Goal: Task Accomplishment & Management: Use online tool/utility

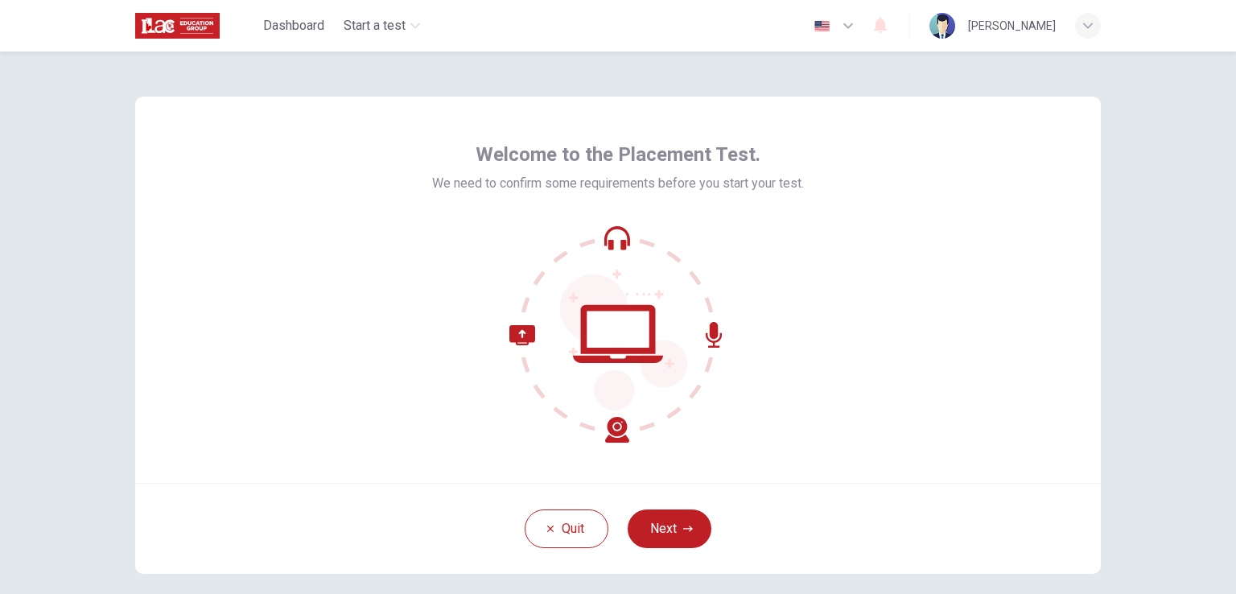
click at [181, 383] on div "Welcome to the Placement Test. We need to confirm some requirements before you …" at bounding box center [617, 290] width 965 height 386
click at [648, 540] on button "Next" at bounding box center [669, 528] width 84 height 39
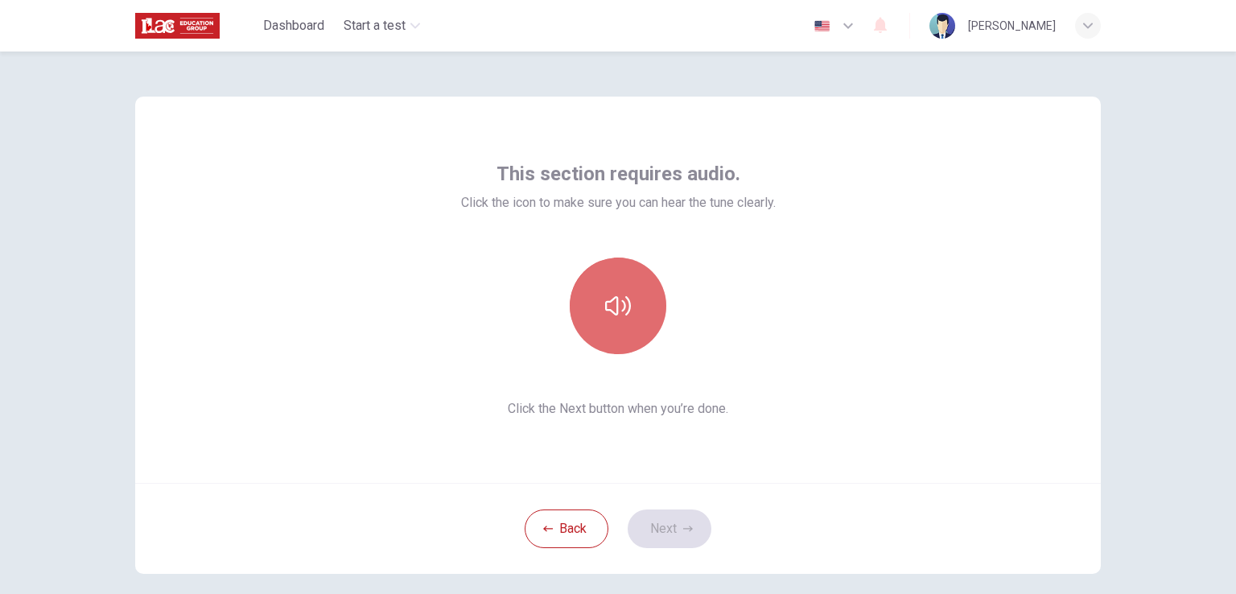
click at [621, 320] on button "button" at bounding box center [618, 305] width 97 height 97
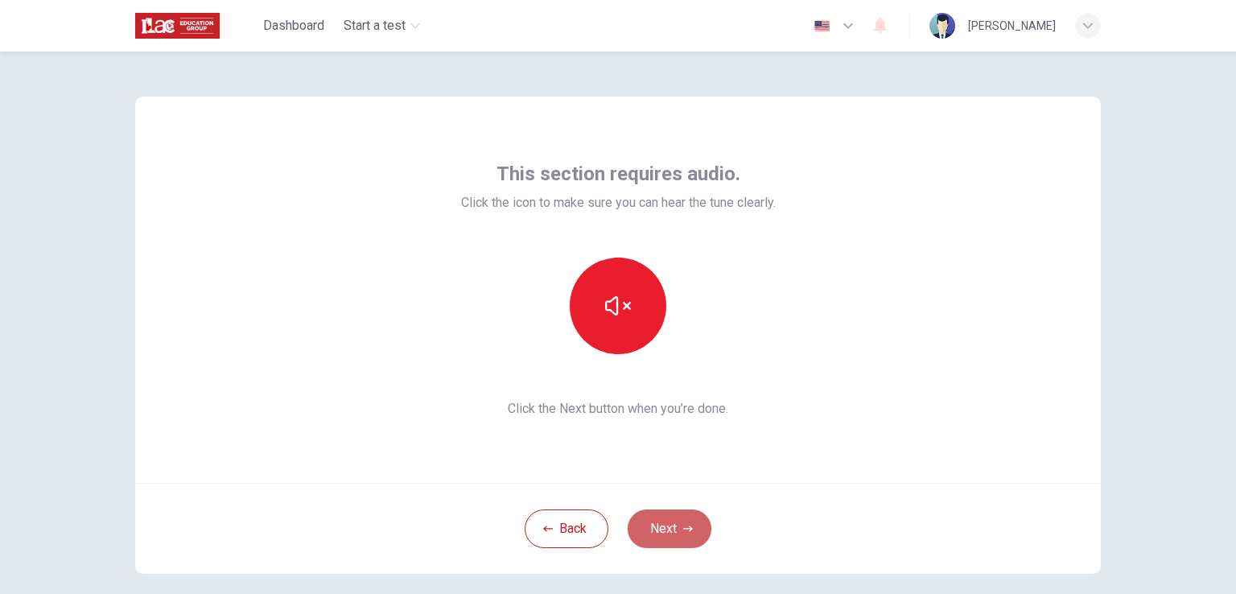
click at [653, 516] on button "Next" at bounding box center [669, 528] width 84 height 39
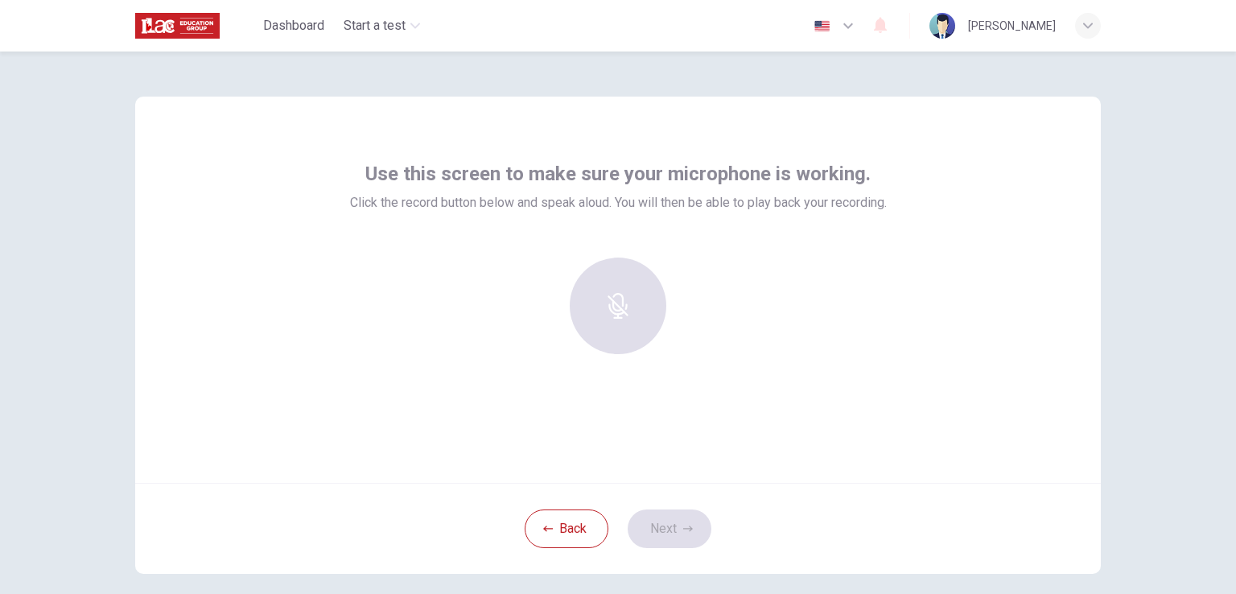
click at [633, 290] on div at bounding box center [618, 305] width 174 height 97
click at [667, 524] on div "Back Next" at bounding box center [617, 528] width 965 height 91
click at [610, 309] on div at bounding box center [618, 305] width 174 height 97
click at [972, 129] on div "Use this screen to make sure your microphone is working. Click the record butto…" at bounding box center [617, 290] width 965 height 386
click at [555, 538] on button "Back" at bounding box center [566, 528] width 84 height 39
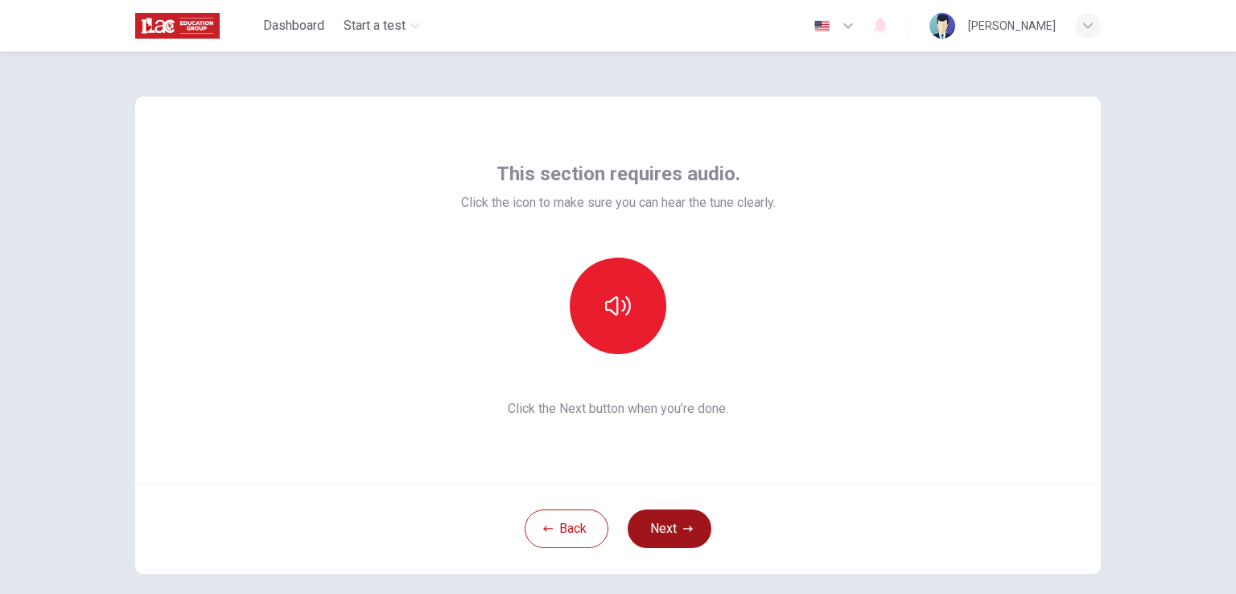
click at [682, 545] on button "Next" at bounding box center [669, 528] width 84 height 39
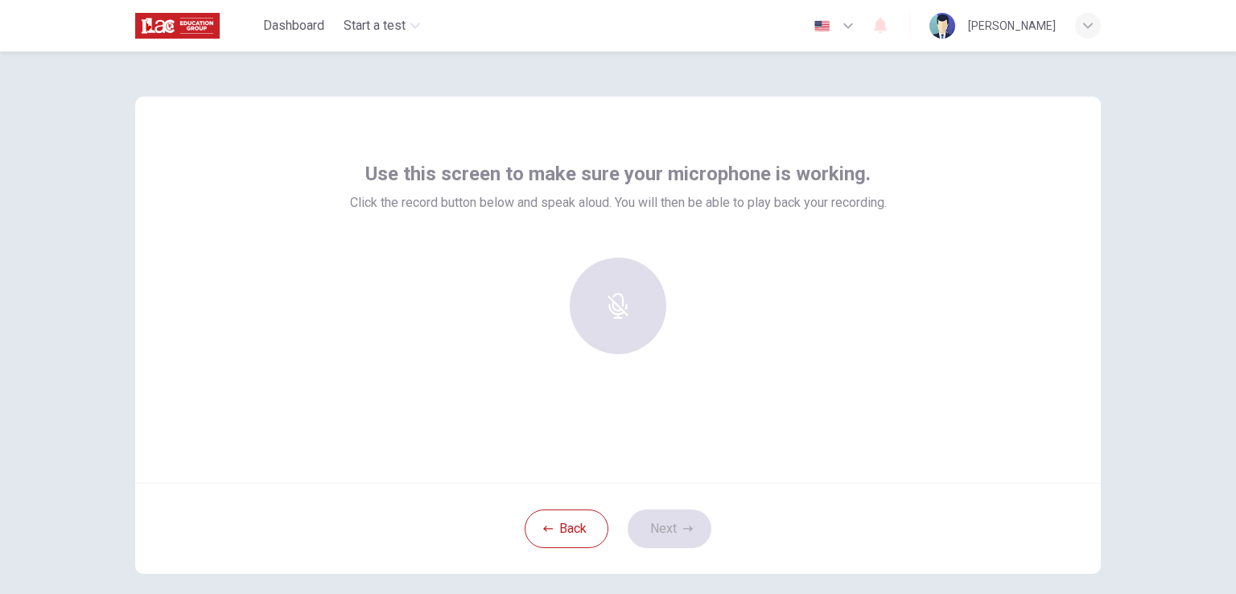
click at [594, 257] on div at bounding box center [618, 305] width 174 height 97
click at [593, 278] on div at bounding box center [618, 305] width 174 height 97
drag, startPoint x: 1067, startPoint y: 0, endPoint x: 622, endPoint y: 242, distance: 506.5
click at [622, 242] on div "Use this screen to make sure your microphone is working. Click the record butto…" at bounding box center [618, 264] width 537 height 206
click at [438, 2] on div "Dashboard Start a test English en ​ [PERSON_NAME]" at bounding box center [617, 25] width 965 height 51
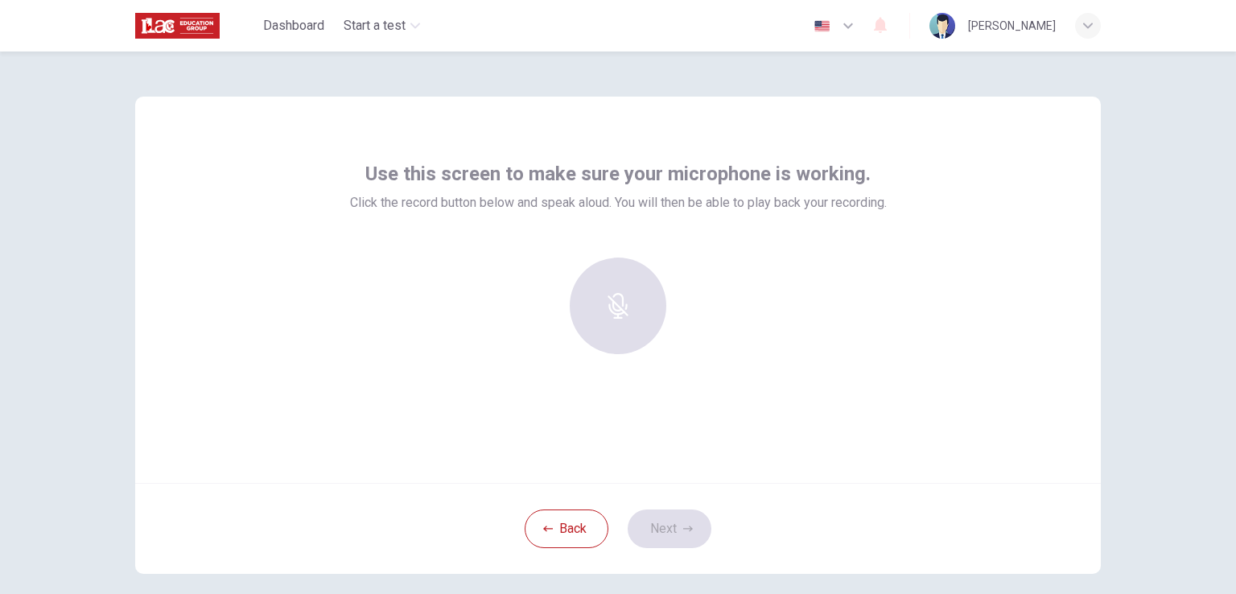
click at [446, 149] on div "Use this screen to make sure your microphone is working. Click the record butto…" at bounding box center [617, 290] width 965 height 386
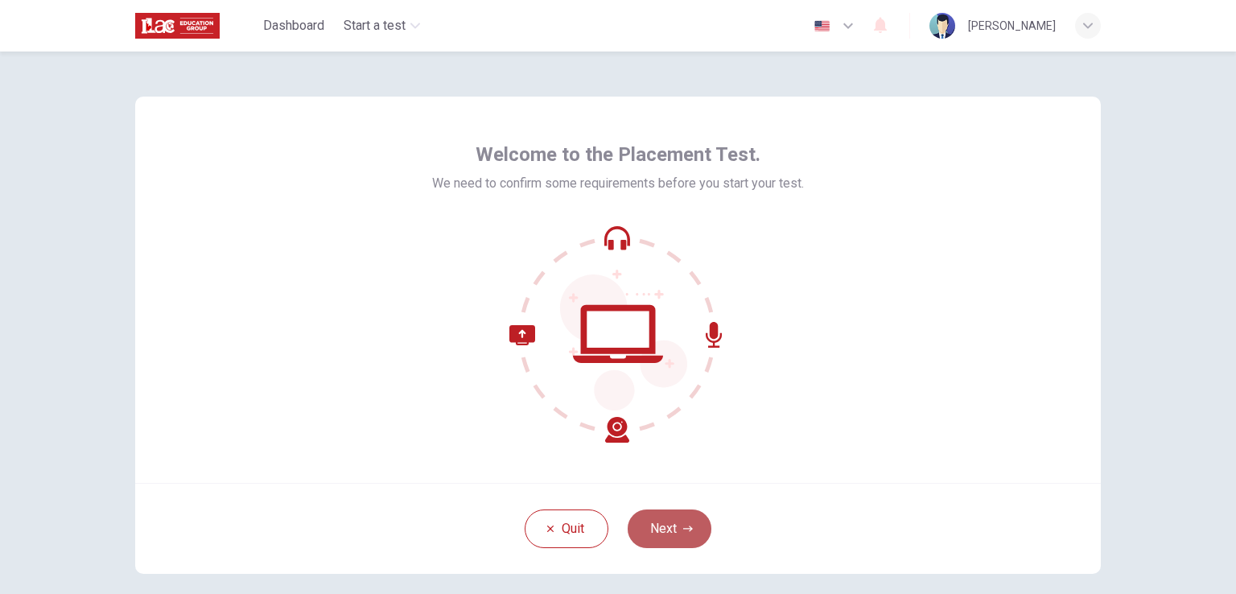
click at [661, 525] on button "Next" at bounding box center [669, 528] width 84 height 39
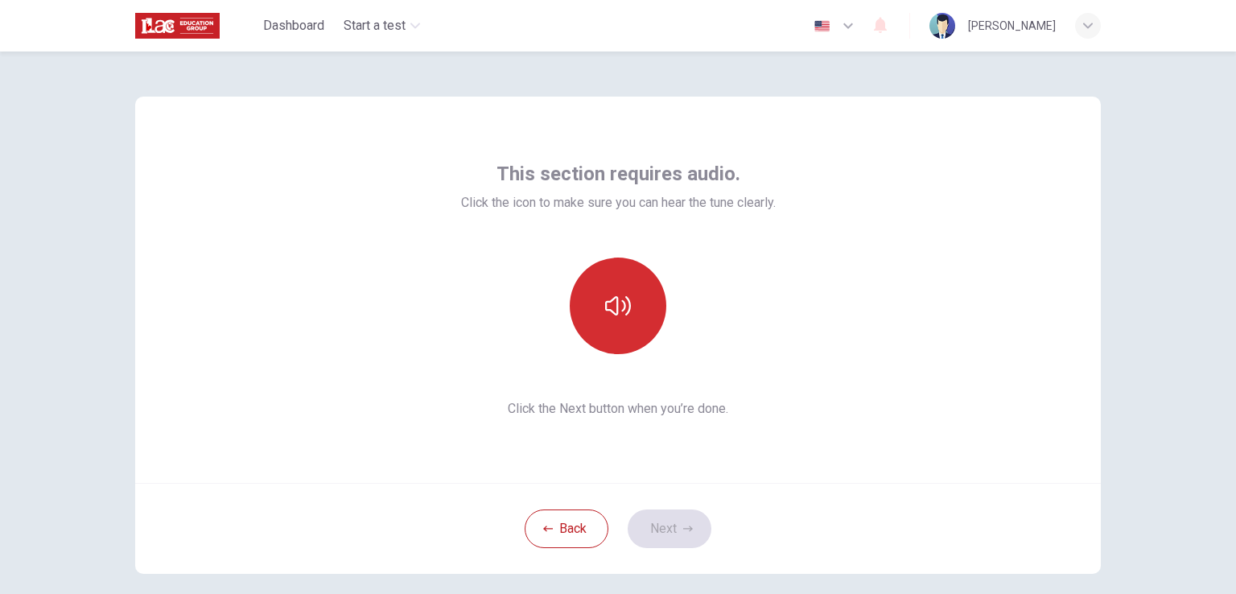
click at [640, 343] on button "button" at bounding box center [618, 305] width 97 height 97
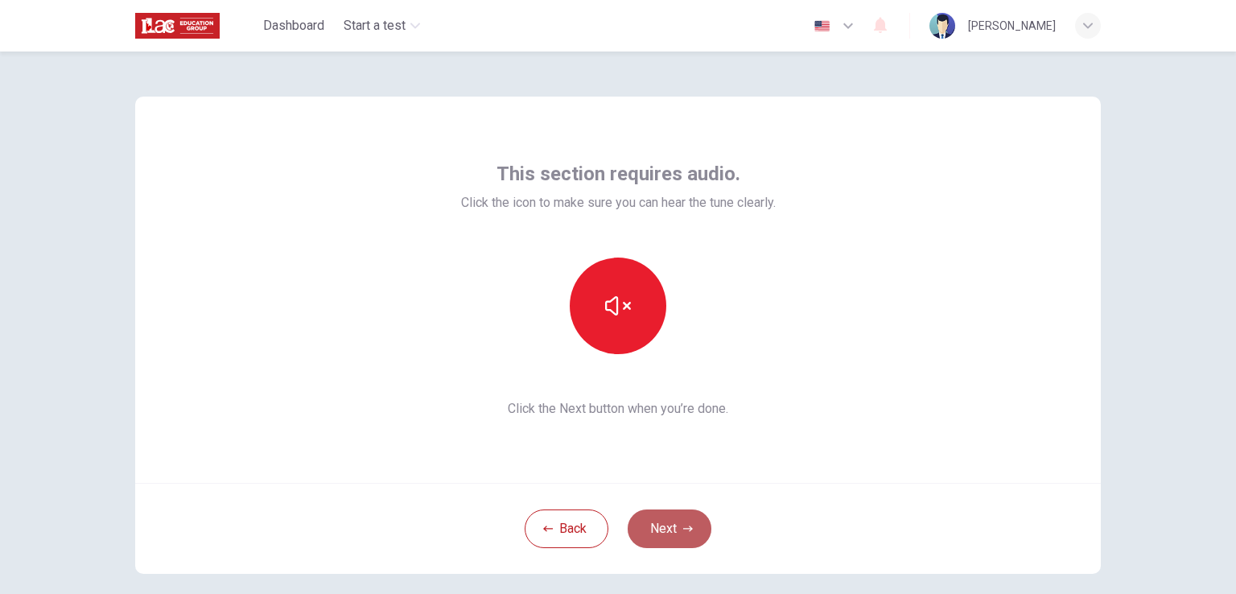
click at [644, 541] on button "Next" at bounding box center [669, 528] width 84 height 39
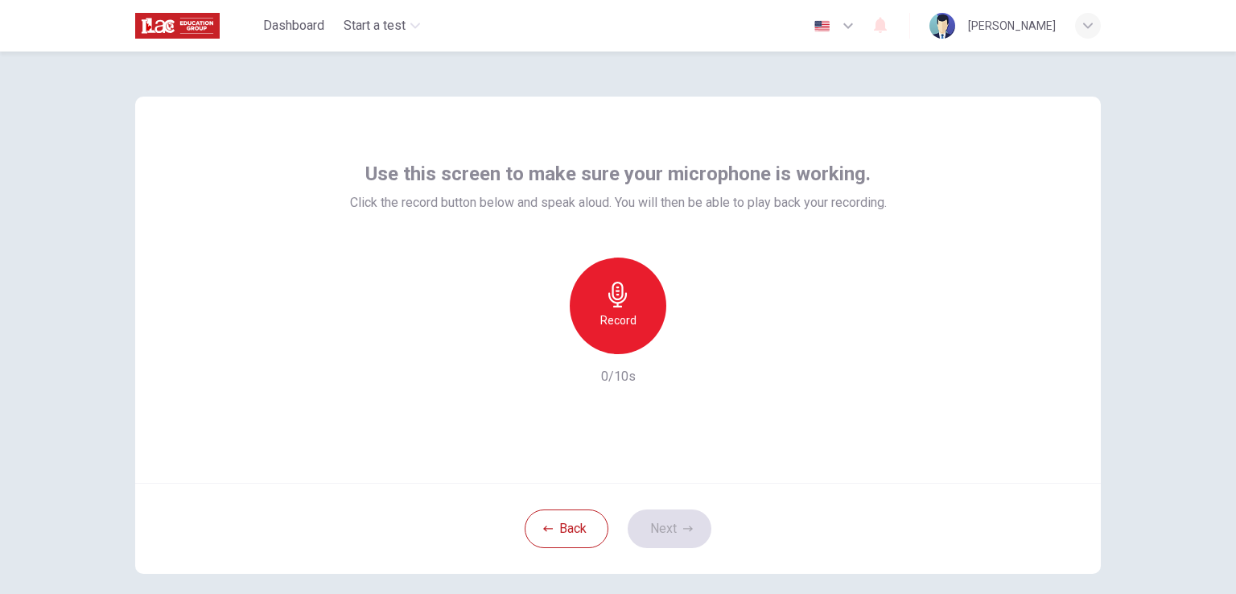
click at [600, 329] on h6 "Record" at bounding box center [618, 320] width 36 height 19
click at [698, 340] on div "button" at bounding box center [692, 341] width 26 height 26
click at [664, 517] on button "Next" at bounding box center [669, 528] width 84 height 39
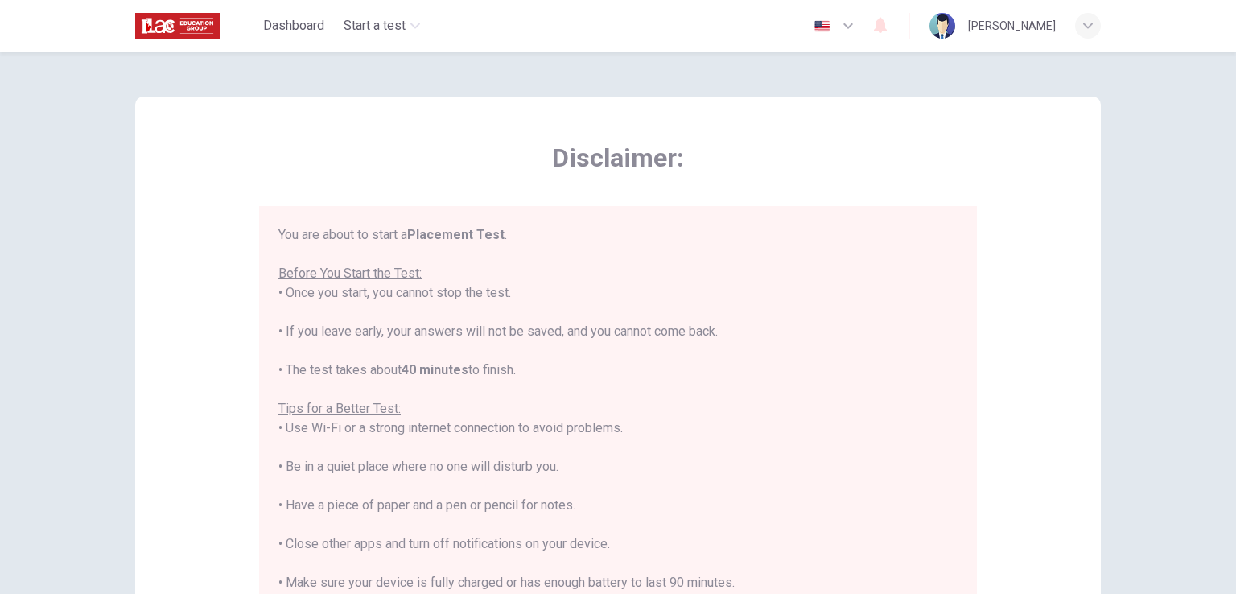
click at [1173, 355] on div "Disclaimer: You are about to start a Placement Test . Before You Start the Test…" at bounding box center [618, 322] width 1236 height 542
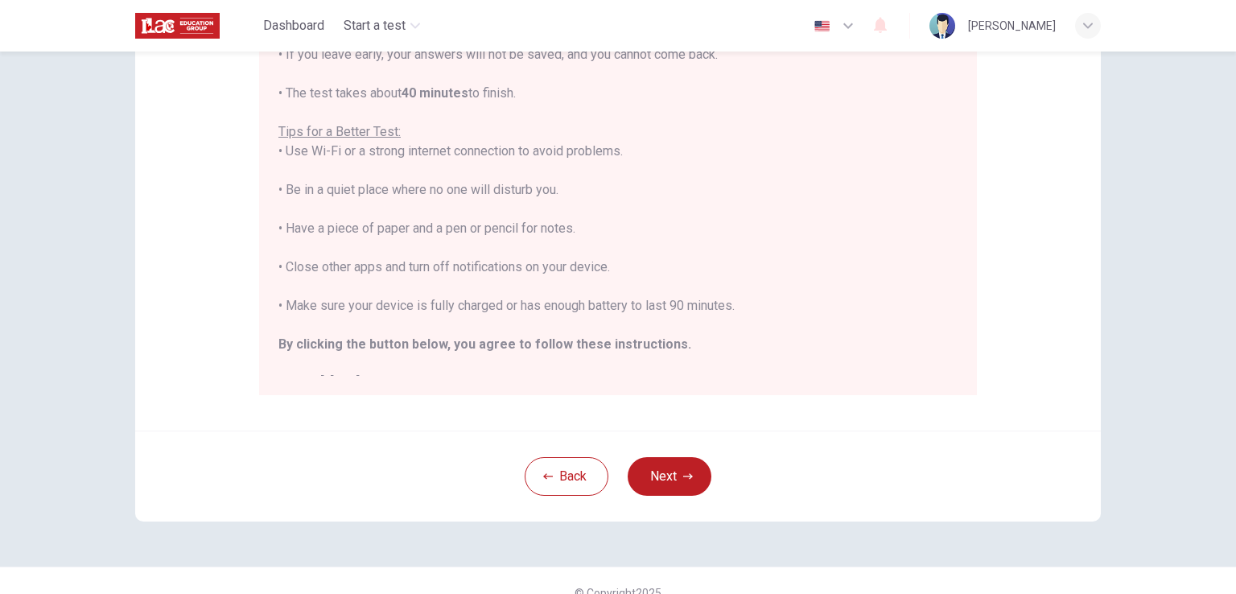
scroll to position [301, 0]
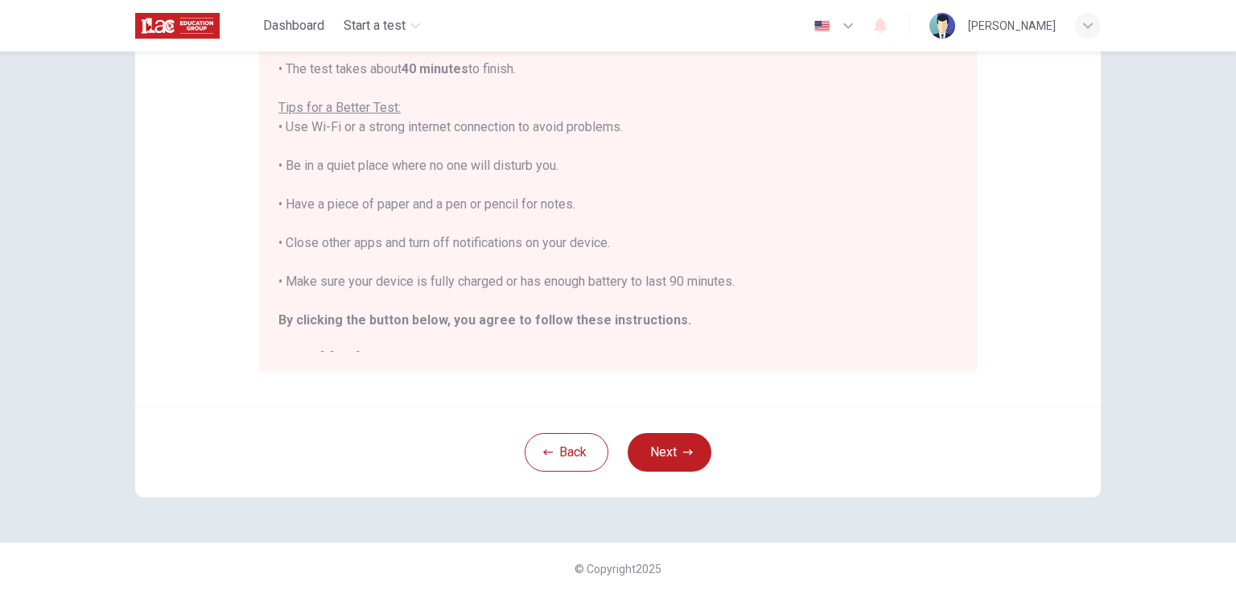
click at [675, 476] on div "Back Next" at bounding box center [617, 451] width 965 height 91
click at [670, 456] on button "Next" at bounding box center [669, 452] width 84 height 39
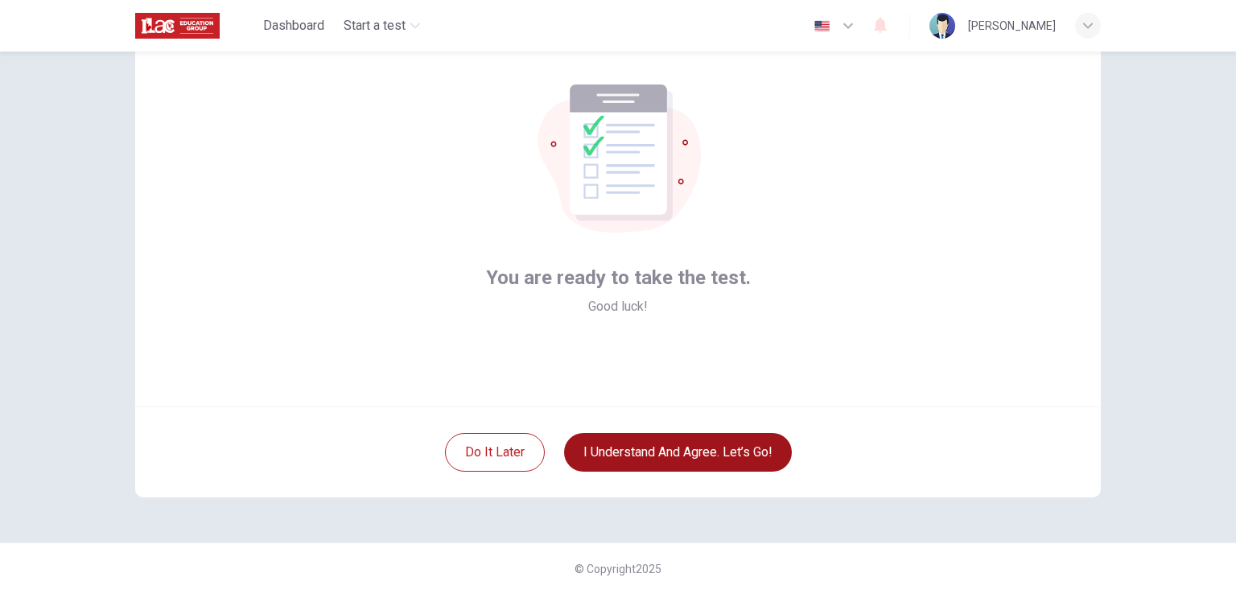
scroll to position [76, 0]
click at [670, 456] on button "I understand and agree. Let’s go!" at bounding box center [678, 452] width 228 height 39
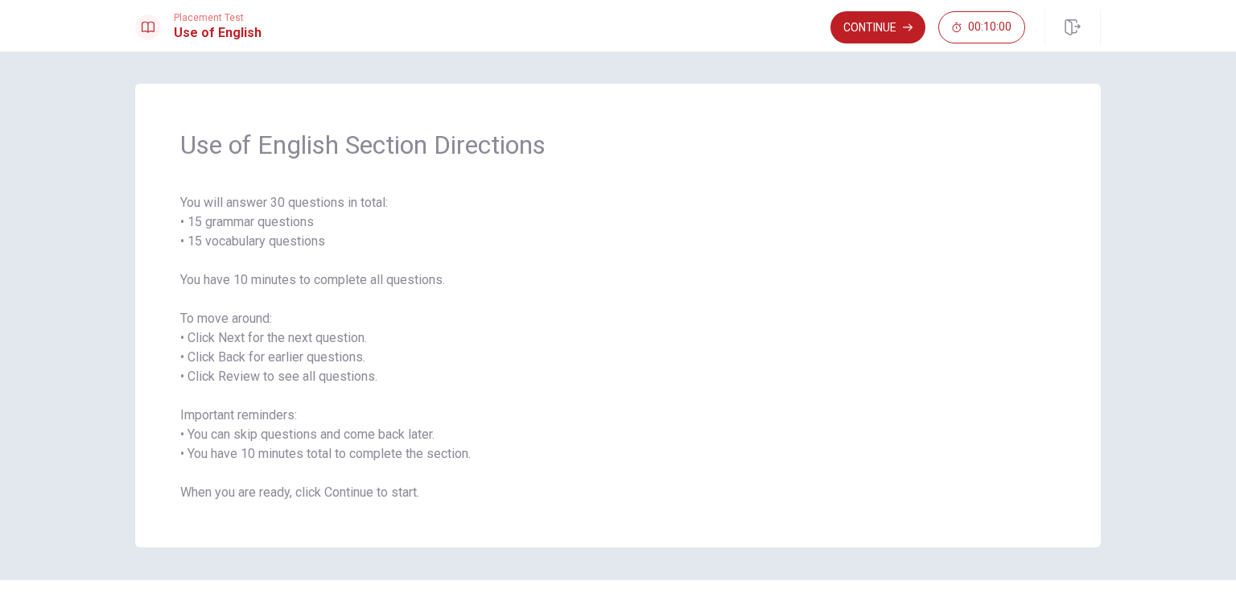
click at [899, 410] on span "You will answer 30 questions in total: • 15 grammar questions • 15 vocabulary q…" at bounding box center [617, 347] width 875 height 309
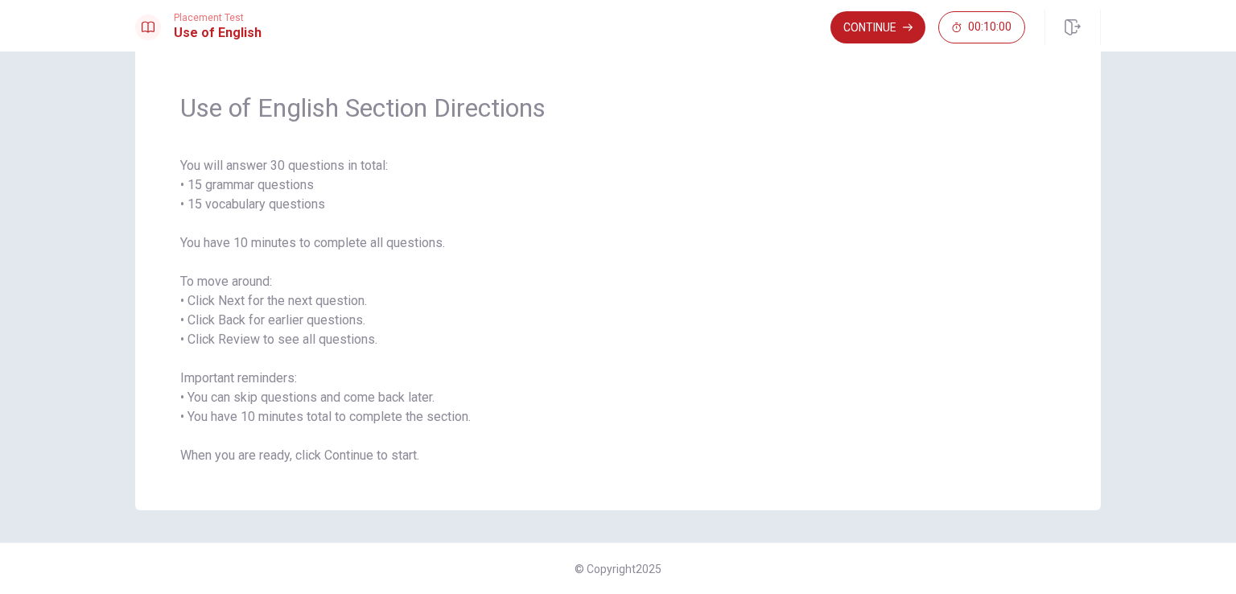
click at [964, 407] on span "You will answer 30 questions in total: • 15 grammar questions • 15 vocabulary q…" at bounding box center [617, 310] width 875 height 309
drag, startPoint x: 430, startPoint y: 420, endPoint x: 453, endPoint y: 295, distance: 126.7
click at [453, 295] on span "You will answer 30 questions in total: • 15 grammar questions • 15 vocabulary q…" at bounding box center [617, 310] width 875 height 309
click at [885, 20] on button "Continue" at bounding box center [877, 27] width 95 height 32
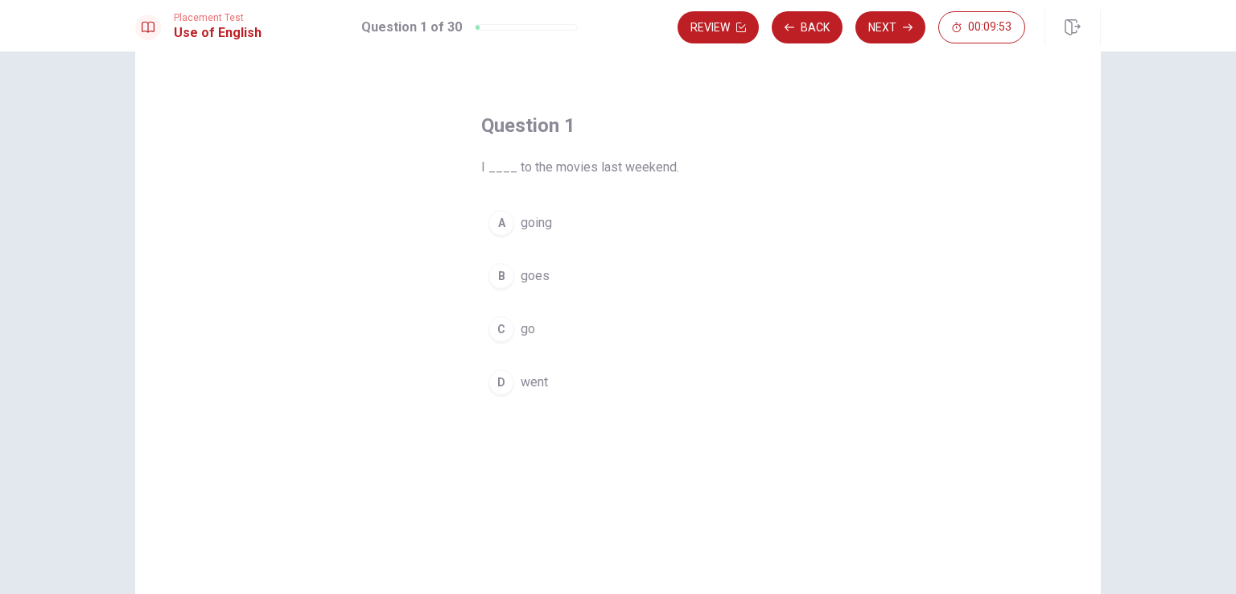
click at [534, 376] on span "went" at bounding box center [533, 381] width 27 height 19
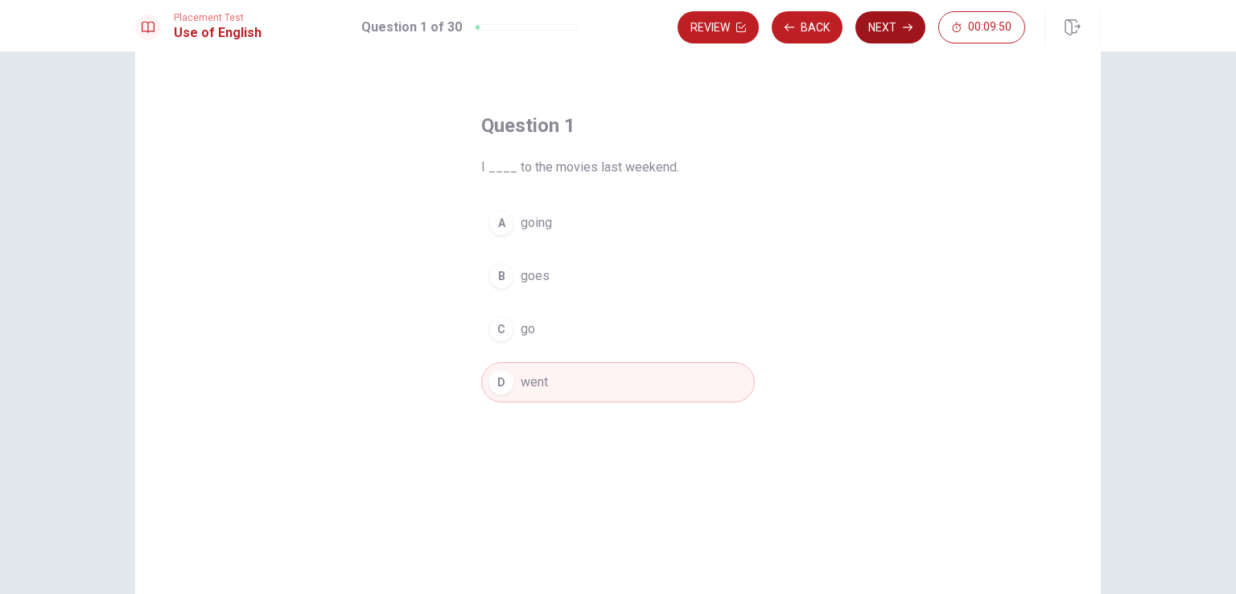
click at [878, 29] on button "Next" at bounding box center [890, 27] width 70 height 32
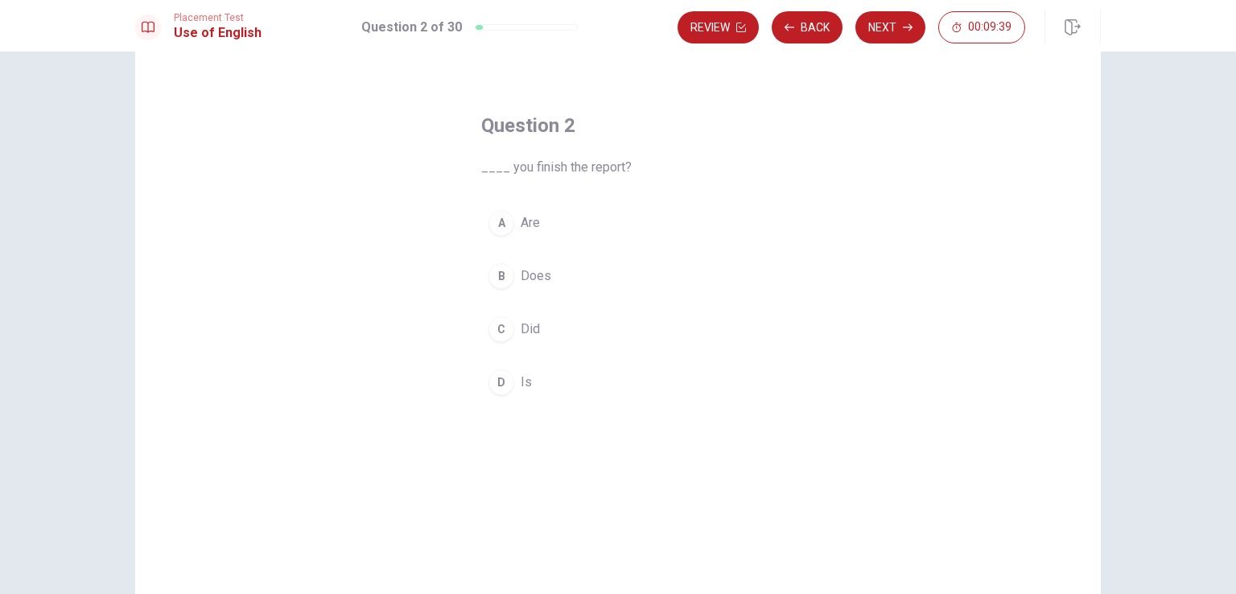
click at [510, 330] on button "C Did" at bounding box center [617, 329] width 273 height 40
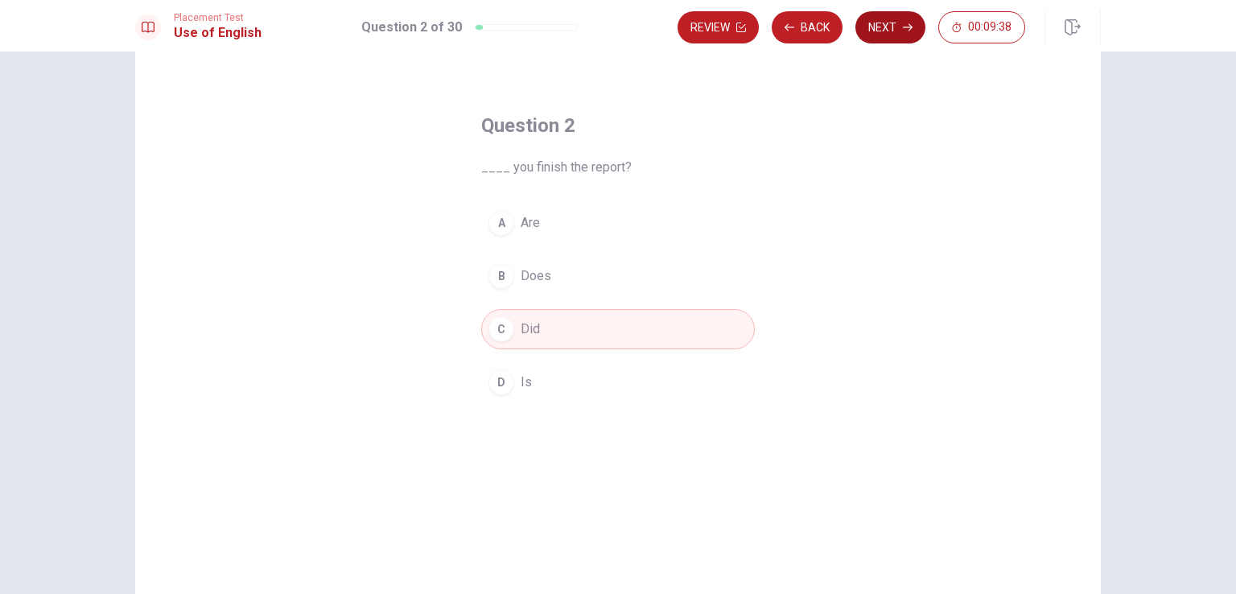
click at [903, 17] on button "Next" at bounding box center [890, 27] width 70 height 32
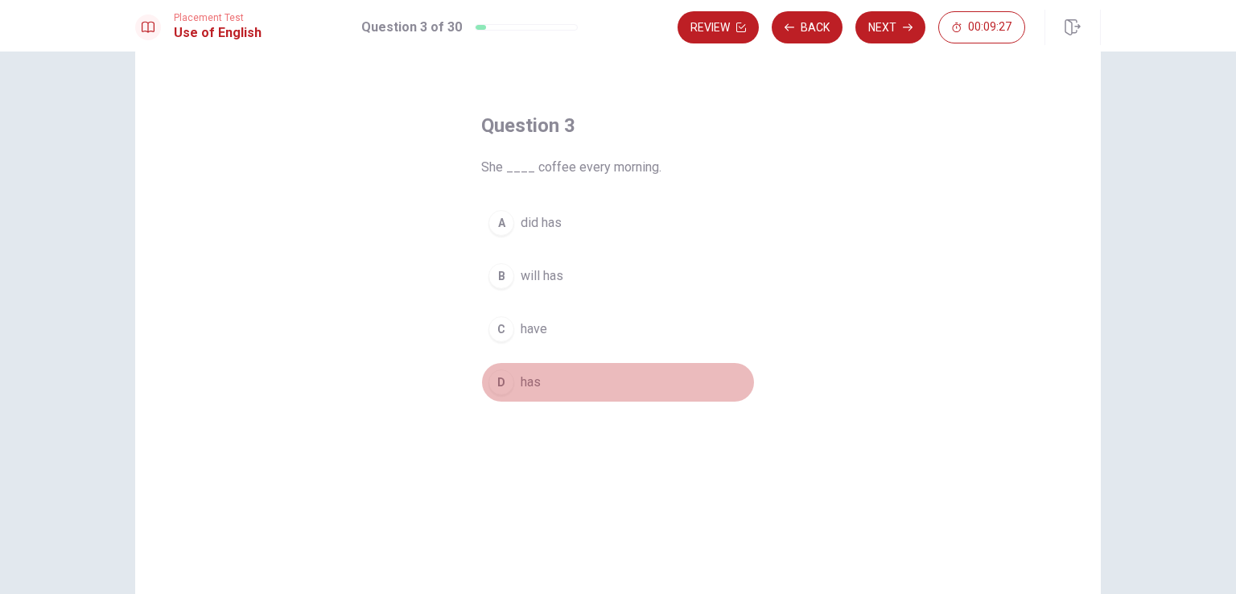
click at [496, 380] on div "D" at bounding box center [501, 382] width 26 height 26
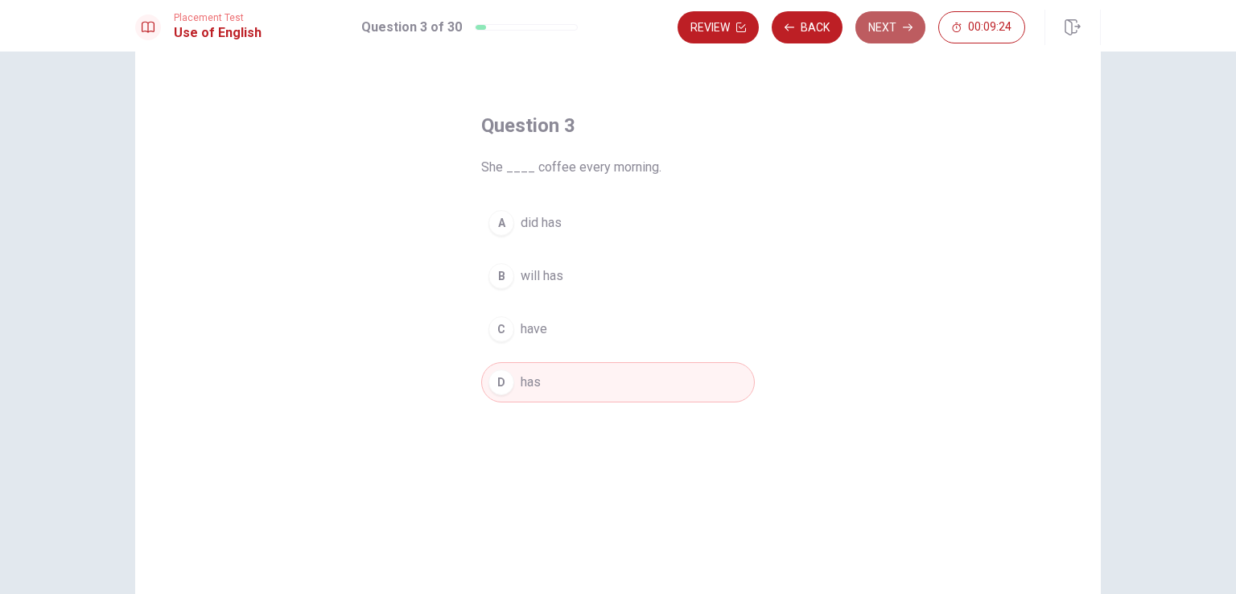
click at [887, 17] on button "Next" at bounding box center [890, 27] width 70 height 32
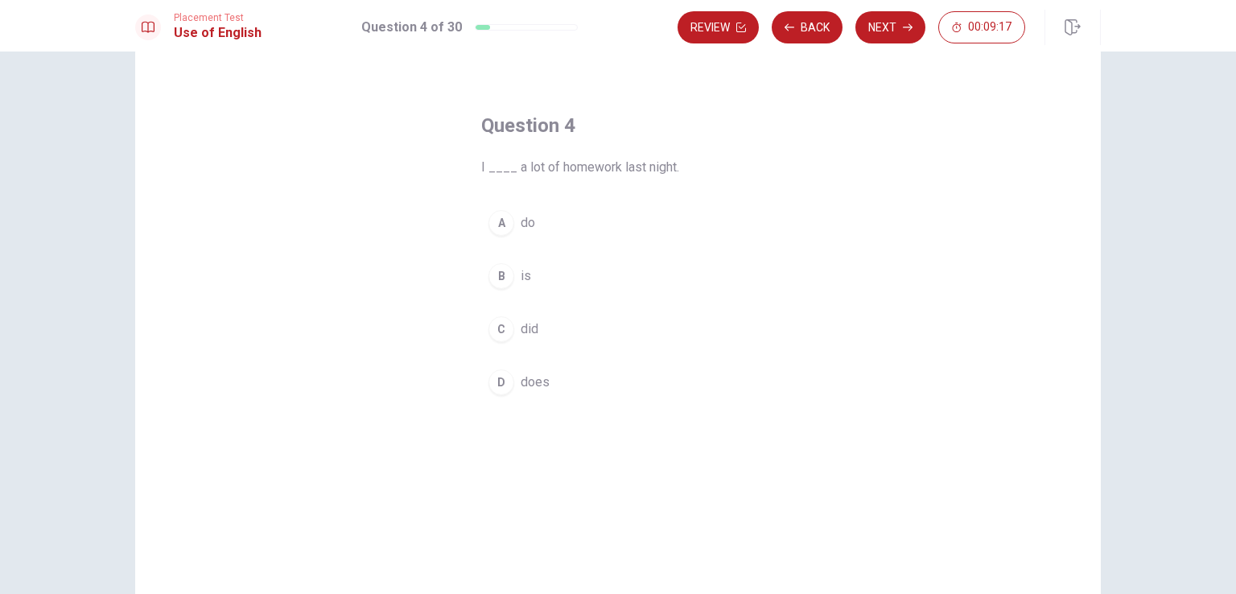
click at [524, 330] on span "did" at bounding box center [529, 328] width 18 height 19
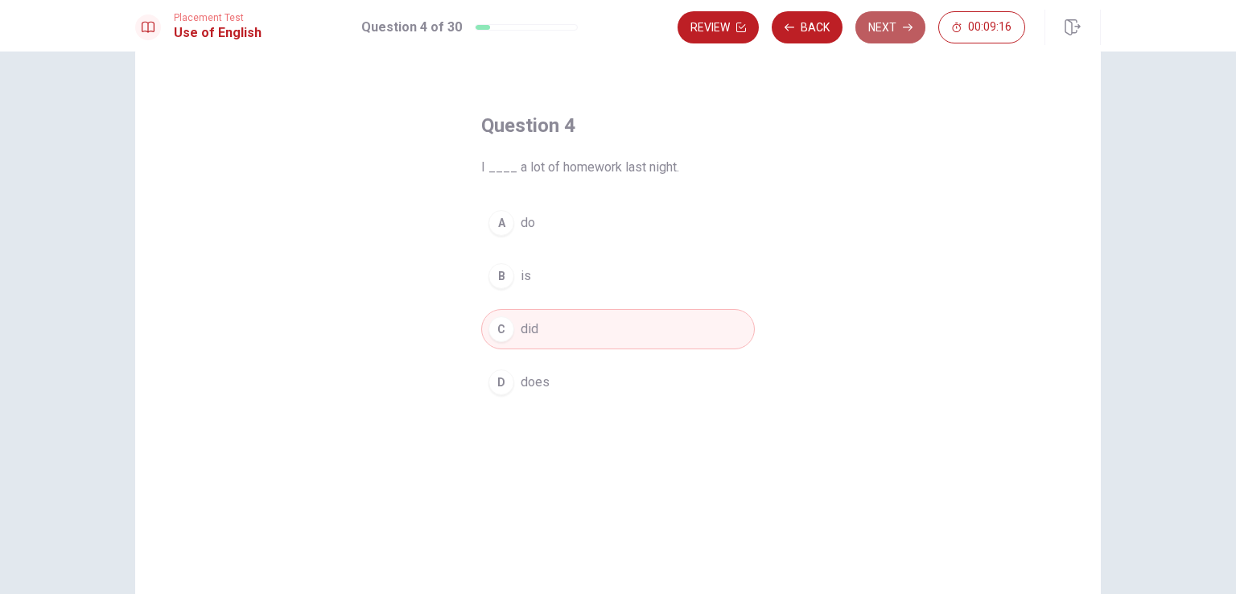
click at [899, 32] on button "Next" at bounding box center [890, 27] width 70 height 32
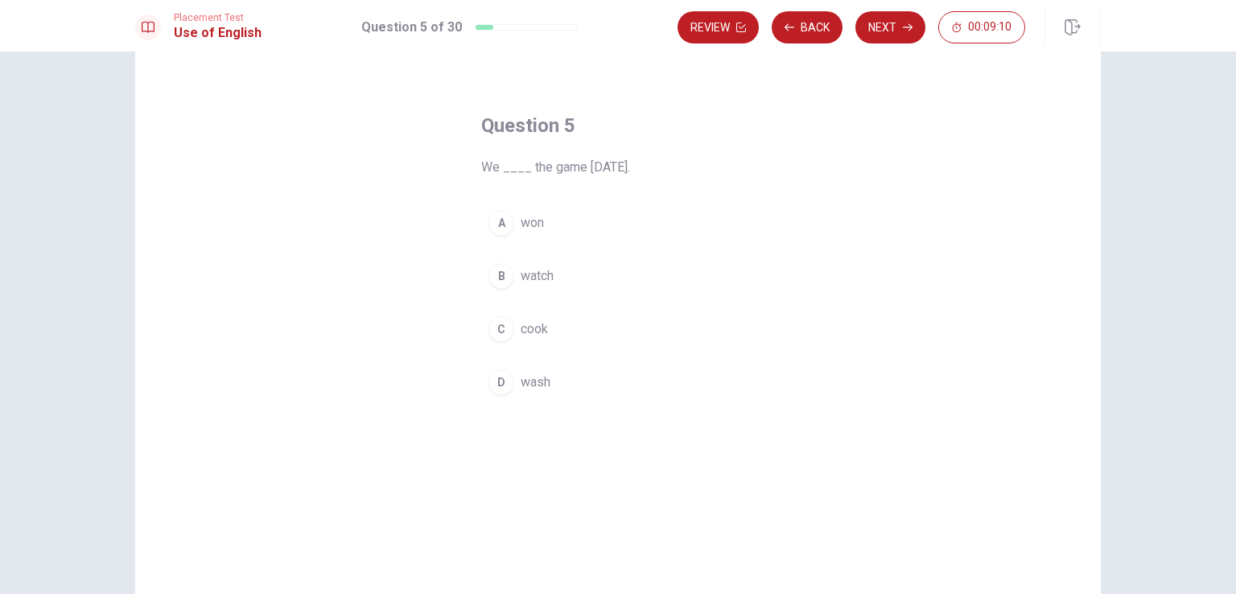
click at [574, 230] on button "A won" at bounding box center [617, 223] width 273 height 40
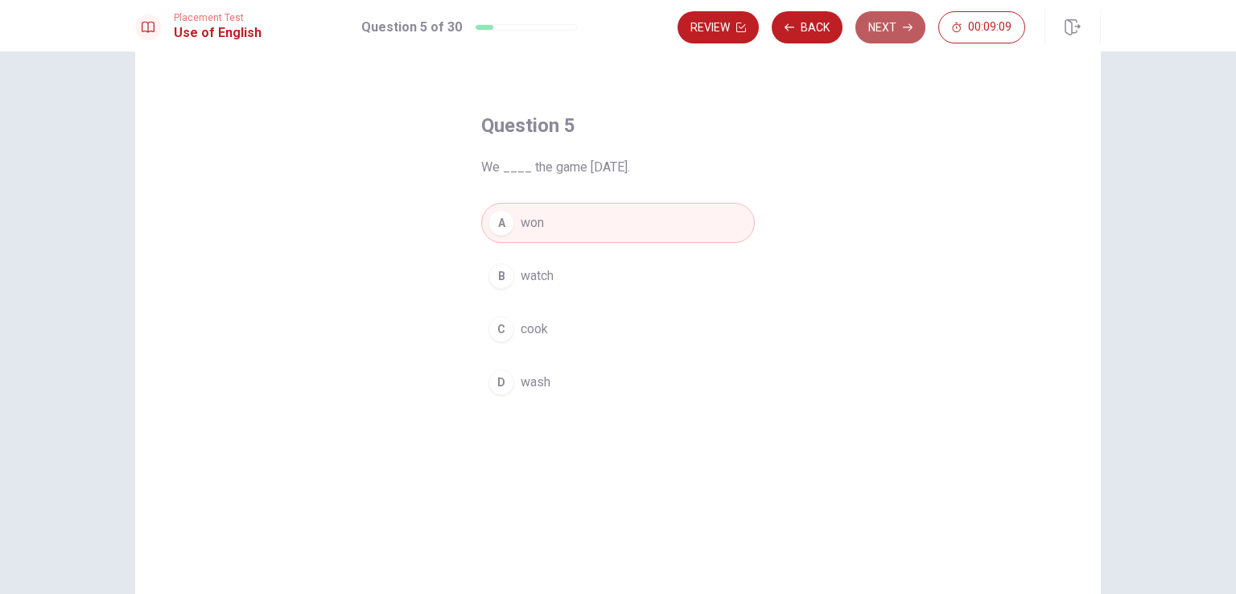
click at [907, 30] on icon "button" at bounding box center [908, 28] width 10 height 10
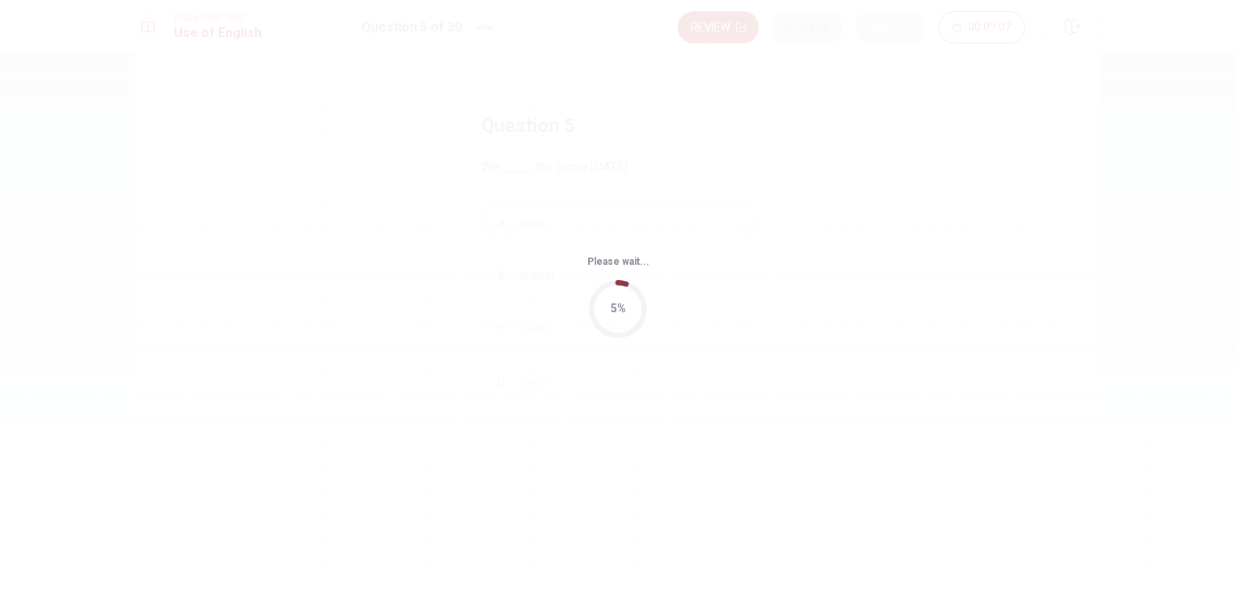
scroll to position [0, 0]
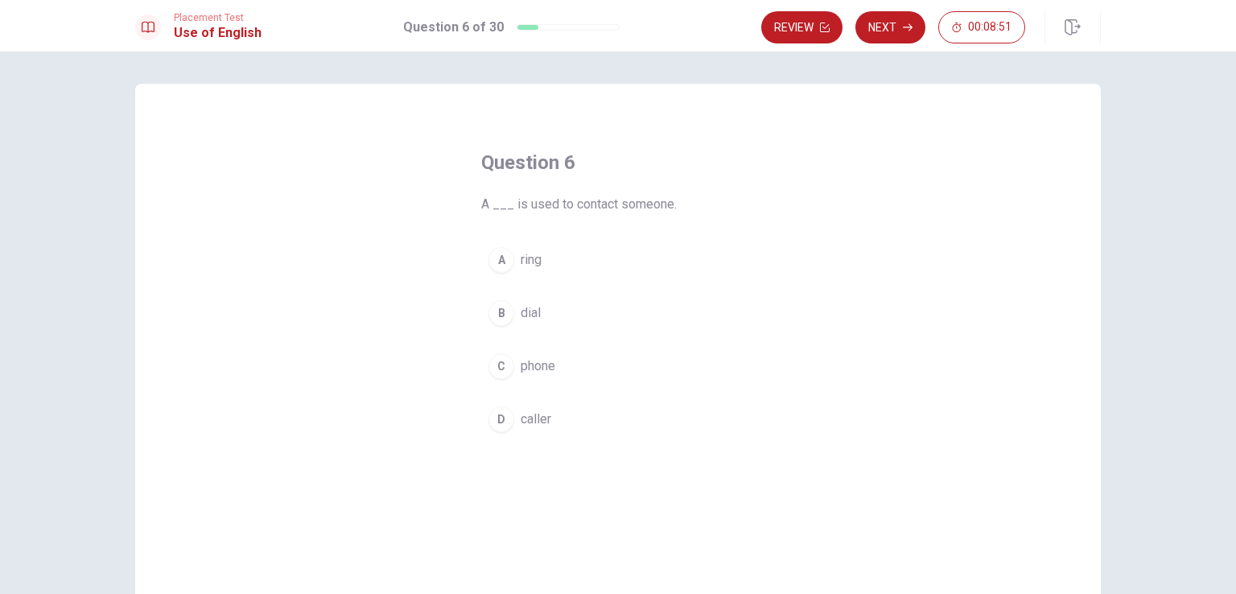
click at [544, 360] on span "phone" at bounding box center [537, 365] width 35 height 19
click at [925, 28] on div "Review Next 00:08:50" at bounding box center [893, 27] width 264 height 32
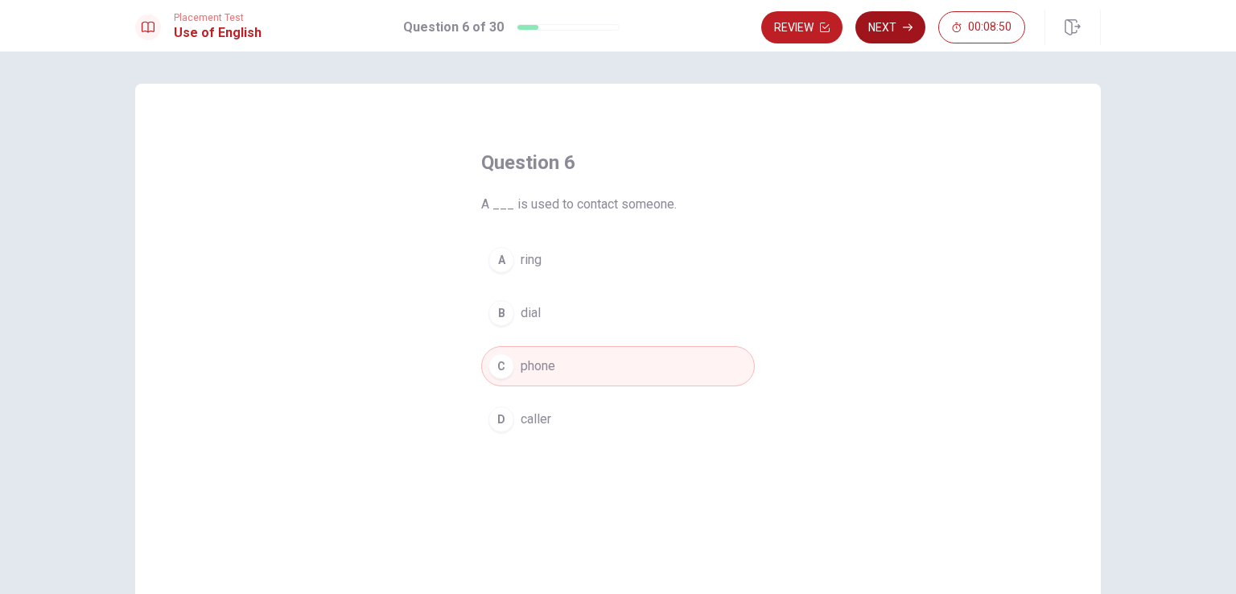
click at [886, 39] on button "Next" at bounding box center [890, 27] width 70 height 32
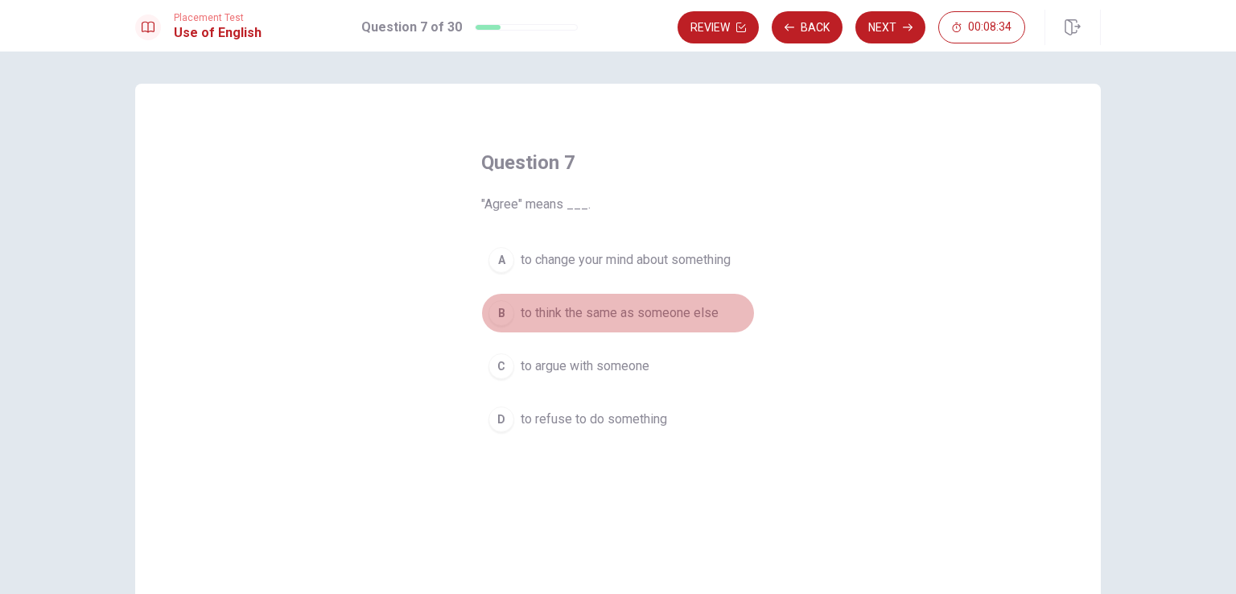
click at [635, 315] on span "to think the same as someone else" at bounding box center [619, 312] width 198 height 19
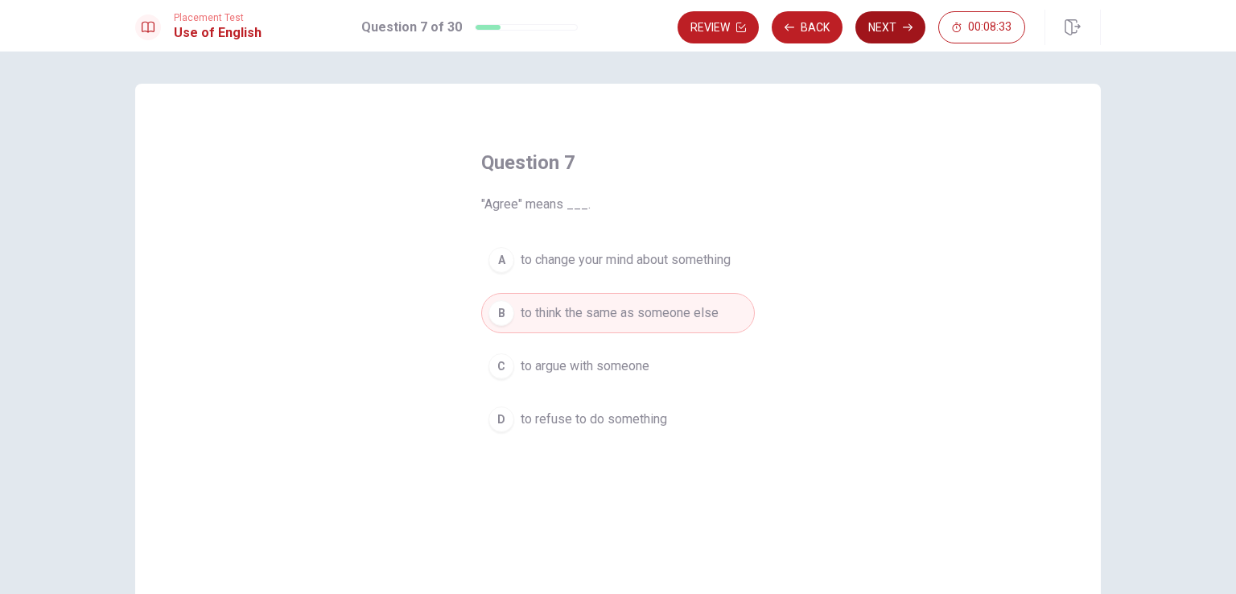
click at [900, 27] on button "Next" at bounding box center [890, 27] width 70 height 32
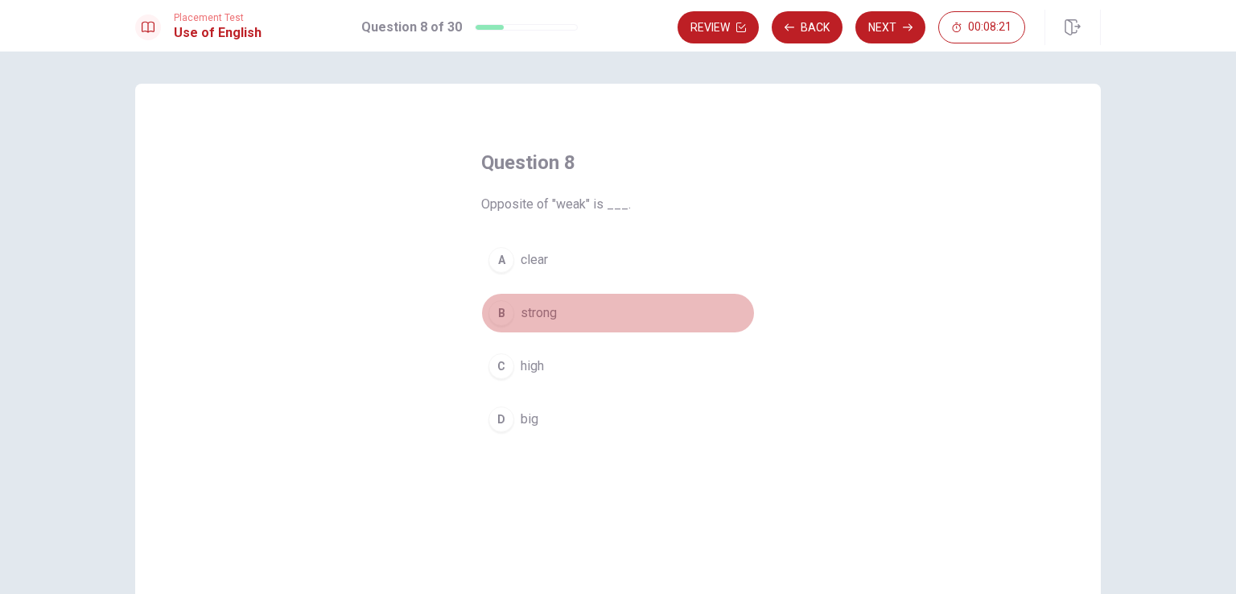
click at [509, 303] on button "B strong" at bounding box center [617, 313] width 273 height 40
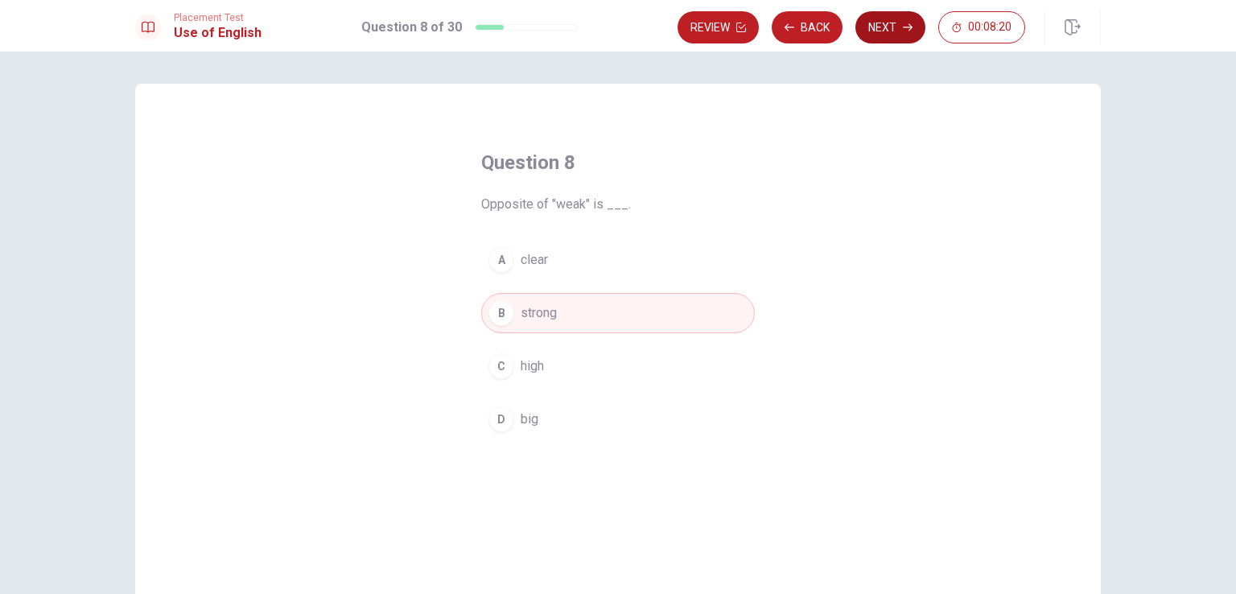
click at [900, 27] on button "Next" at bounding box center [890, 27] width 70 height 32
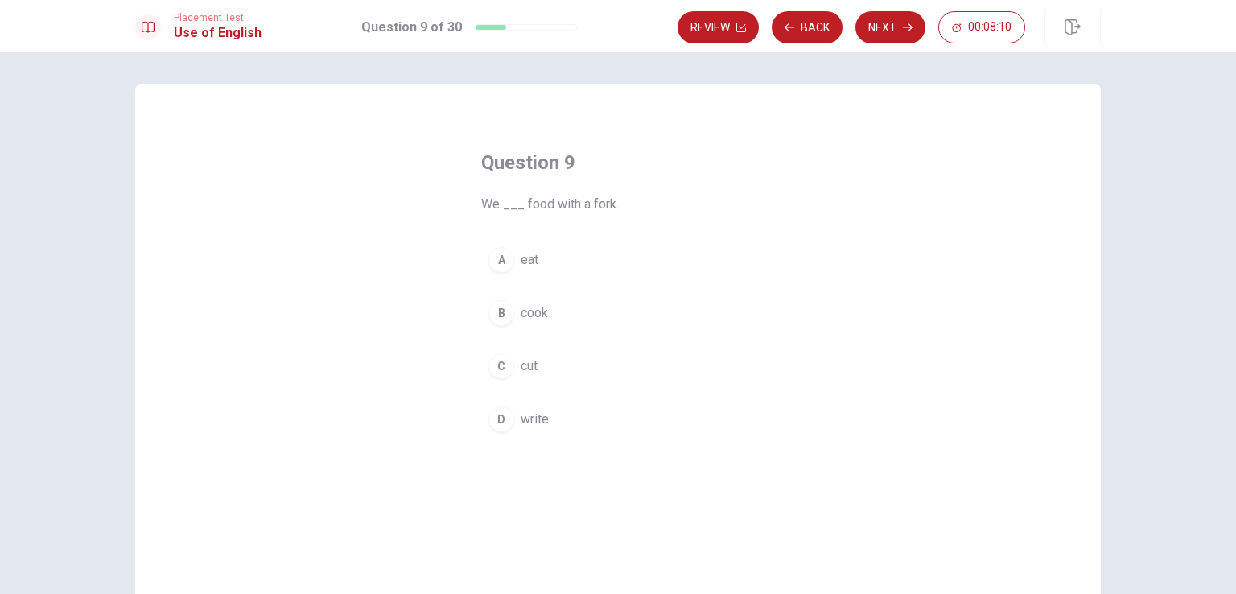
click at [526, 262] on span "eat" at bounding box center [529, 259] width 18 height 19
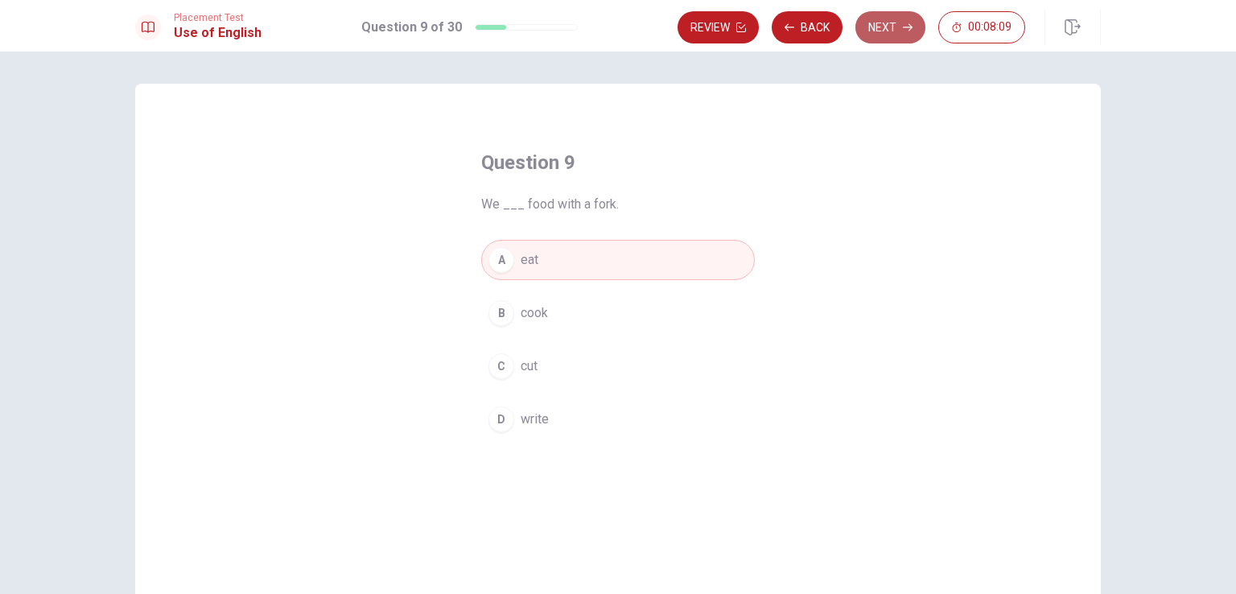
click at [879, 29] on button "Next" at bounding box center [890, 27] width 70 height 32
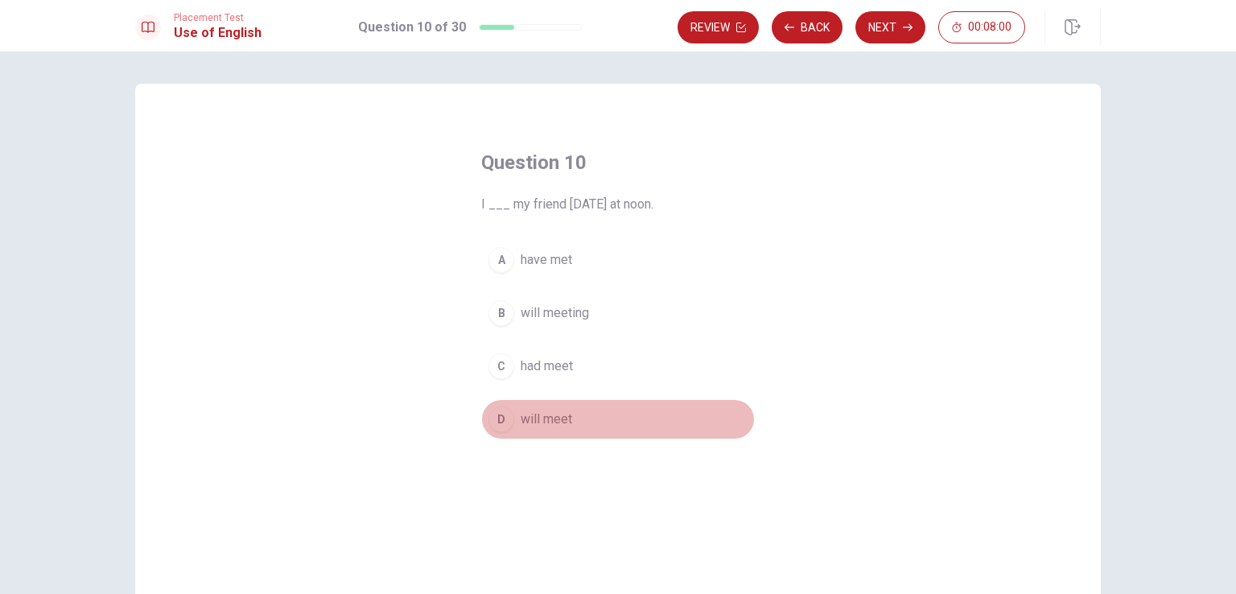
click at [534, 425] on span "will meet" at bounding box center [545, 418] width 51 height 19
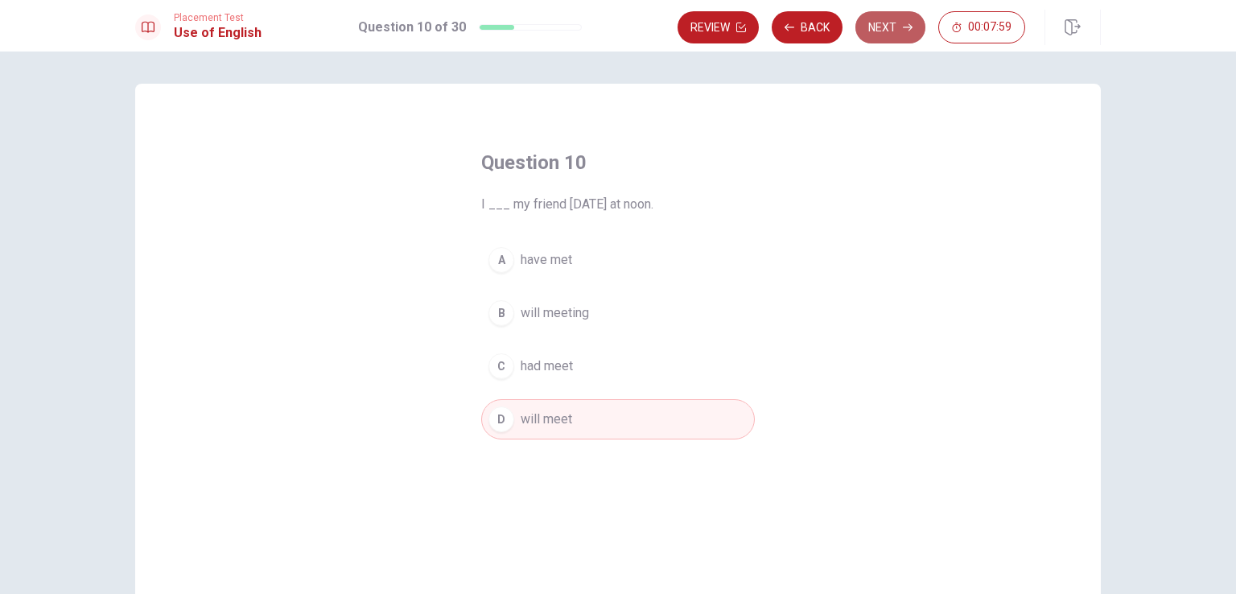
click at [885, 25] on button "Next" at bounding box center [890, 27] width 70 height 32
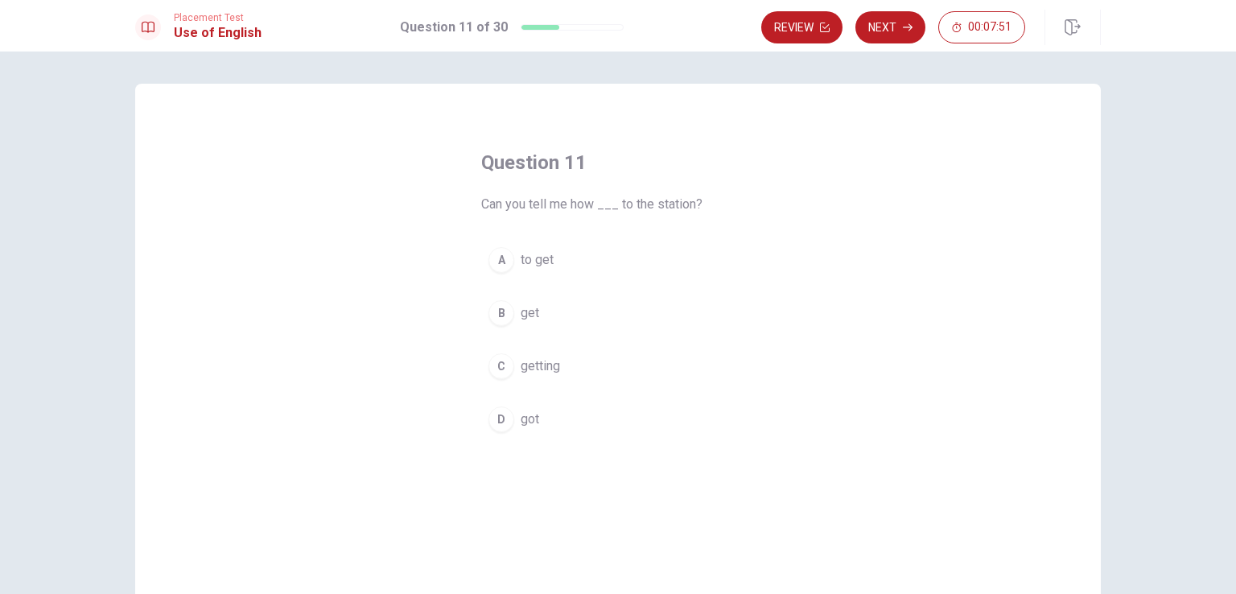
click at [535, 275] on button "A to get" at bounding box center [617, 260] width 273 height 40
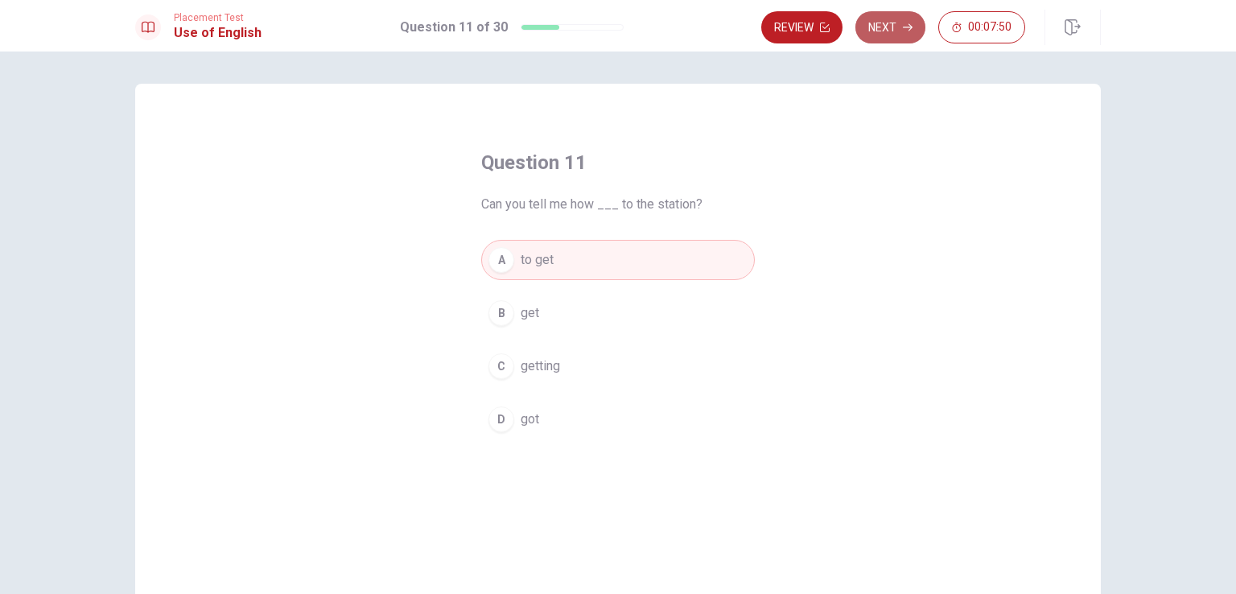
click at [899, 31] on button "Next" at bounding box center [890, 27] width 70 height 32
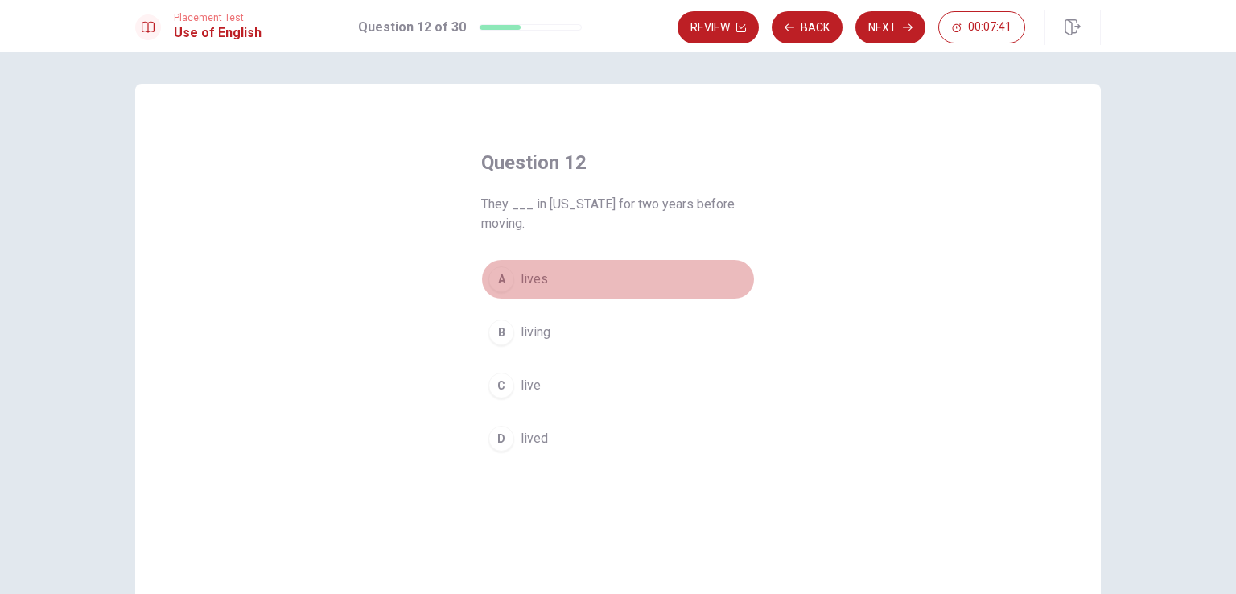
click at [547, 278] on button "A lives" at bounding box center [617, 279] width 273 height 40
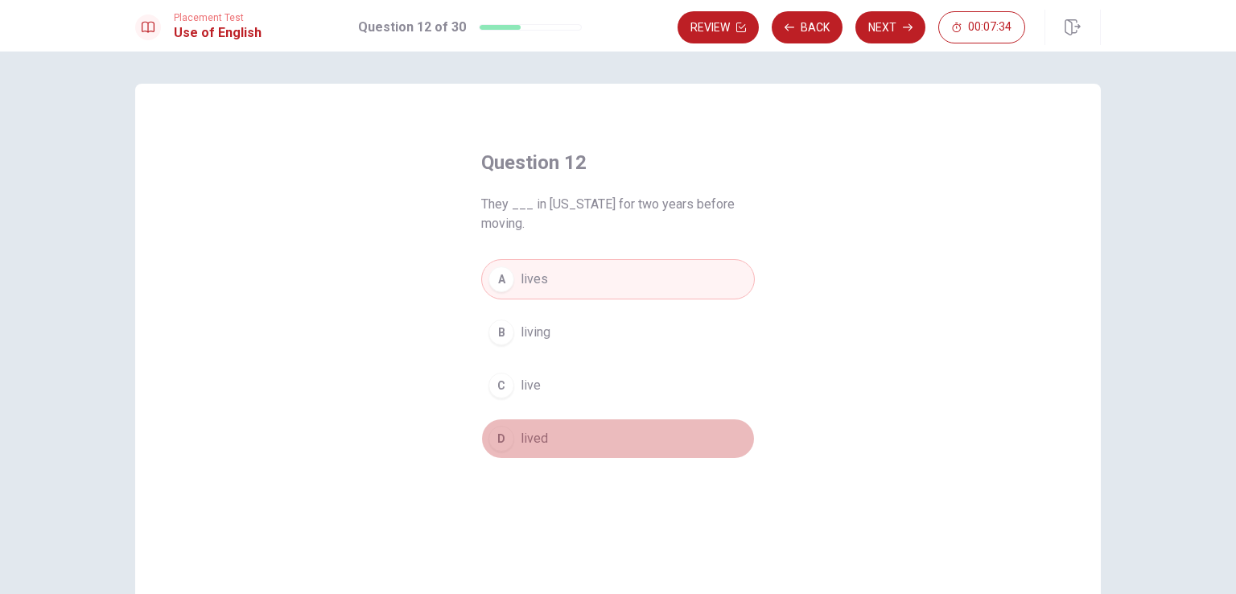
click at [622, 442] on button "D lived" at bounding box center [617, 438] width 273 height 40
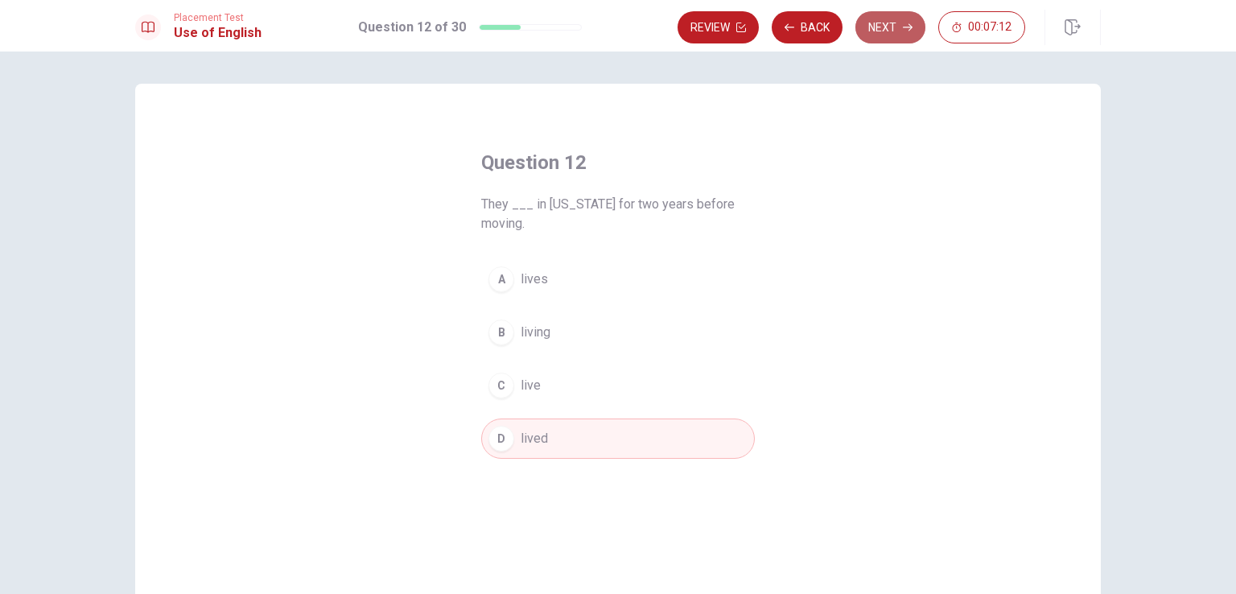
click at [886, 30] on button "Next" at bounding box center [890, 27] width 70 height 32
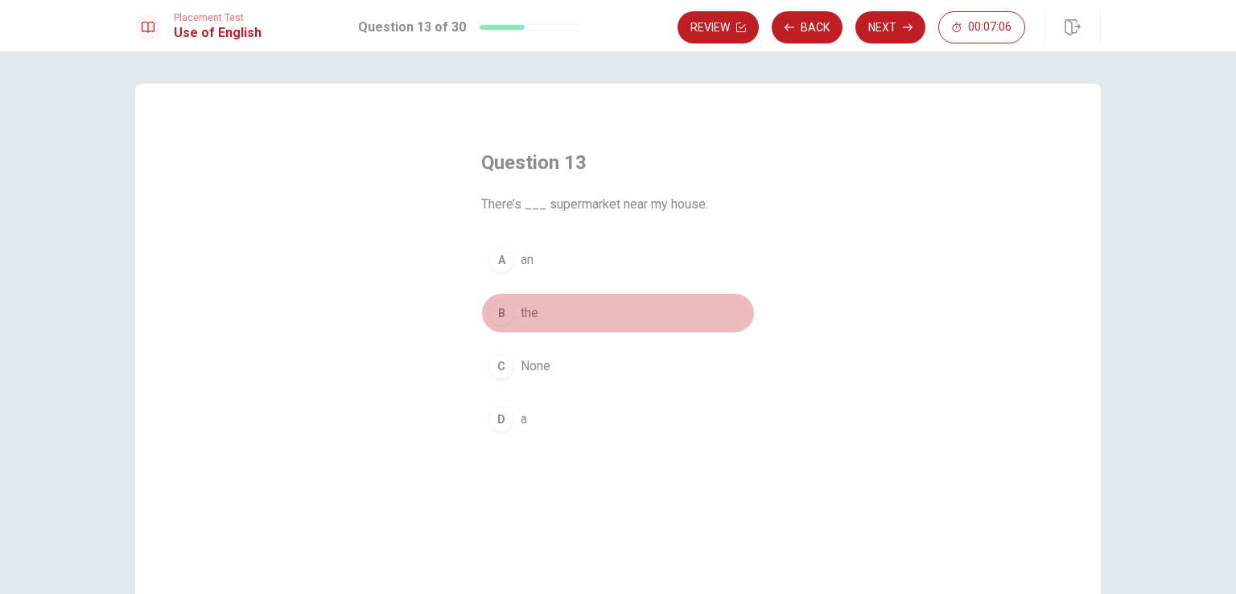
click at [547, 306] on button "B the" at bounding box center [617, 313] width 273 height 40
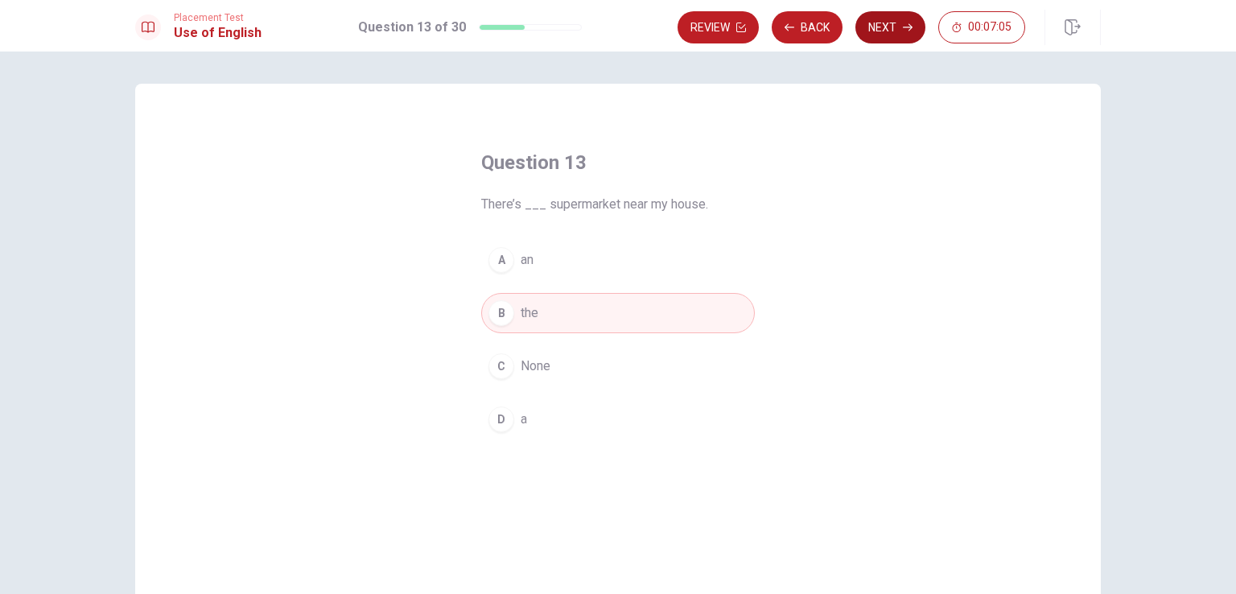
click at [911, 21] on button "Next" at bounding box center [890, 27] width 70 height 32
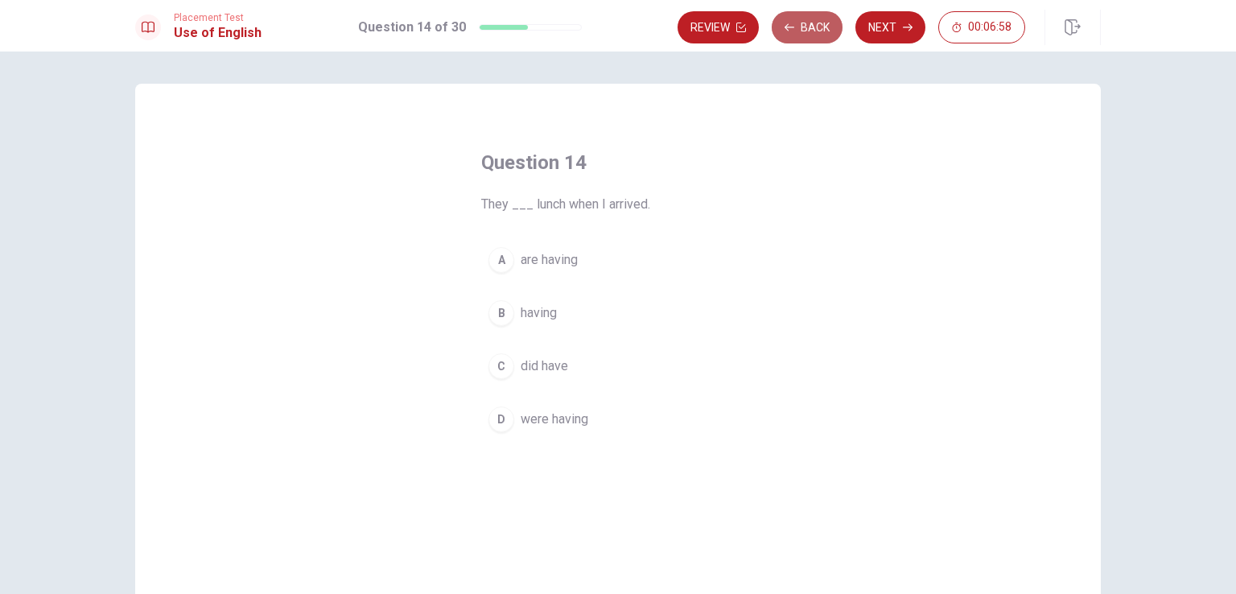
click at [788, 25] on icon "button" at bounding box center [789, 28] width 10 height 10
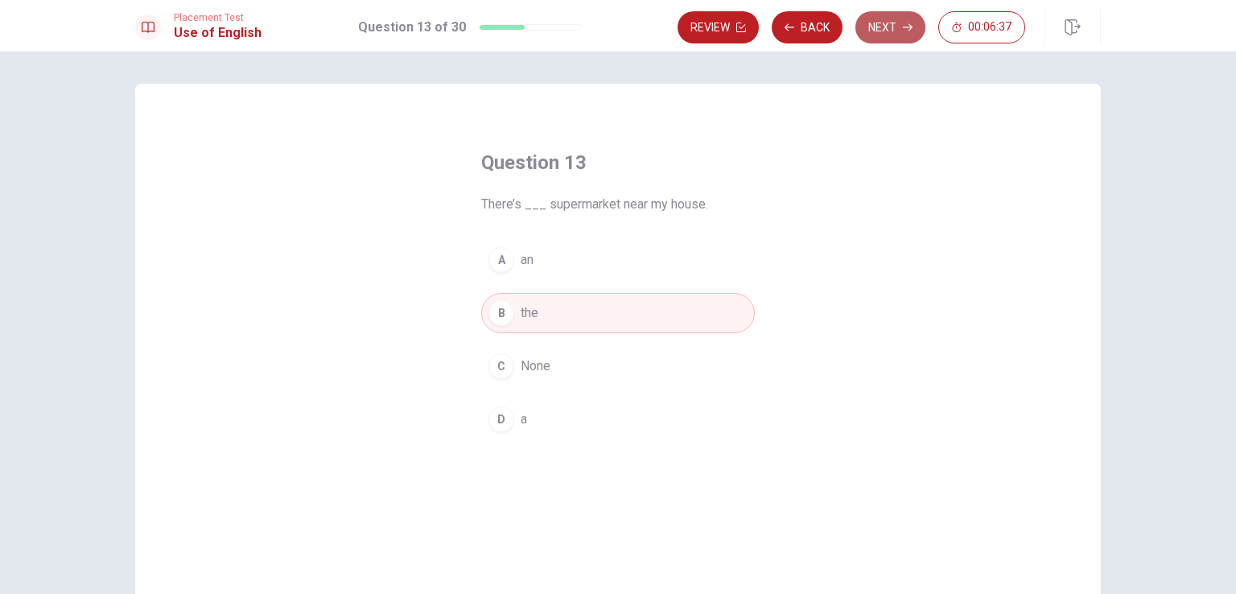
click at [876, 33] on button "Next" at bounding box center [890, 27] width 70 height 32
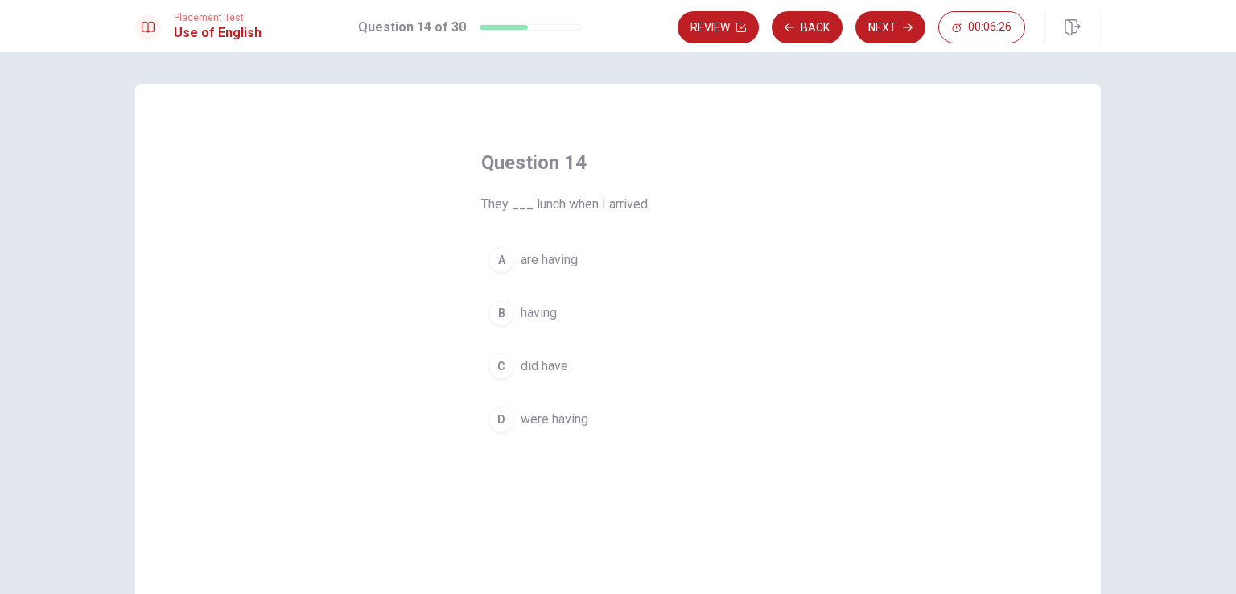
click at [547, 366] on span "did have" at bounding box center [543, 365] width 47 height 19
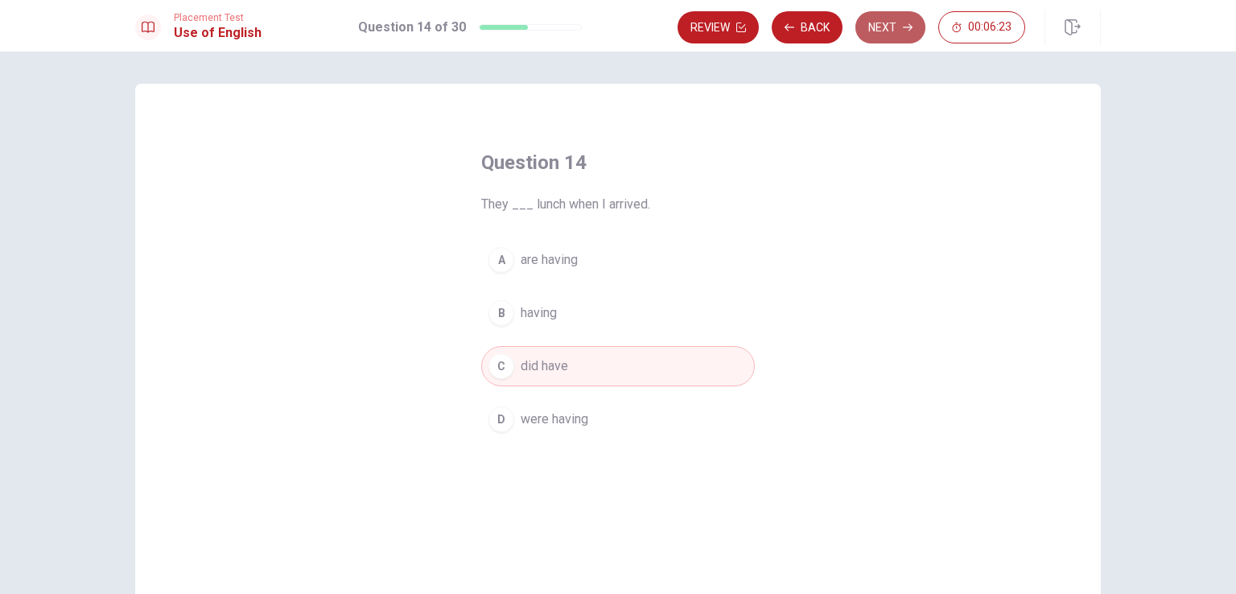
click at [903, 25] on icon "button" at bounding box center [908, 28] width 10 height 10
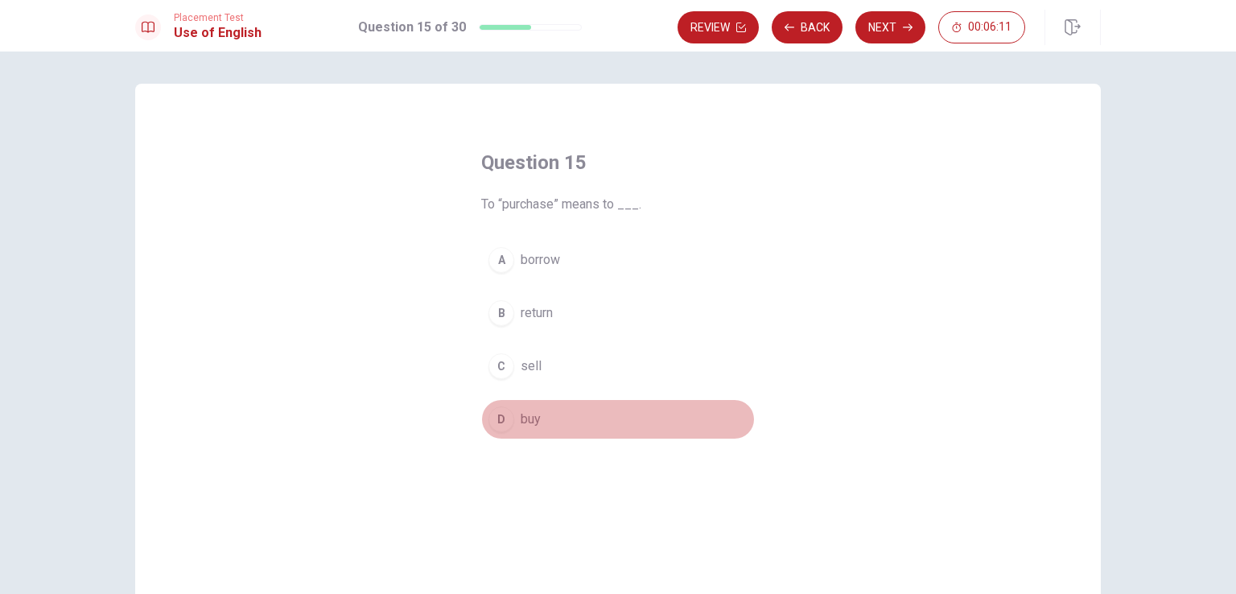
click at [554, 414] on button "D buy" at bounding box center [617, 419] width 273 height 40
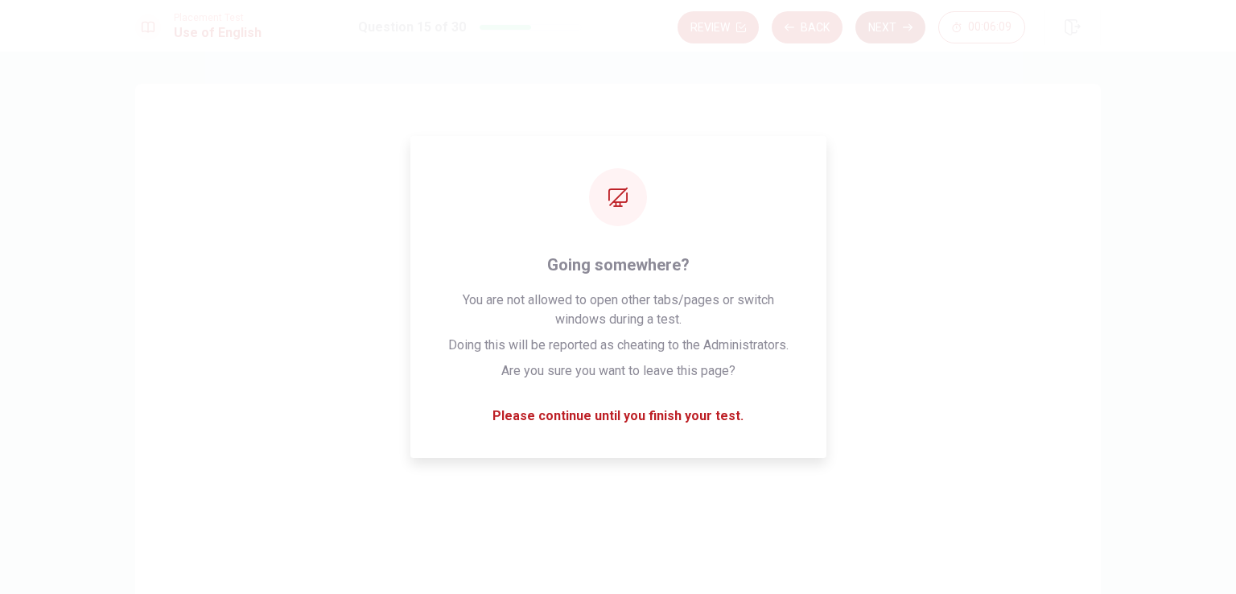
click at [881, 17] on button "Next" at bounding box center [890, 27] width 70 height 32
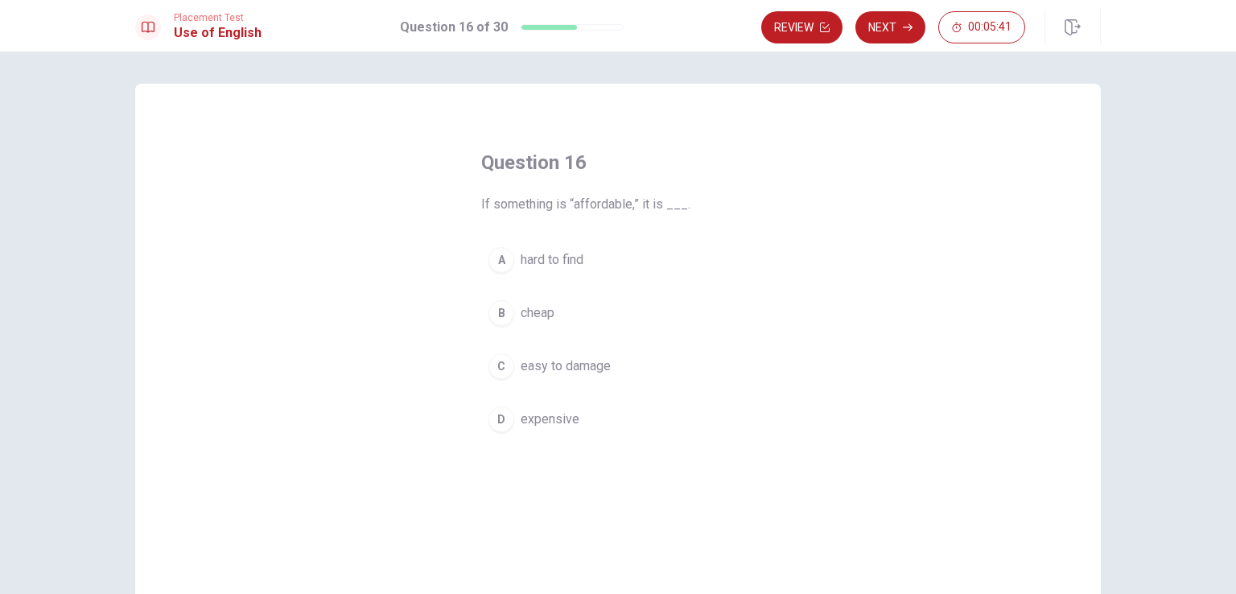
click at [544, 319] on span "cheap" at bounding box center [537, 312] width 34 height 19
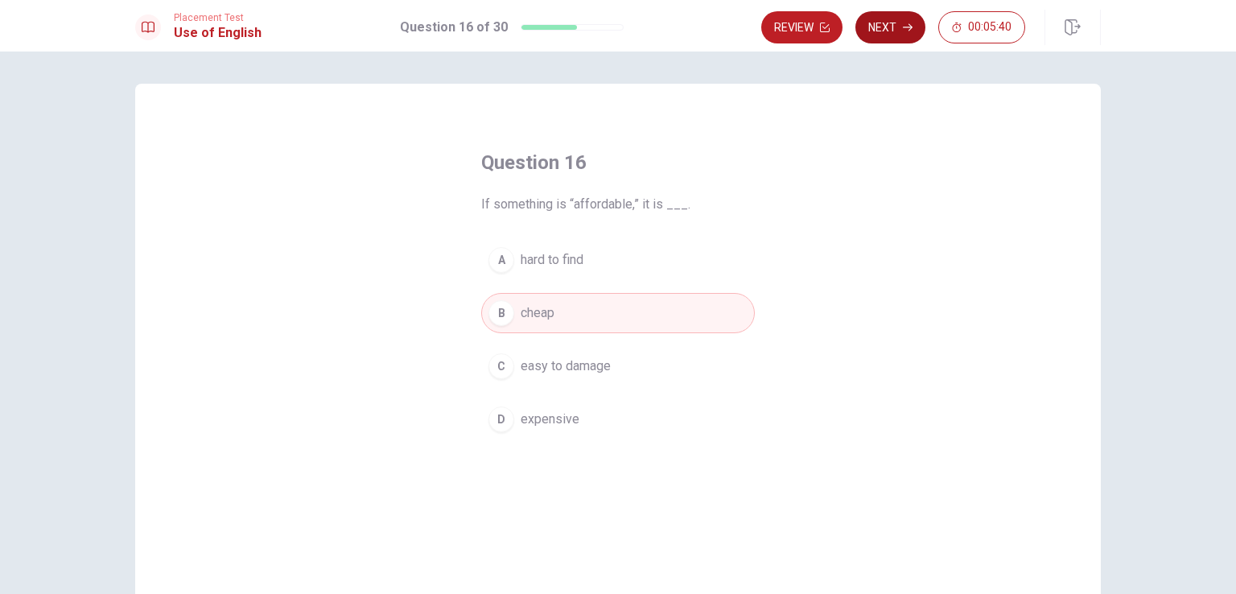
click at [890, 32] on button "Next" at bounding box center [890, 27] width 70 height 32
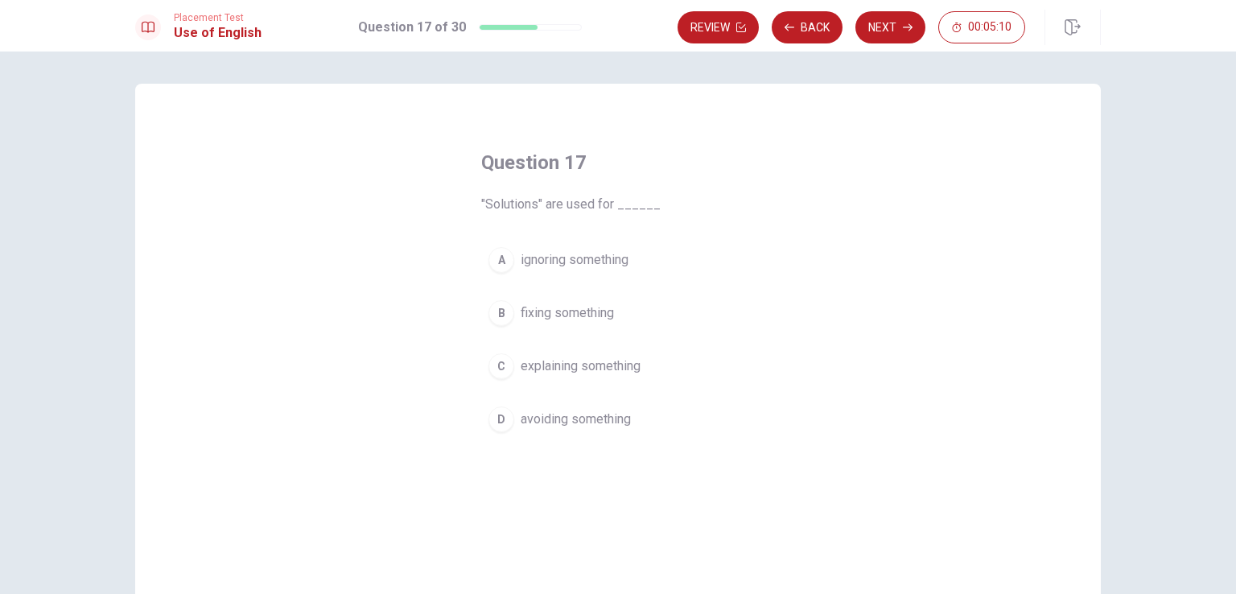
click at [555, 372] on span "explaining something" at bounding box center [580, 365] width 120 height 19
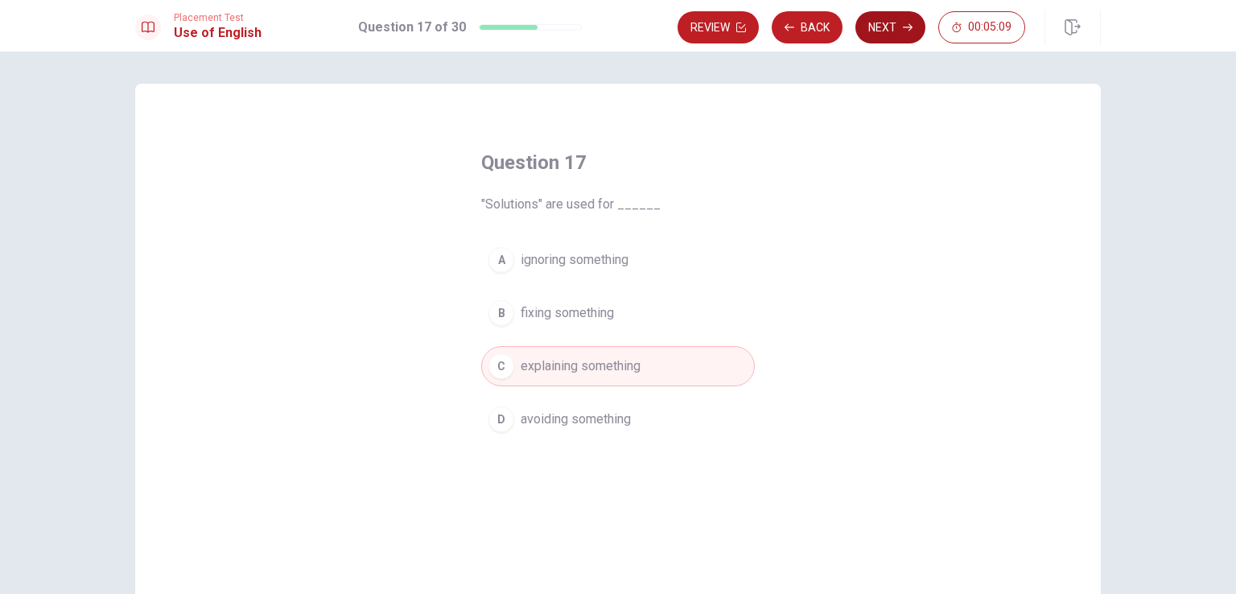
click at [885, 36] on button "Next" at bounding box center [890, 27] width 70 height 32
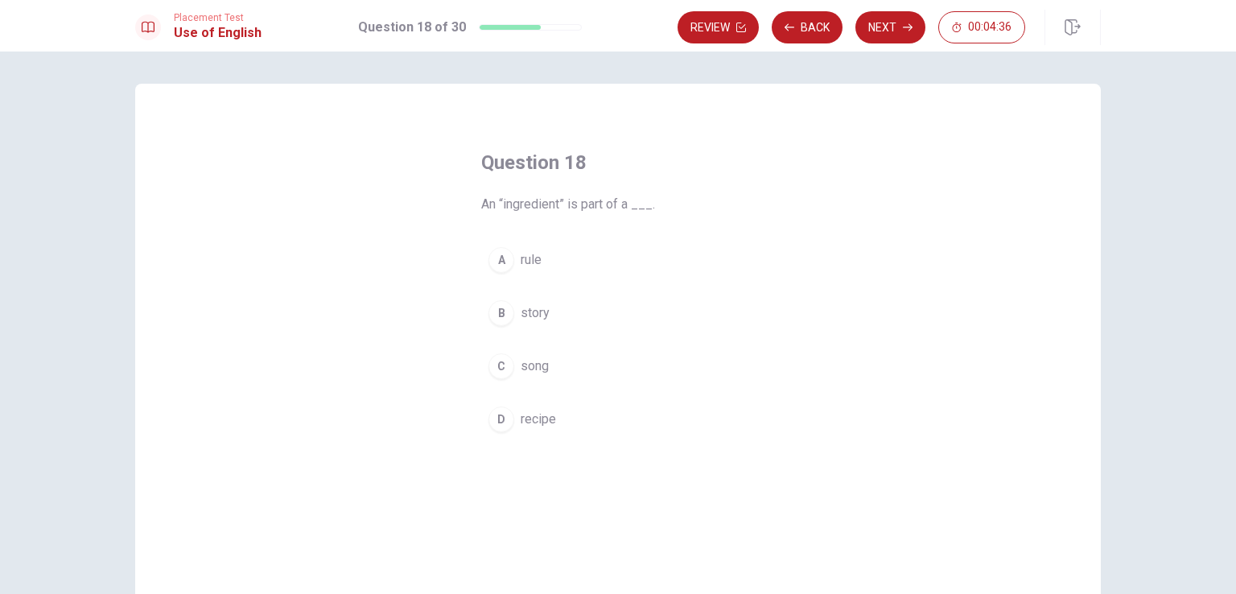
click at [537, 409] on span "recipe" at bounding box center [537, 418] width 35 height 19
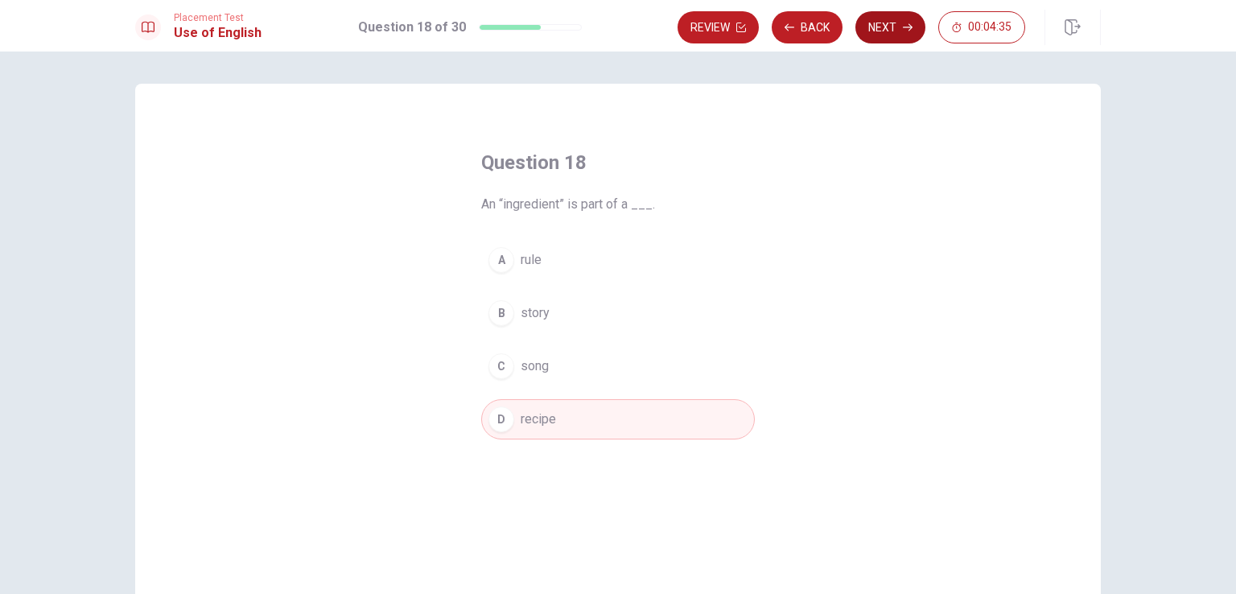
click at [878, 29] on button "Next" at bounding box center [890, 27] width 70 height 32
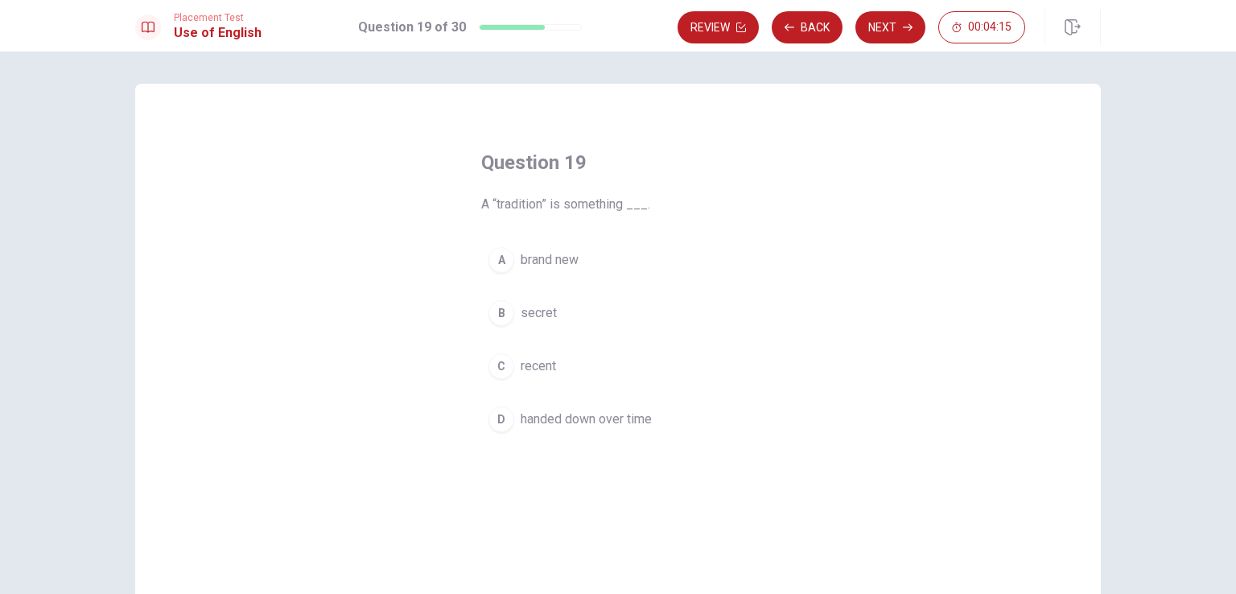
click at [576, 409] on span "handed down over time" at bounding box center [585, 418] width 131 height 19
click at [899, 36] on button "Next" at bounding box center [890, 27] width 70 height 32
click at [533, 371] on span "Does" at bounding box center [535, 365] width 31 height 19
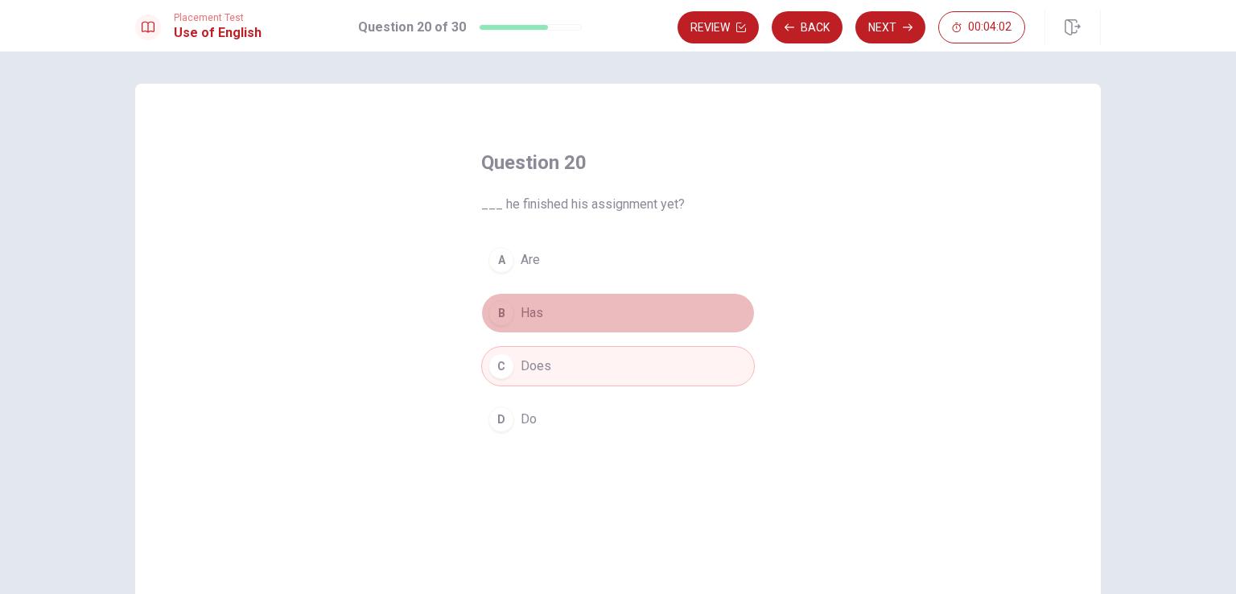
click at [553, 301] on button "B Has" at bounding box center [617, 313] width 273 height 40
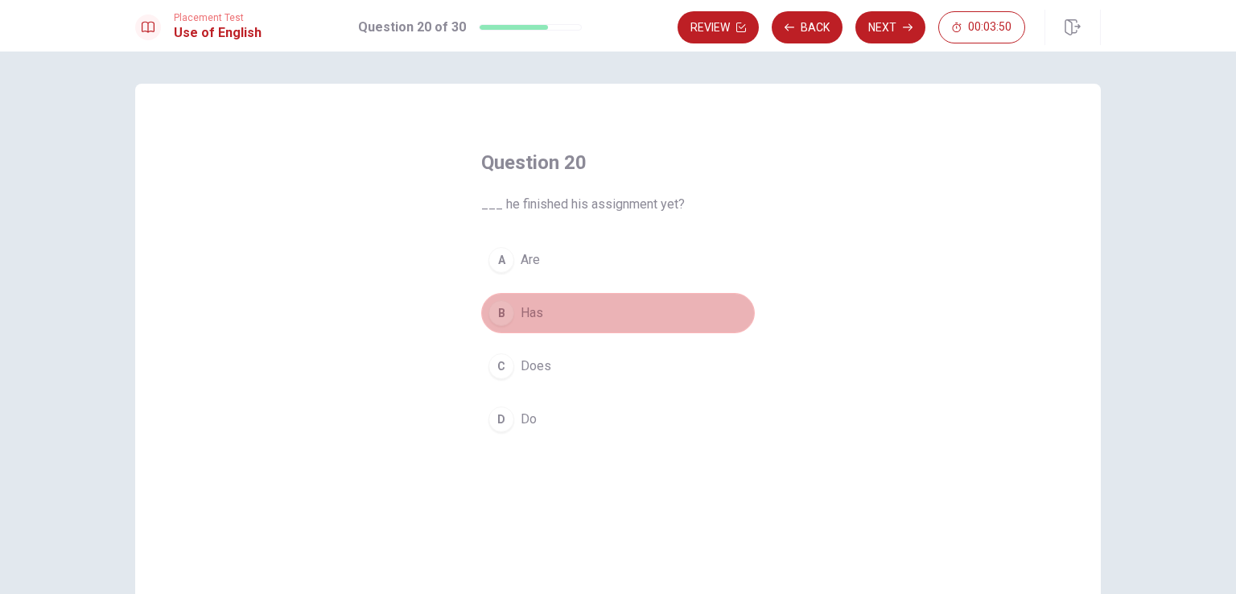
click at [560, 304] on button "B Has" at bounding box center [617, 313] width 273 height 40
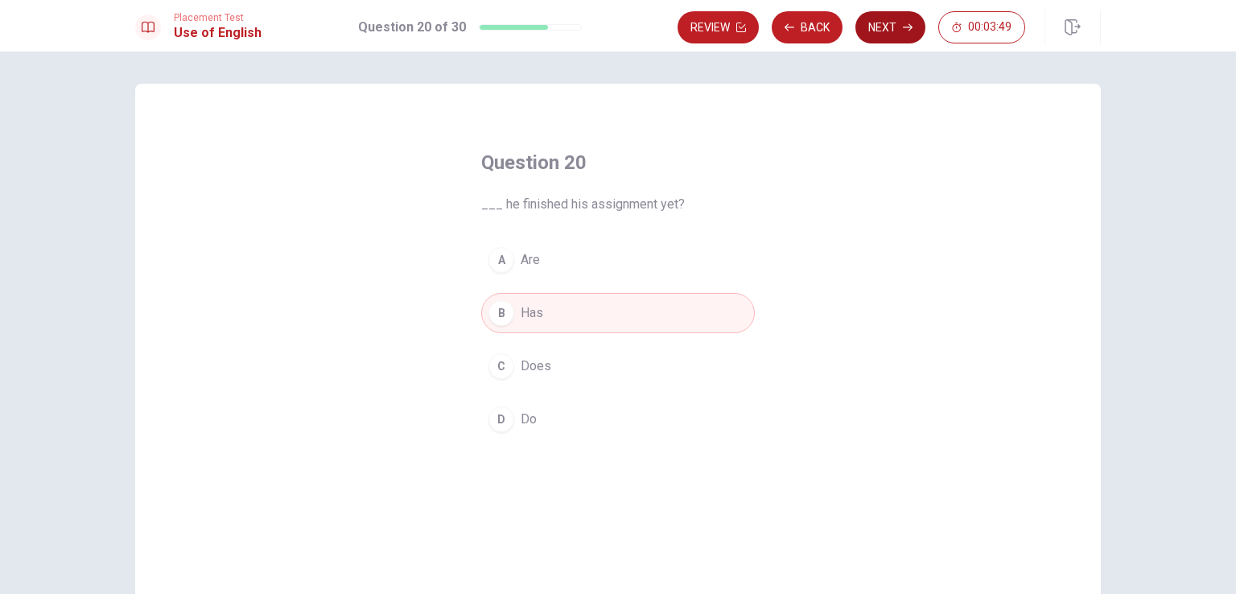
click at [895, 26] on button "Next" at bounding box center [890, 27] width 70 height 32
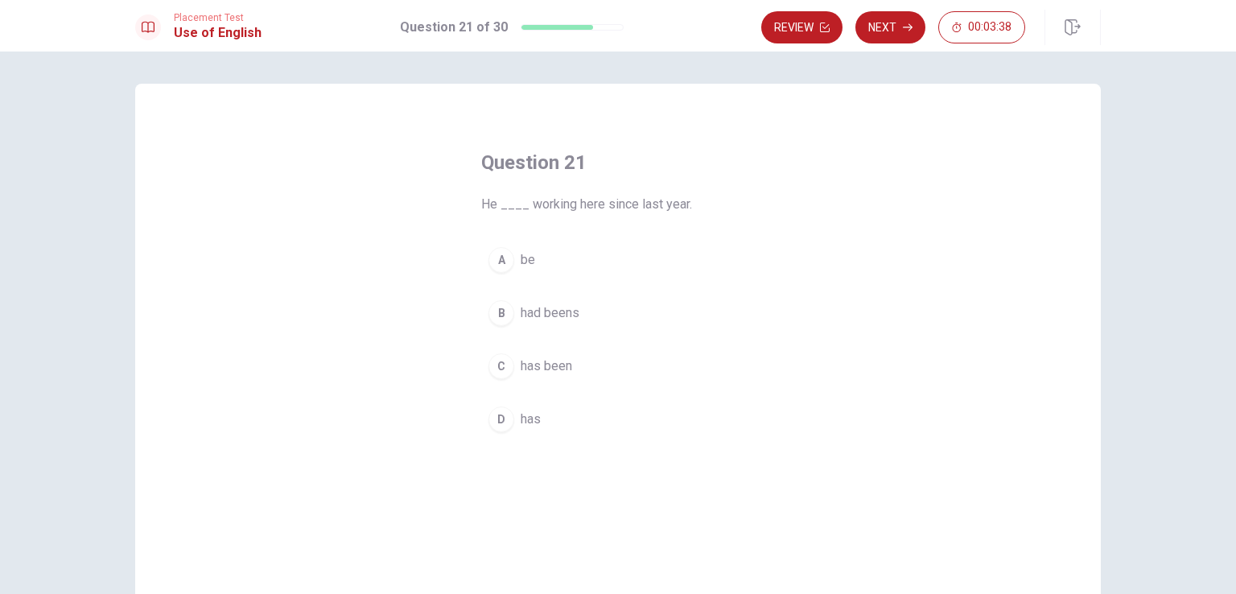
click at [525, 369] on span "has been" at bounding box center [545, 365] width 51 height 19
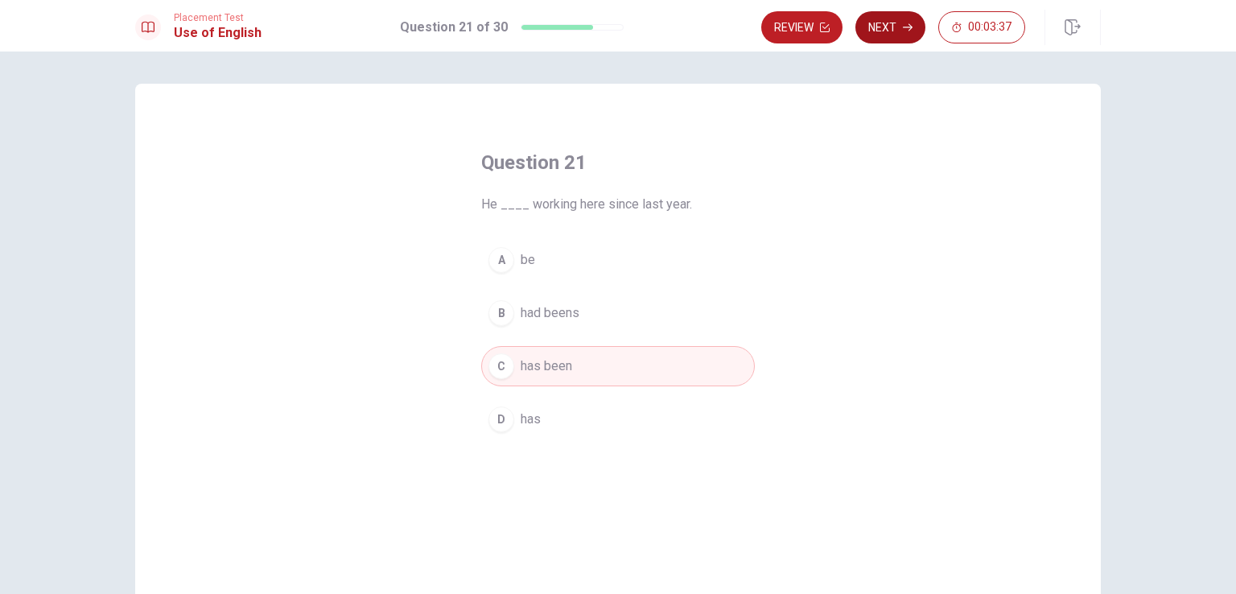
click at [911, 30] on icon "button" at bounding box center [908, 28] width 10 height 10
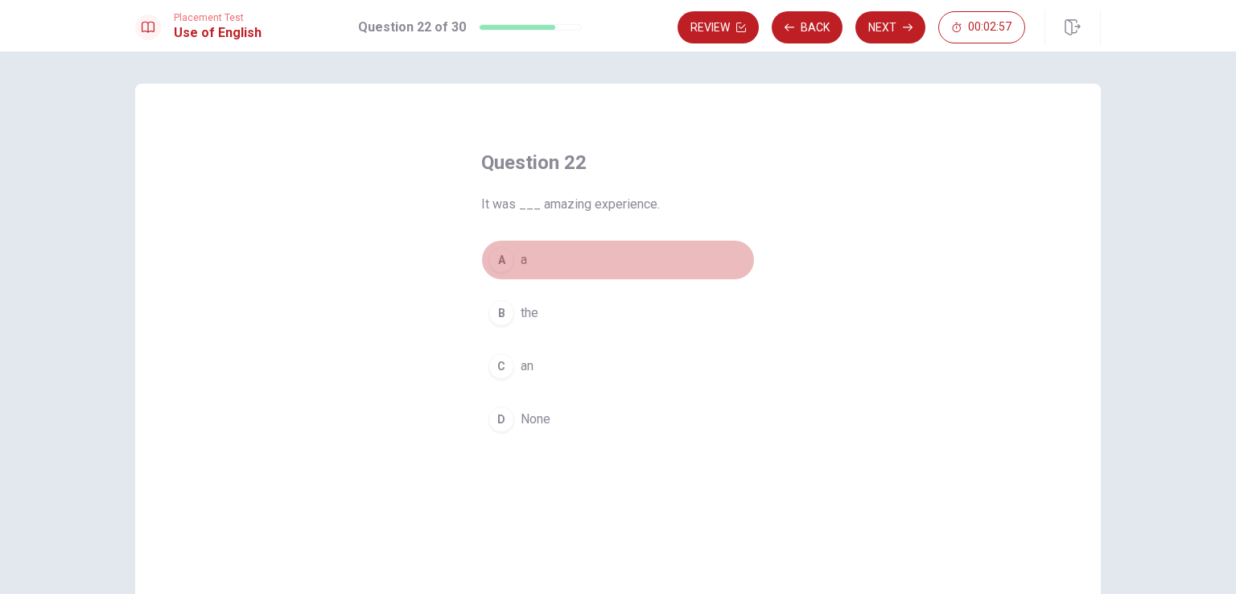
click at [524, 265] on button "A a" at bounding box center [617, 260] width 273 height 40
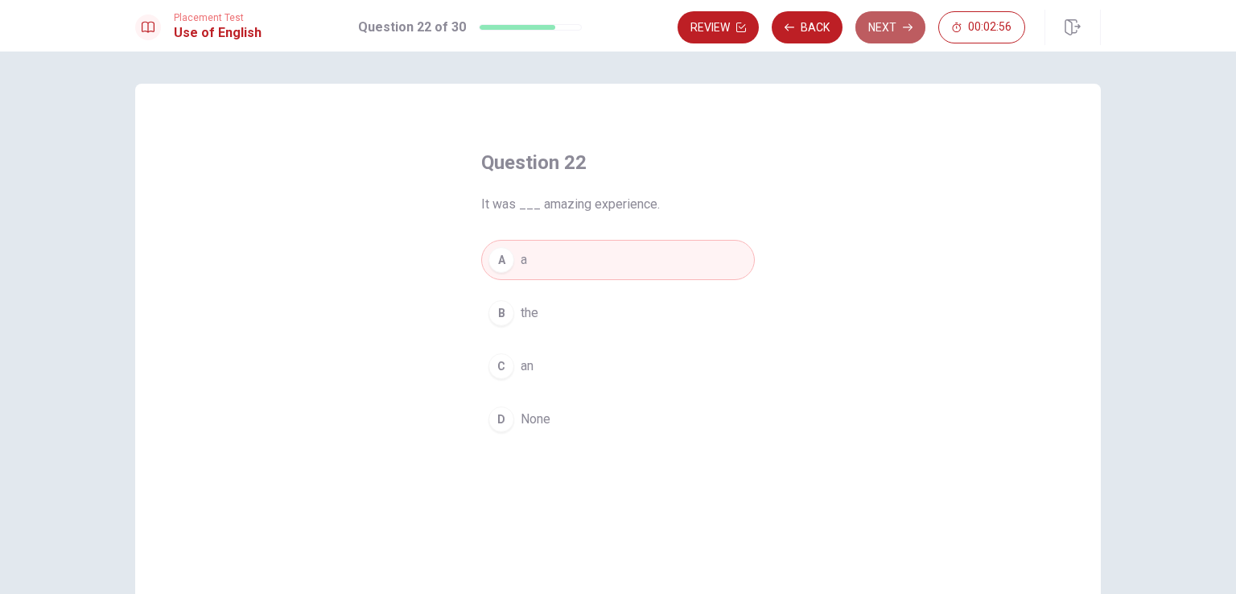
click at [880, 27] on button "Next" at bounding box center [890, 27] width 70 height 32
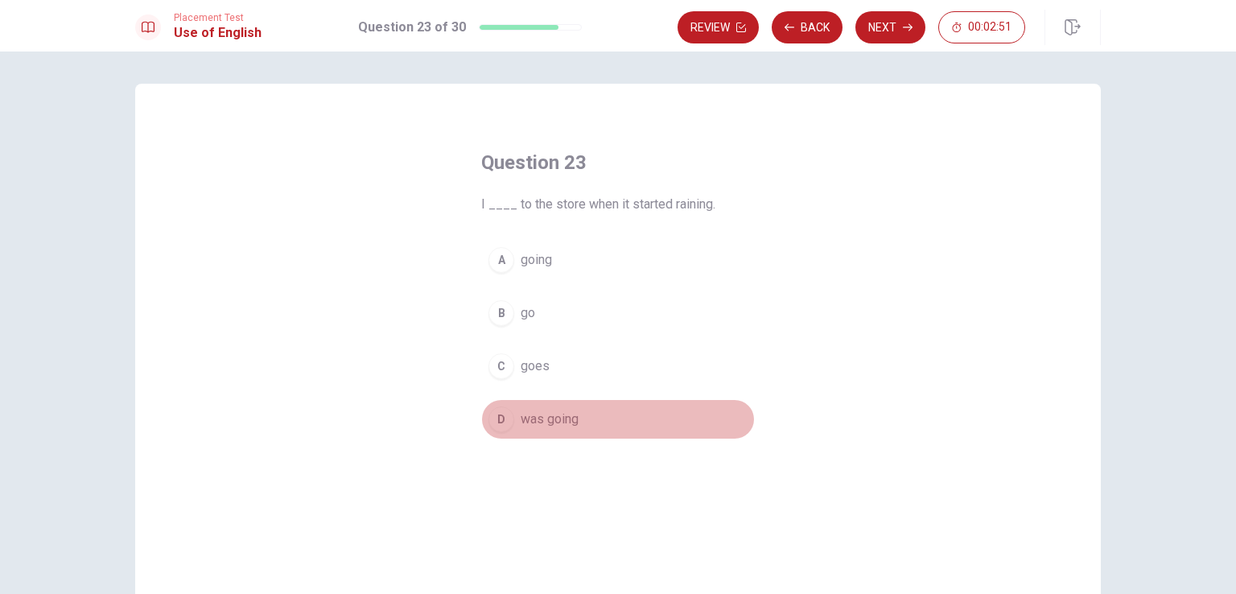
click at [542, 422] on span "was going" at bounding box center [549, 418] width 58 height 19
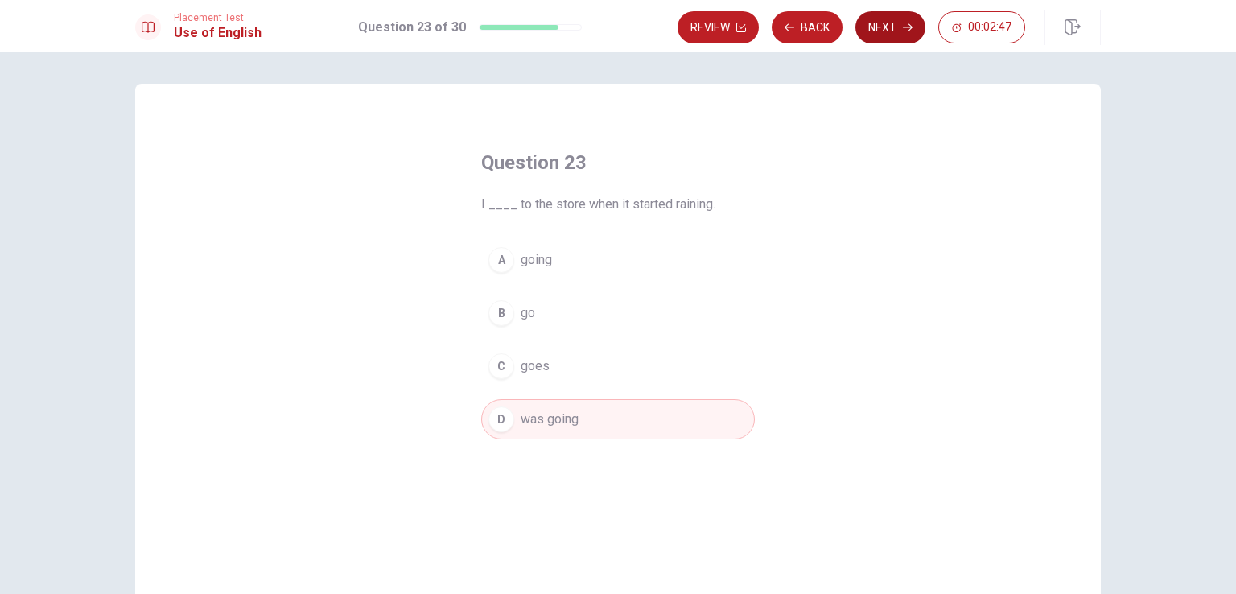
click at [894, 35] on button "Next" at bounding box center [890, 27] width 70 height 32
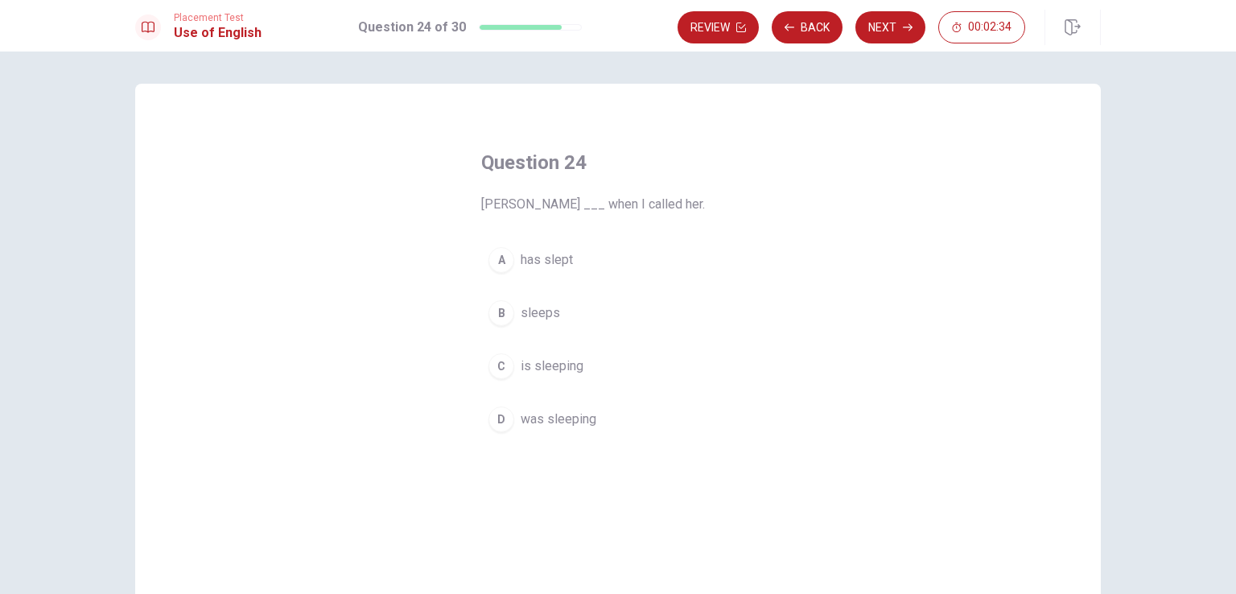
click at [579, 414] on span "was sleeping" at bounding box center [558, 418] width 76 height 19
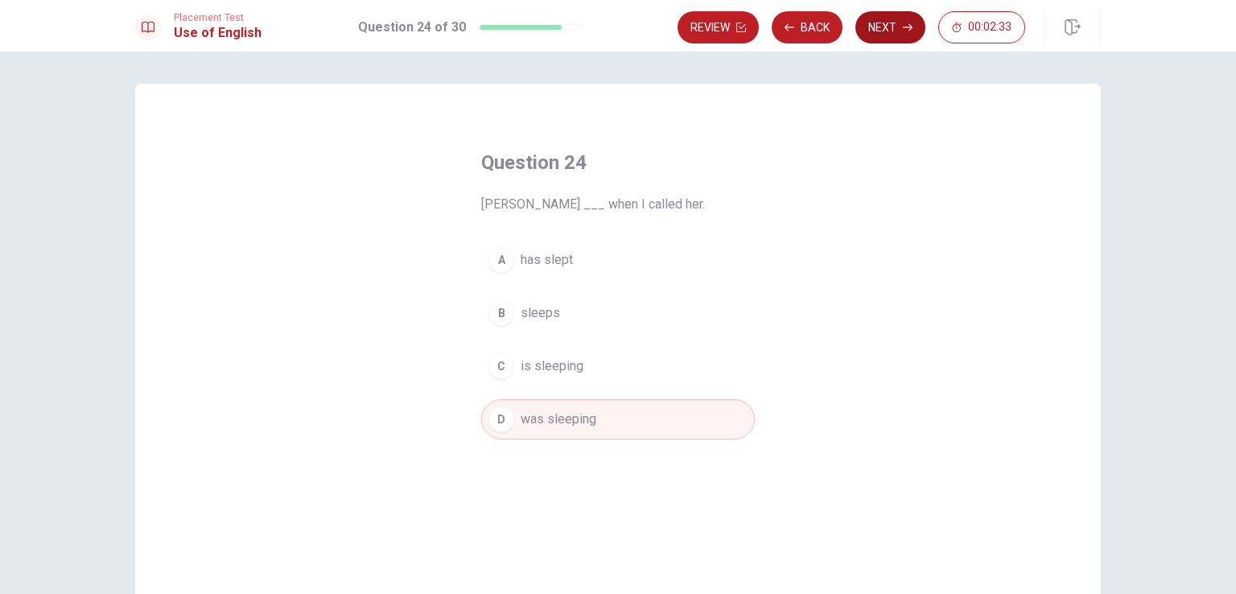
click at [887, 28] on button "Next" at bounding box center [890, 27] width 70 height 32
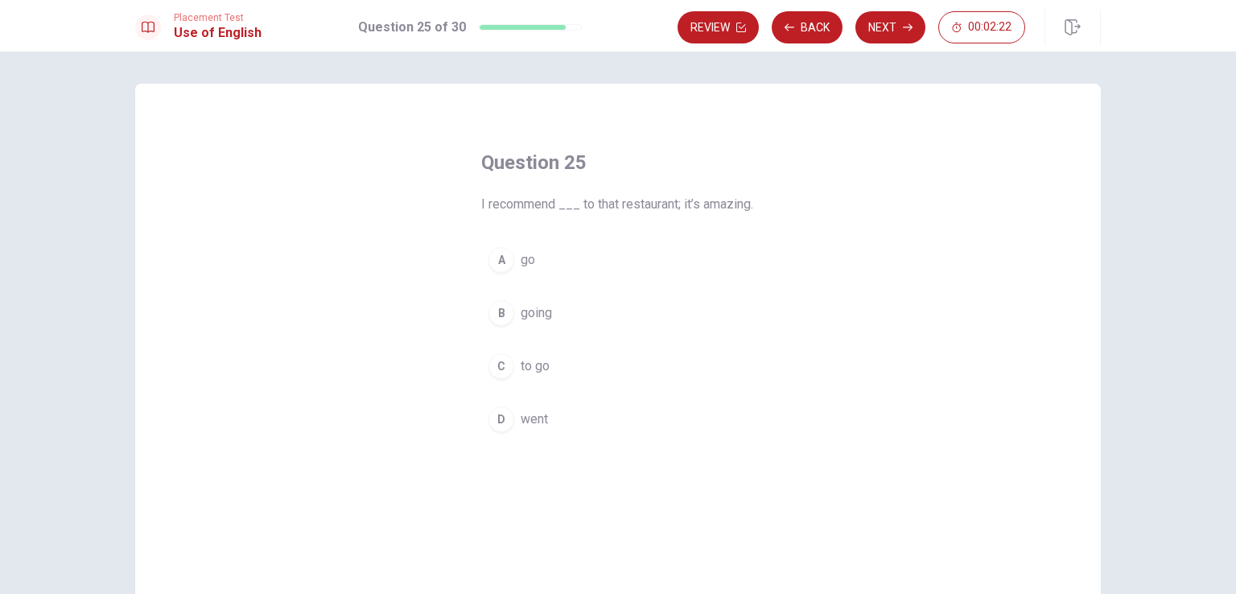
click at [534, 374] on button "C to go" at bounding box center [617, 366] width 273 height 40
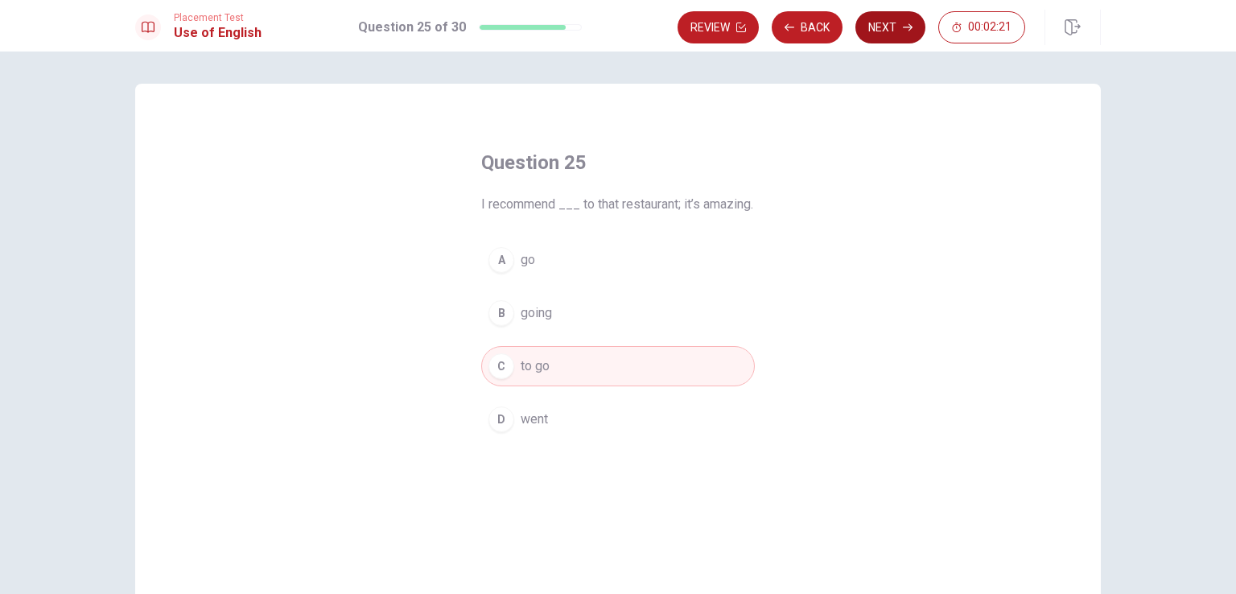
click at [866, 38] on button "Next" at bounding box center [890, 27] width 70 height 32
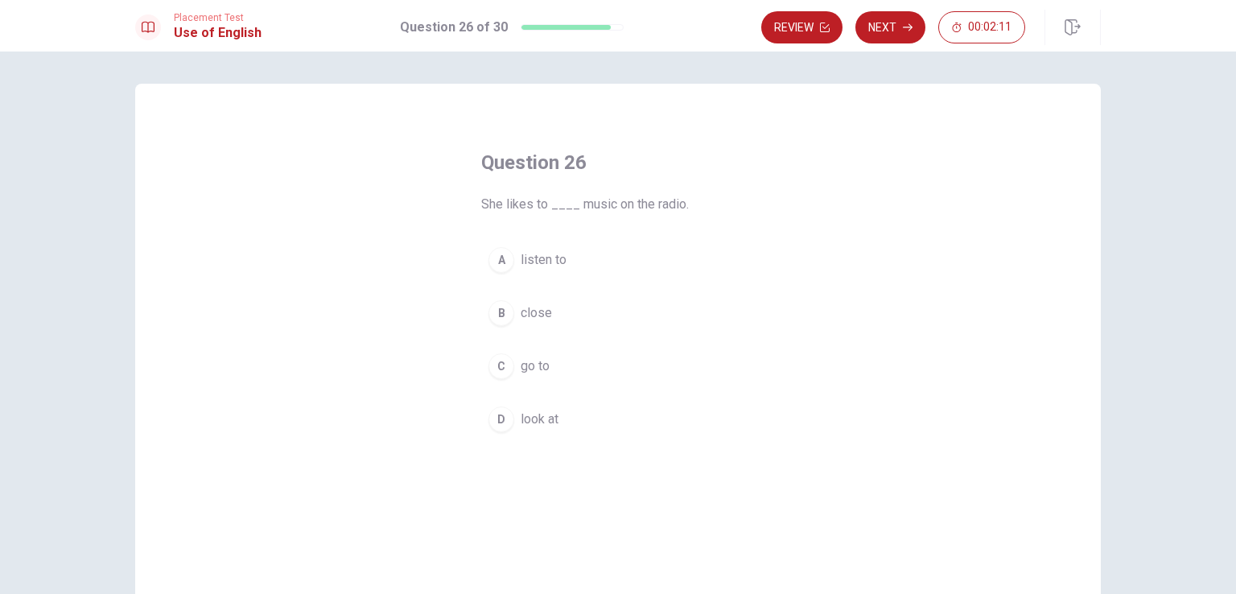
click at [508, 258] on div "A" at bounding box center [501, 260] width 26 height 26
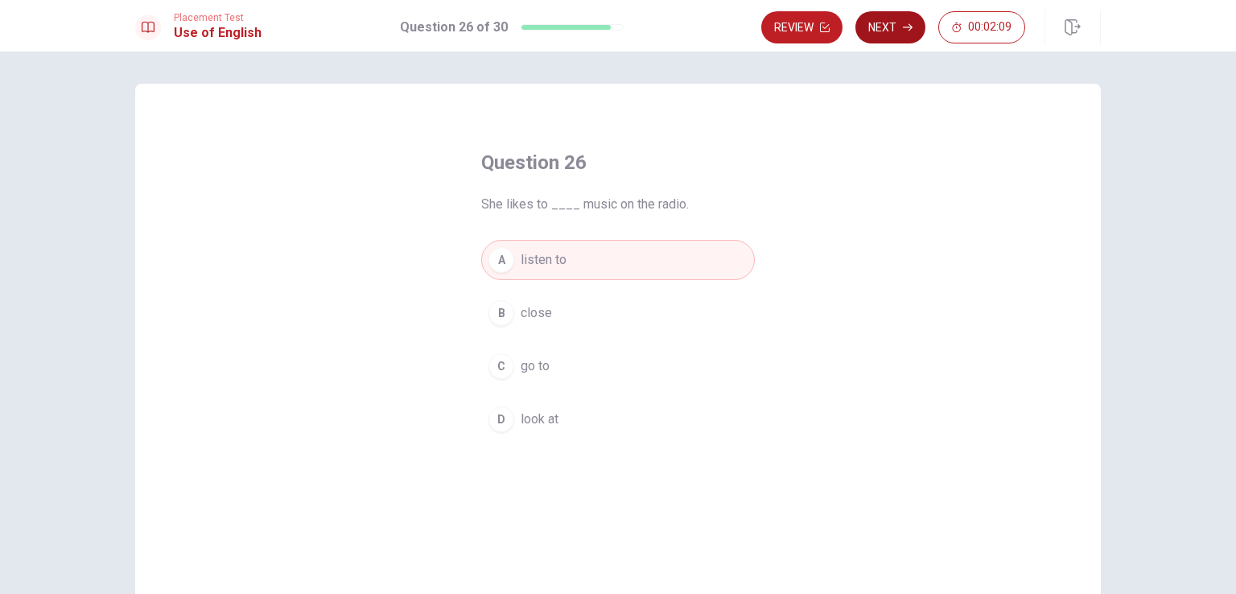
click at [920, 23] on button "Next" at bounding box center [890, 27] width 70 height 32
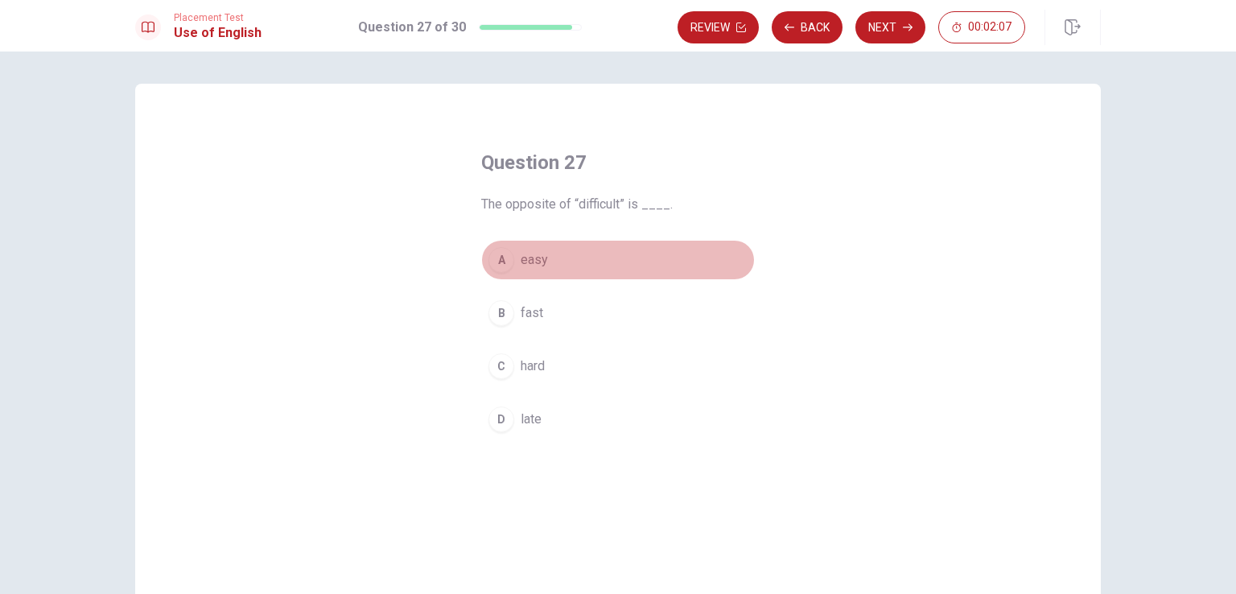
click at [541, 274] on button "A easy" at bounding box center [617, 260] width 273 height 40
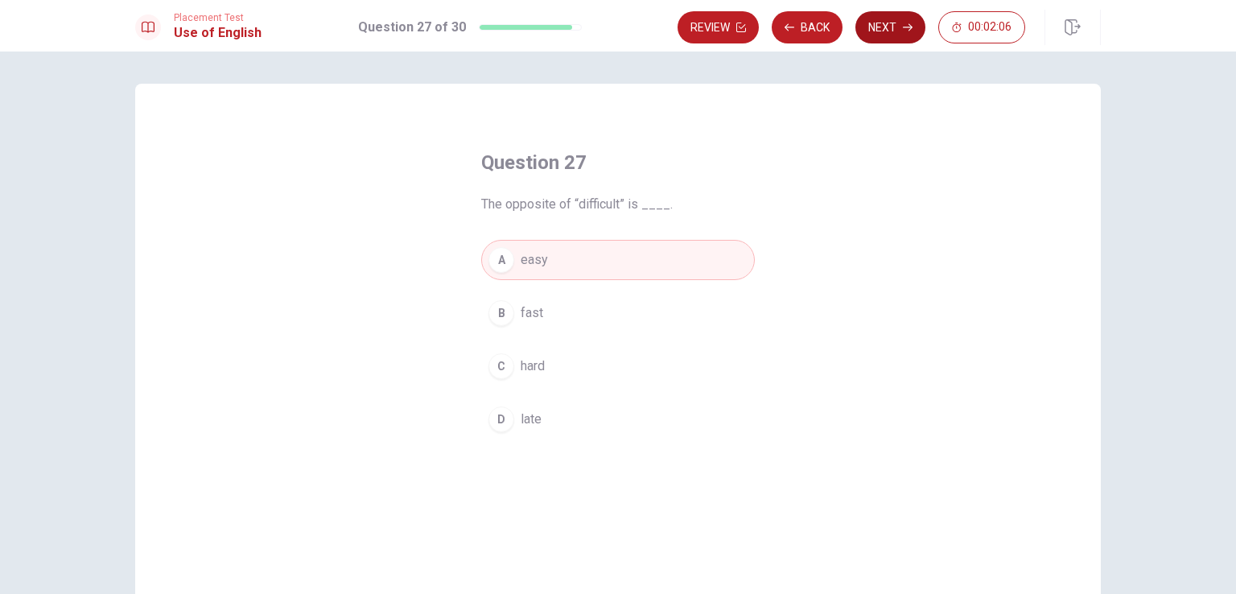
click at [882, 41] on button "Next" at bounding box center [890, 27] width 70 height 32
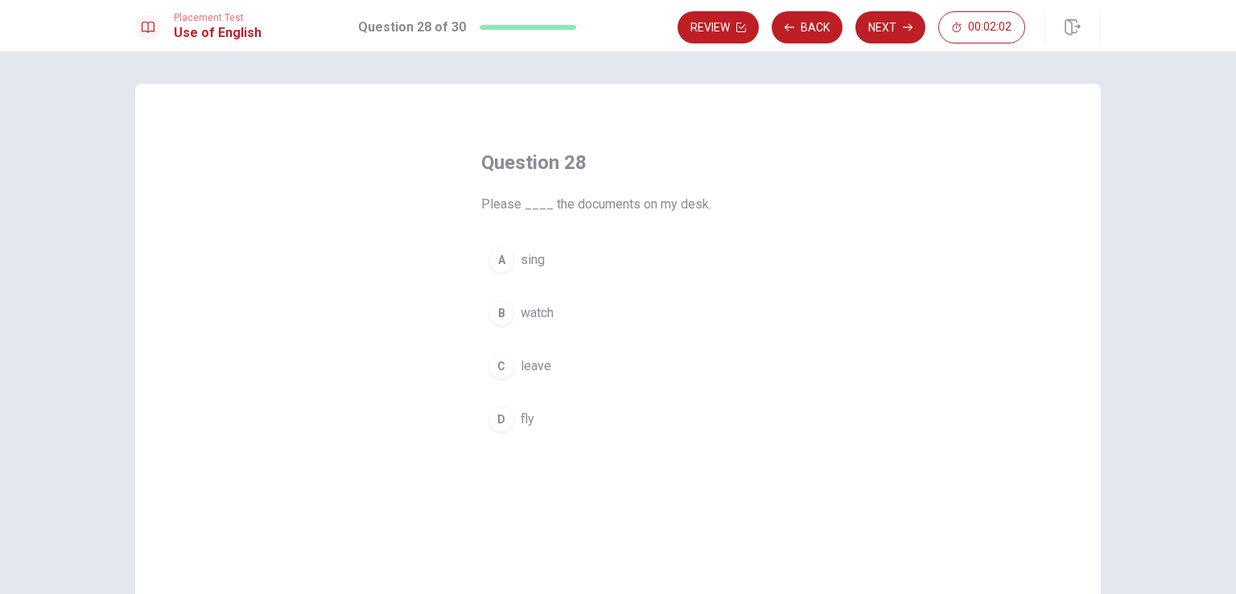
click at [544, 322] on span "watch" at bounding box center [536, 312] width 33 height 19
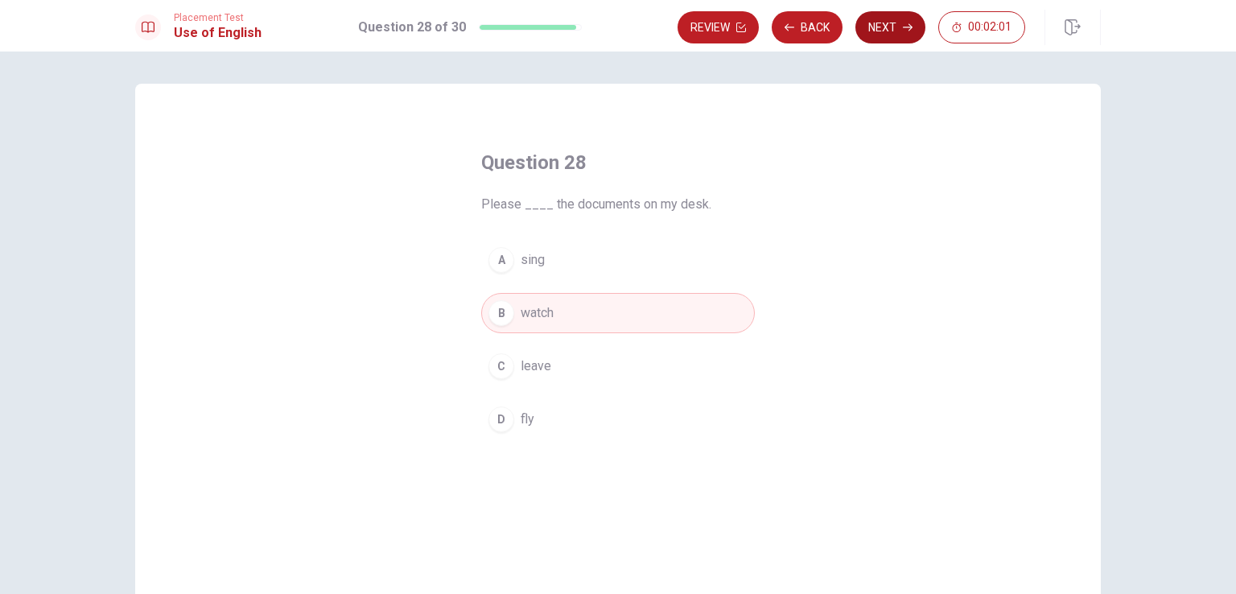
click at [889, 34] on button "Next" at bounding box center [890, 27] width 70 height 32
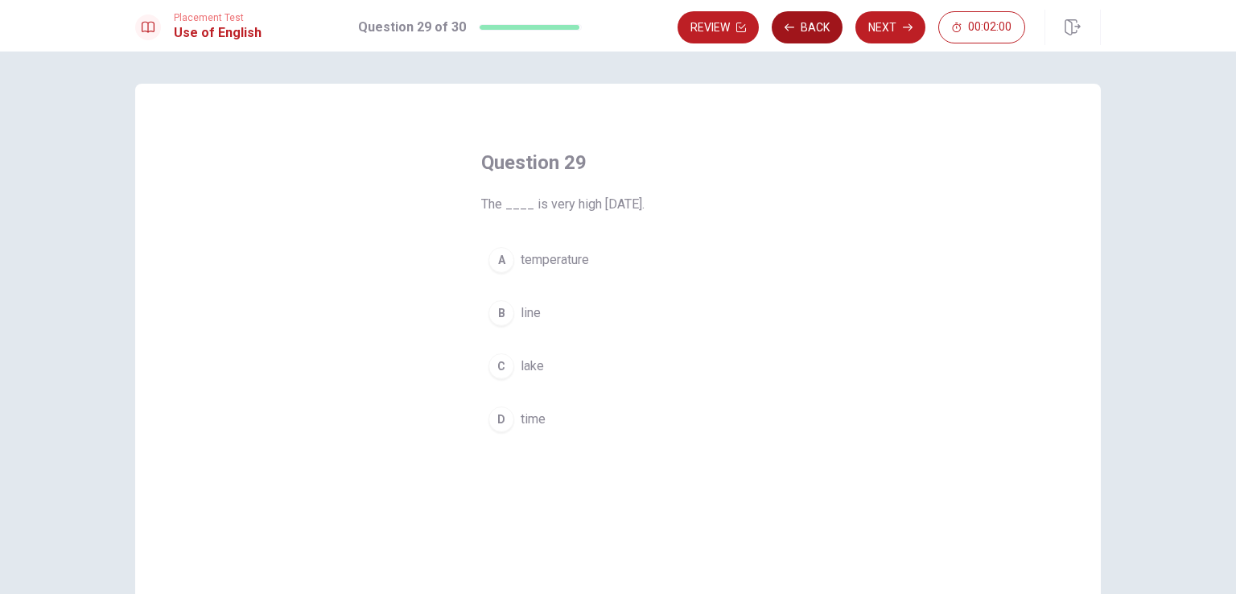
click at [804, 30] on button "Back" at bounding box center [806, 27] width 71 height 32
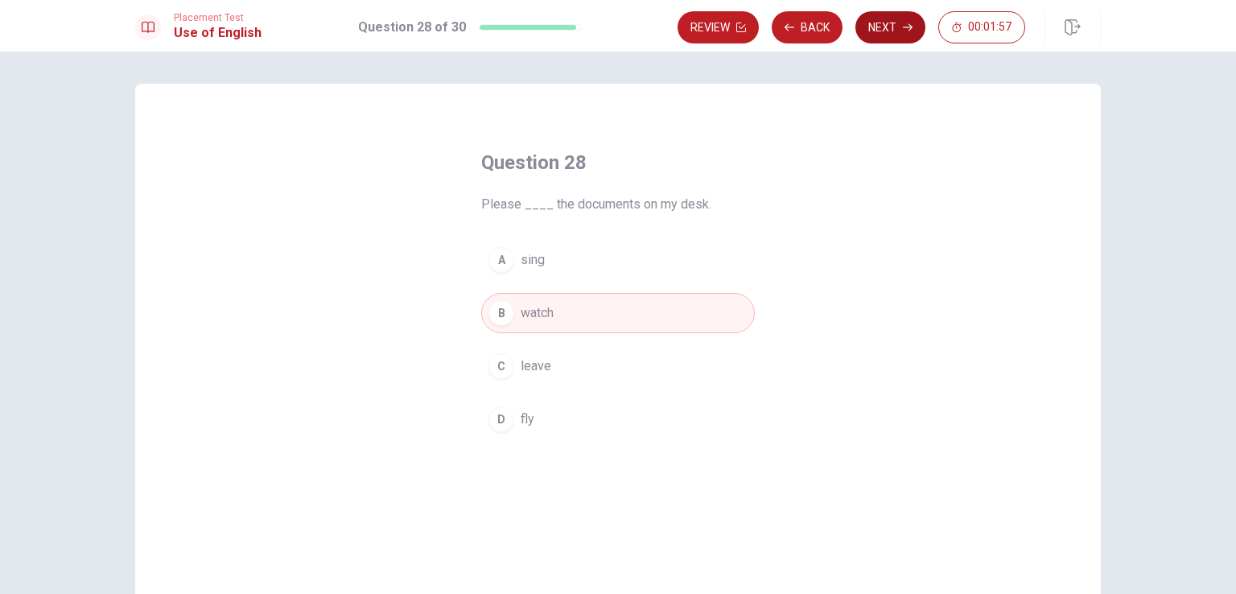
click at [875, 39] on button "Next" at bounding box center [890, 27] width 70 height 32
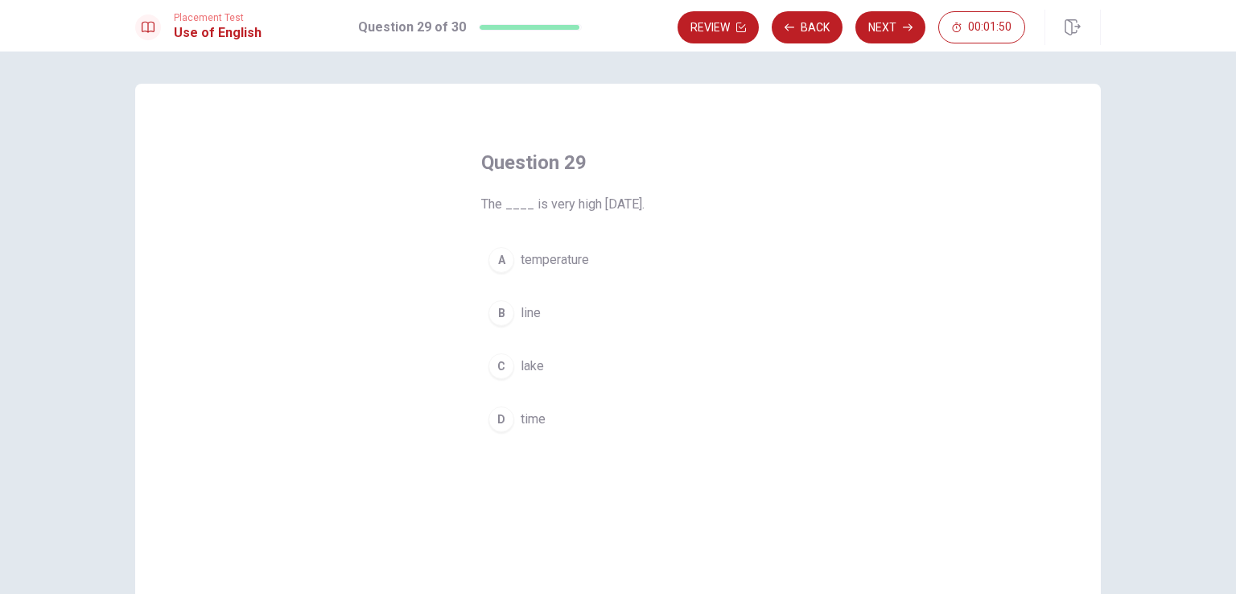
click at [557, 261] on span "temperature" at bounding box center [554, 259] width 68 height 19
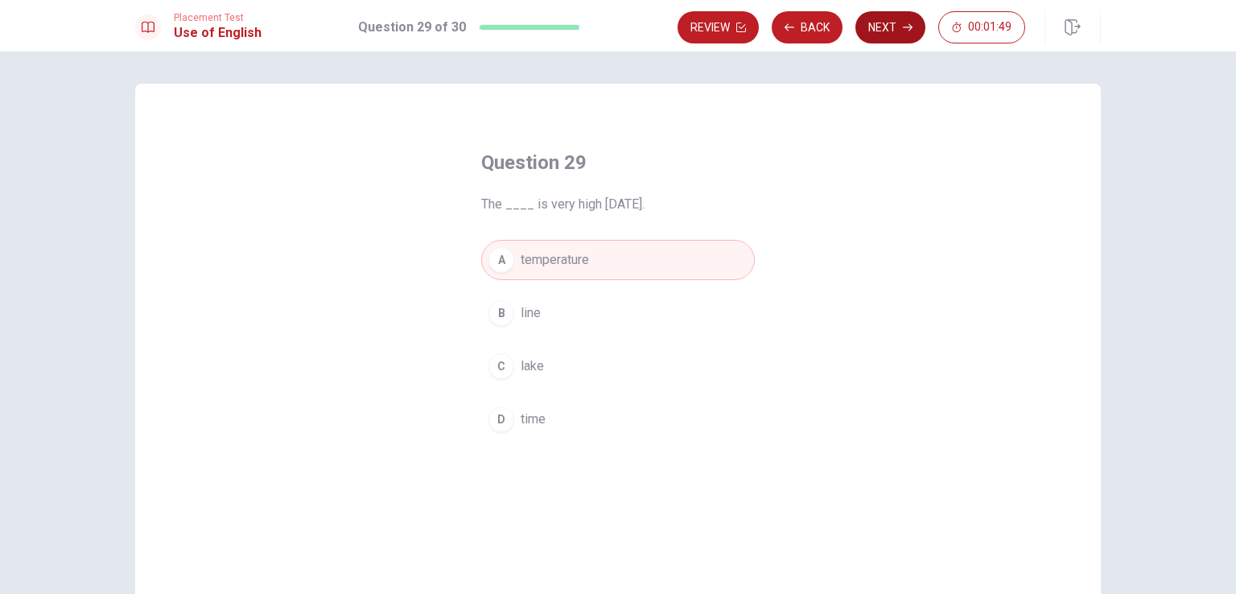
click at [891, 40] on button "Next" at bounding box center [890, 27] width 70 height 32
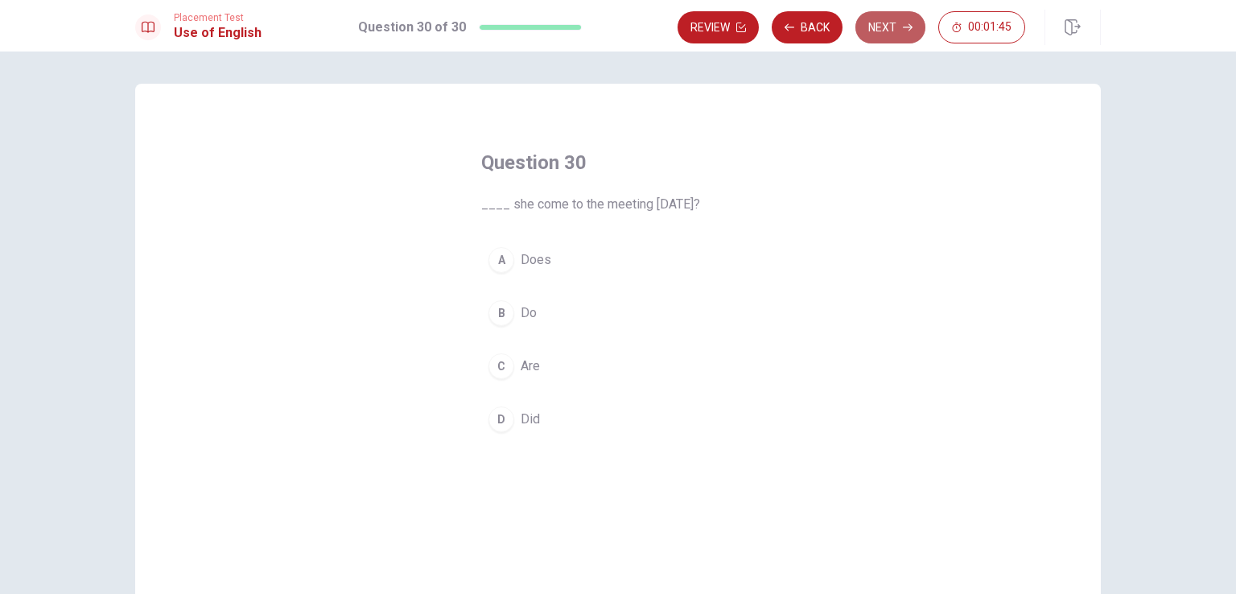
click at [917, 34] on button "Next" at bounding box center [890, 27] width 70 height 32
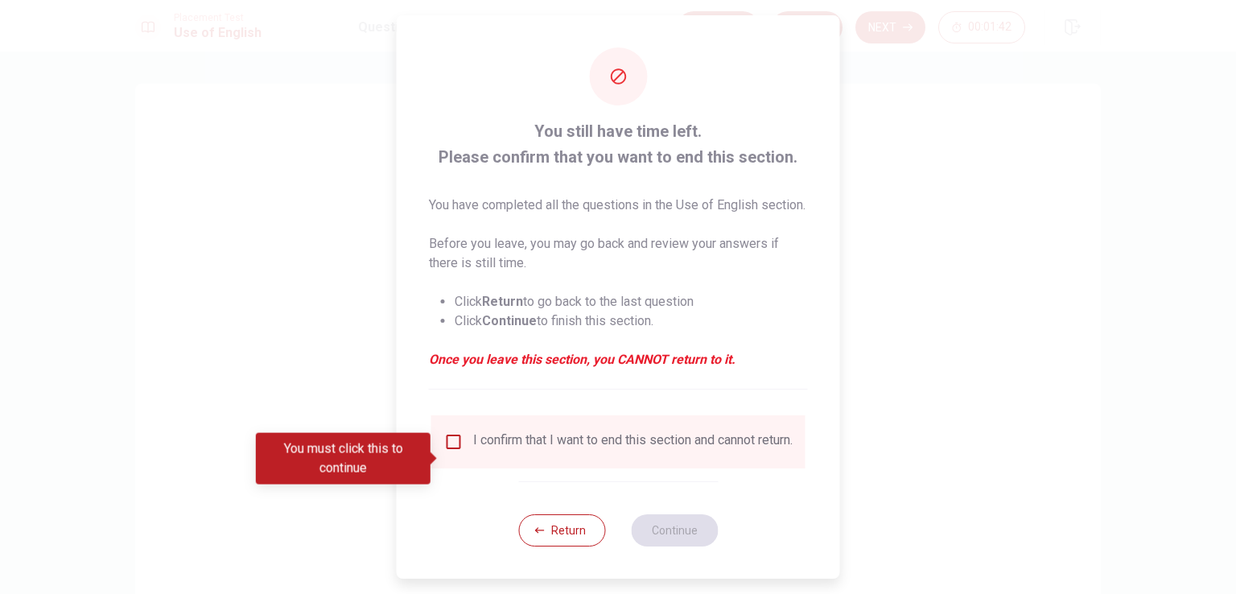
click at [487, 451] on div "I confirm that I want to end this section and cannot return." at bounding box center [632, 441] width 319 height 19
click at [460, 451] on input "You must click this to continue" at bounding box center [453, 441] width 19 height 19
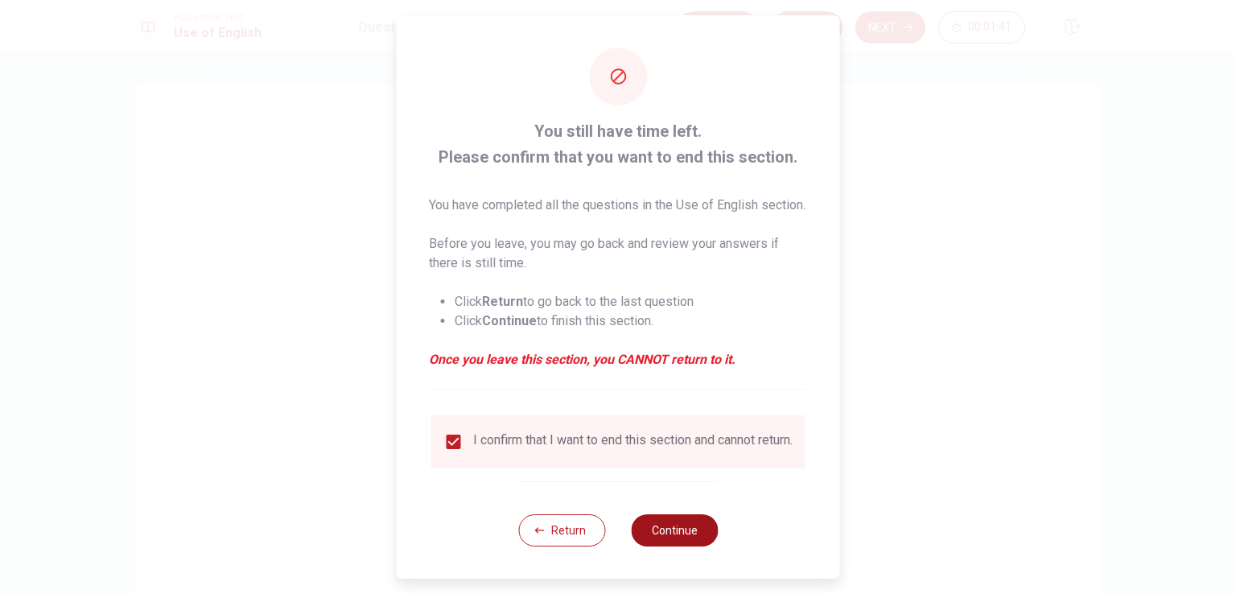
click at [650, 546] on button "Continue" at bounding box center [674, 530] width 87 height 32
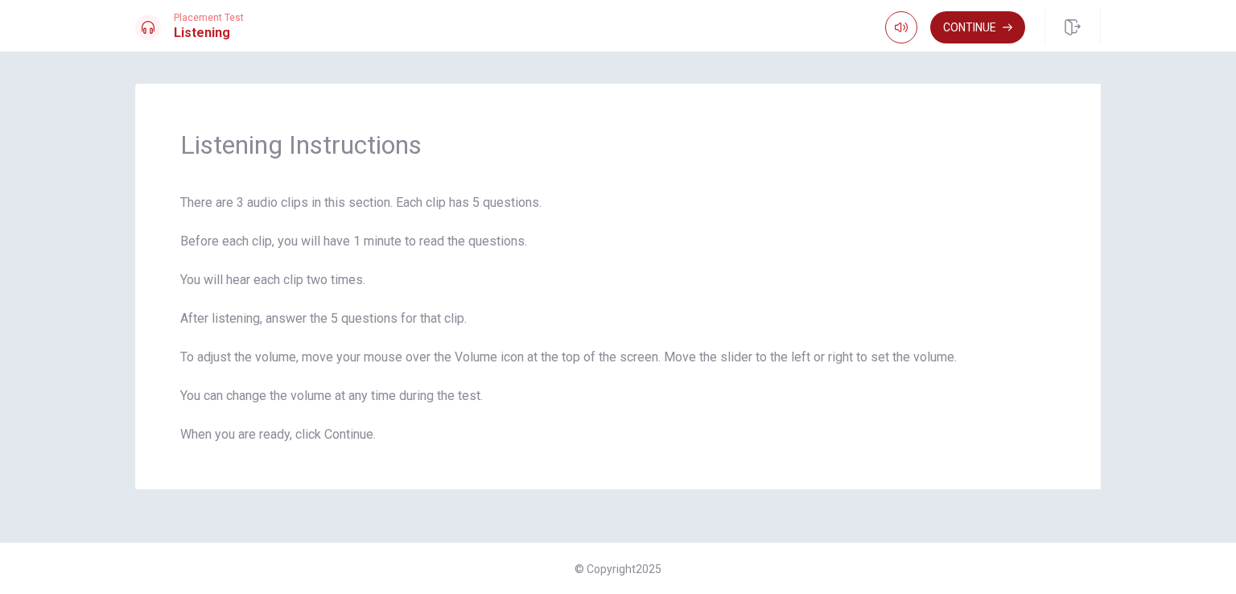
click at [1007, 30] on icon "button" at bounding box center [1007, 28] width 10 height 10
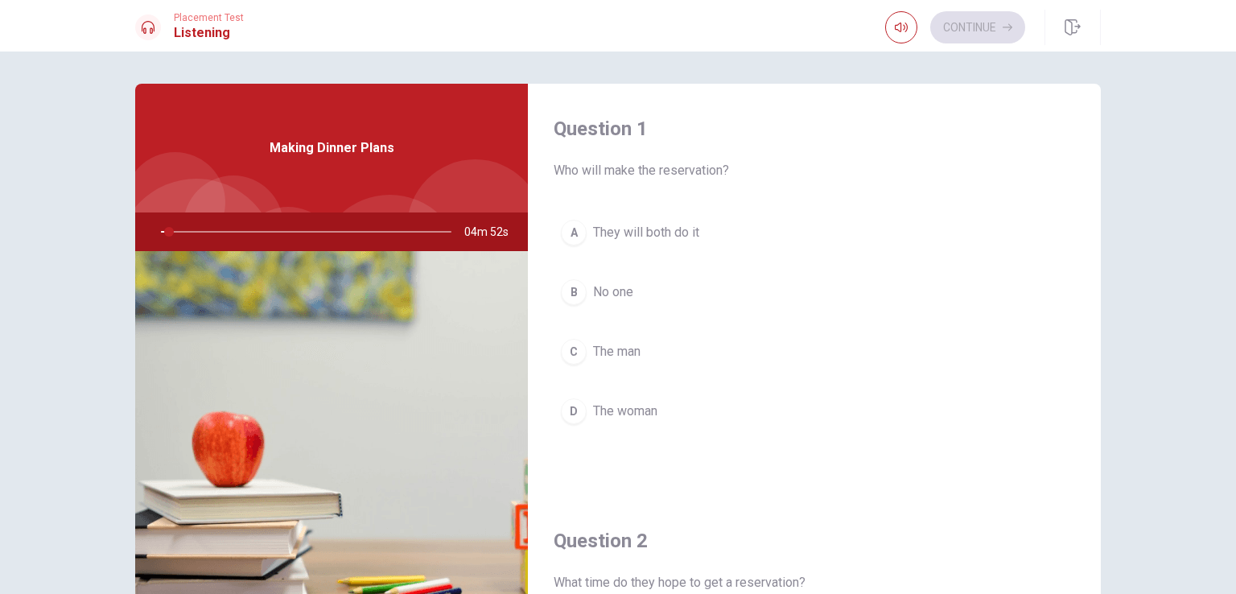
click at [1149, 148] on div "Question 1 Who will make the reservation? A They will both do it B No one C The…" at bounding box center [618, 322] width 1236 height 542
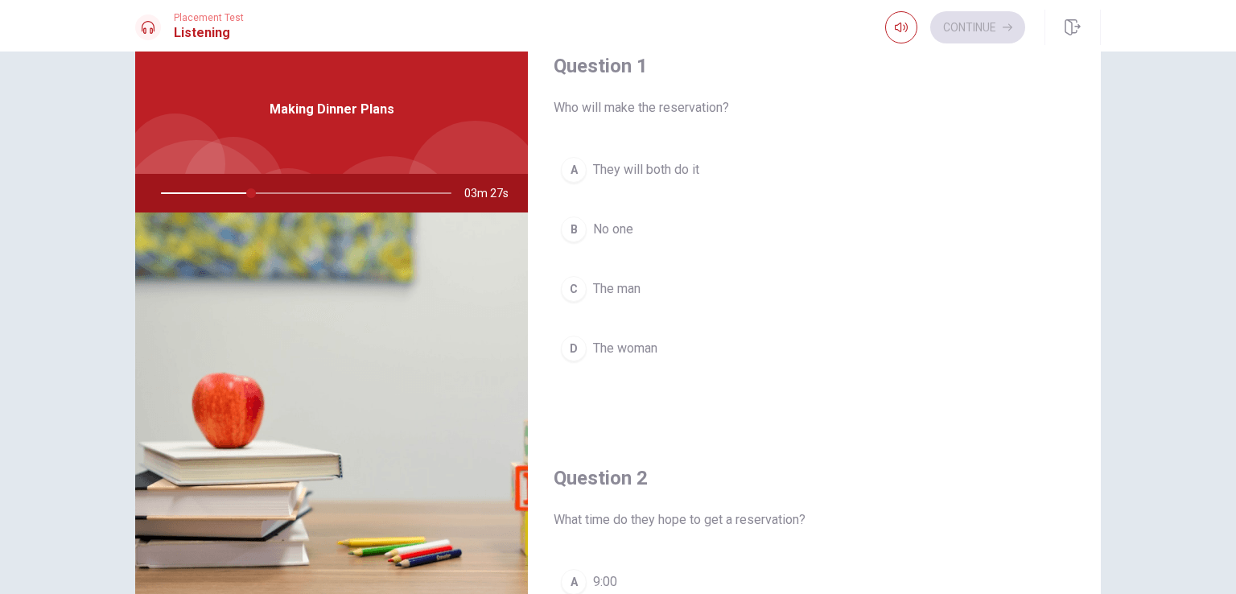
scroll to position [27, 0]
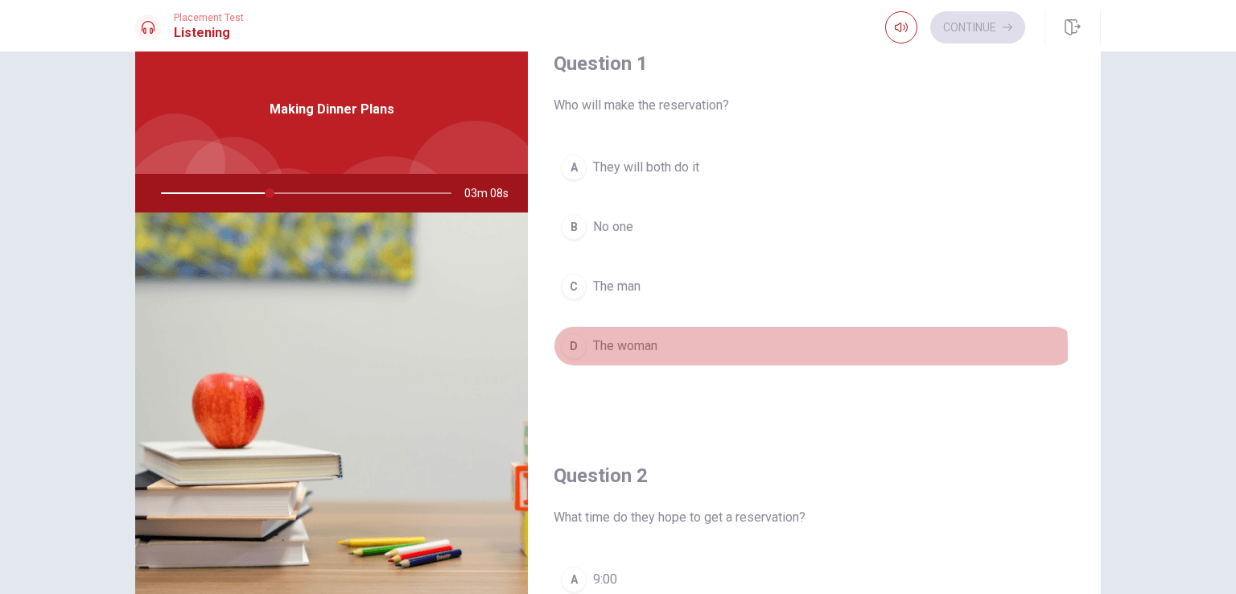
click at [685, 348] on button "D The woman" at bounding box center [813, 346] width 521 height 40
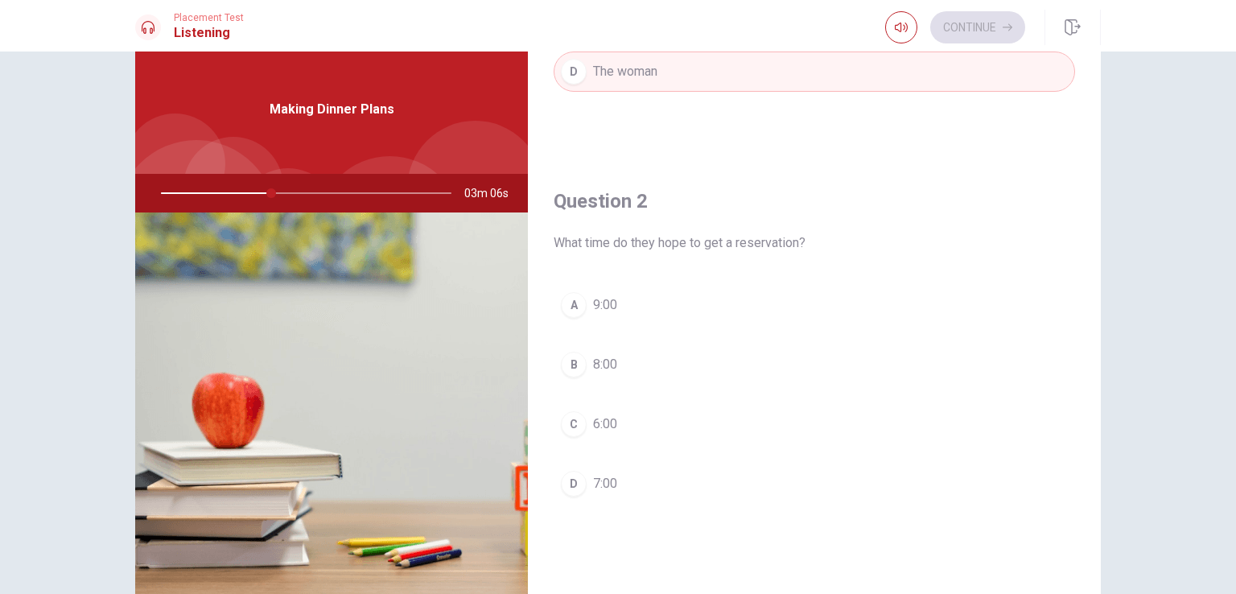
scroll to position [323, 0]
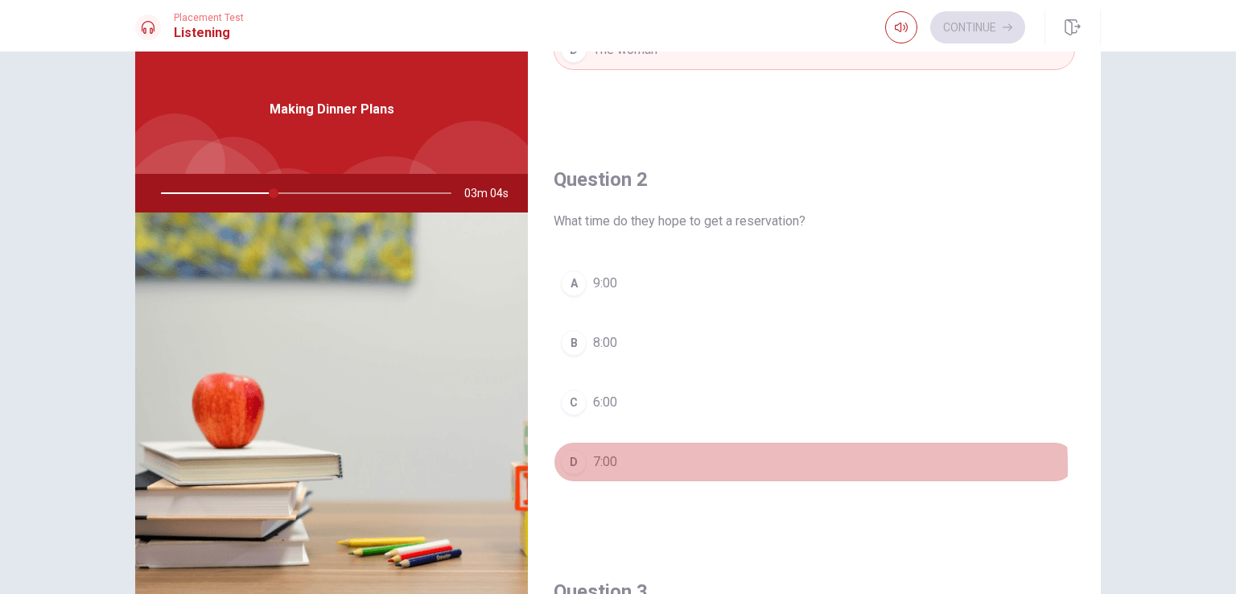
click at [597, 464] on span "7:00" at bounding box center [605, 461] width 24 height 19
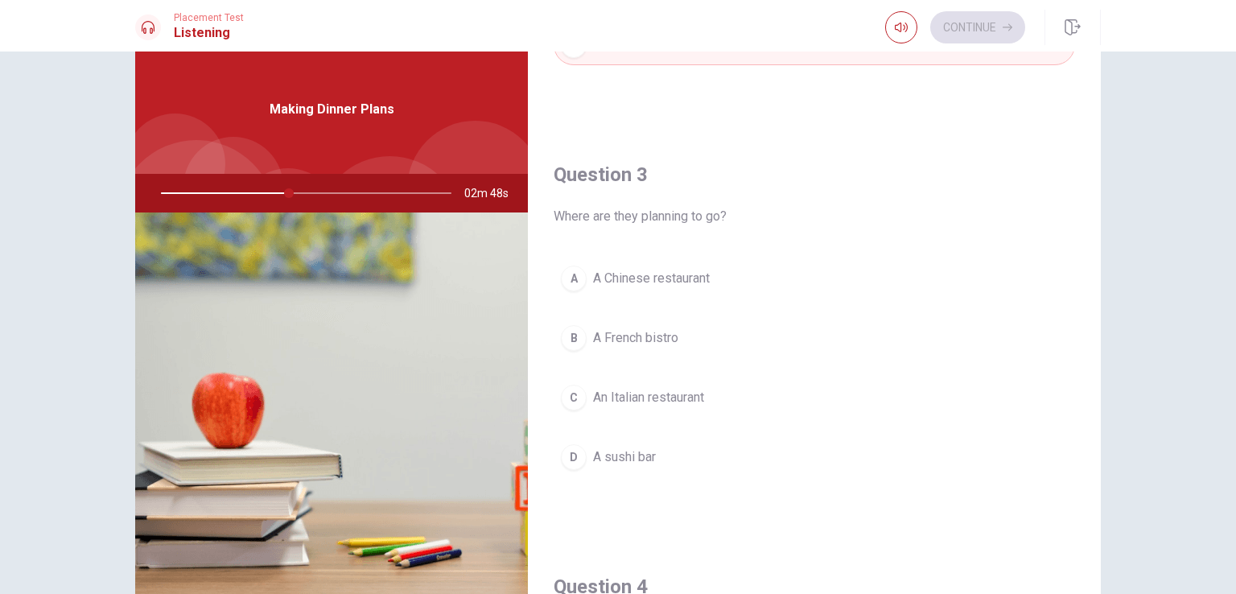
scroll to position [1493, 0]
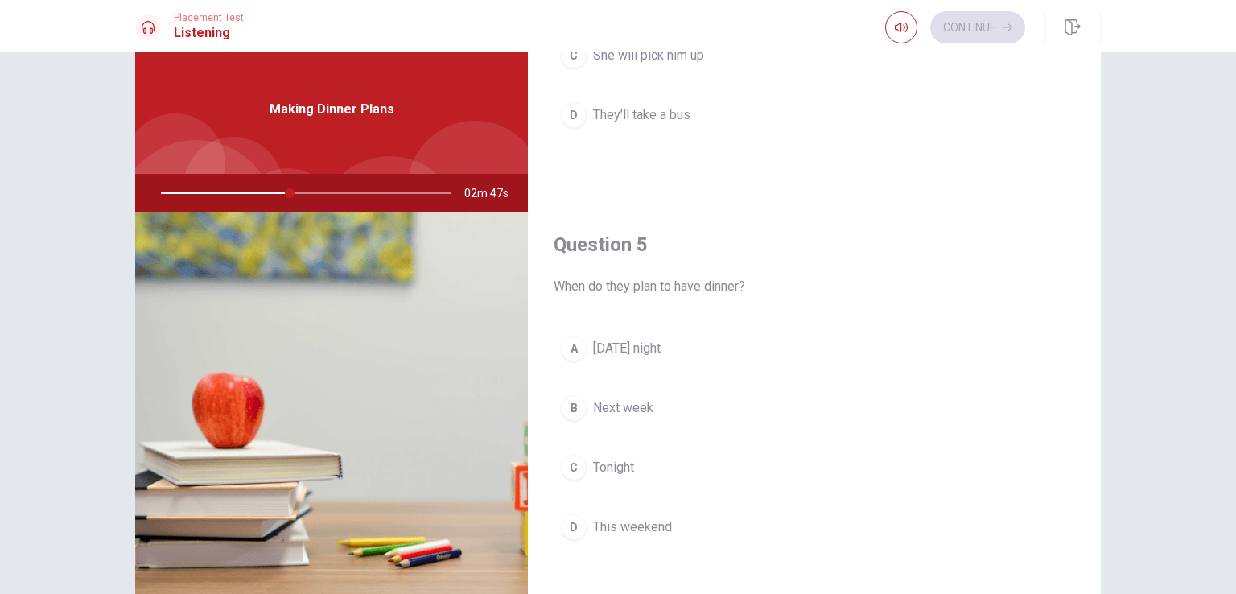
click at [660, 348] on span "Tomorrow night" at bounding box center [627, 348] width 68 height 19
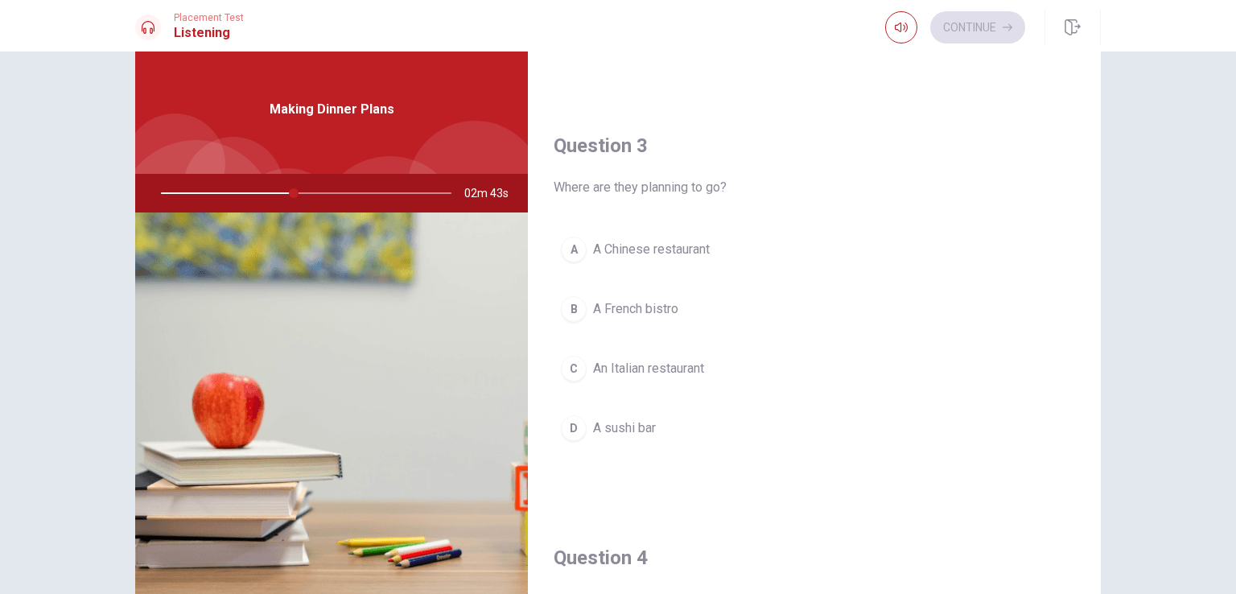
scroll to position [769, 0]
click at [672, 358] on span "An Italian restaurant" at bounding box center [648, 367] width 111 height 19
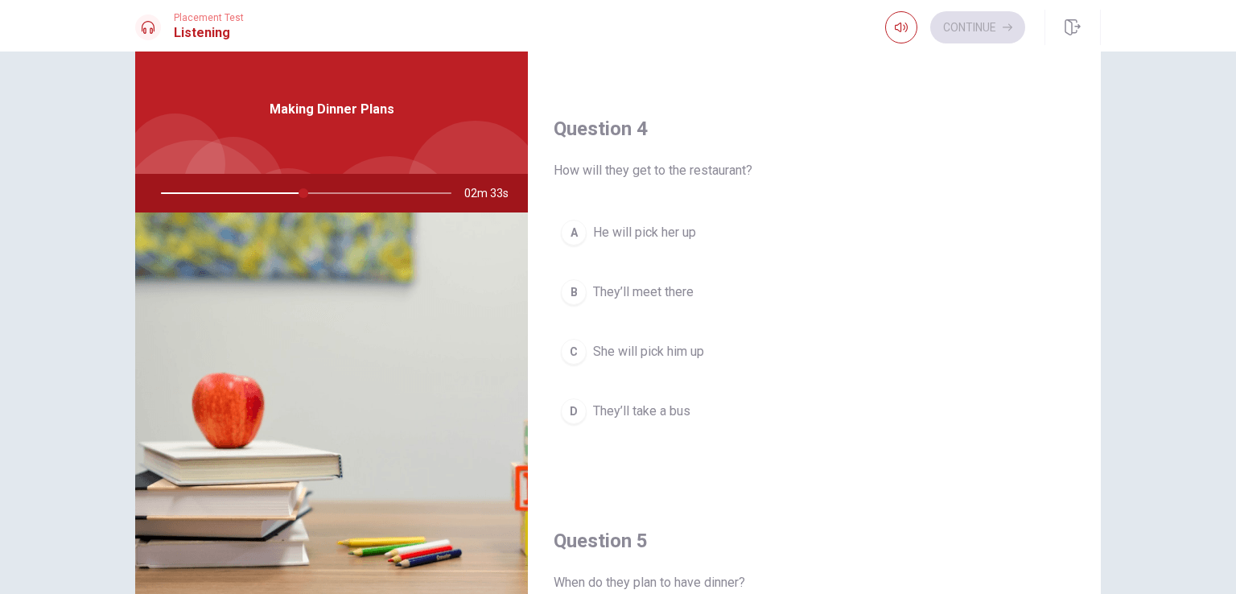
scroll to position [1197, 0]
click at [695, 282] on button "B They’ll meet there" at bounding box center [813, 292] width 521 height 40
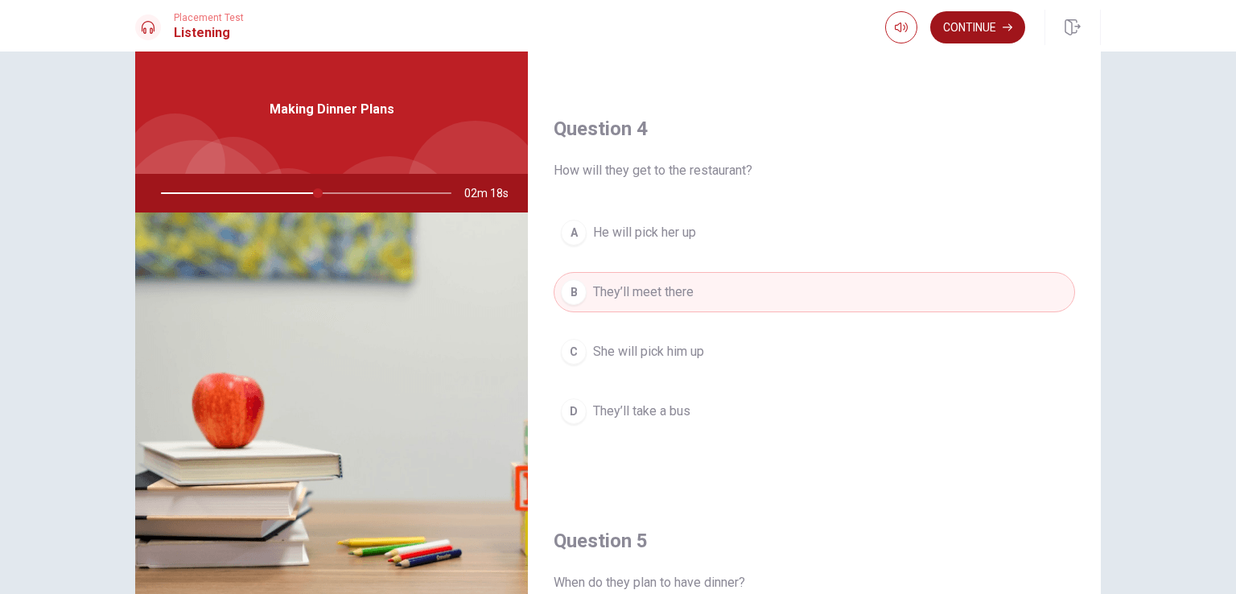
click at [1004, 16] on button "Continue" at bounding box center [977, 27] width 95 height 32
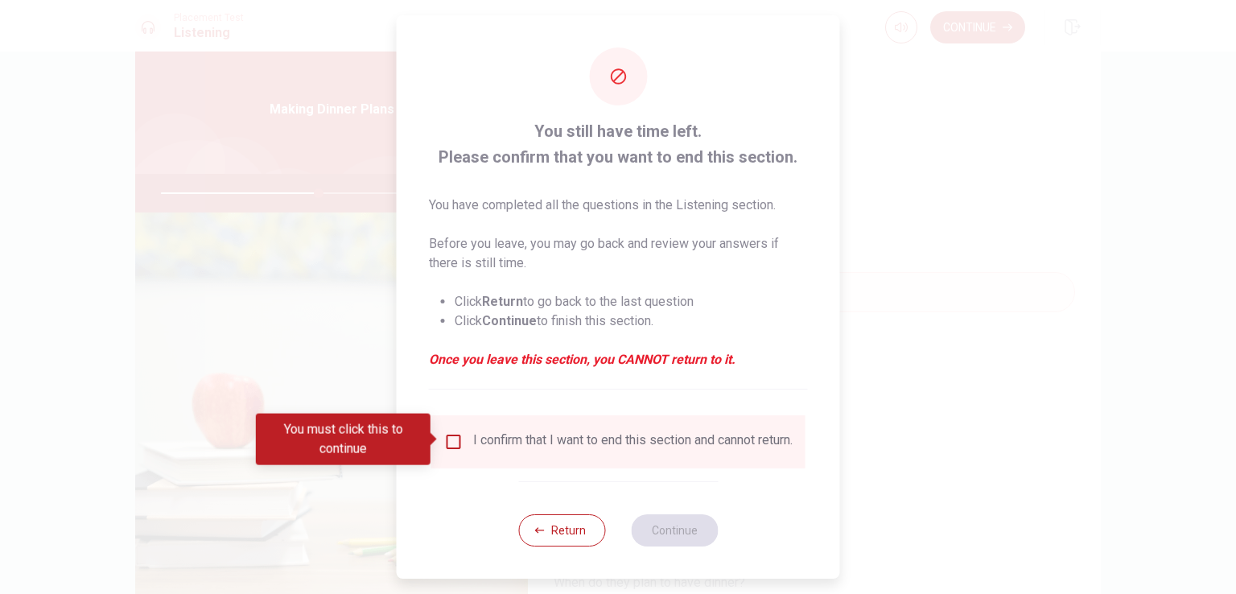
click at [595, 450] on div "I confirm that I want to end this section and cannot return." at bounding box center [632, 441] width 319 height 19
click at [453, 433] on input "You must click this to continue" at bounding box center [453, 441] width 19 height 19
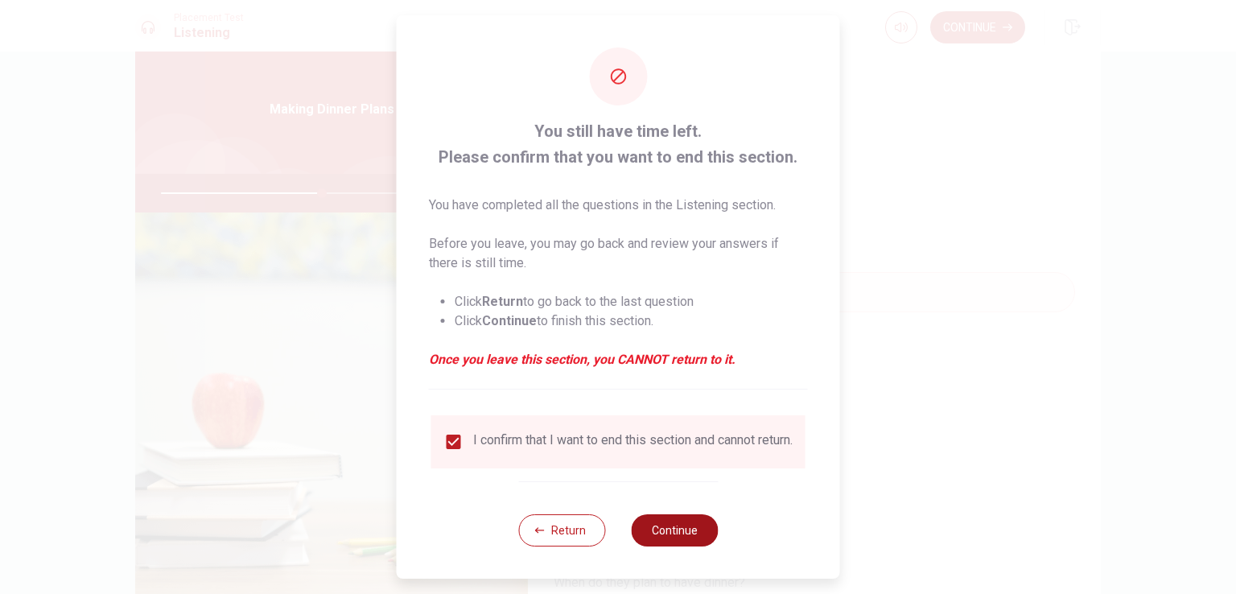
click at [669, 541] on button "Continue" at bounding box center [674, 530] width 87 height 32
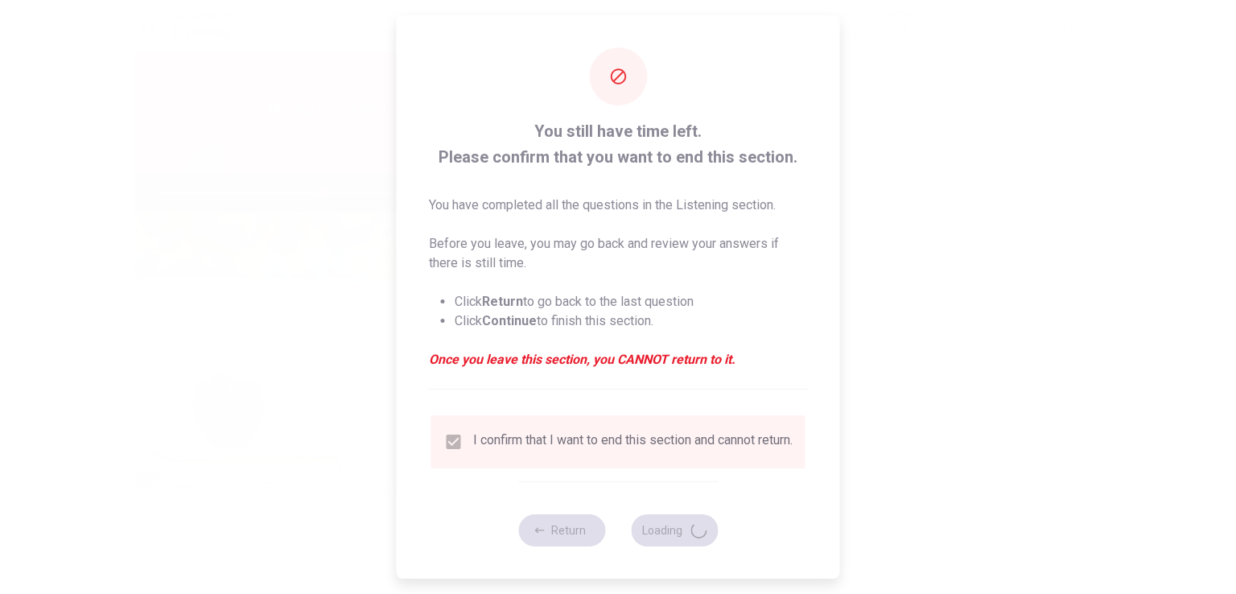
type input "56"
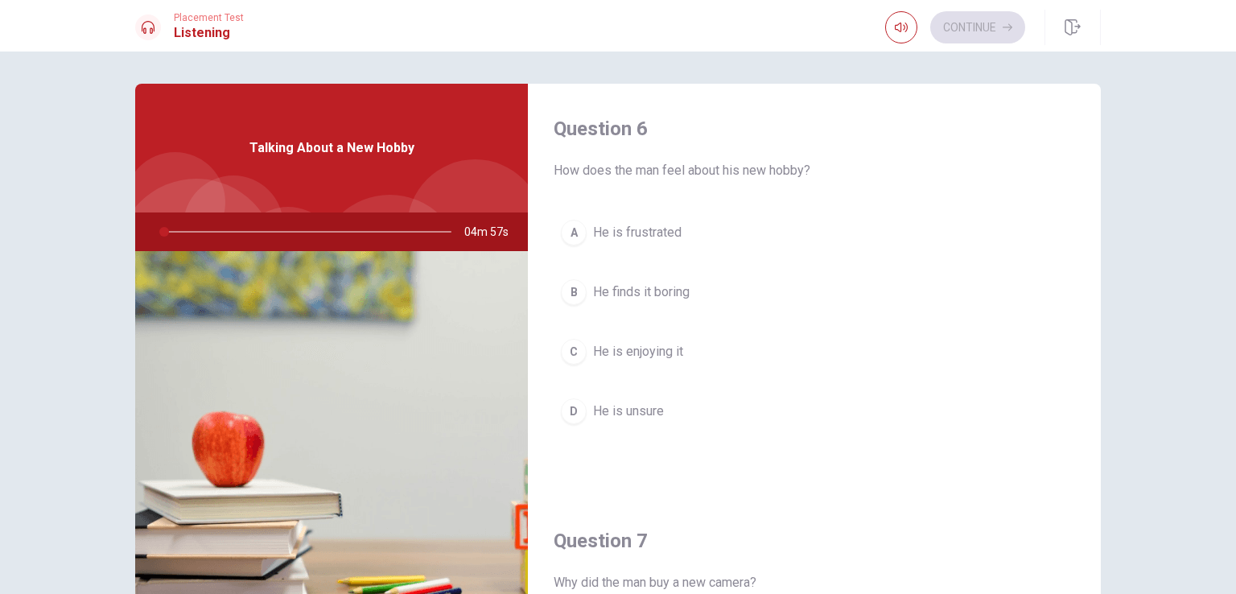
click at [904, 322] on div "A He is frustrated B He finds it boring C He is enjoying it D He is unsure" at bounding box center [813, 337] width 521 height 251
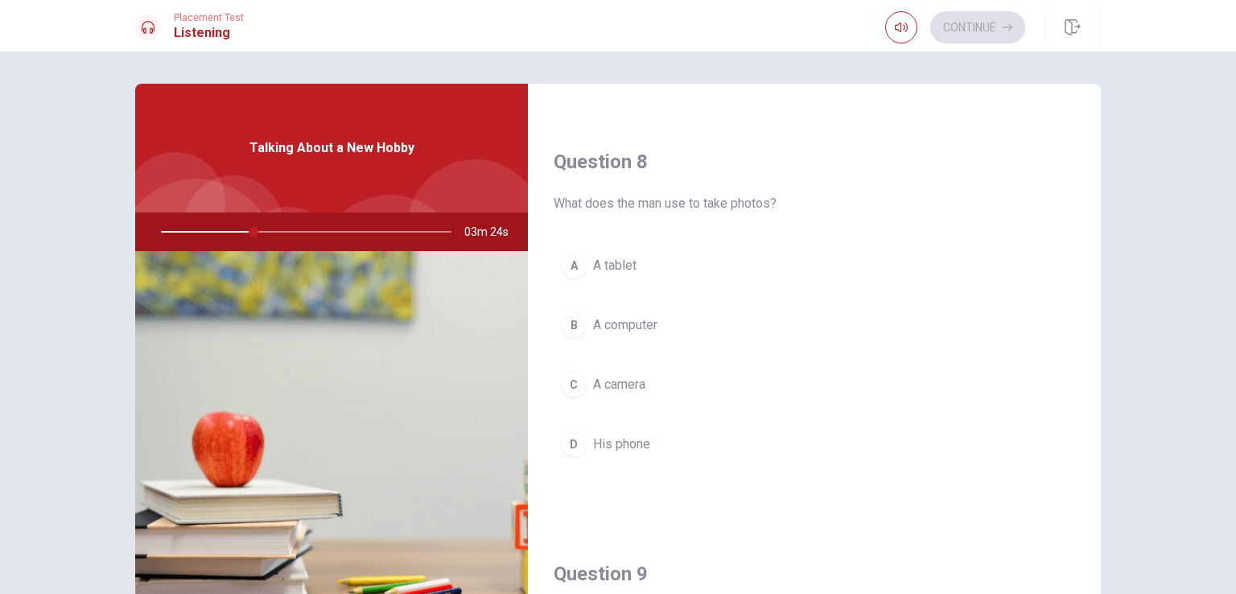
scroll to position [803, 0]
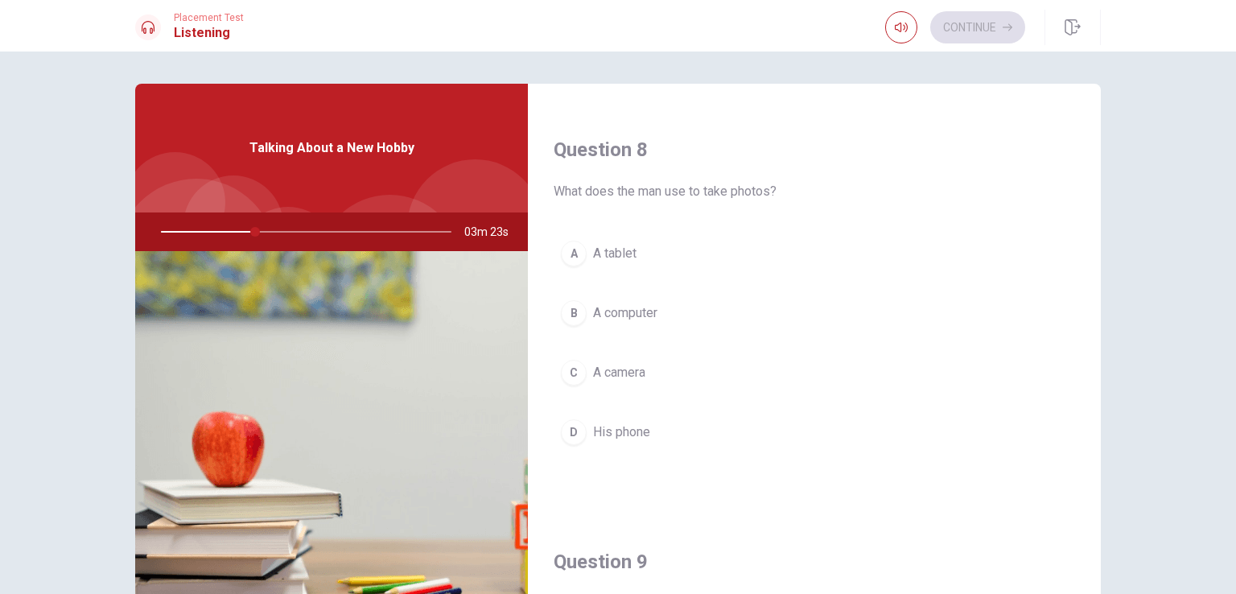
click at [611, 373] on span "A camera" at bounding box center [619, 372] width 52 height 19
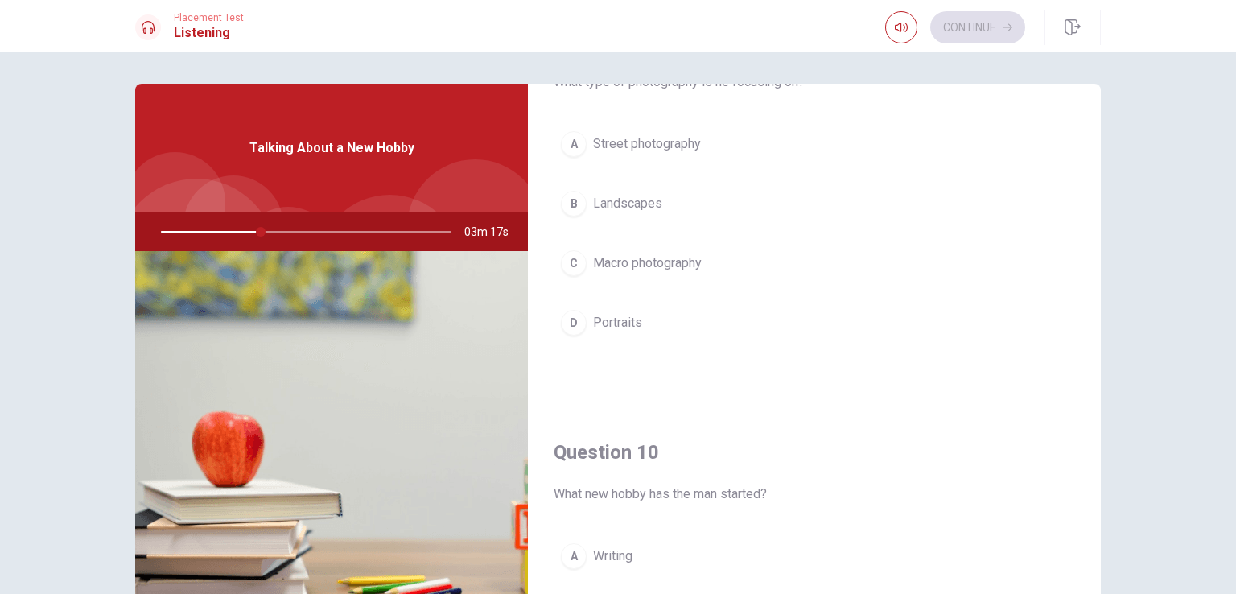
scroll to position [1337, 0]
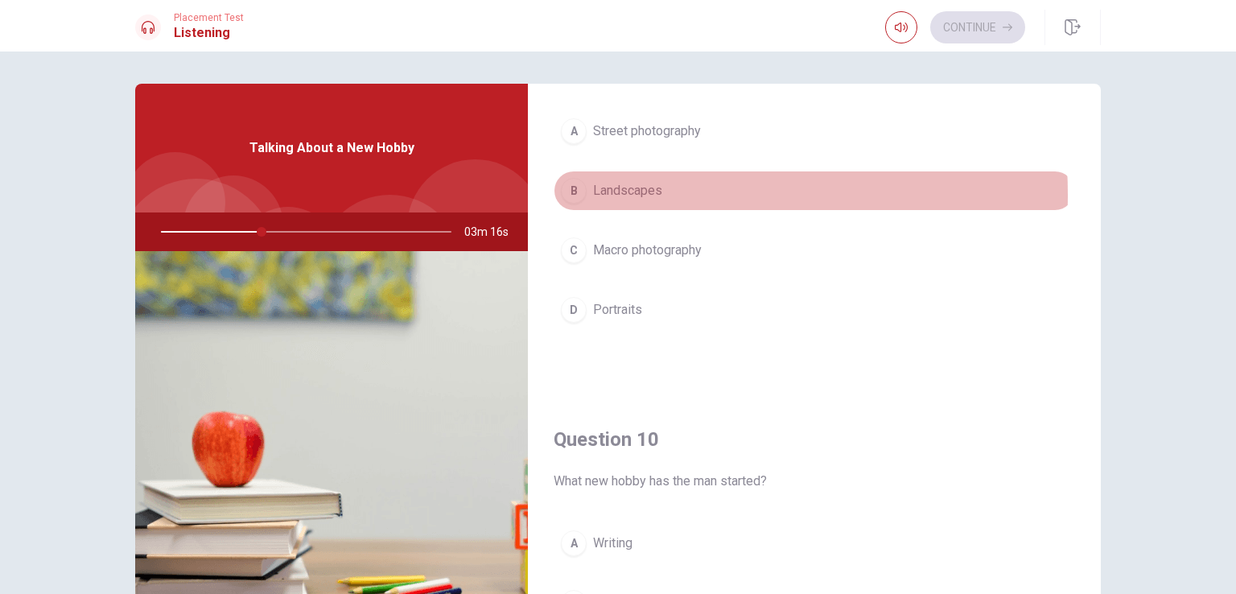
click at [618, 190] on span "Landscapes" at bounding box center [627, 190] width 69 height 19
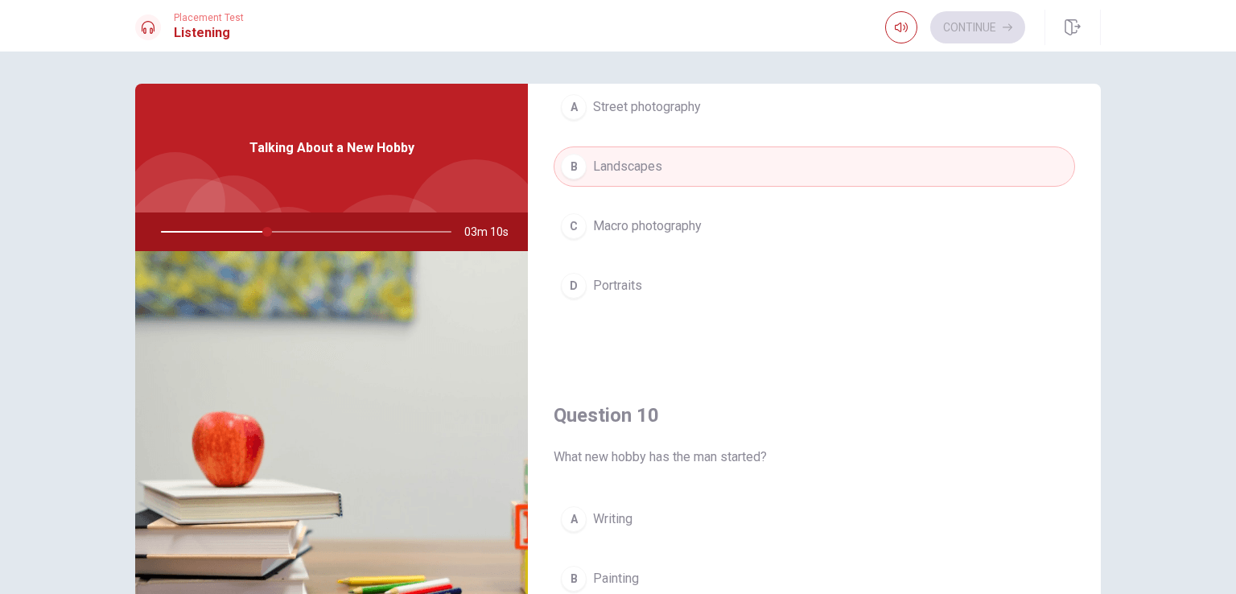
scroll to position [1493, 0]
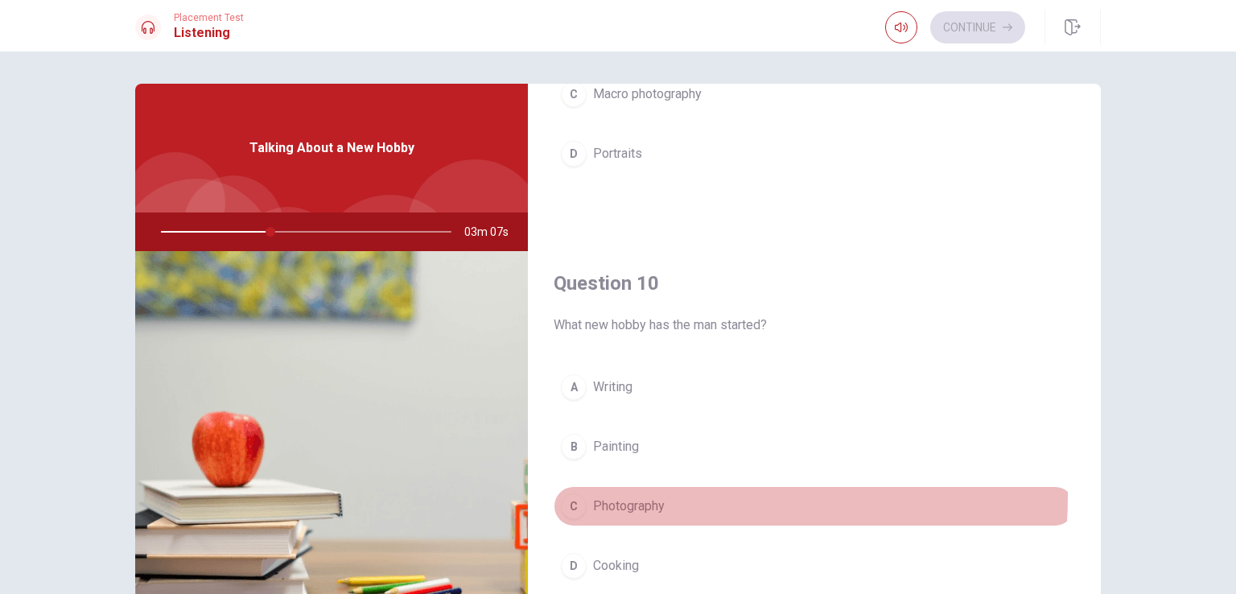
click at [656, 496] on span "Photography" at bounding box center [629, 505] width 72 height 19
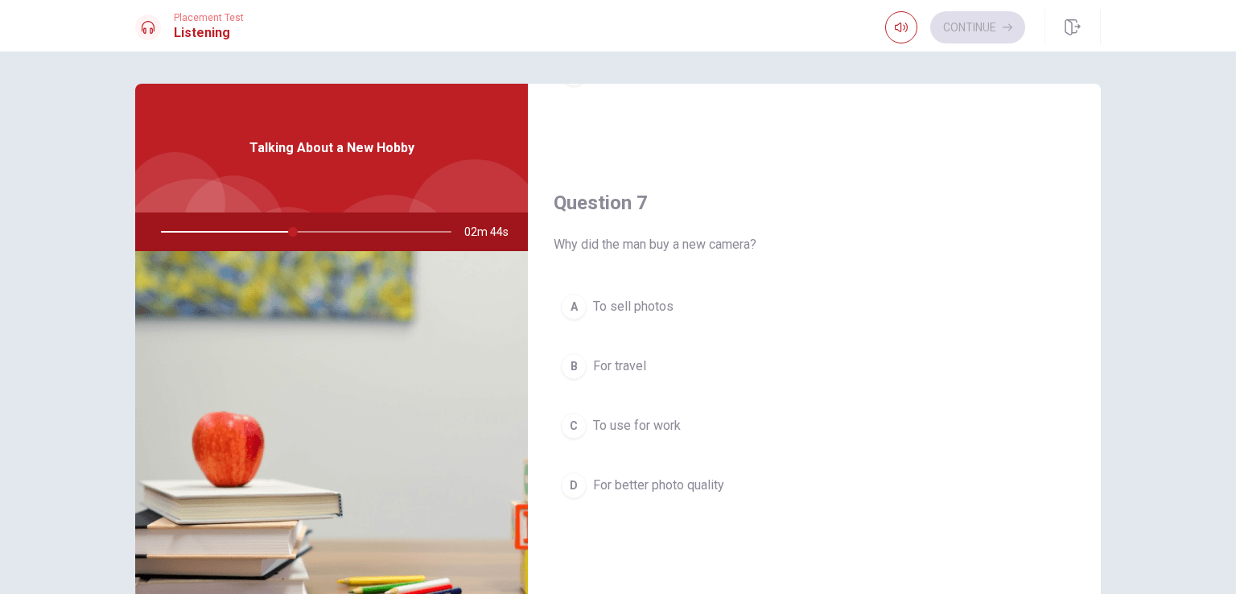
scroll to position [339, 0]
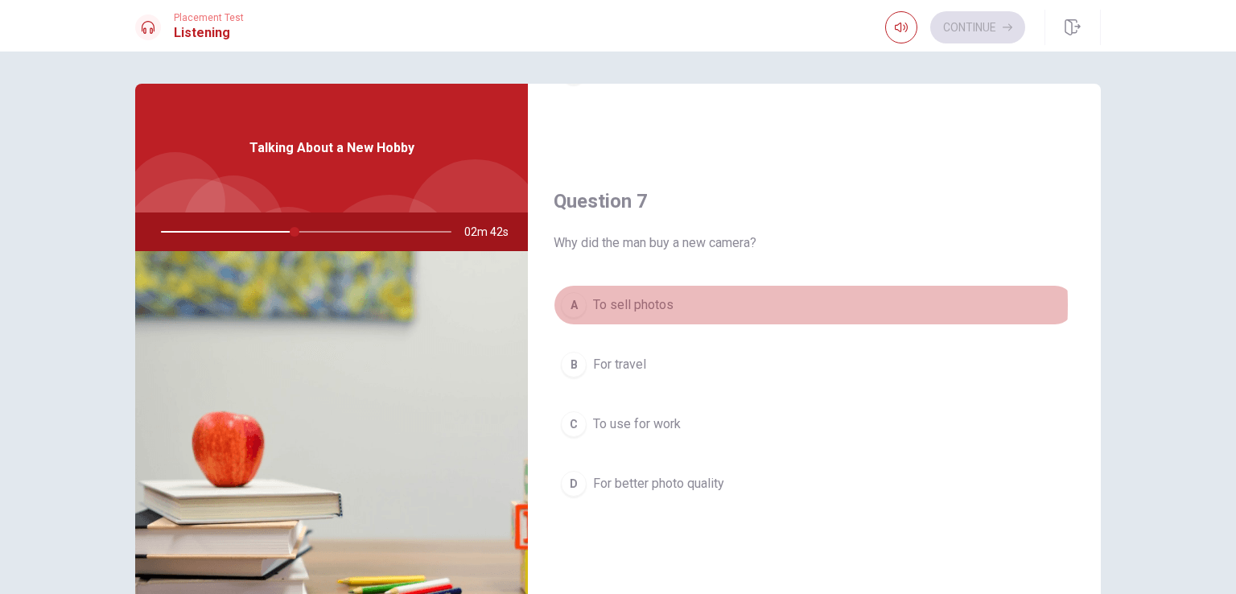
click at [721, 303] on button "A To sell photos" at bounding box center [813, 305] width 521 height 40
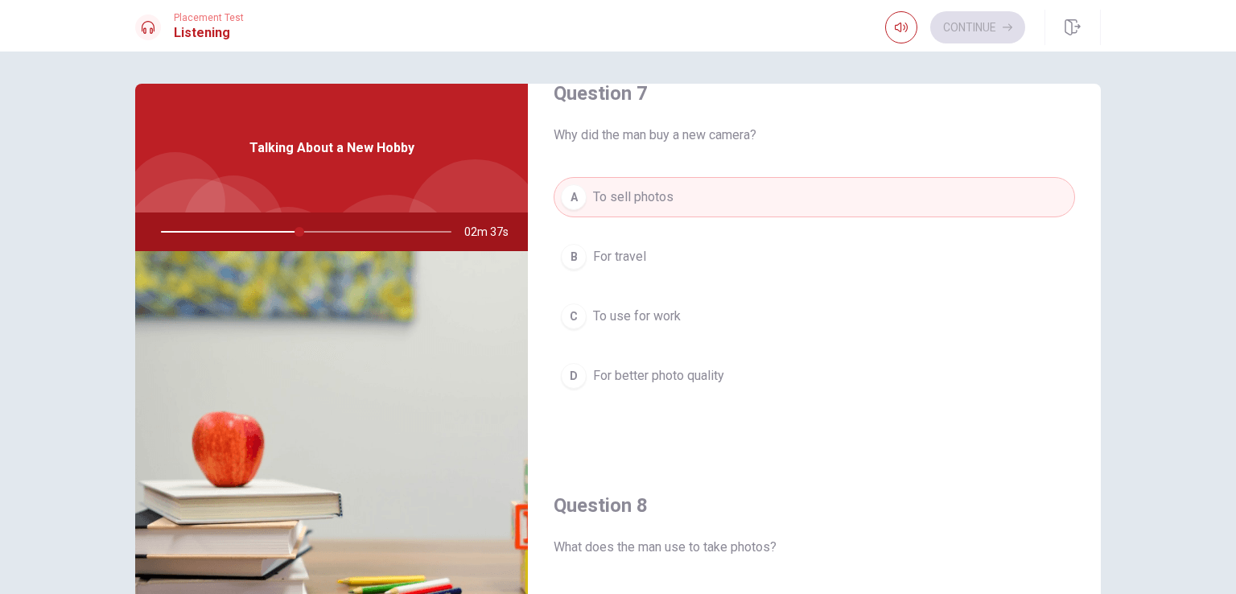
scroll to position [453, 0]
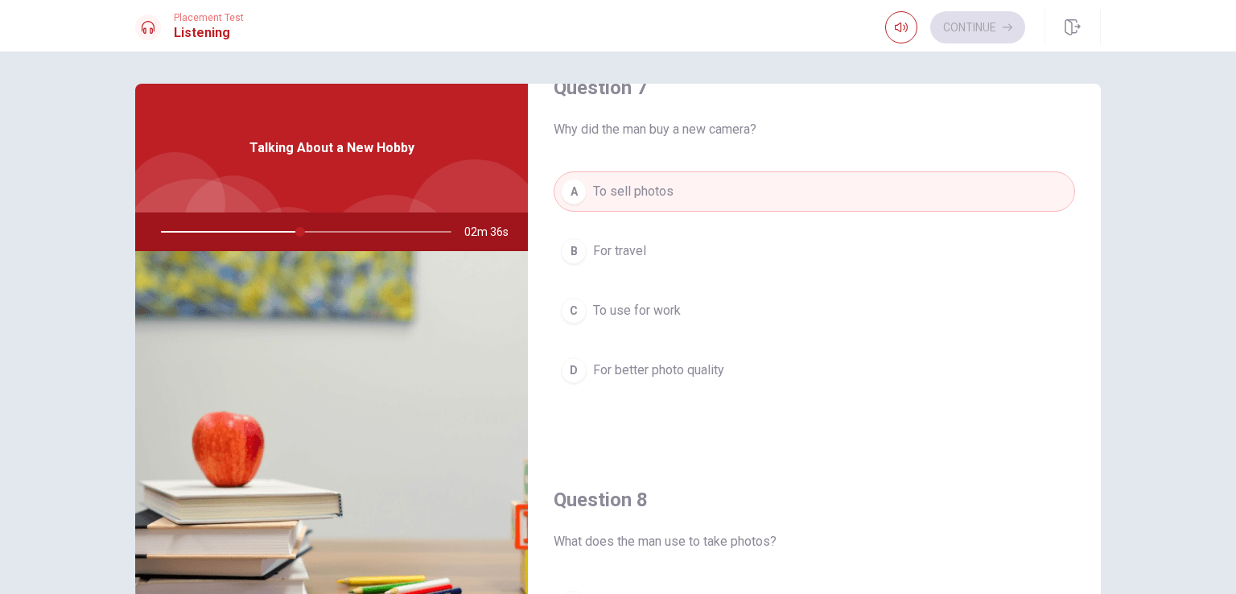
click at [681, 364] on span "For better photo quality" at bounding box center [658, 369] width 131 height 19
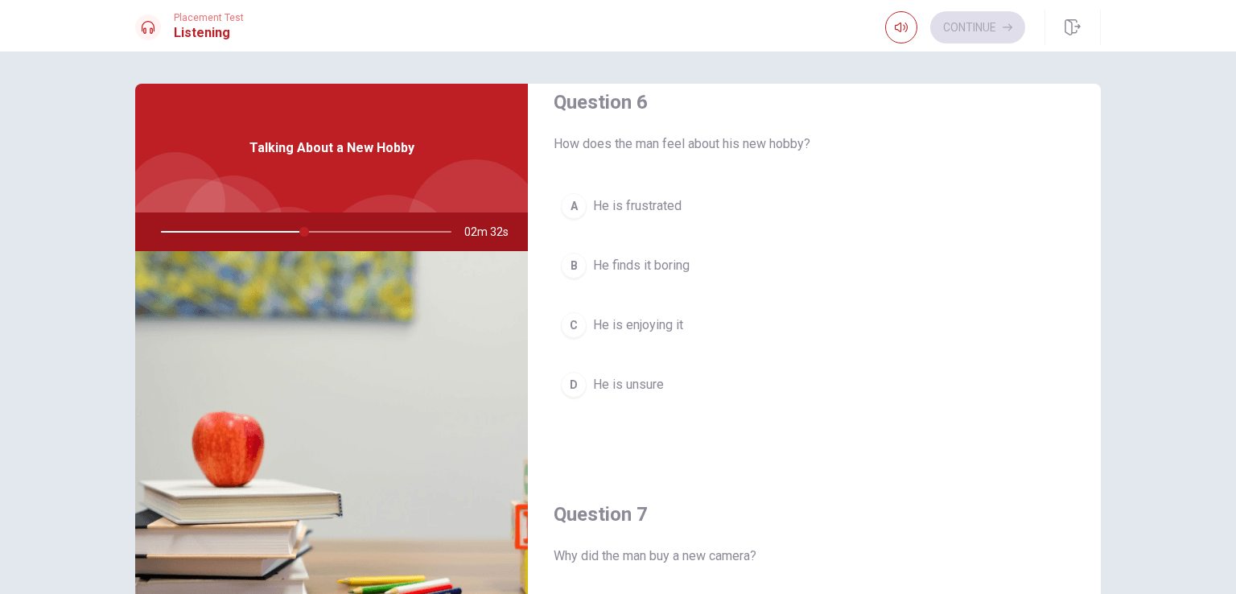
scroll to position [19, 0]
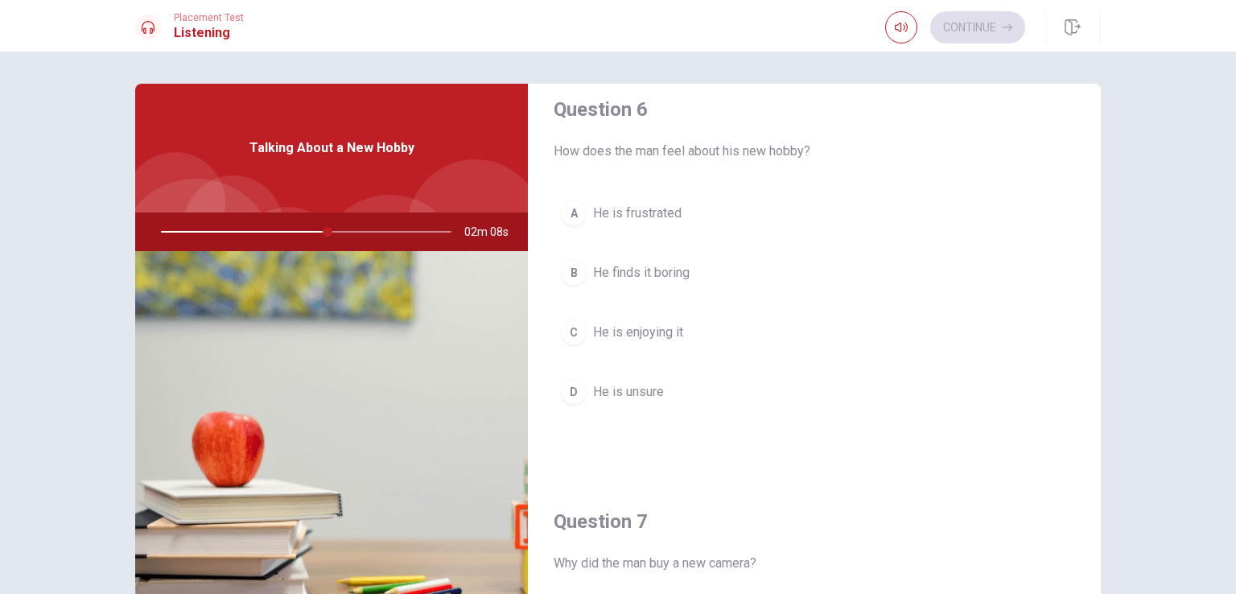
click at [644, 335] on span "He is enjoying it" at bounding box center [638, 332] width 90 height 19
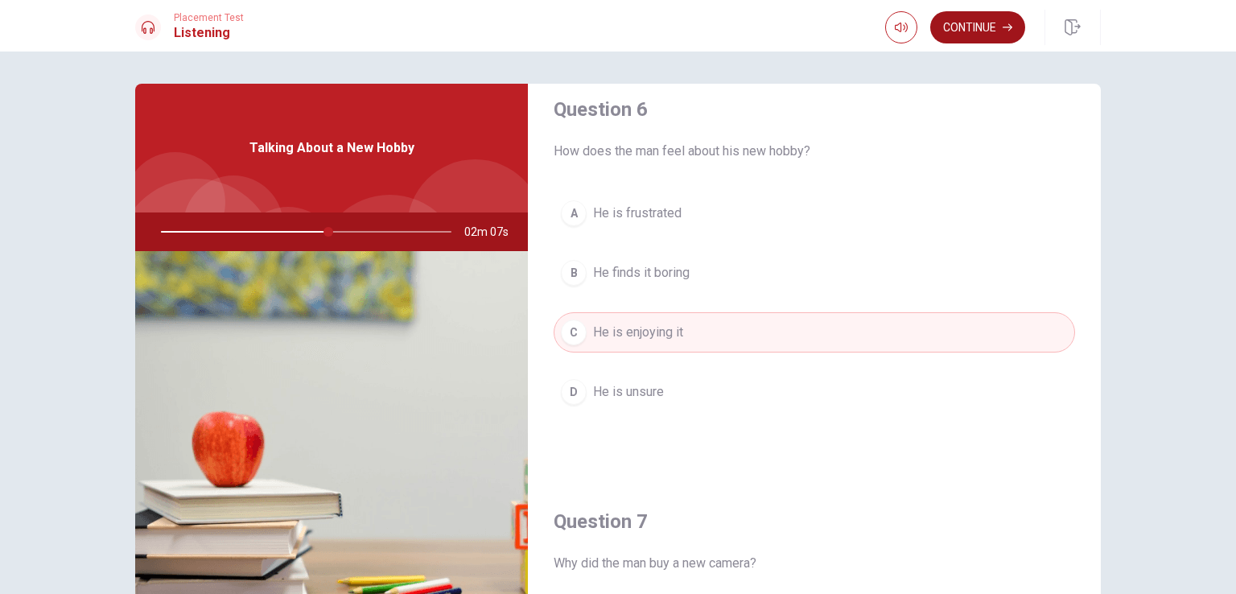
click at [978, 27] on button "Continue" at bounding box center [977, 27] width 95 height 32
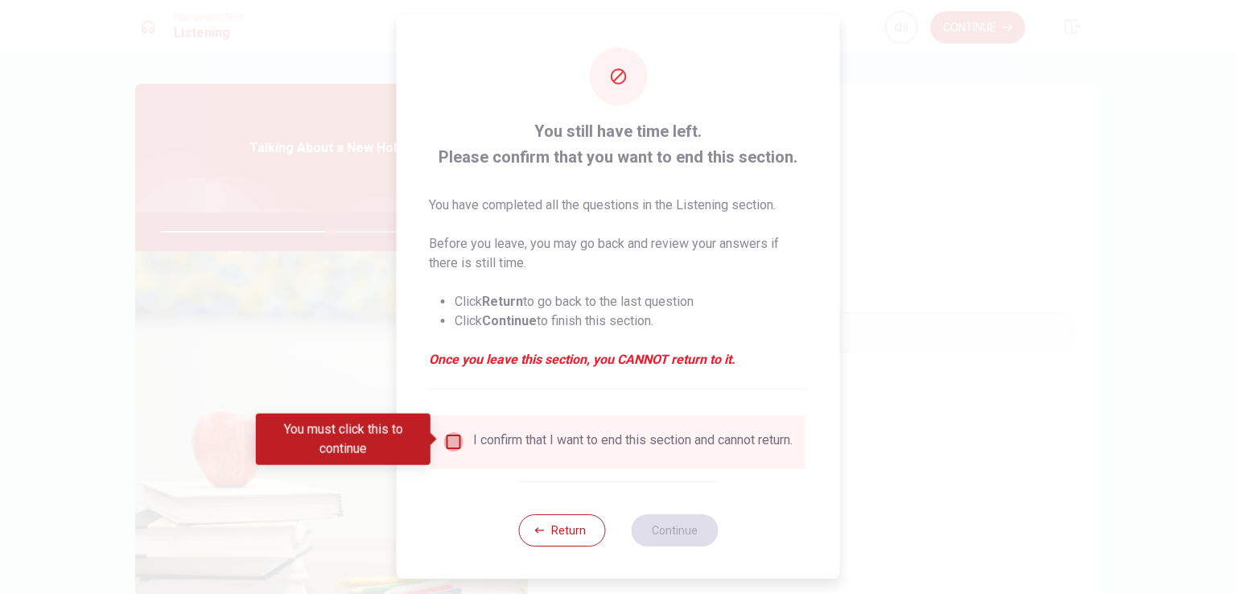
click at [452, 438] on input "You must click this to continue" at bounding box center [453, 441] width 19 height 19
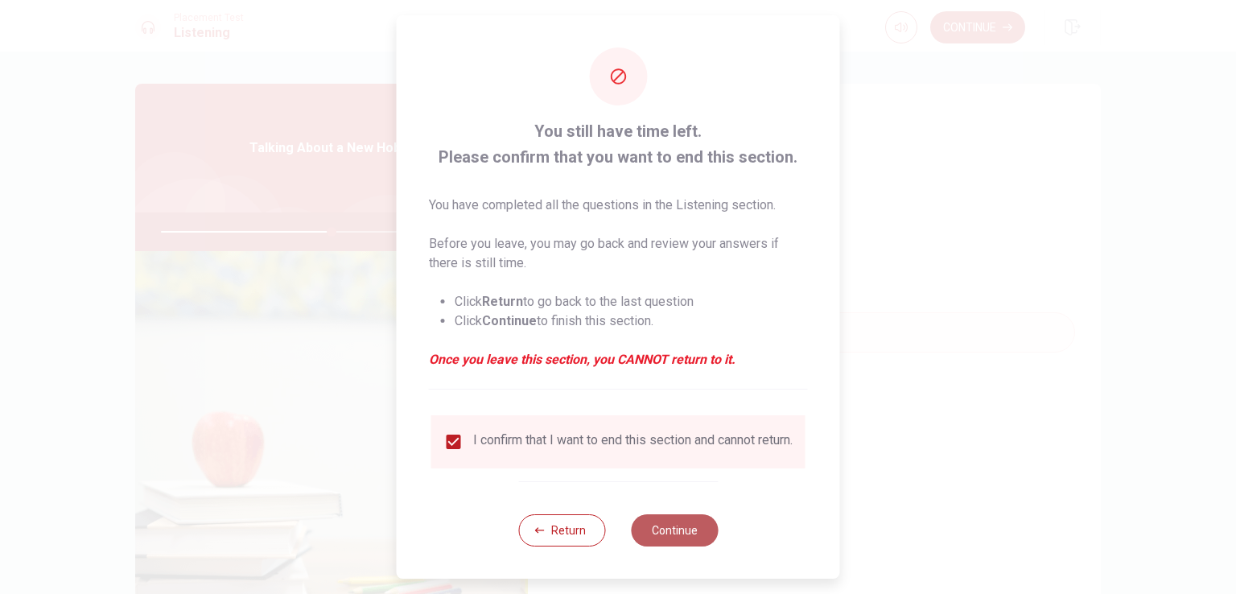
click at [650, 538] on button "Continue" at bounding box center [674, 530] width 87 height 32
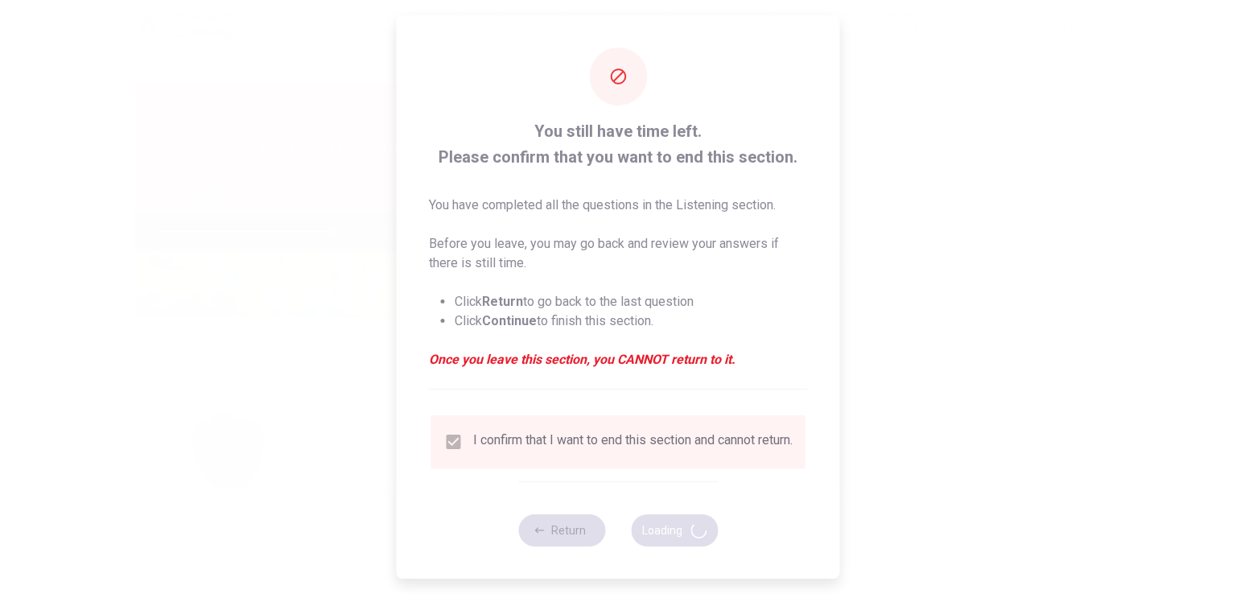
type input "59"
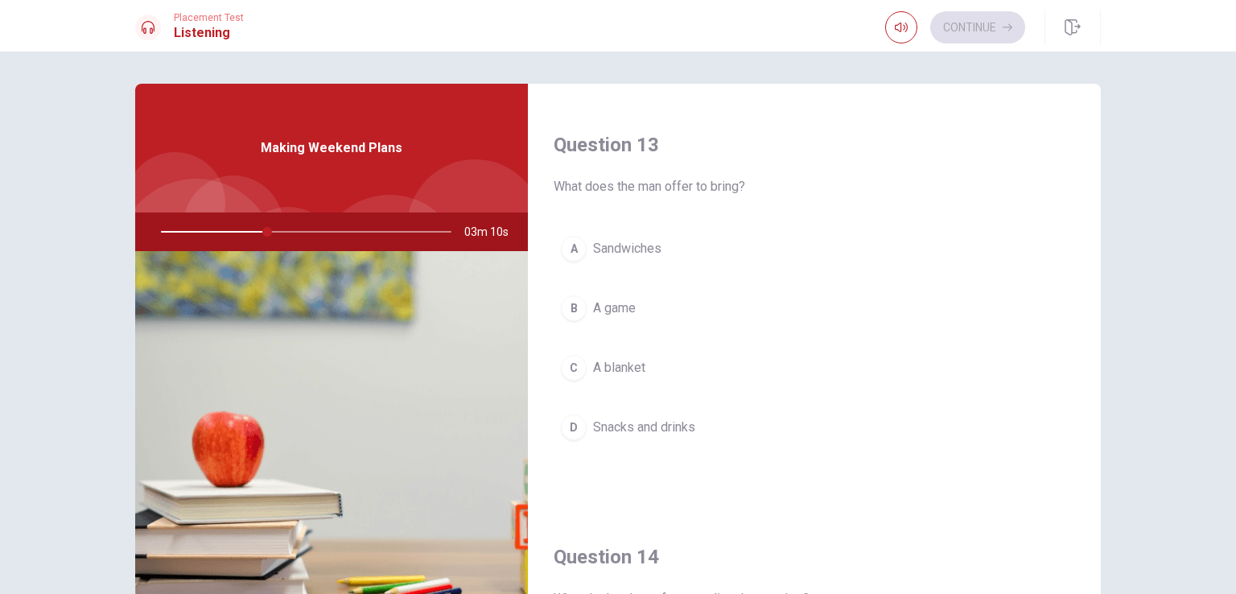
scroll to position [793, 0]
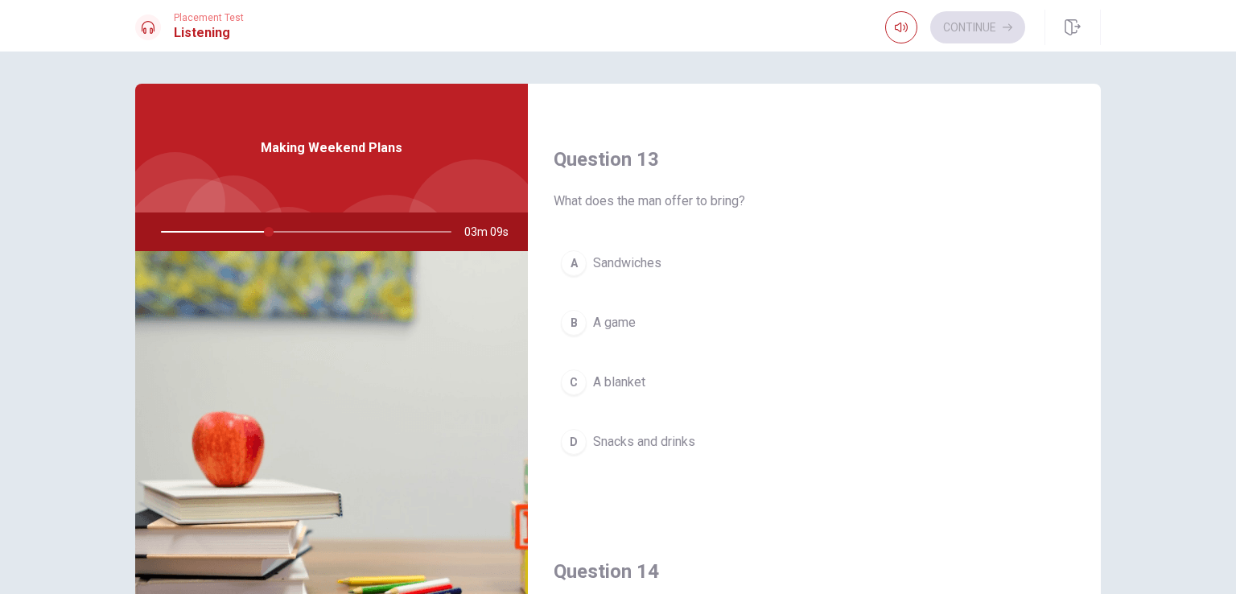
drag, startPoint x: 1100, startPoint y: 311, endPoint x: 1087, endPoint y: 295, distance: 20.6
click at [1091, 255] on div "Question 11 What will the woman bring? A A grill B Drinks C A tent D A blanket …" at bounding box center [617, 363] width 1017 height 559
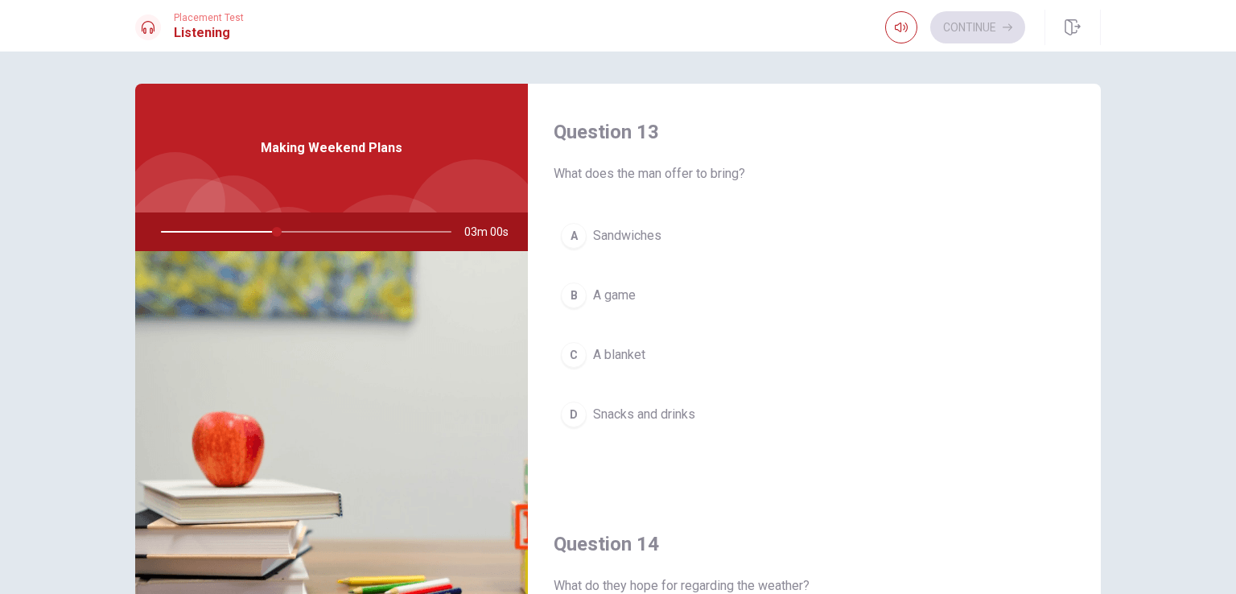
scroll to position [1493, 0]
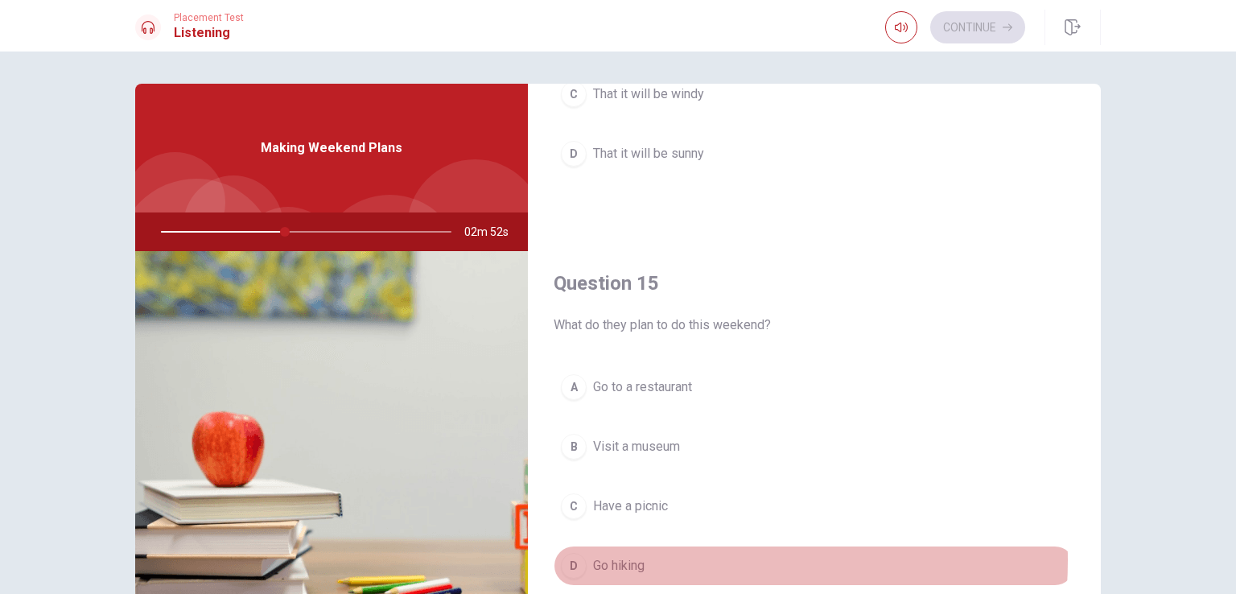
click at [656, 553] on button "D Go hiking" at bounding box center [813, 565] width 521 height 40
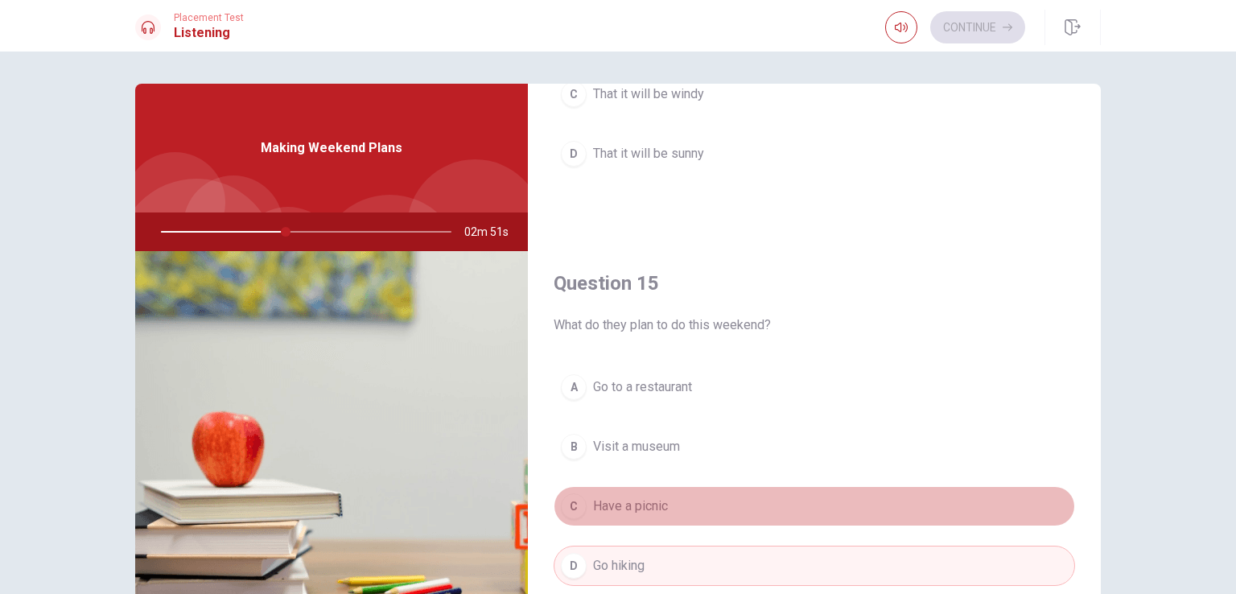
click at [814, 499] on button "C Have a picnic" at bounding box center [813, 506] width 521 height 40
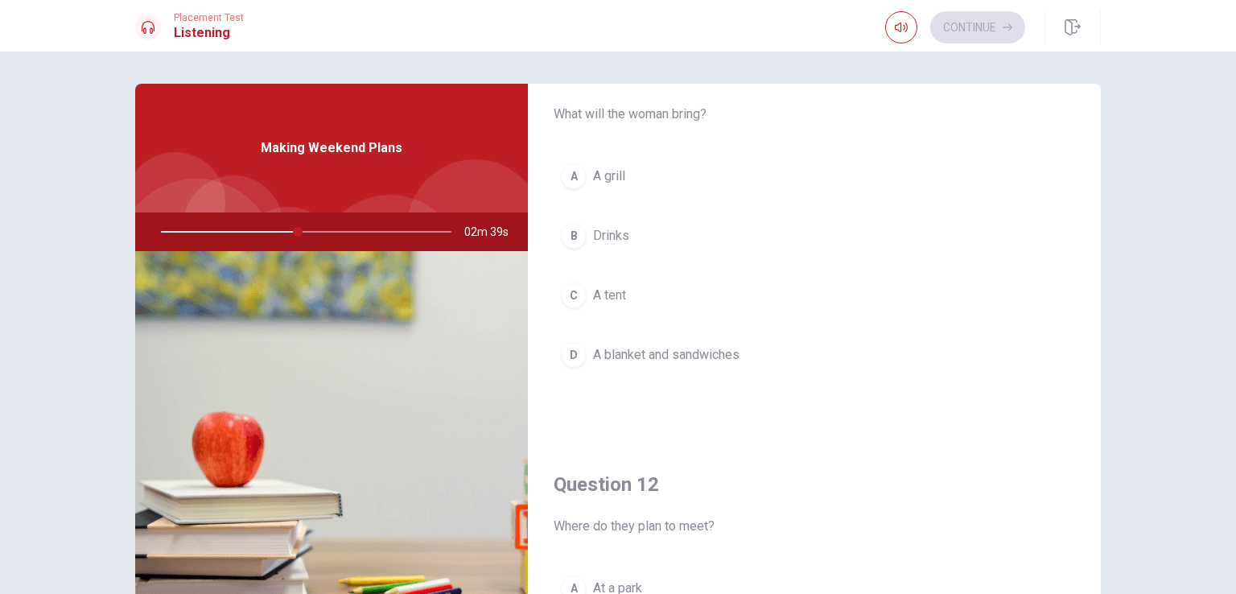
scroll to position [137, 0]
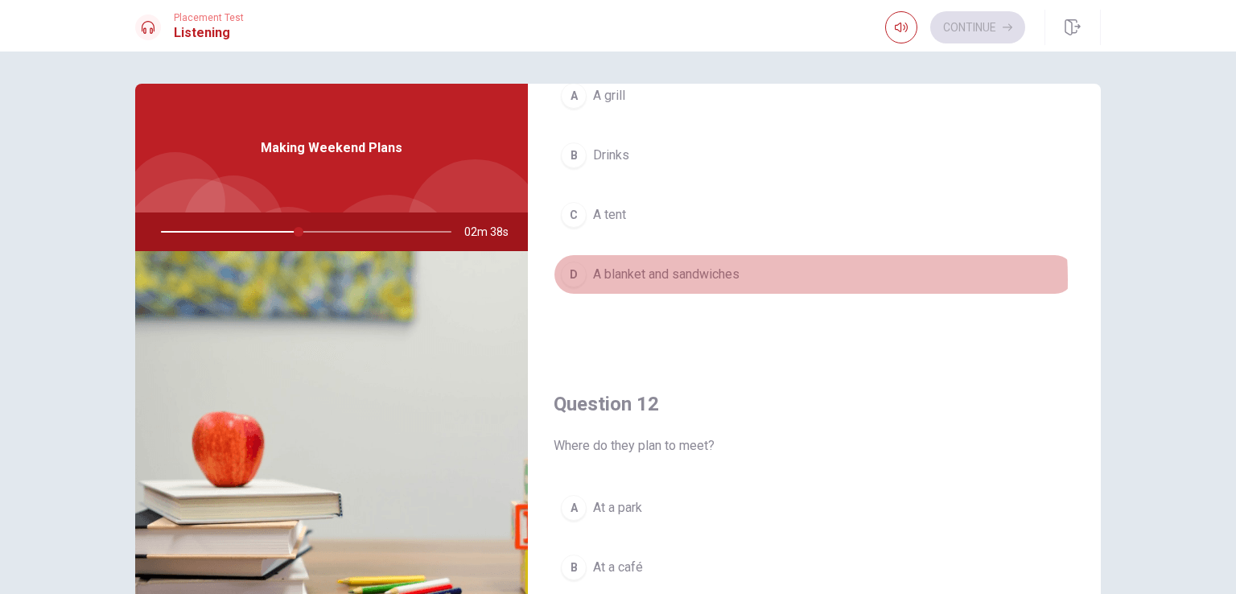
click at [711, 278] on span "A blanket and sandwiches" at bounding box center [666, 274] width 146 height 19
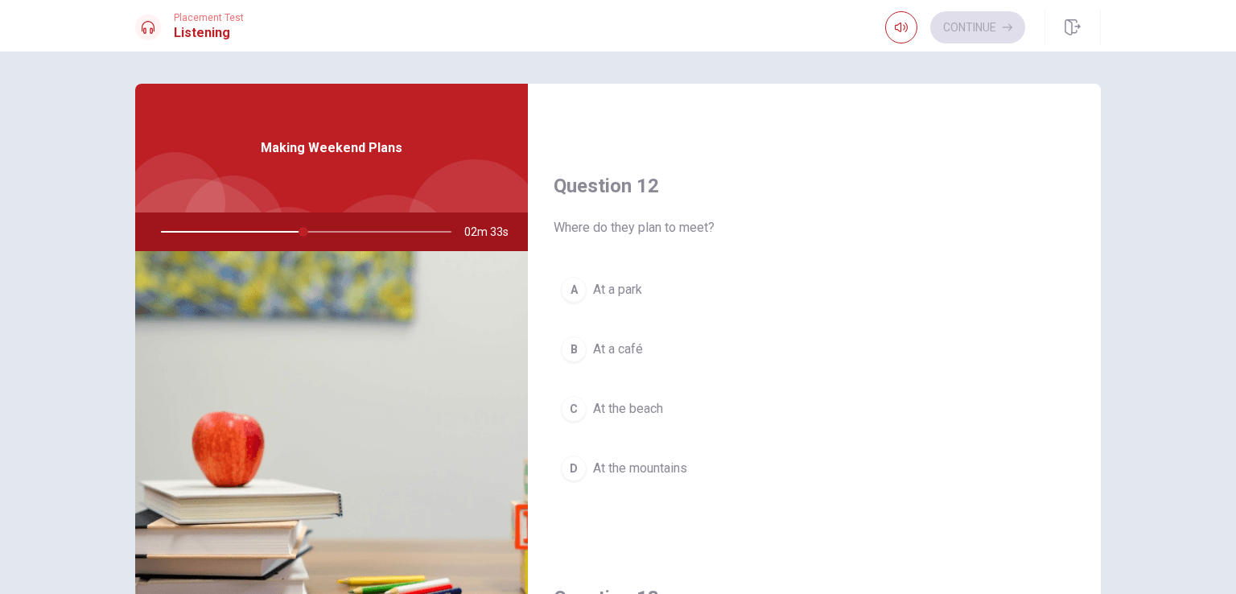
scroll to position [374, 0]
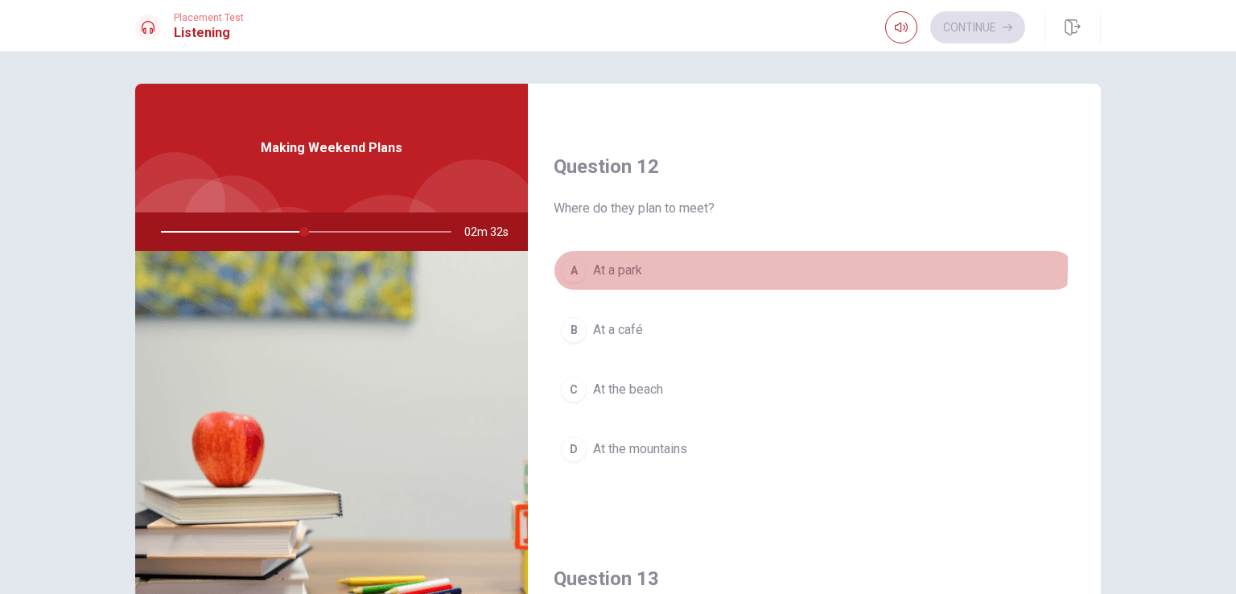
click at [627, 264] on span "At a park" at bounding box center [617, 270] width 49 height 19
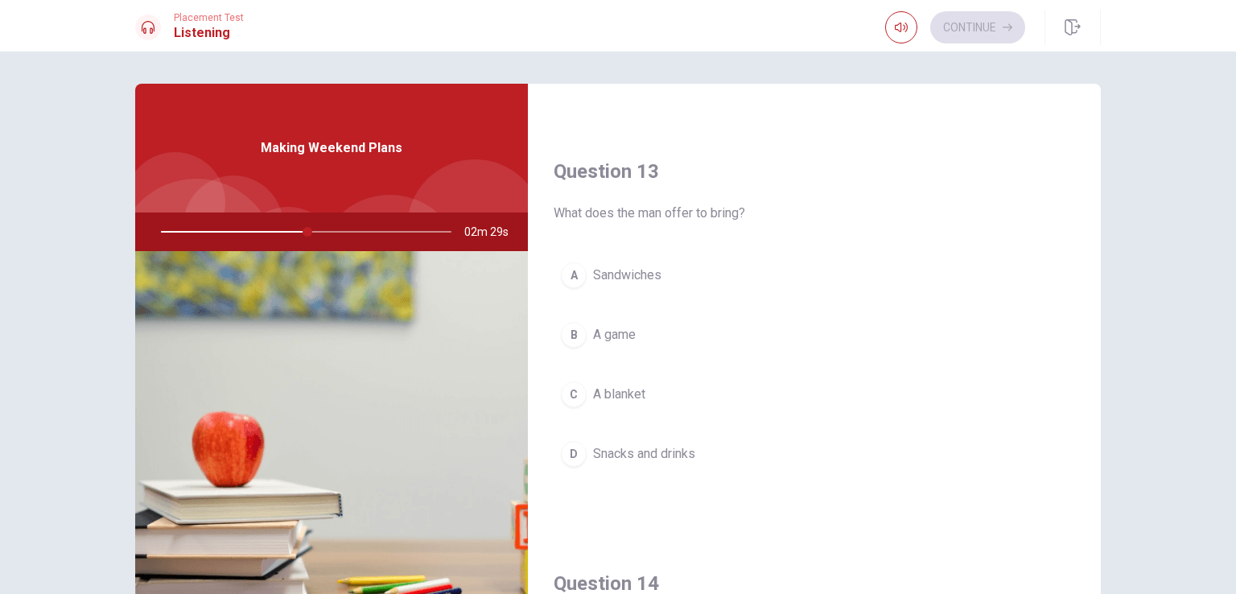
scroll to position [817, 0]
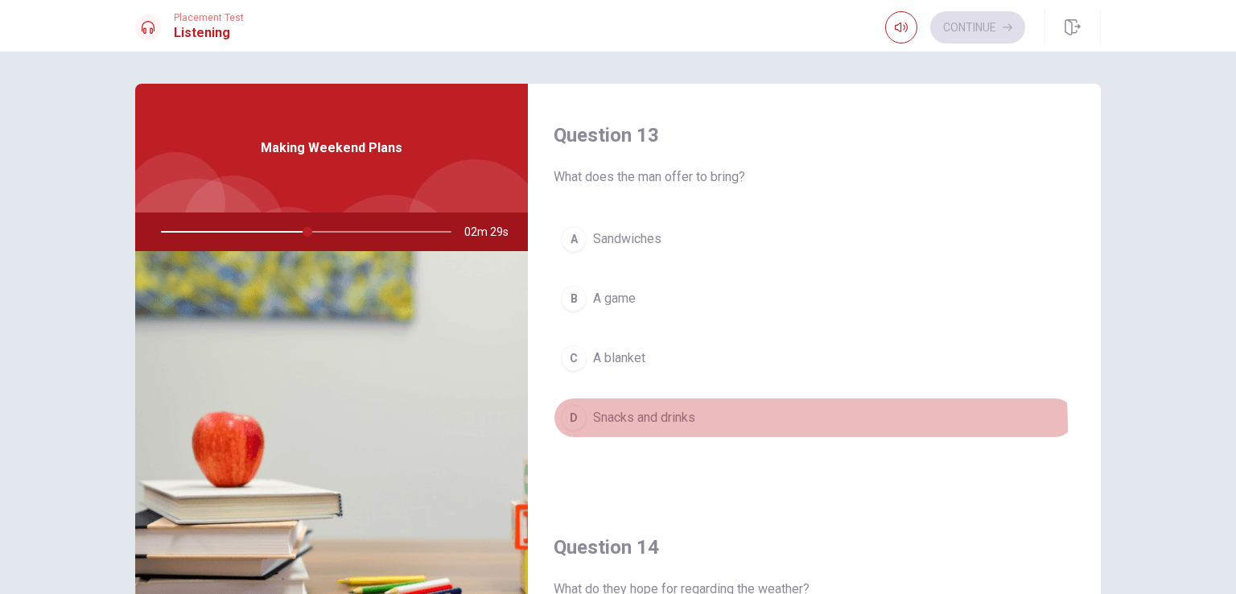
click at [633, 424] on button "D Snacks and drinks" at bounding box center [813, 417] width 521 height 40
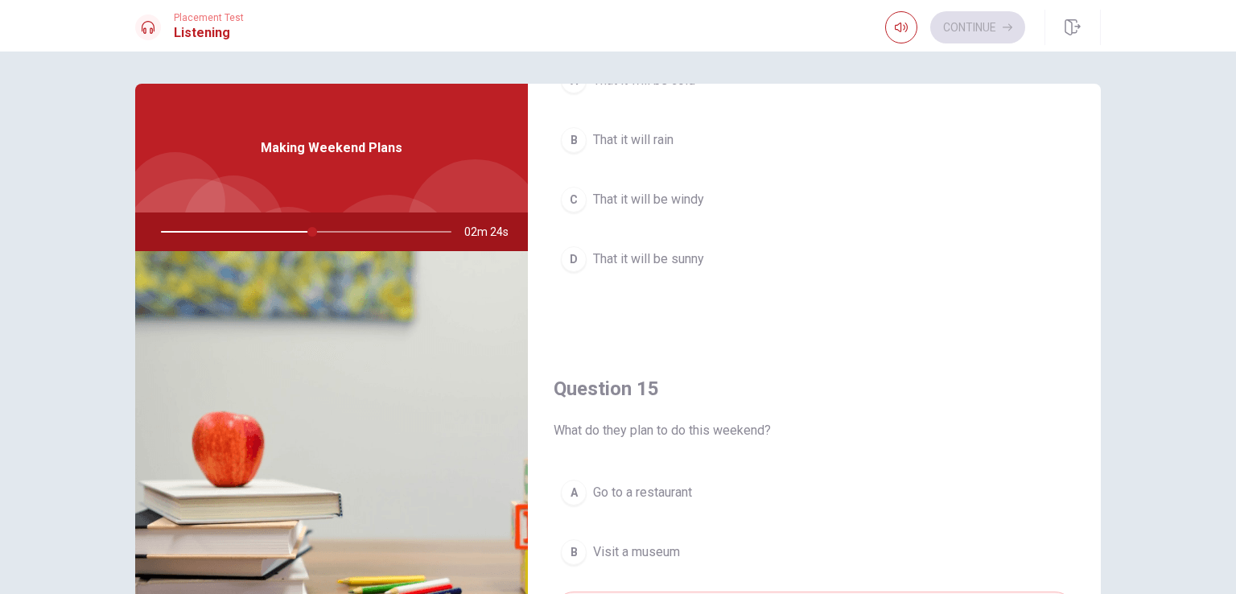
scroll to position [1384, 0]
click at [677, 258] on span "That it will be sunny" at bounding box center [648, 262] width 111 height 19
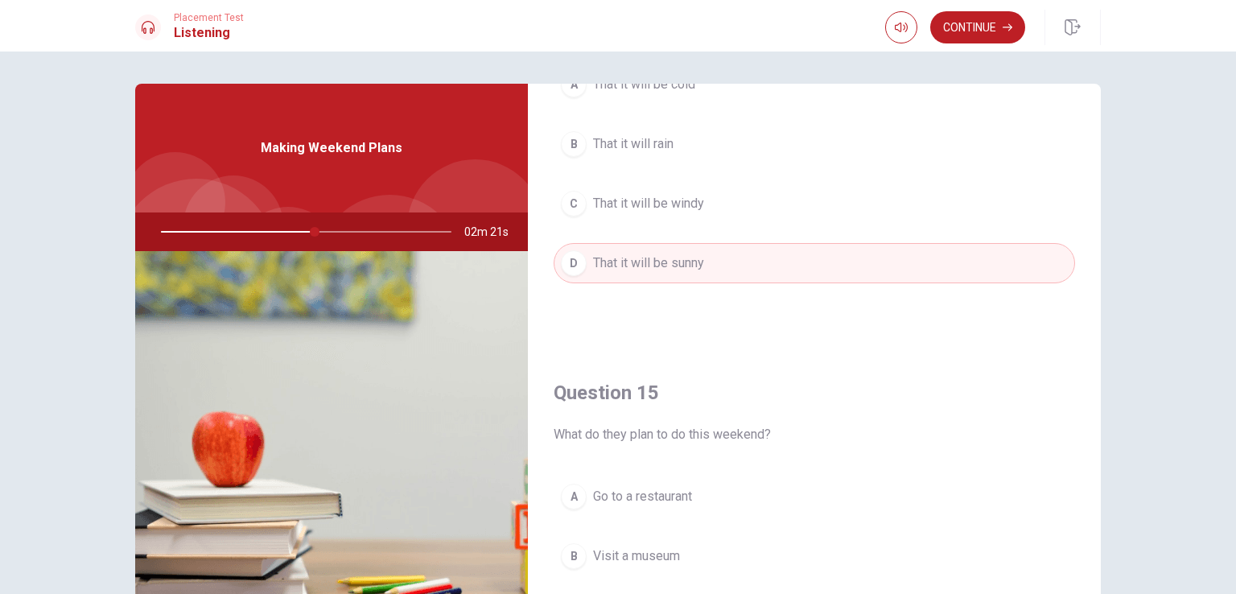
scroll to position [1493, 0]
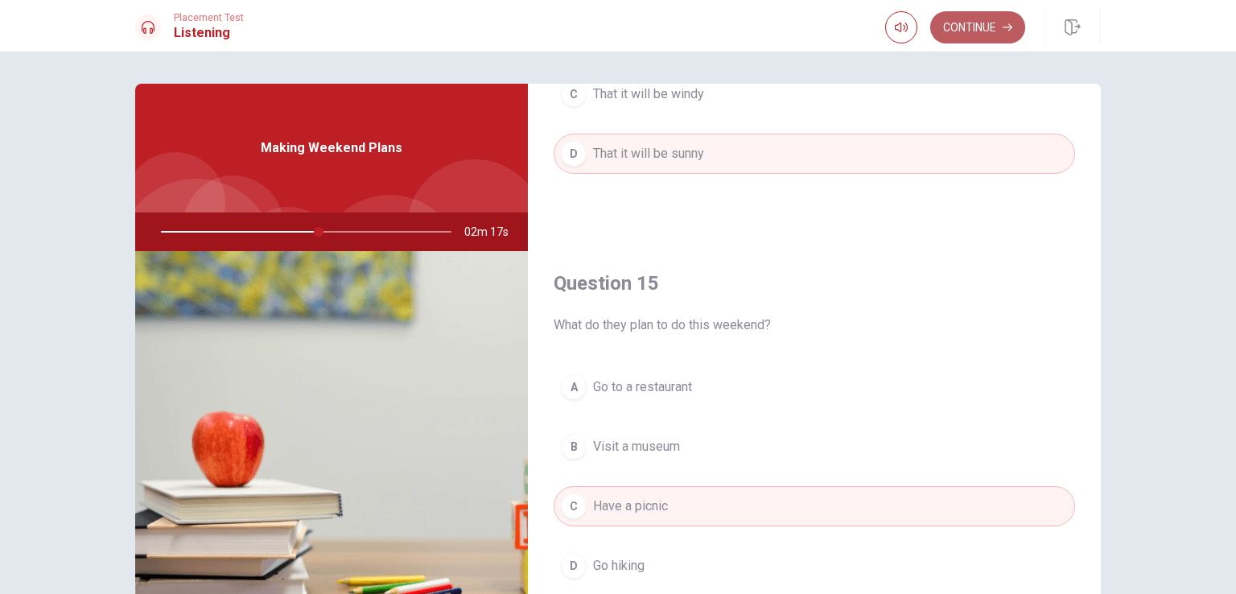
click at [982, 37] on button "Continue" at bounding box center [977, 27] width 95 height 32
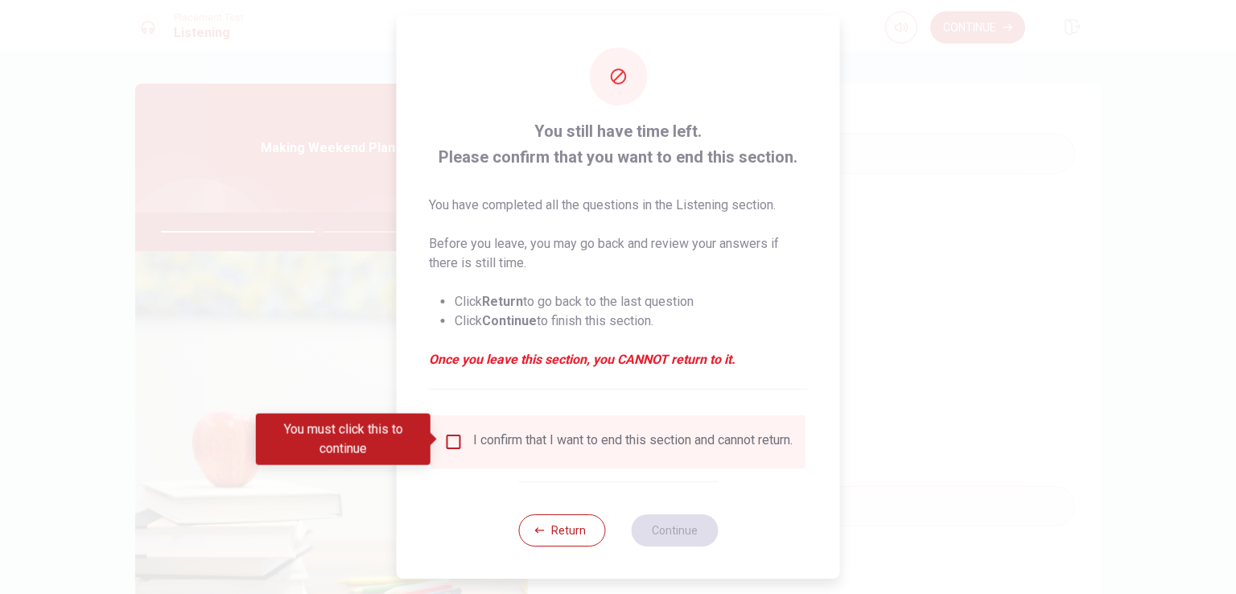
click at [457, 436] on input "You must click this to continue" at bounding box center [453, 441] width 19 height 19
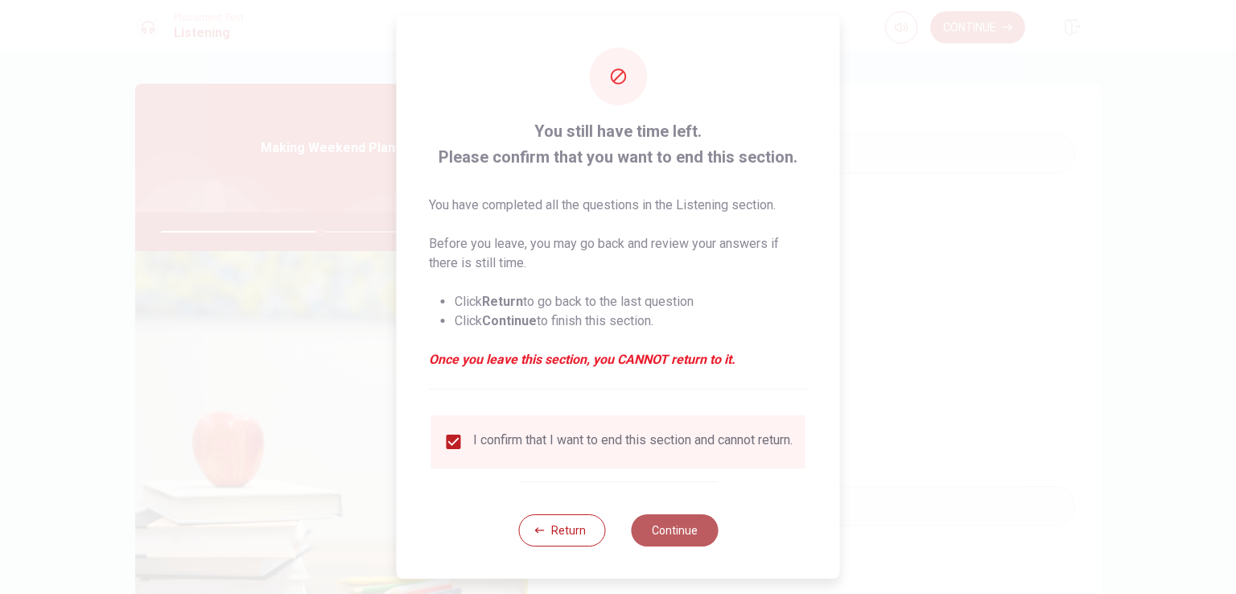
click at [672, 533] on button "Continue" at bounding box center [674, 530] width 87 height 32
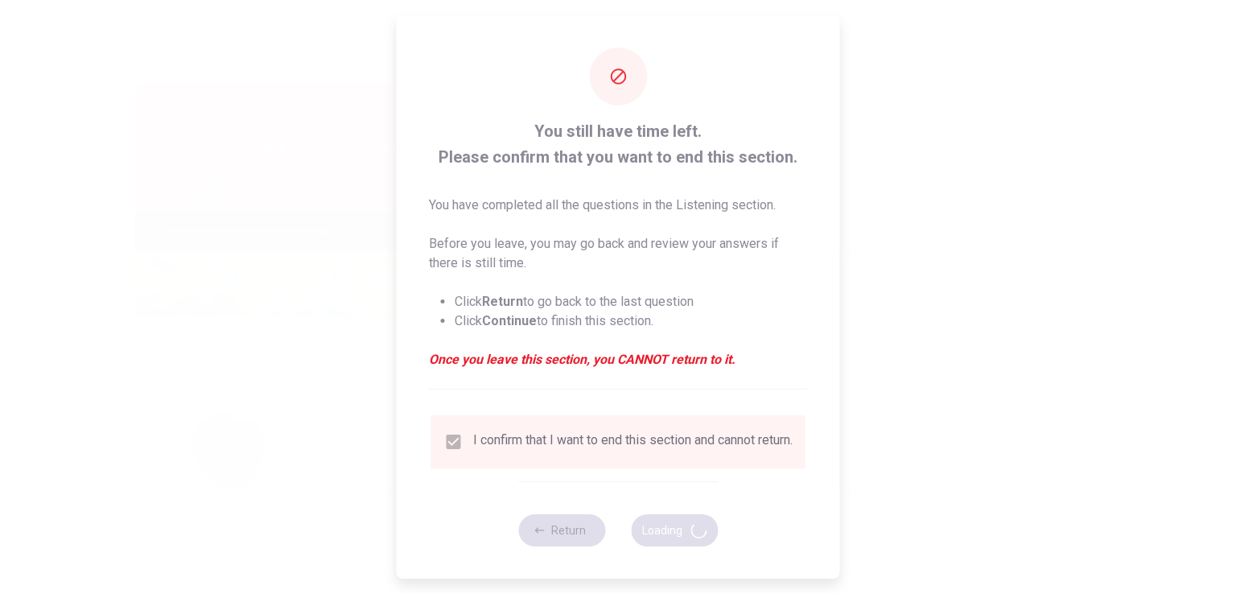
type input "56"
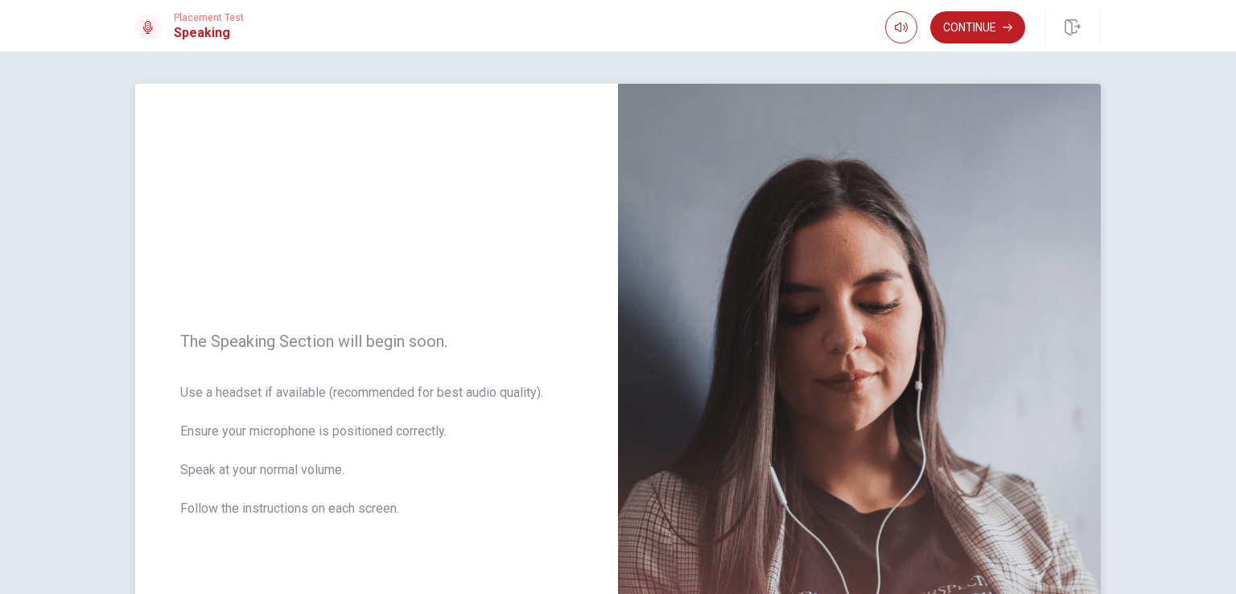
drag, startPoint x: 180, startPoint y: 388, endPoint x: 368, endPoint y: 532, distance: 237.0
click at [368, 532] on span "Use a headset if available (recommended for best audio quality). Ensure your mi…" at bounding box center [376, 460] width 393 height 154
drag, startPoint x: 178, startPoint y: 389, endPoint x: 333, endPoint y: 483, distance: 181.1
click at [333, 483] on span "Use a headset if available (recommended for best audio quality). Ensure your mi…" at bounding box center [376, 460] width 393 height 154
click at [183, 391] on span "Use a headset if available (recommended for best audio quality). Ensure your mi…" at bounding box center [376, 460] width 393 height 154
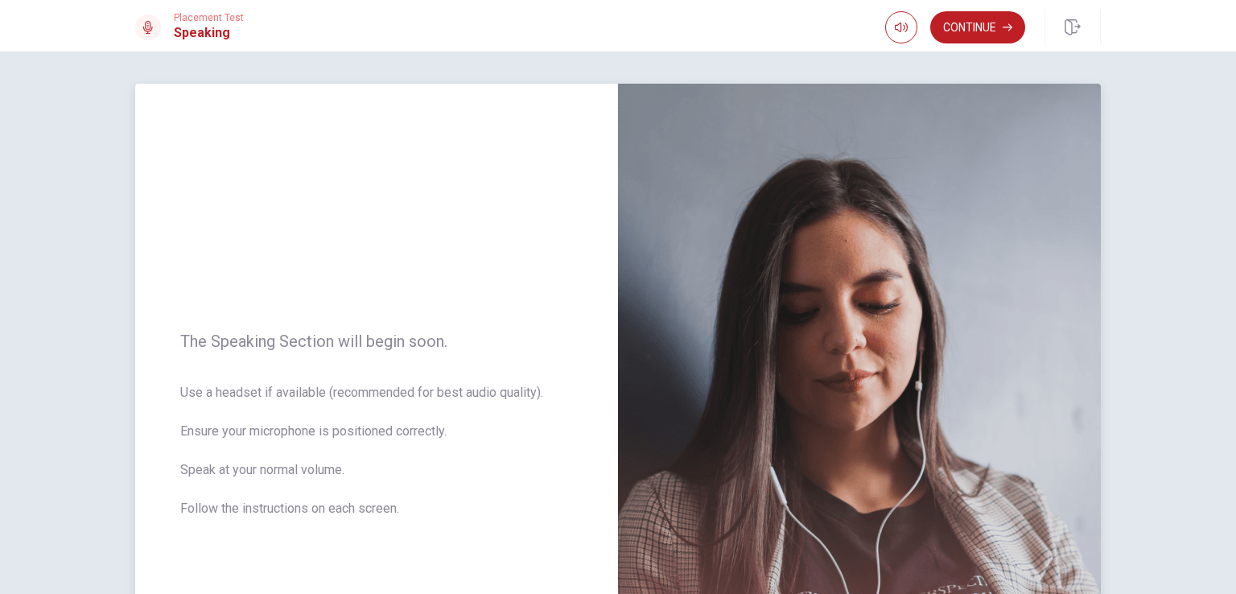
click at [183, 391] on span "Use a headset if available (recommended for best audio quality). Ensure your mi…" at bounding box center [376, 460] width 393 height 154
click at [952, 28] on button "Continue" at bounding box center [977, 27] width 95 height 32
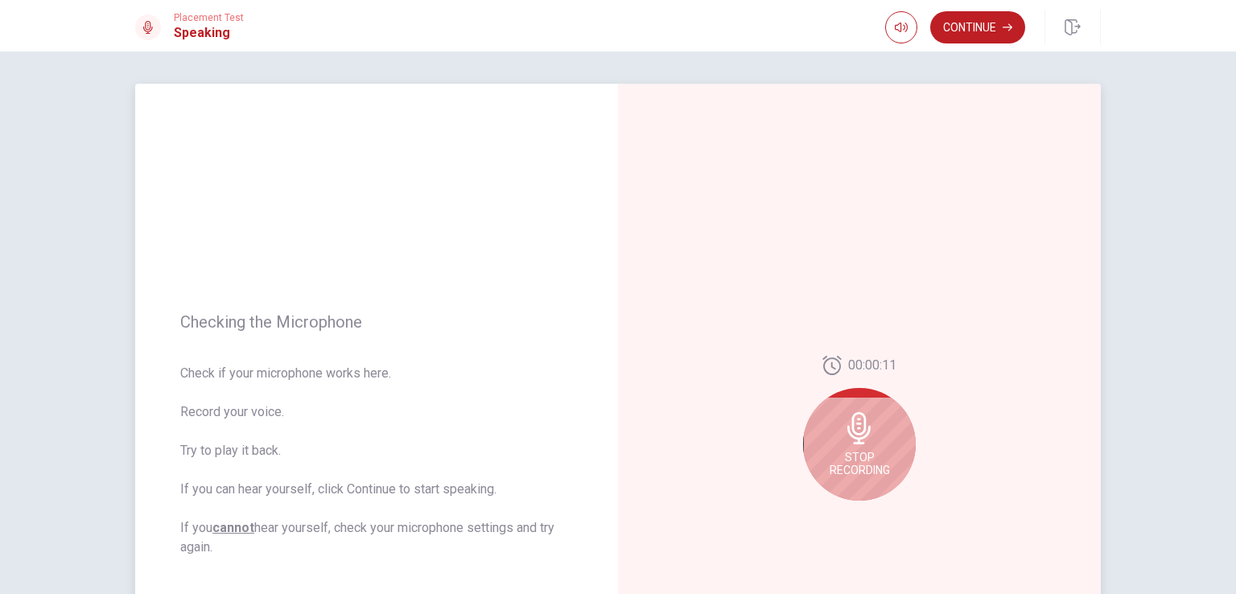
click at [849, 438] on icon at bounding box center [858, 428] width 23 height 32
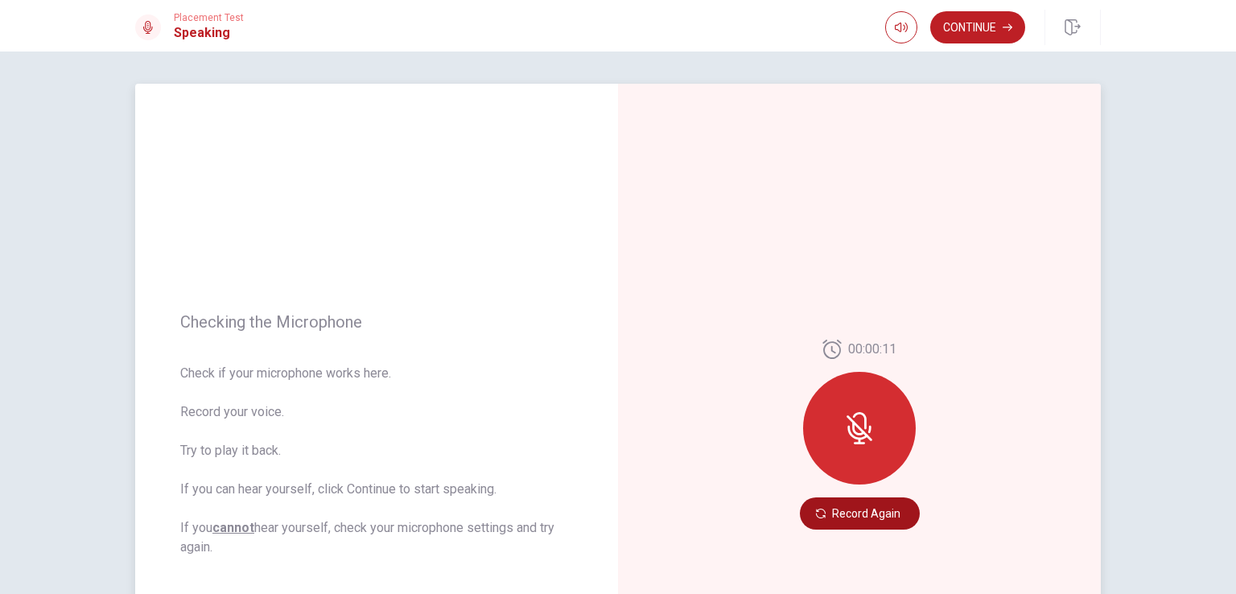
click at [854, 509] on button "Record Again" at bounding box center [860, 513] width 120 height 32
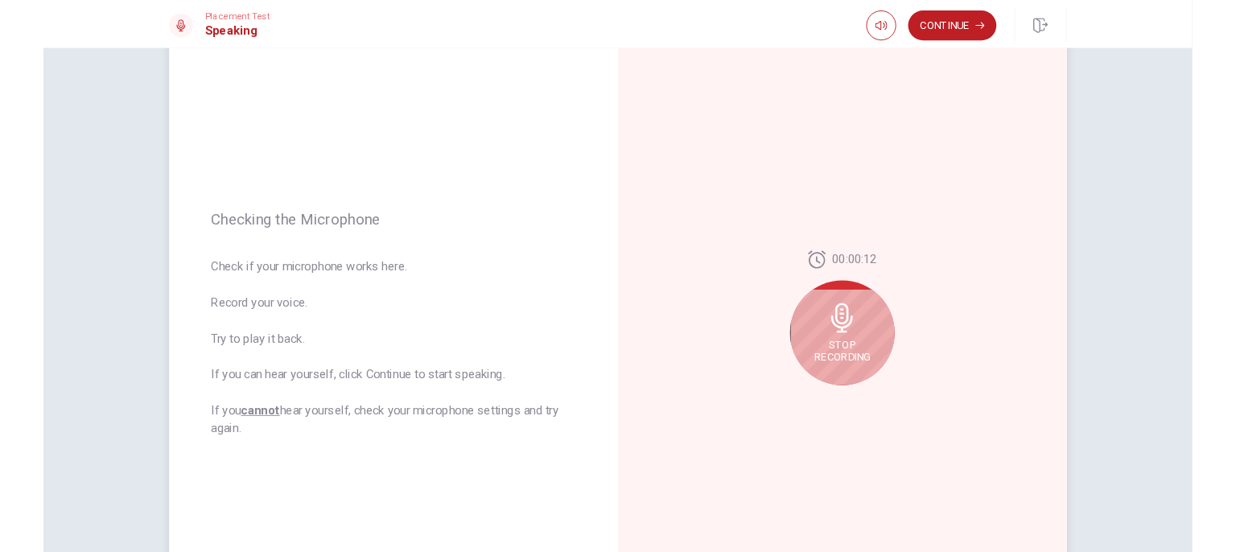
scroll to position [101, 0]
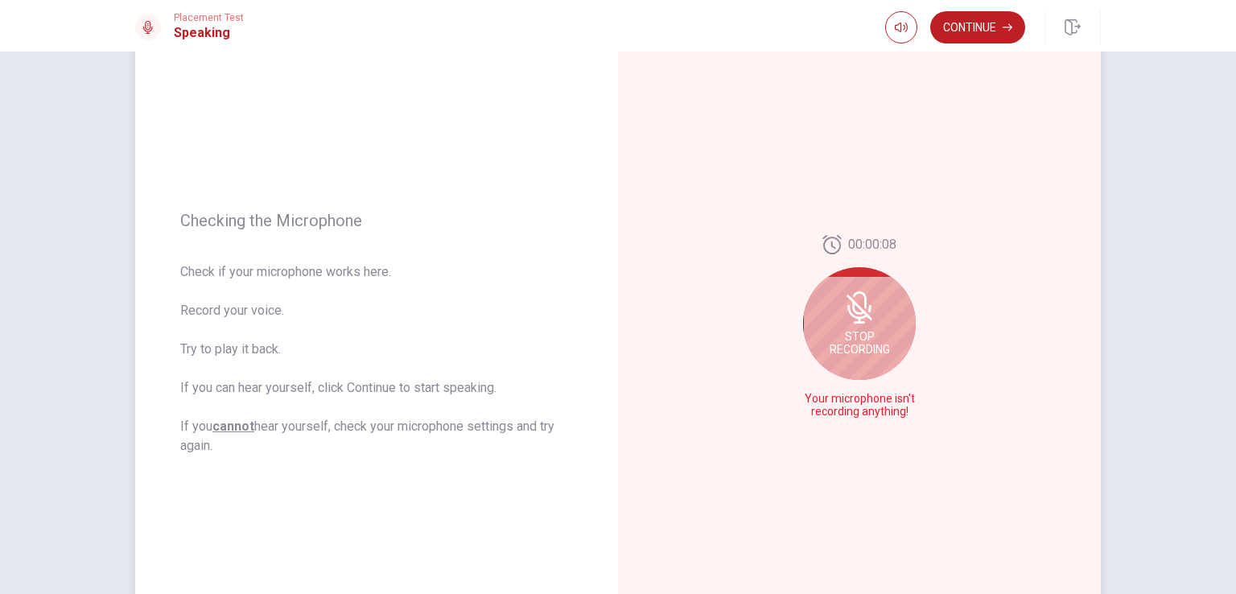
click at [858, 331] on span "Stop Recording" at bounding box center [859, 343] width 60 height 26
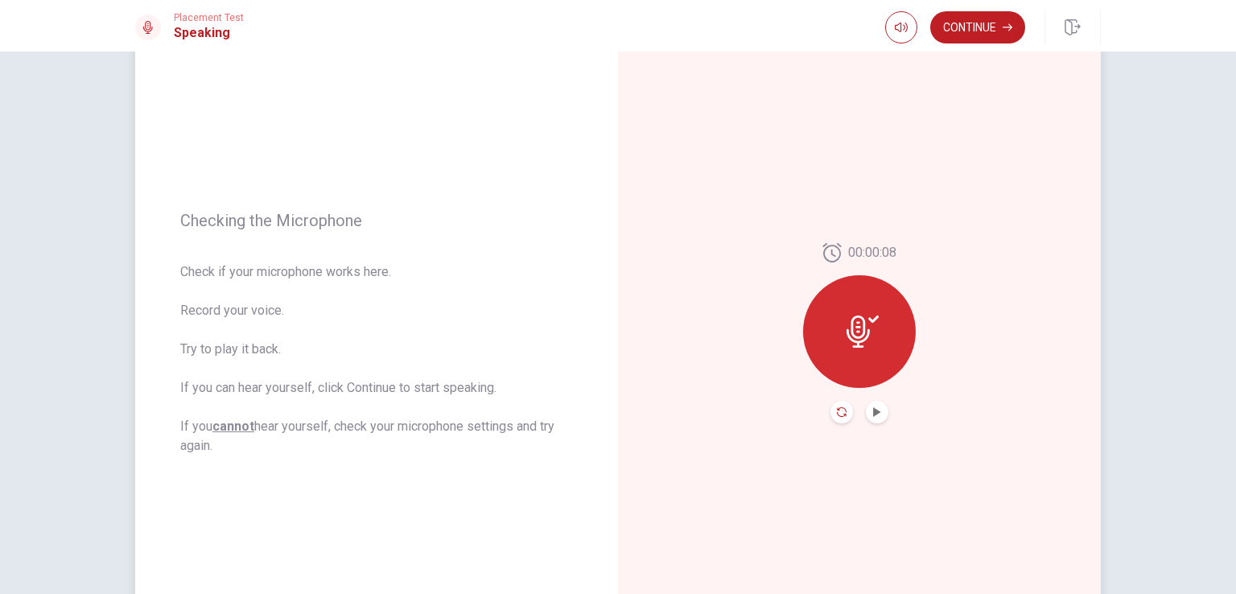
click at [837, 411] on icon "Record Again" at bounding box center [842, 412] width 10 height 10
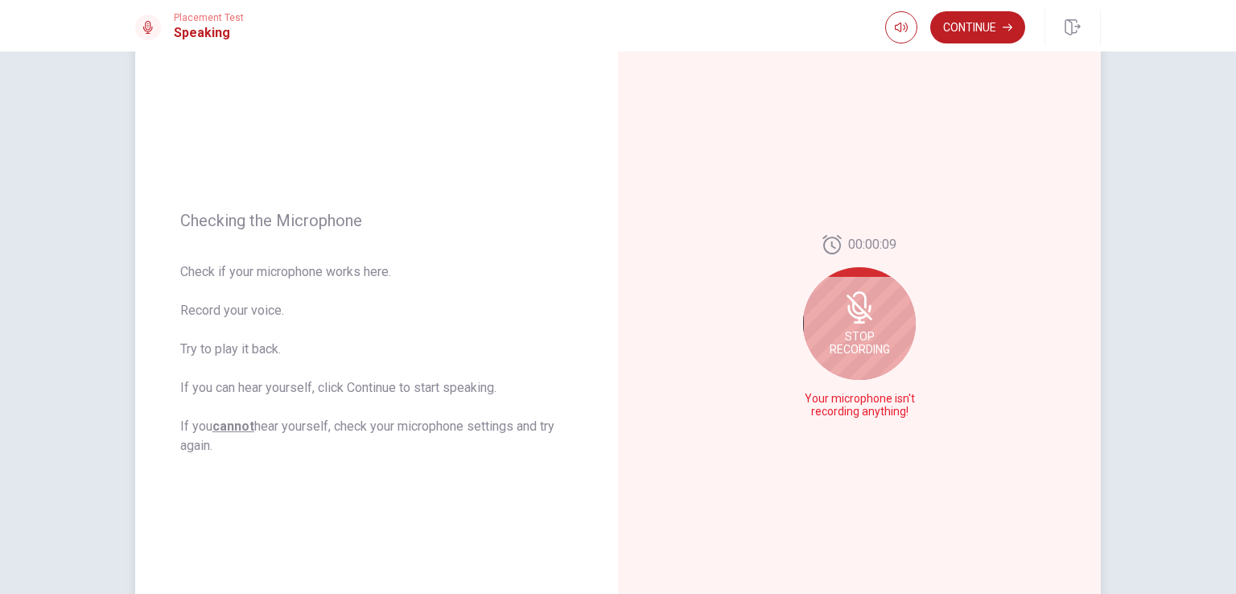
click at [228, 428] on u "cannot" at bounding box center [233, 425] width 42 height 15
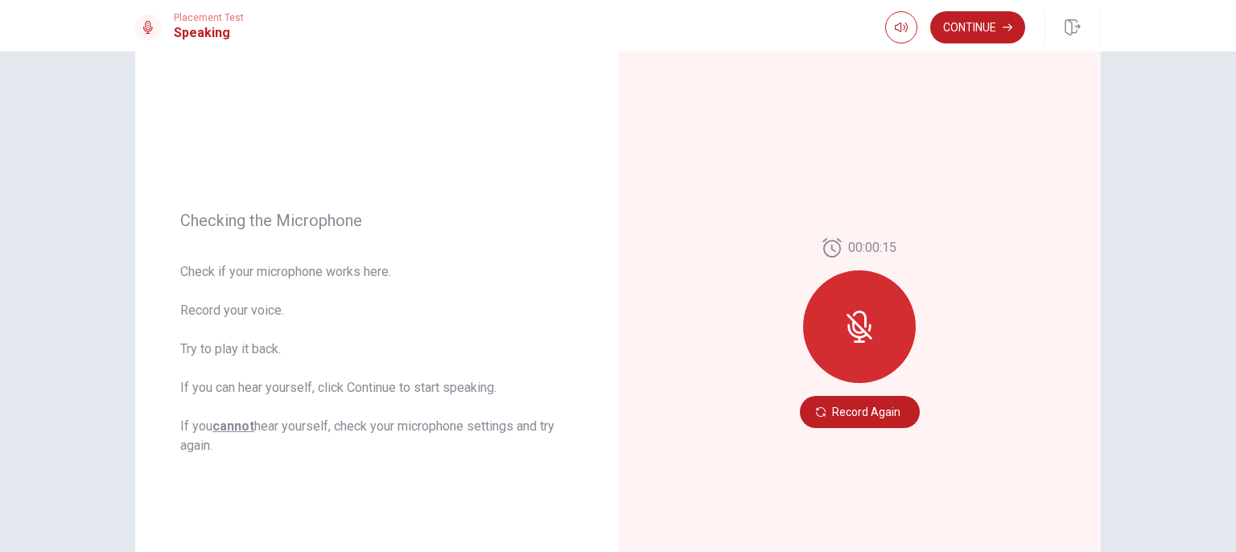
click at [878, 348] on div at bounding box center [859, 326] width 113 height 113
click at [844, 412] on button "Record Again" at bounding box center [860, 412] width 120 height 32
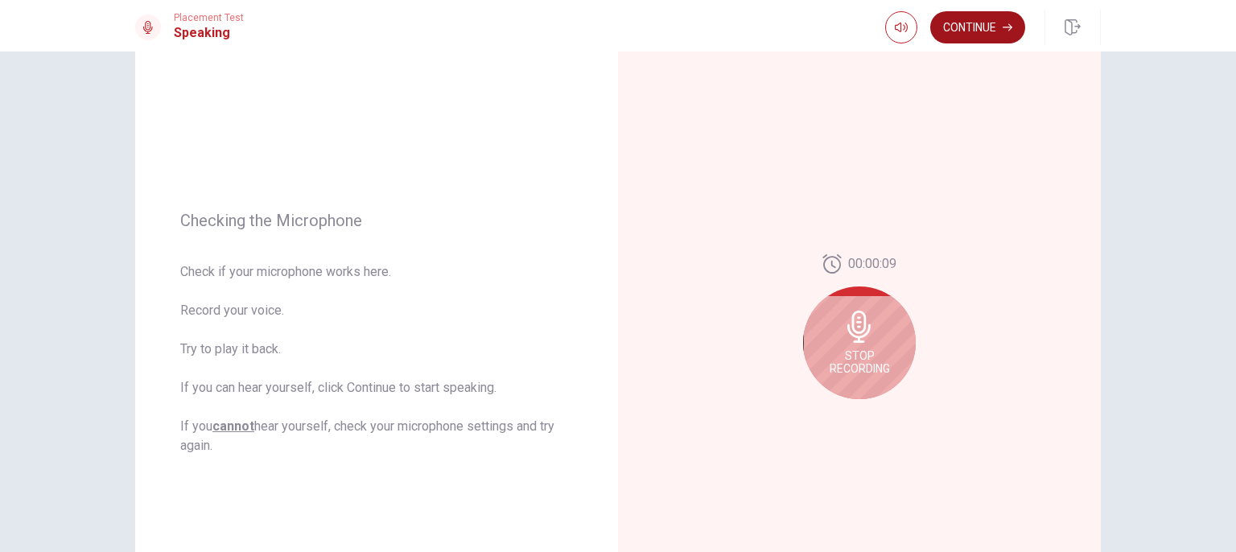
click at [997, 19] on button "Continue" at bounding box center [977, 27] width 95 height 32
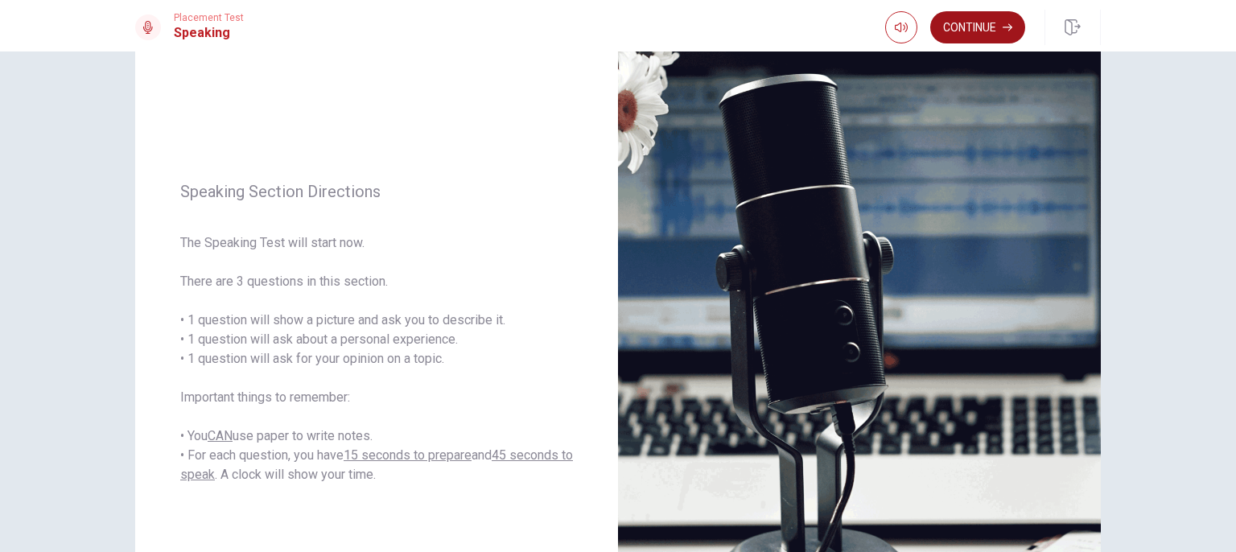
click at [986, 31] on button "Continue" at bounding box center [977, 27] width 95 height 32
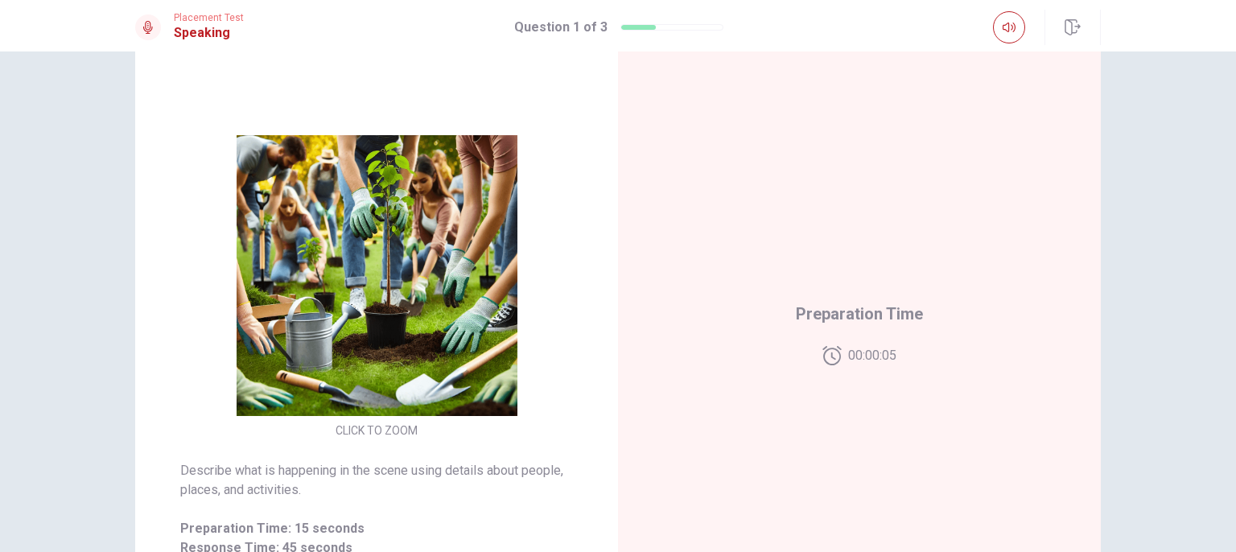
drag, startPoint x: 1226, startPoint y: 210, endPoint x: 1235, endPoint y: 277, distance: 67.3
click at [1235, 277] on div "CLICK TO ZOOM Describe what is happening in the scene using details about peopl…" at bounding box center [618, 301] width 1236 height 500
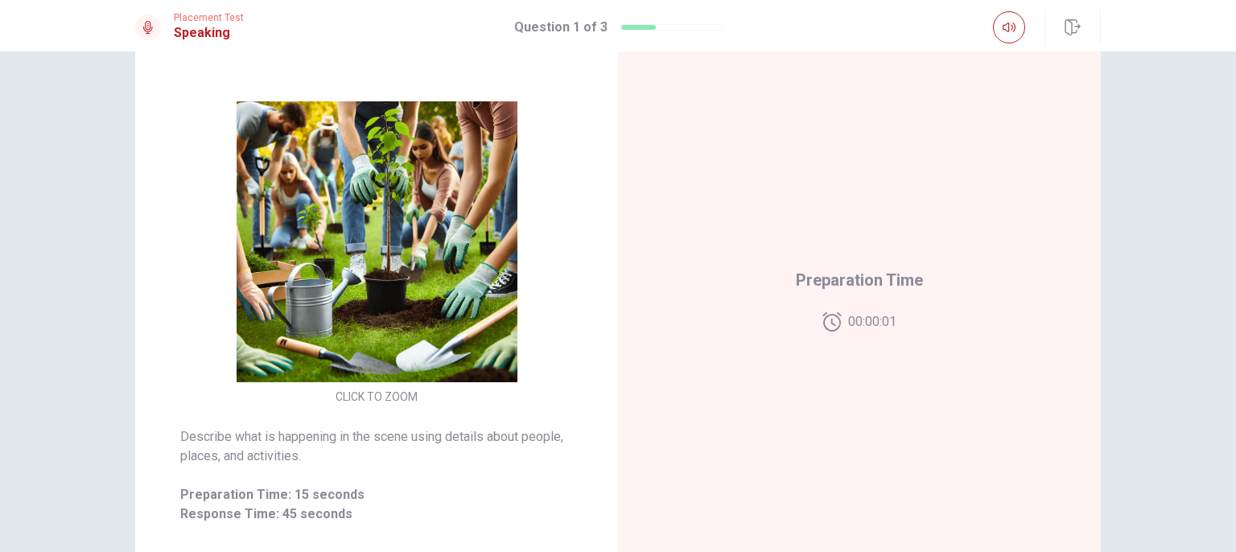
scroll to position [128, 0]
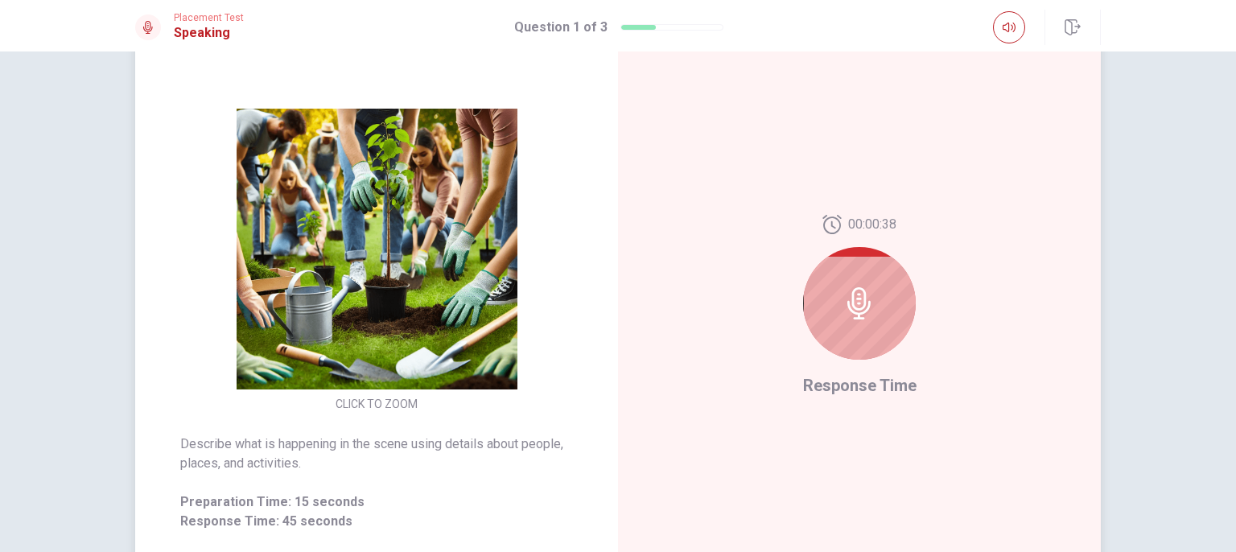
click at [840, 343] on div at bounding box center [859, 303] width 113 height 113
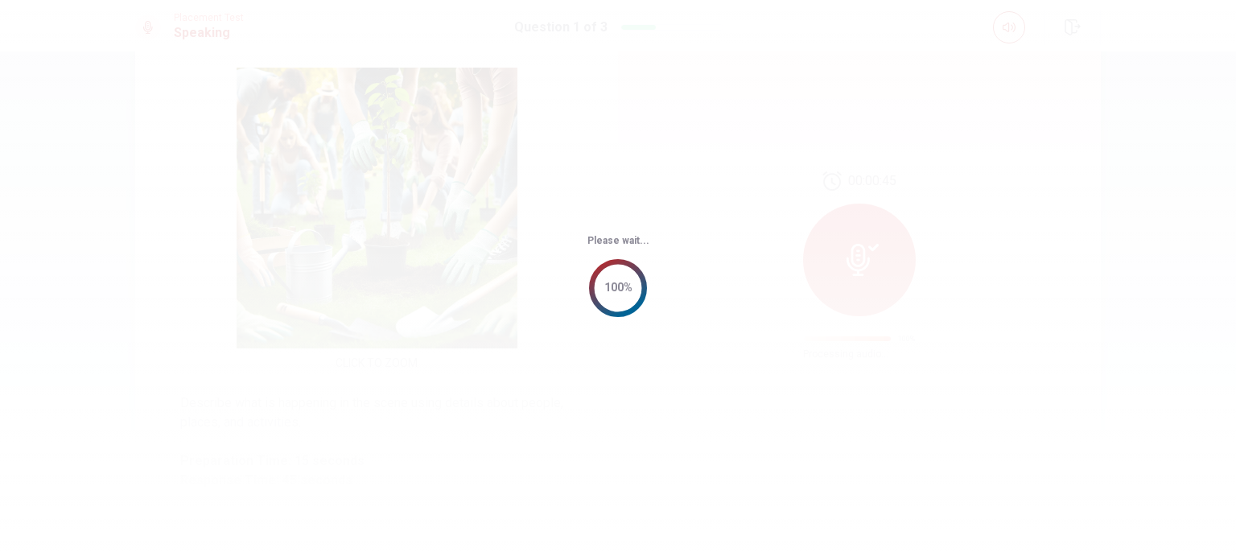
scroll to position [0, 0]
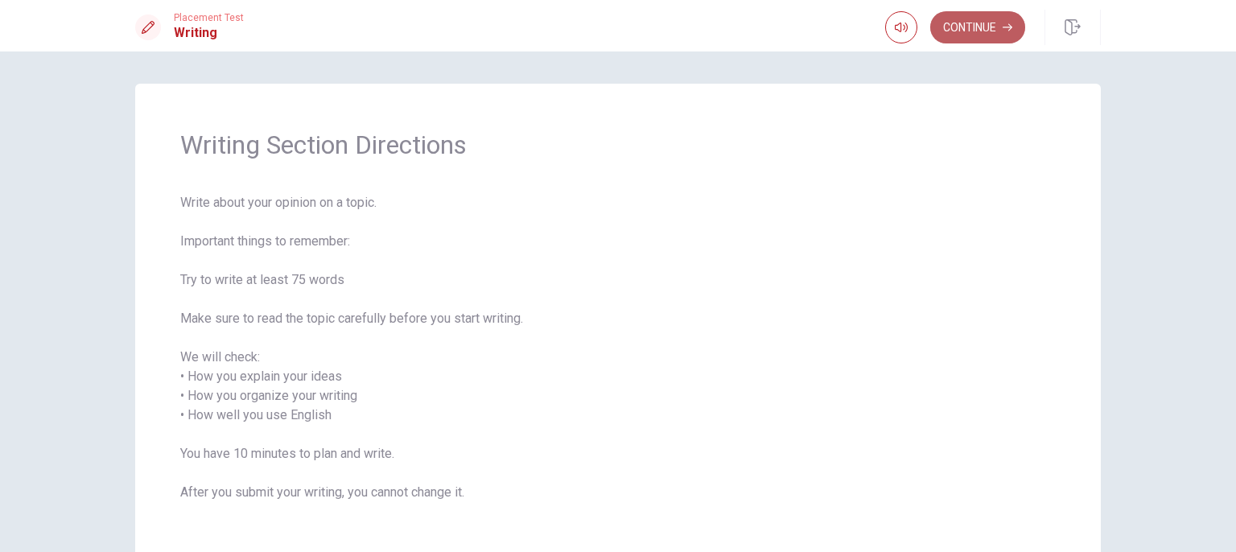
click at [978, 24] on button "Continue" at bounding box center [977, 27] width 95 height 32
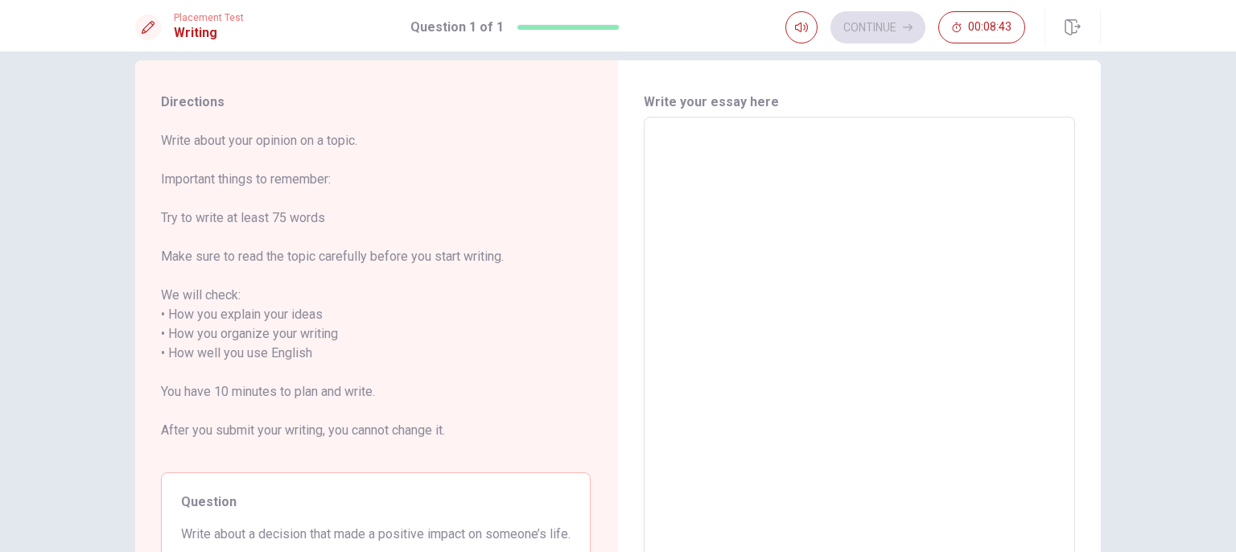
scroll to position [20, 0]
click at [814, 280] on textarea at bounding box center [859, 347] width 409 height 427
type textarea "O"
type textarea "x"
type textarea "On"
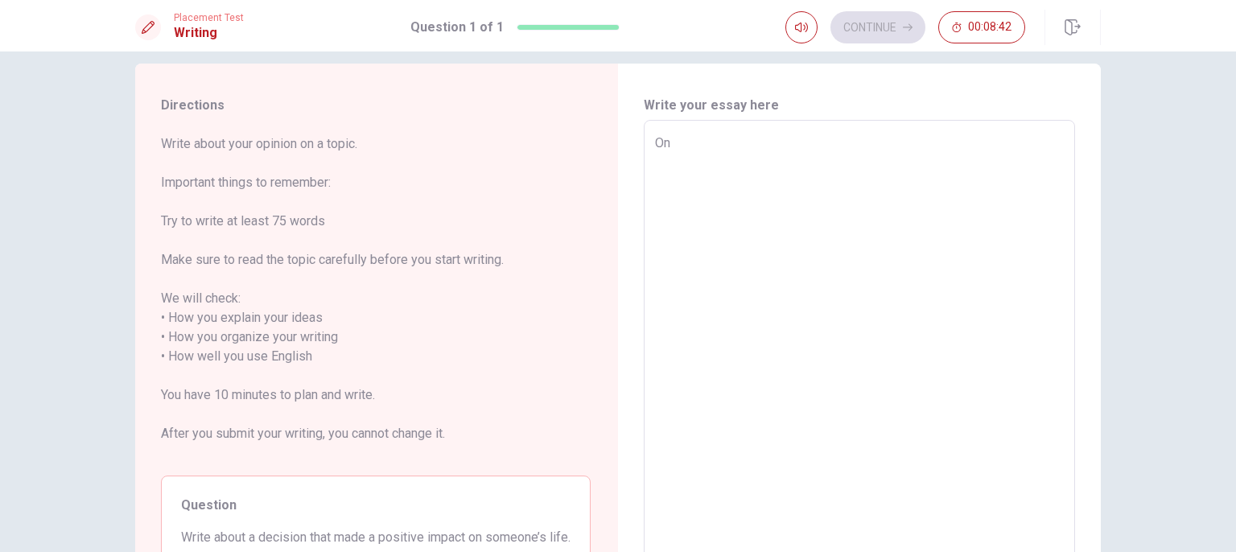
type textarea "x"
type textarea "One"
type textarea "x"
type textarea "One"
type textarea "x"
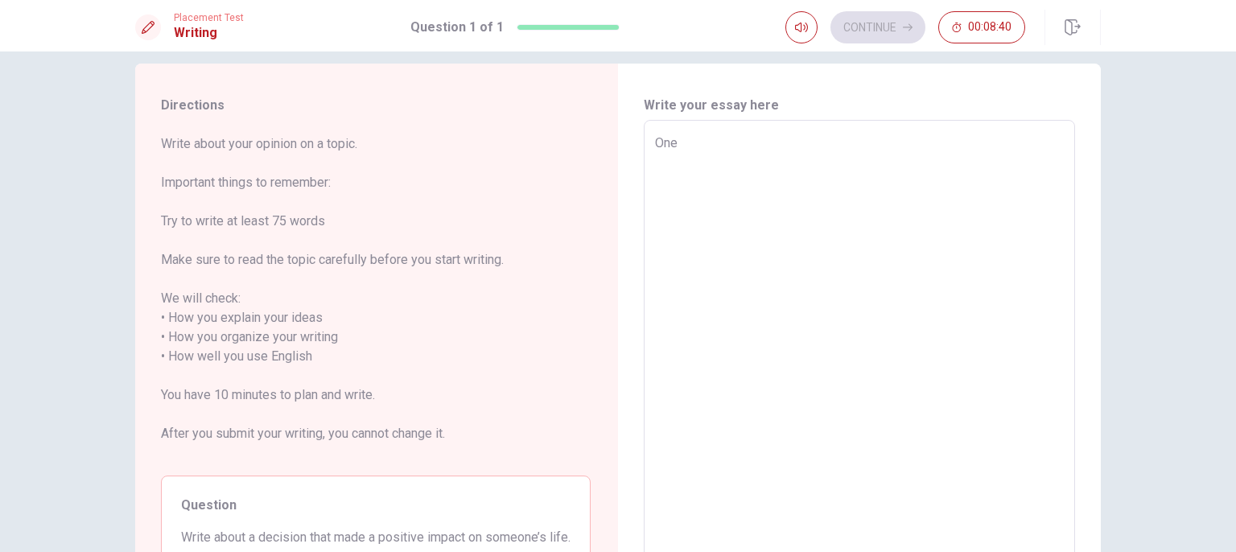
type textarea "One d"
type textarea "x"
type textarea "One de"
type textarea "x"
type textarea "One dé"
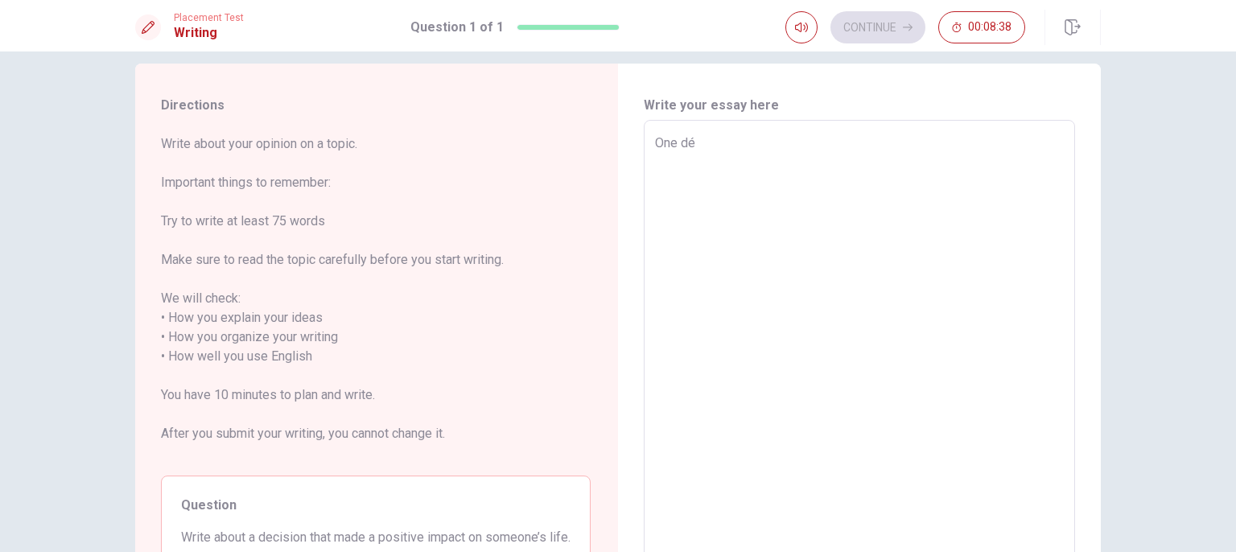
type textarea "x"
type textarea "One d"
type textarea "x"
type textarea "One dc"
type textarea "x"
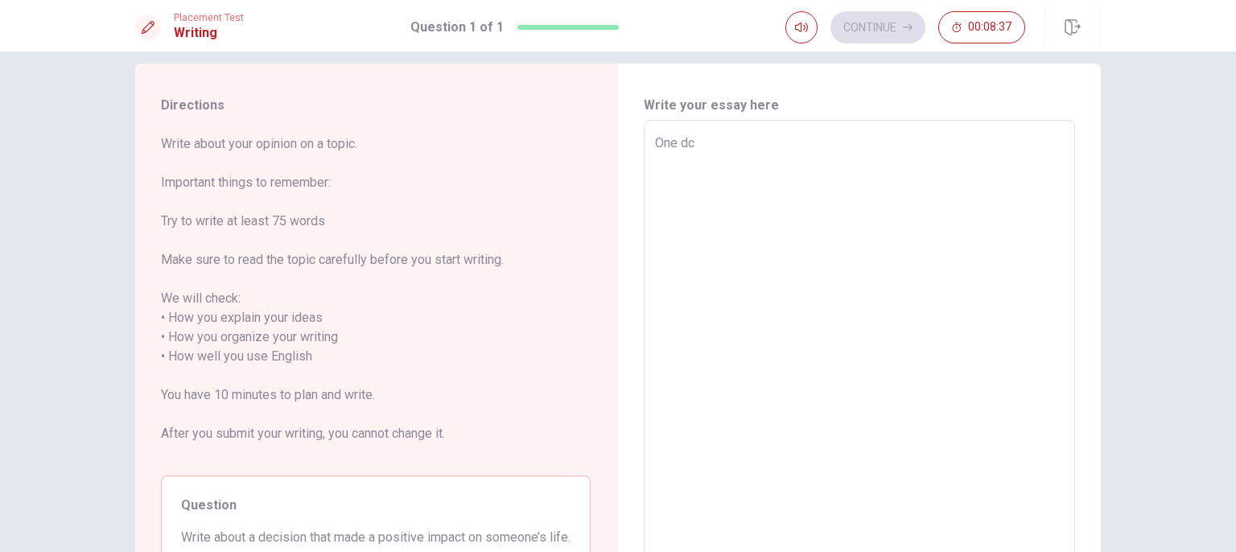
type textarea "One dci"
type textarea "x"
type textarea "One dc"
type textarea "x"
type textarea "One d"
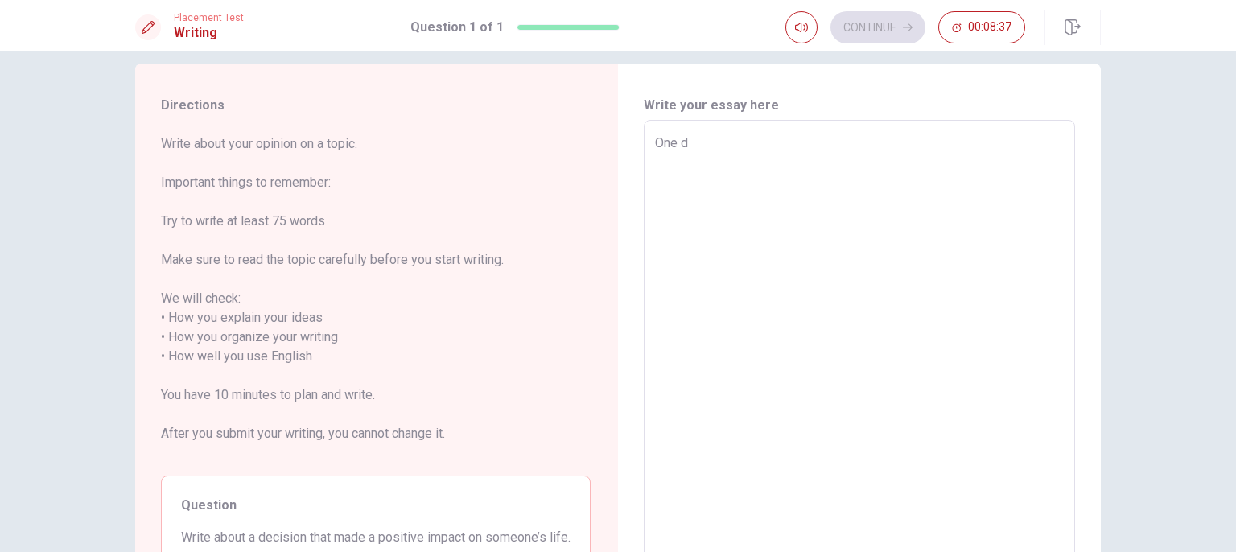
type textarea "x"
type textarea "One de"
type textarea "x"
type textarea "One dec"
type textarea "x"
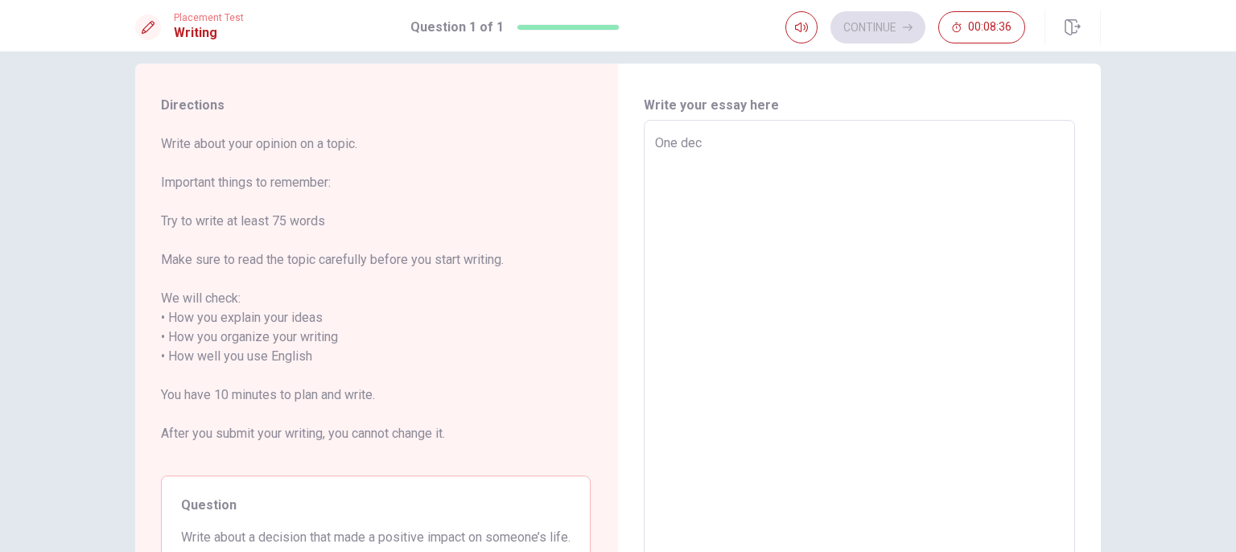
type textarea "One deci"
type textarea "x"
type textarea "One decis"
type textarea "x"
type textarea "One deciss"
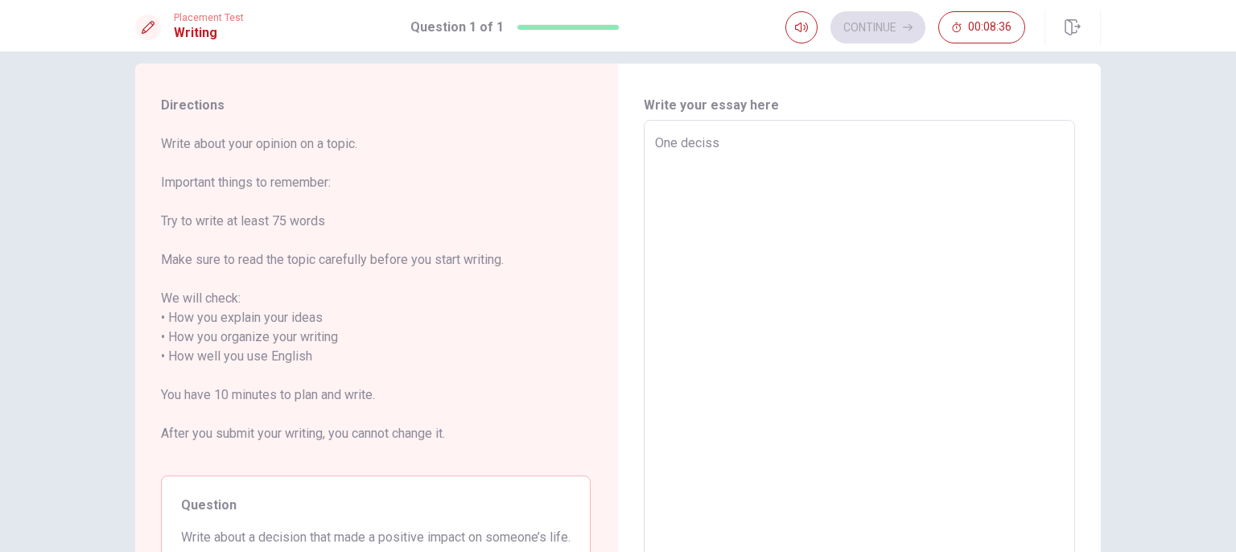
type textarea "x"
type textarea "One decis"
type textarea "x"
type textarea "One decisi"
type textarea "x"
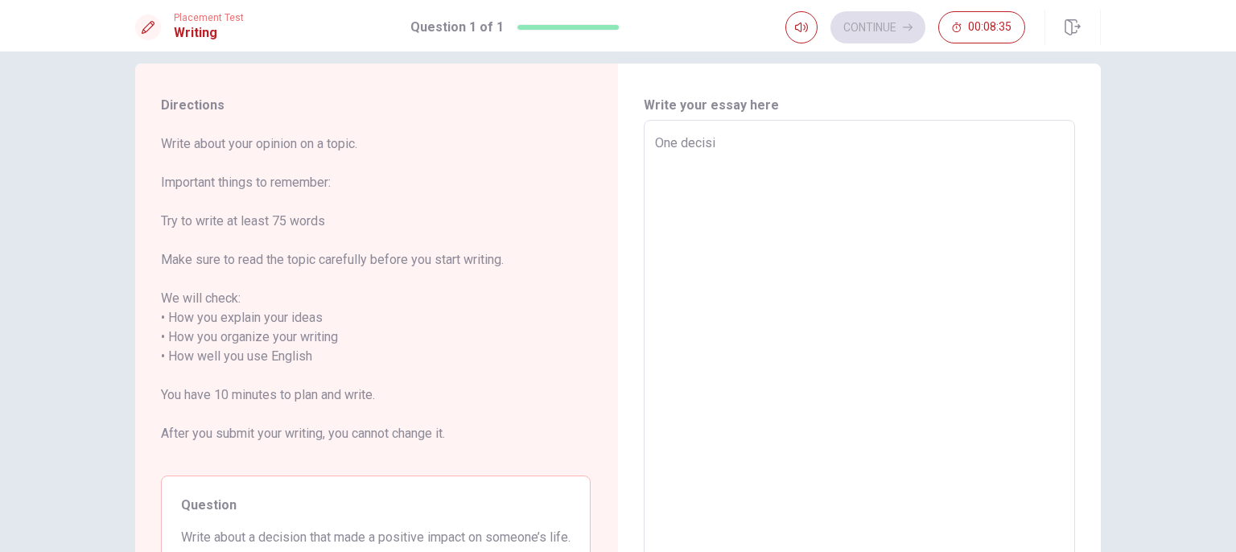
type textarea "One decisio"
type textarea "x"
type textarea "One decision"
type textarea "x"
type textarea "One decision"
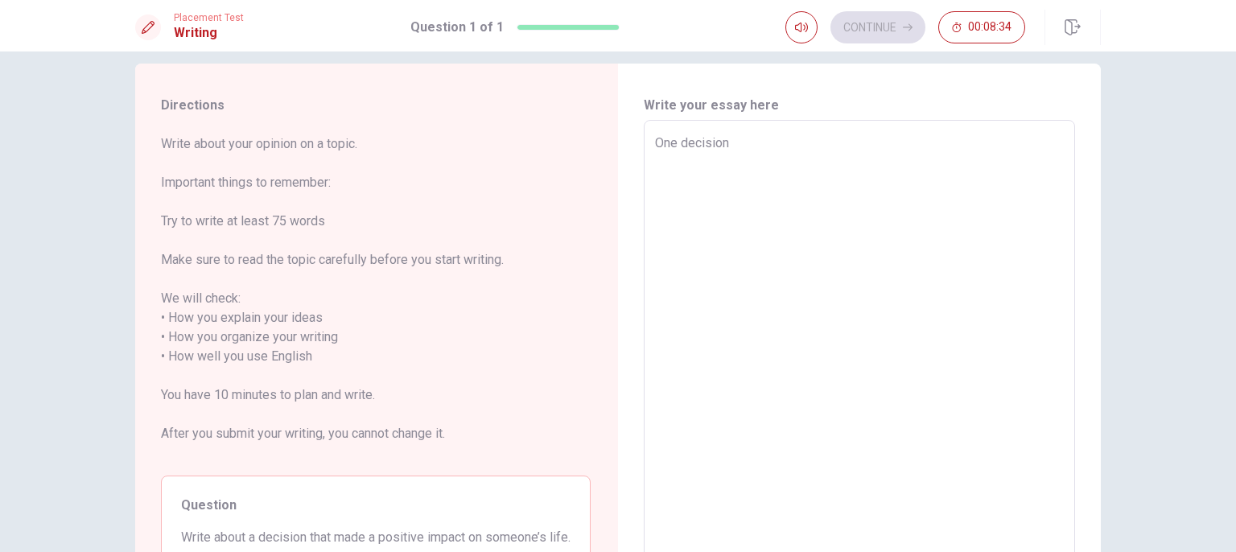
type textarea "x"
type textarea "One decision t"
type textarea "x"
type textarea "One decision th"
type textarea "x"
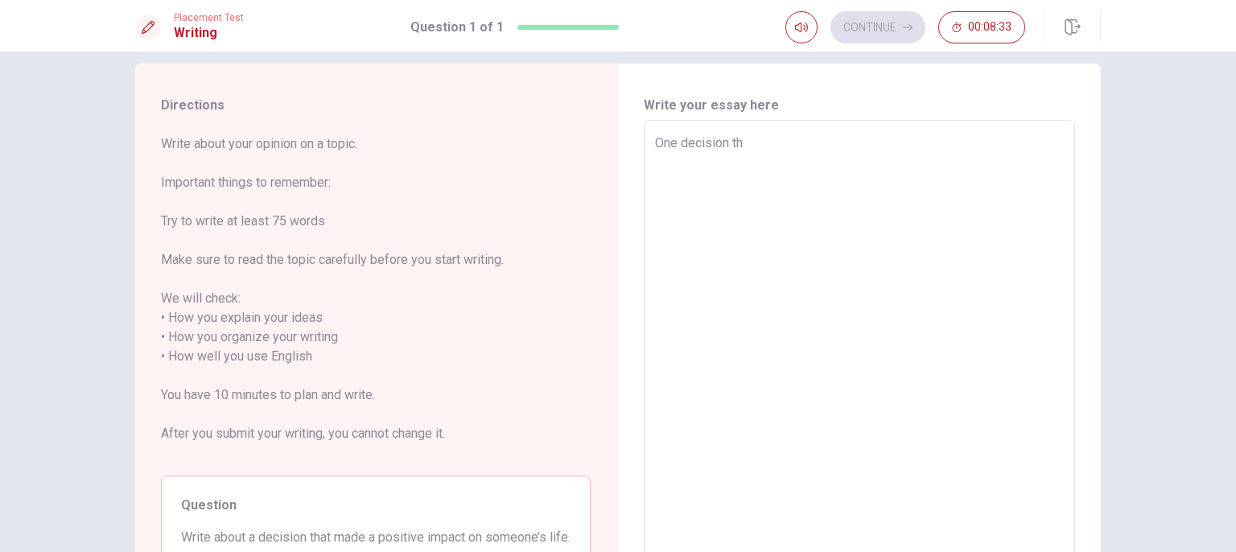
type textarea "One decision tha"
type textarea "x"
type textarea "One decision that"
type textarea "x"
type textarea "One decision that"
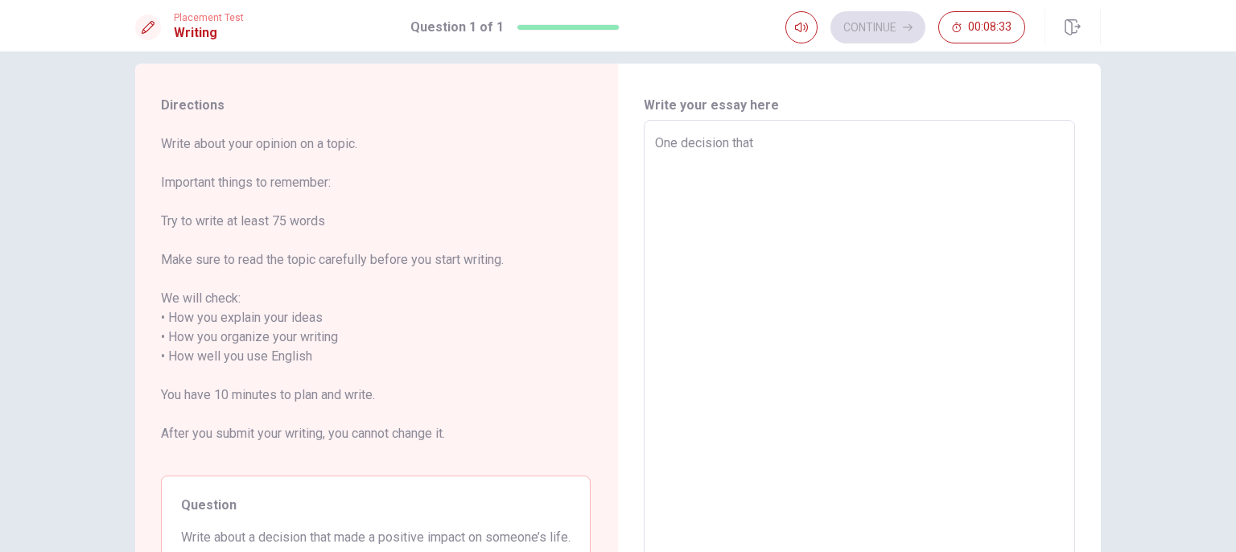
type textarea "x"
type textarea "One decision that m"
type textarea "x"
type textarea "One decision that ma"
type textarea "x"
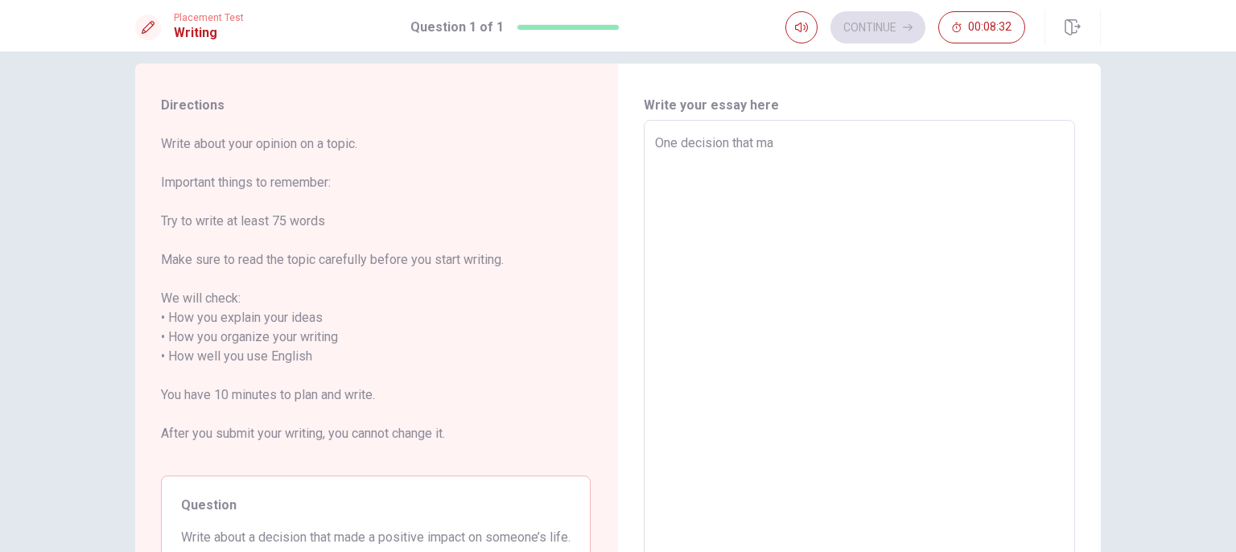
type textarea "One decision that mad"
type textarea "x"
type textarea "One decision that made"
type textarea "x"
type textarea "One decision that made"
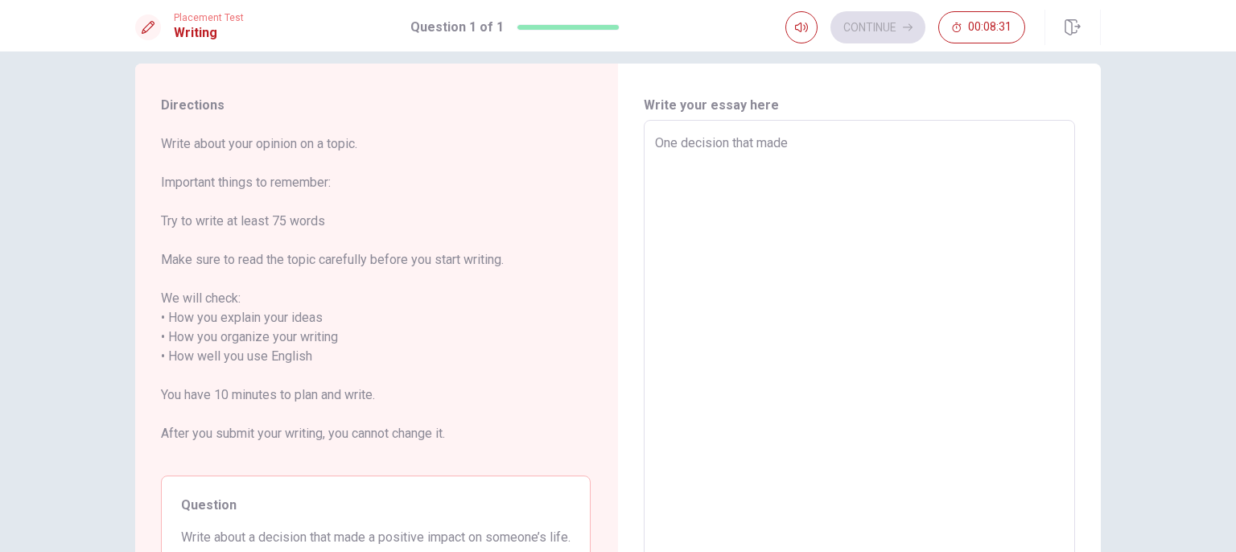
type textarea "x"
type textarea "One decision that made a"
type textarea "x"
type textarea "One decision that made a"
type textarea "x"
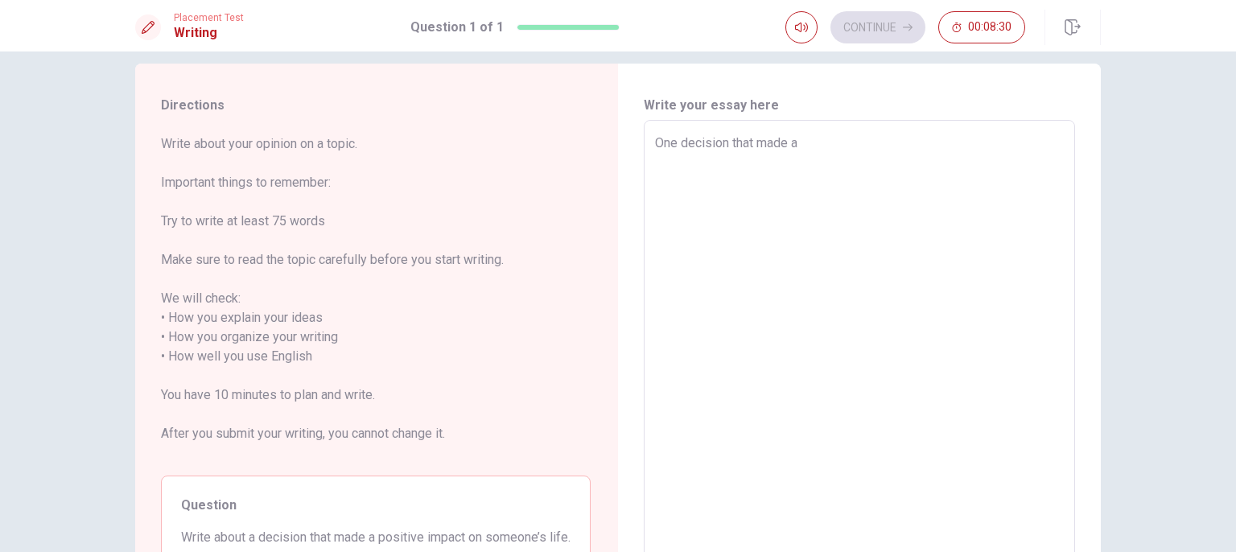
type textarea "One decision that made a p"
type textarea "x"
type textarea "One decision that made a po"
type textarea "x"
type textarea "One decision that made a pó"
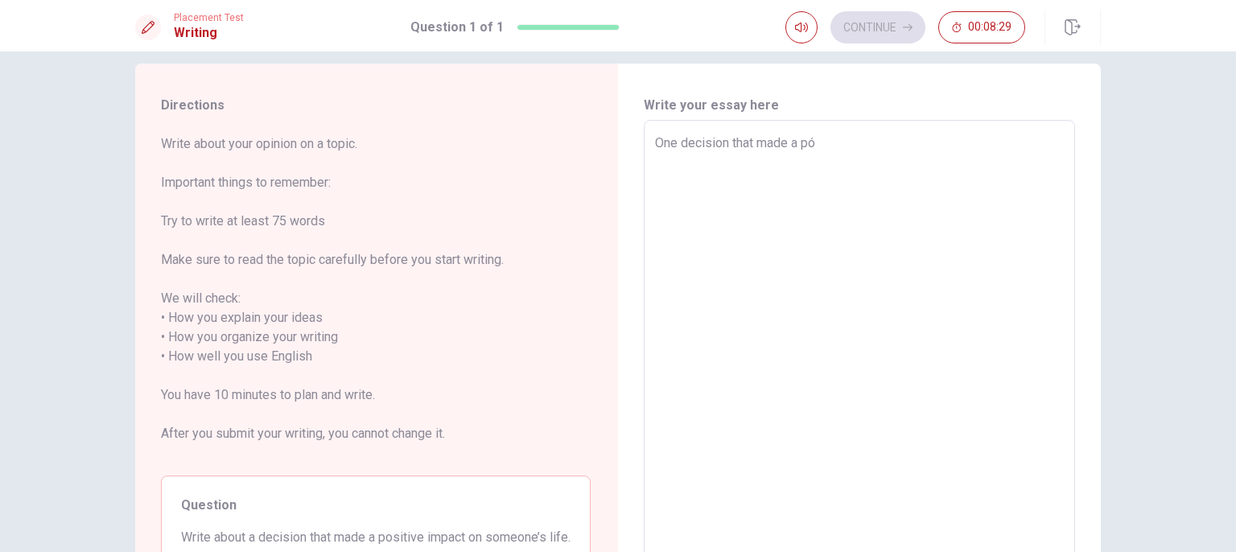
type textarea "x"
type textarea "One decision that made a pói"
type textarea "x"
type textarea "One decision that made a pó"
type textarea "x"
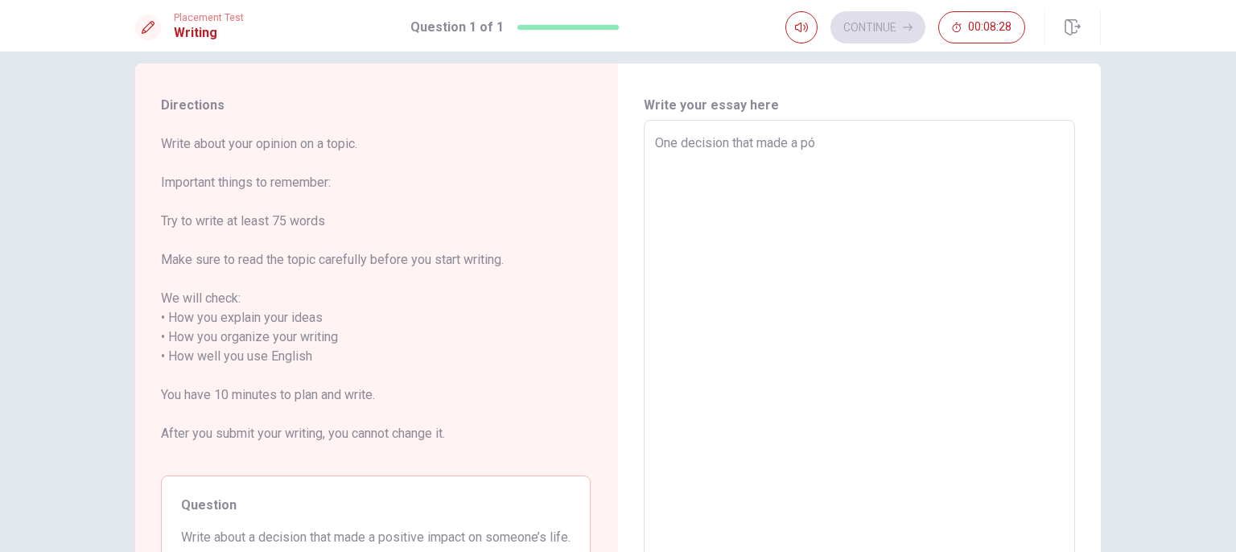
type textarea "One decision that made a pos"
type textarea "x"
type textarea "One decision that made a posi"
type textarea "x"
type textarea "One decision that made a posit"
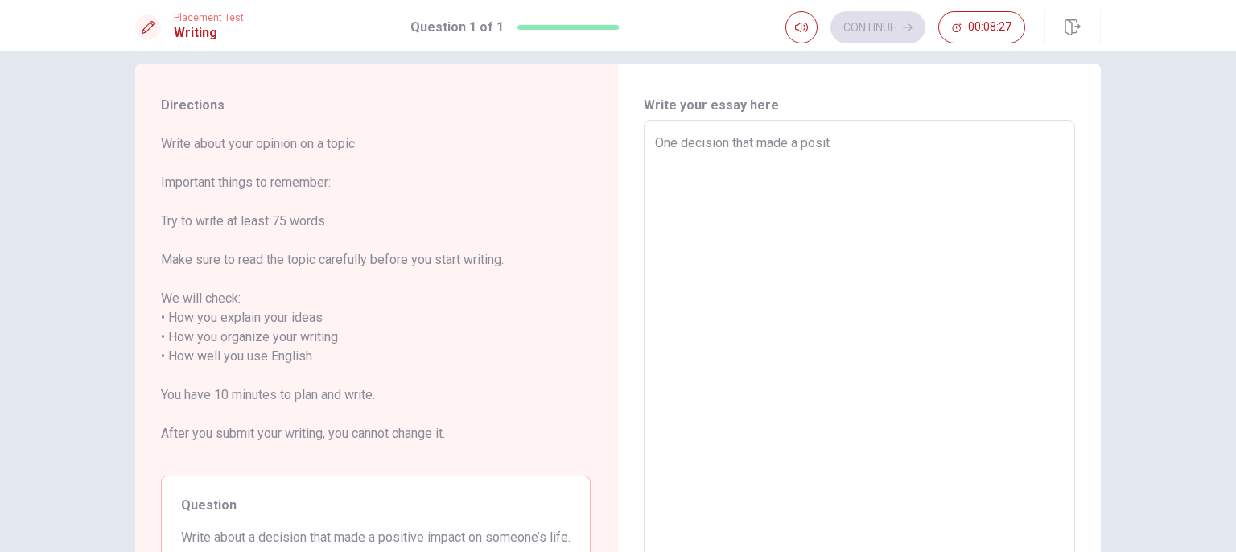
type textarea "x"
type textarea "One decision that made a positi"
type textarea "x"
type textarea "One decision that made a positiv"
type textarea "x"
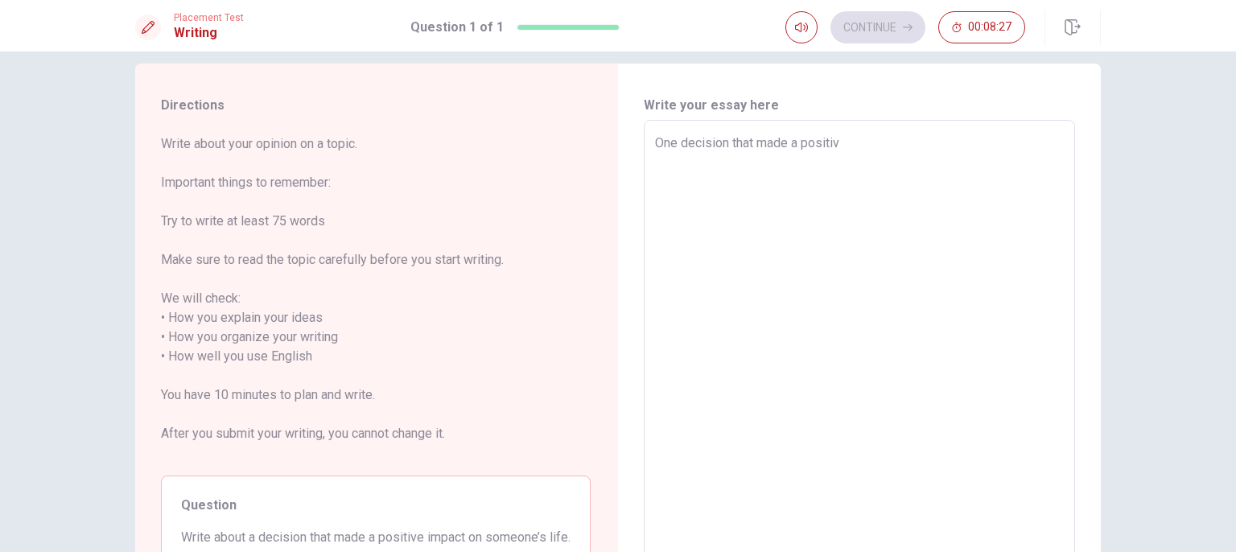
type textarea "One decision that made a positive"
type textarea "x"
type textarea "One decision that made a positive"
type textarea "x"
type textarea "One decision that made a positive i"
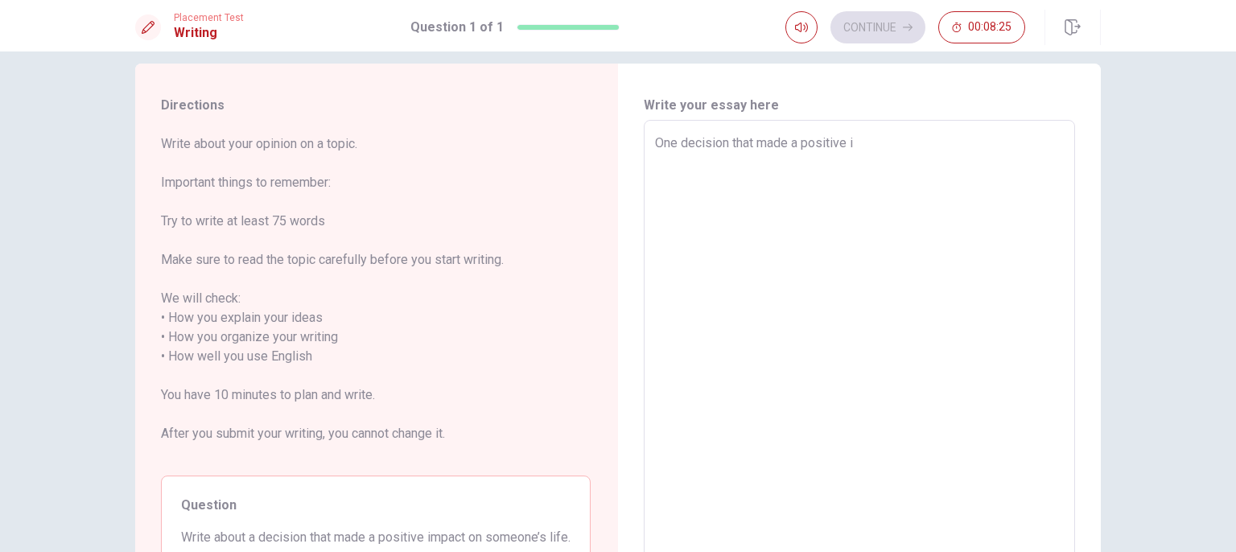
type textarea "x"
type textarea "One decision that made a positive im"
type textarea "x"
type textarea "One decision that made a positive imp"
type textarea "x"
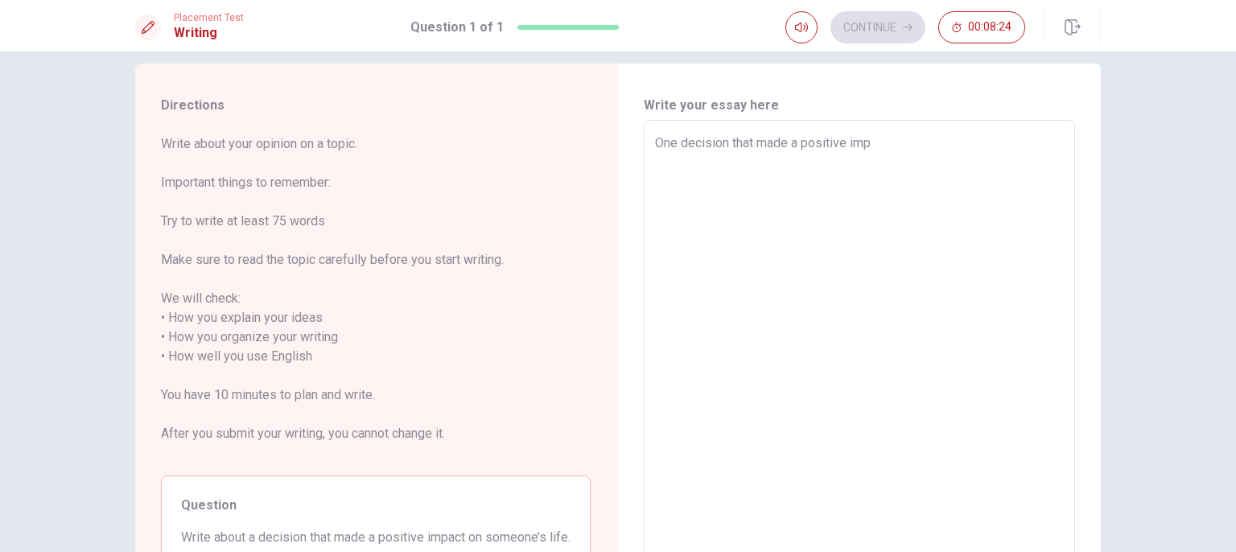
type textarea "One decision that made a positive impa"
type textarea "x"
type textarea "One decision that made a positive impac"
type textarea "x"
type textarea "One decision that made a positive impact"
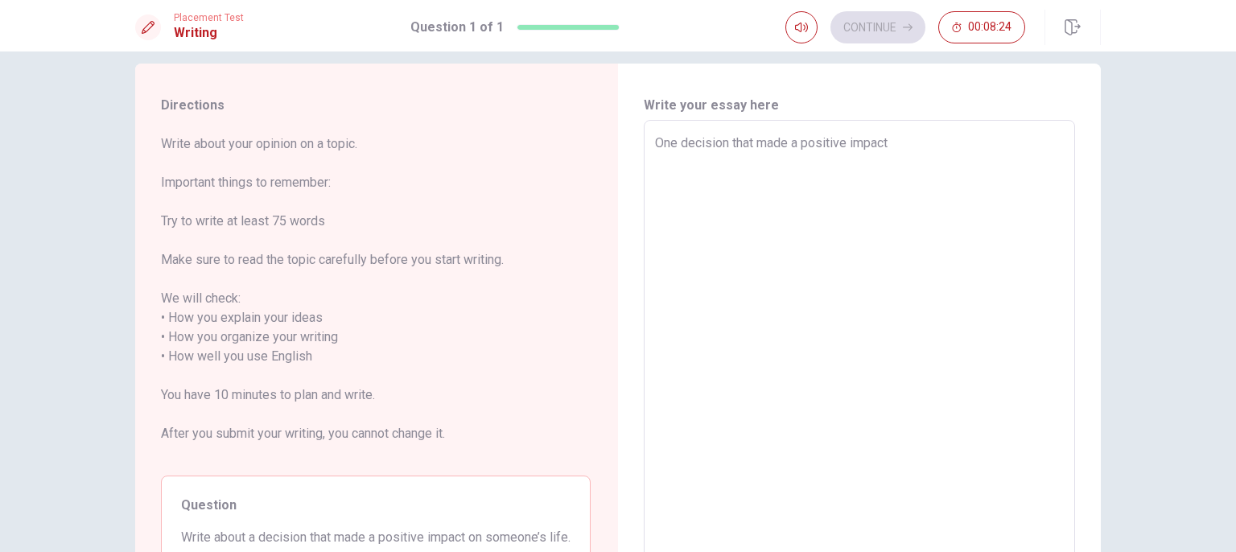
type textarea "x"
type textarea "One decision that made a positive impact"
type textarea "x"
type textarea "One decision that made a positive impact t"
type textarea "x"
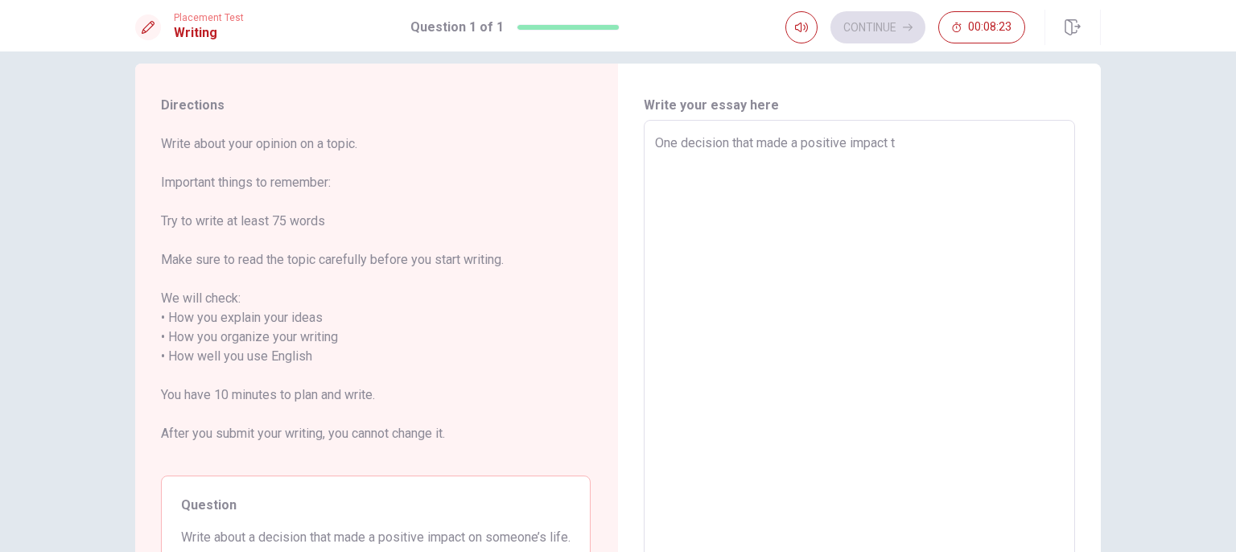
type textarea "One decision that made a positive impact to"
type textarea "x"
type textarea "One decision that made a positive impact t"
type textarea "x"
type textarea "One decision that made a positive impact"
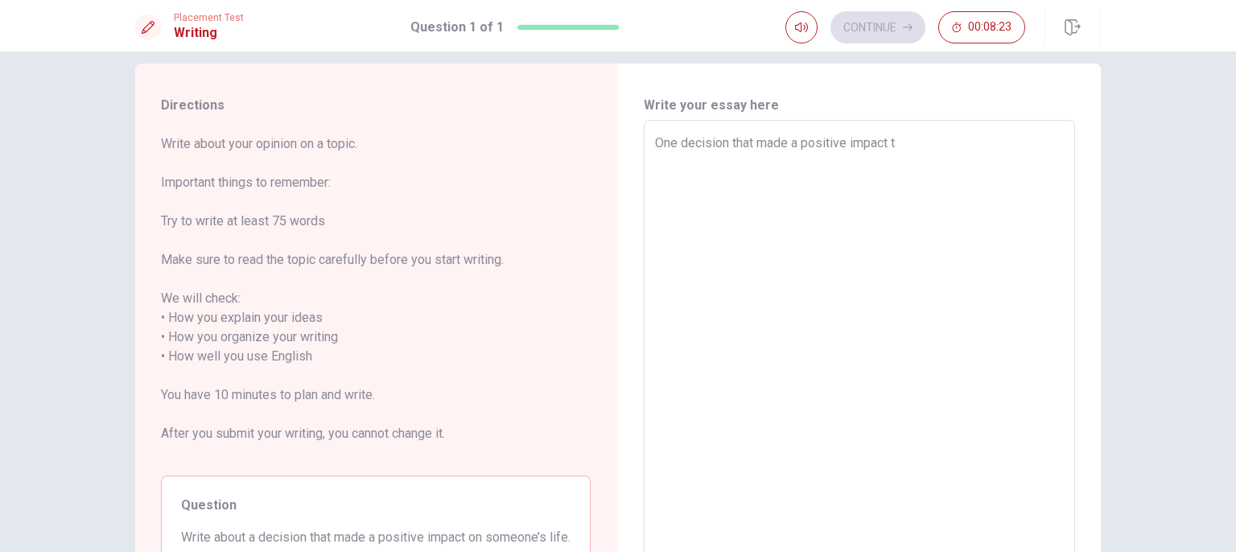
type textarea "x"
type textarea "One decision that made a positive impact o"
type textarea "x"
type textarea "One decision that made a positive impact on"
type textarea "x"
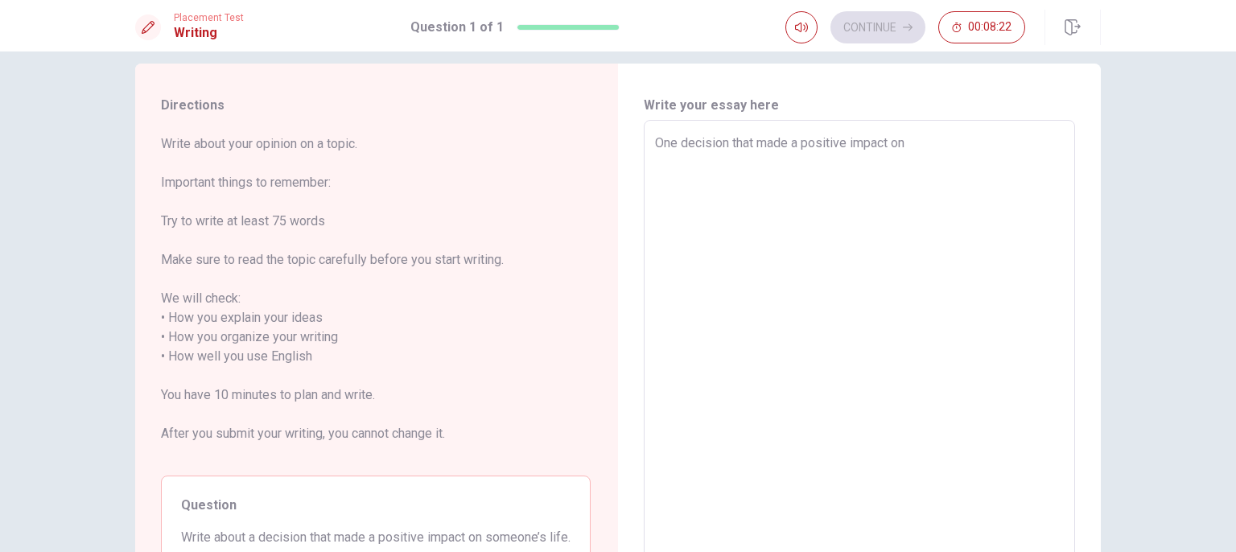
type textarea "One decision that made a positive impact on"
type textarea "x"
type textarea "One decision that made a positive impact on m"
type textarea "x"
type textarea "One decision that made a positive impact on my"
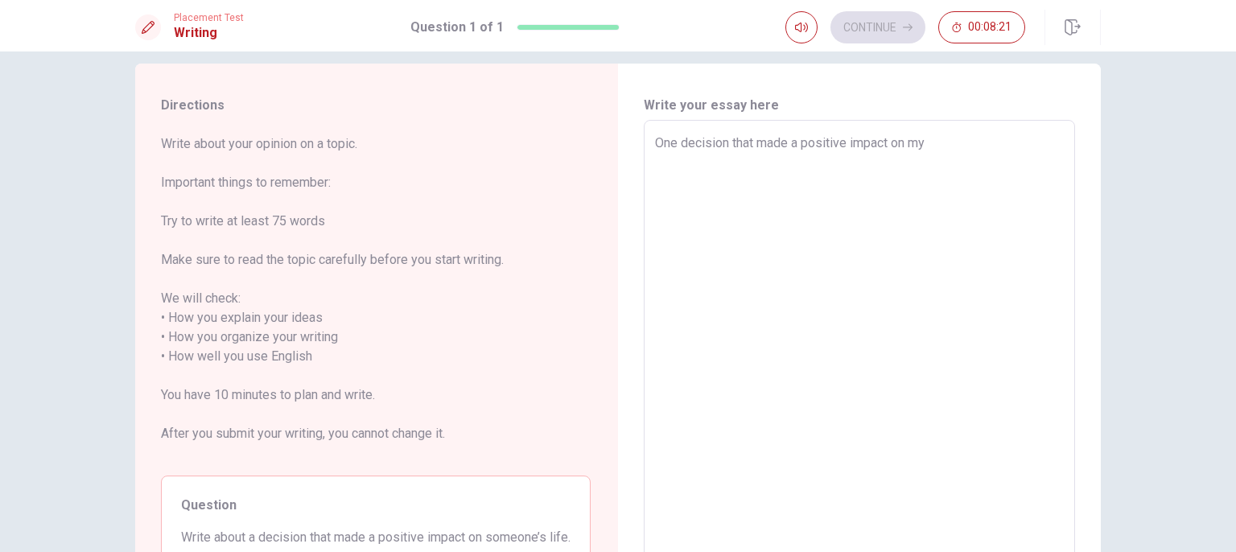
type textarea "x"
type textarea "One decision that made a positive impact on my"
type textarea "x"
type textarea "One decision that made a positive impact on my f"
type textarea "x"
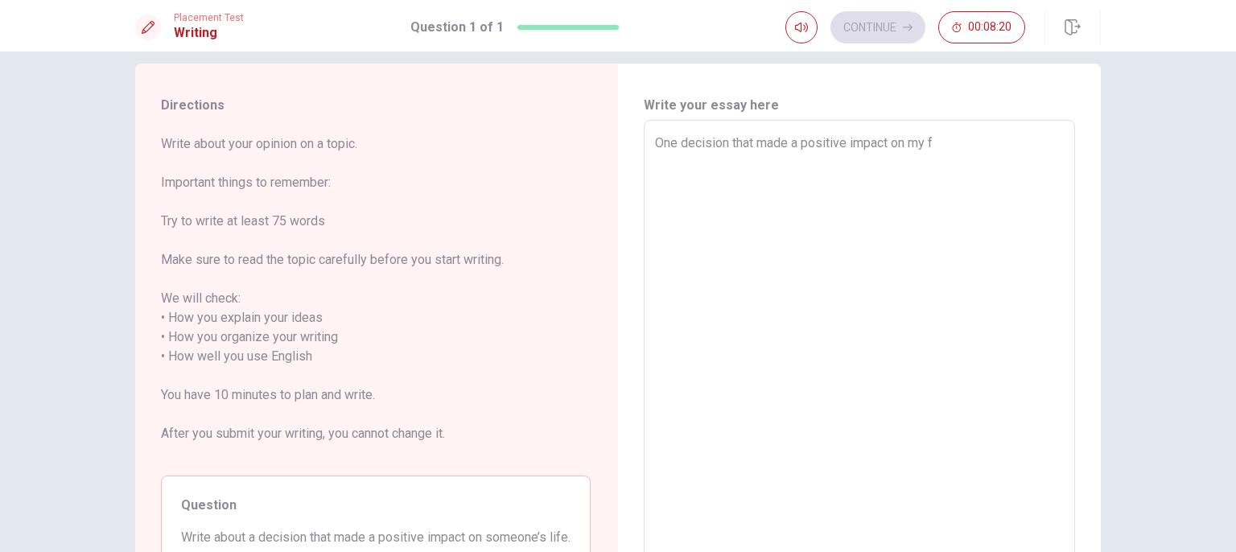
type textarea "One decision that made a positive impact on my fr"
type textarea "x"
type textarea "One decision that made a positive impact on my fri"
type textarea "x"
type textarea "One decision that made a positive impact on my frie"
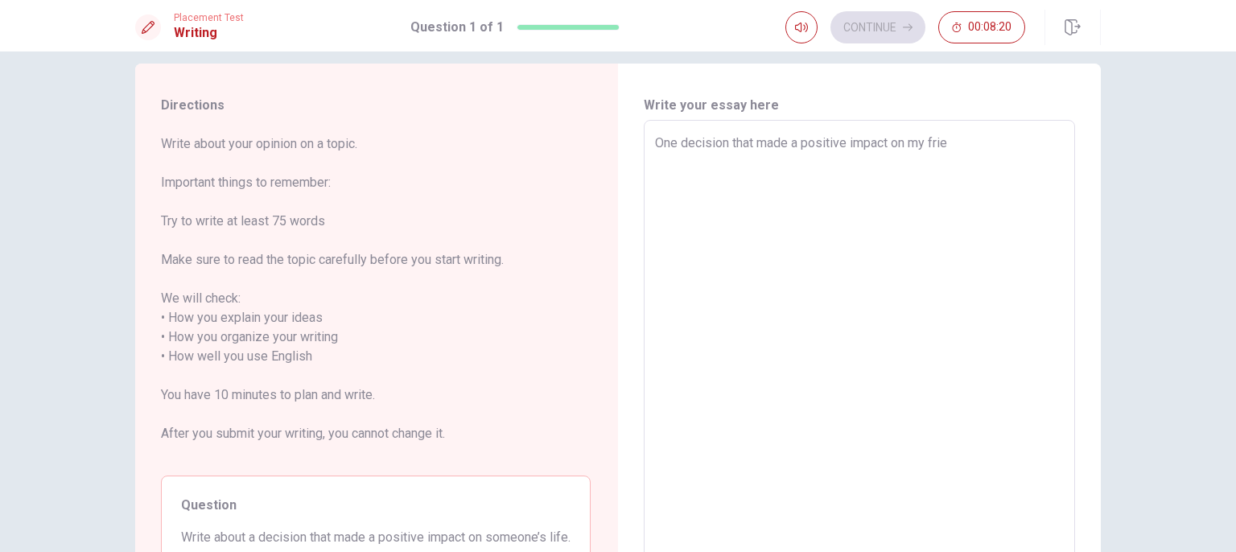
type textarea "x"
type textarea "One decision that made a positive impact on my frien"
type textarea "x"
type textarea "One decision that made a positive impact on my friens"
type textarea "x"
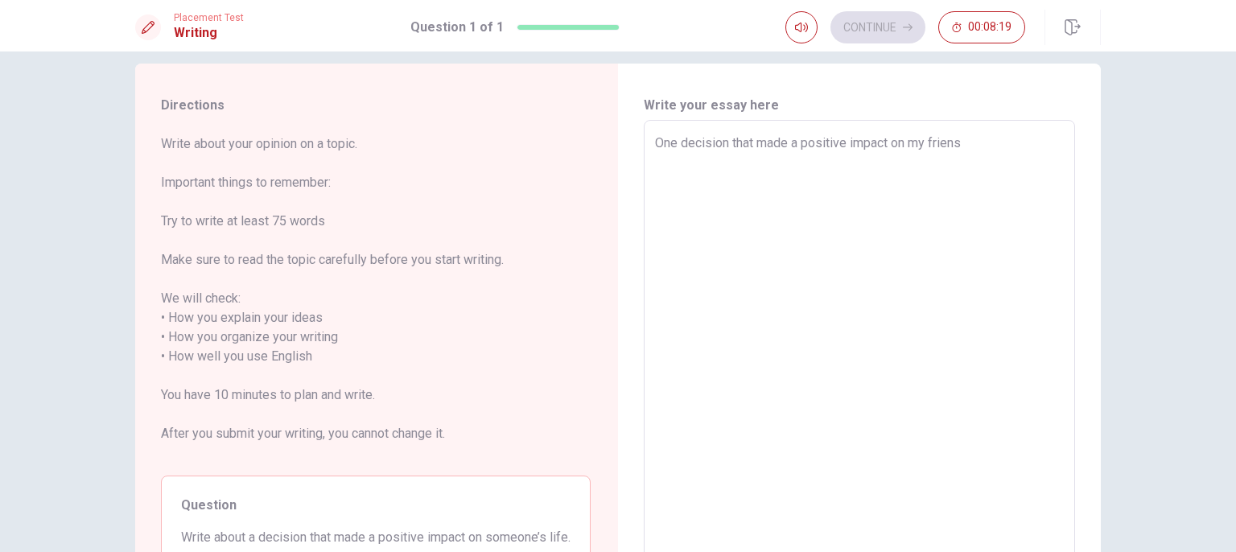
type textarea "One decision that made a positive impact on my frien"
type textarea "x"
type textarea "One decision that made a positive impact on my friend"
type textarea "x"
type textarea "One decision that made a positive impact on my friend'"
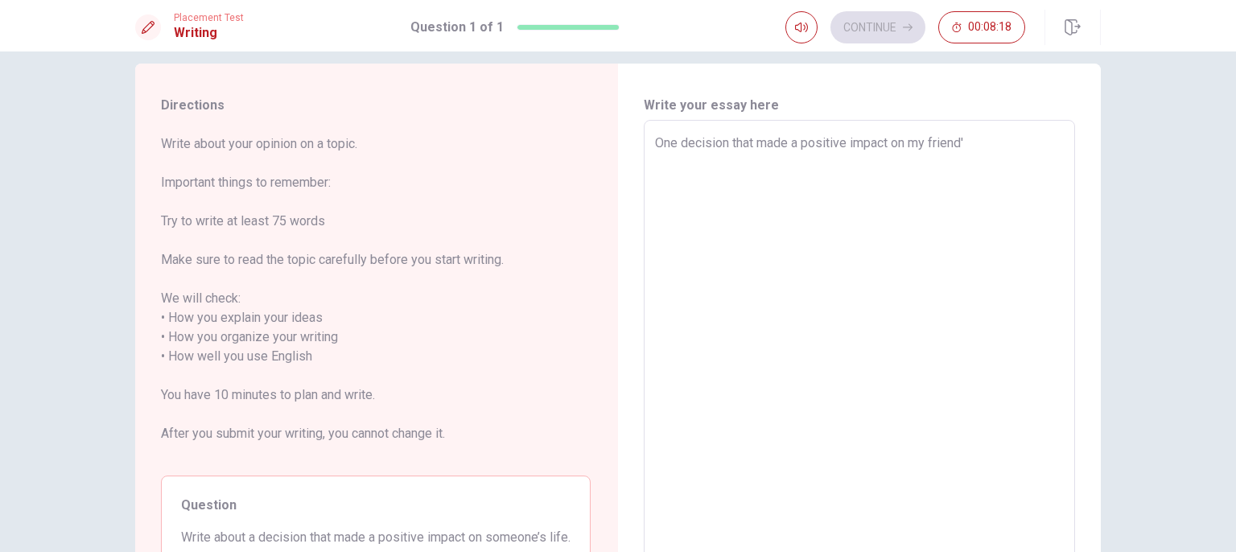
type textarea "x"
type textarea "One decision that made a positive impact on my friend's"
type textarea "x"
type textarea "One decision that made a positive impact on my friend's"
type textarea "x"
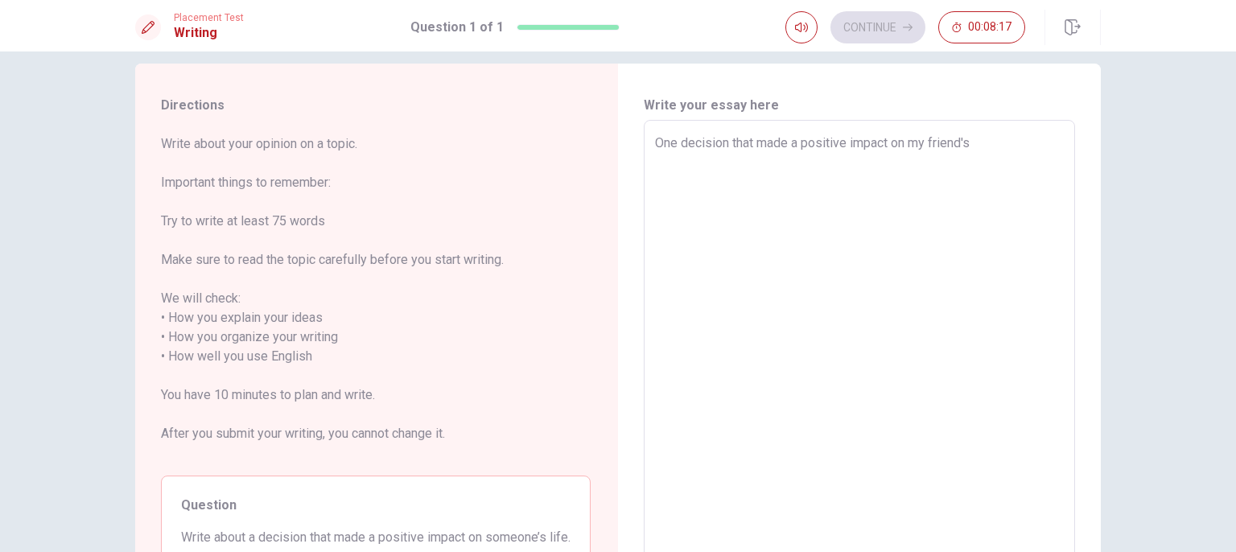
type textarea "One decision that made a positive impact on my friend's l"
type textarea "x"
type textarea "One decision that made a positive impact on my friend's li"
type textarea "x"
type textarea "One decision that made a positive impact on my friend's lí"
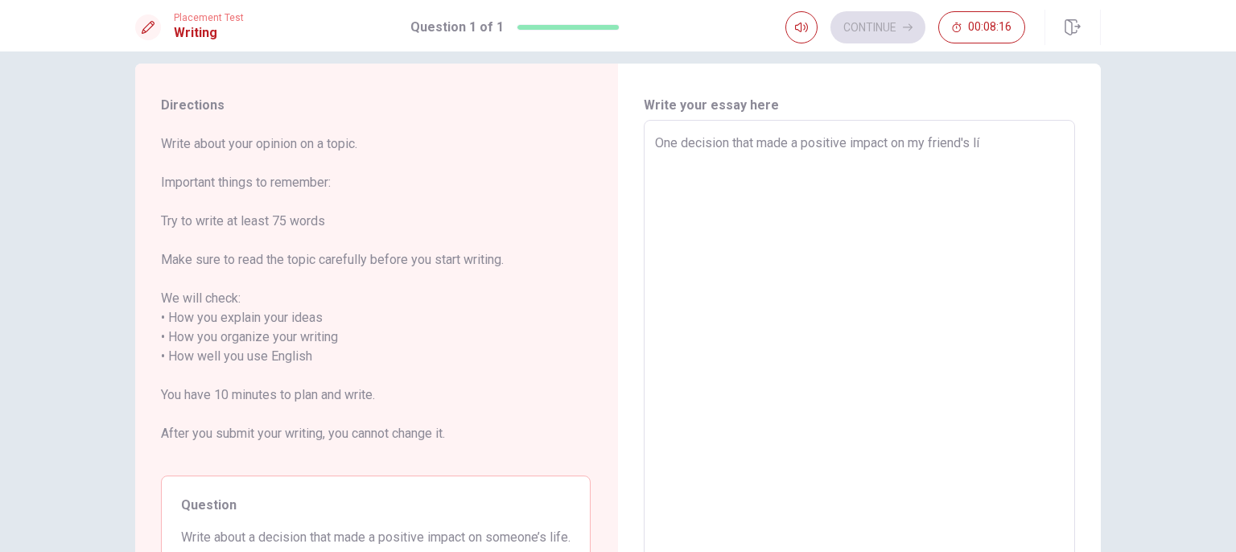
type textarea "x"
type textarea "One decision that made a positive impact on my friend's l"
type textarea "x"
type textarea "One decision that made a positive impact on my friend's li"
type textarea "x"
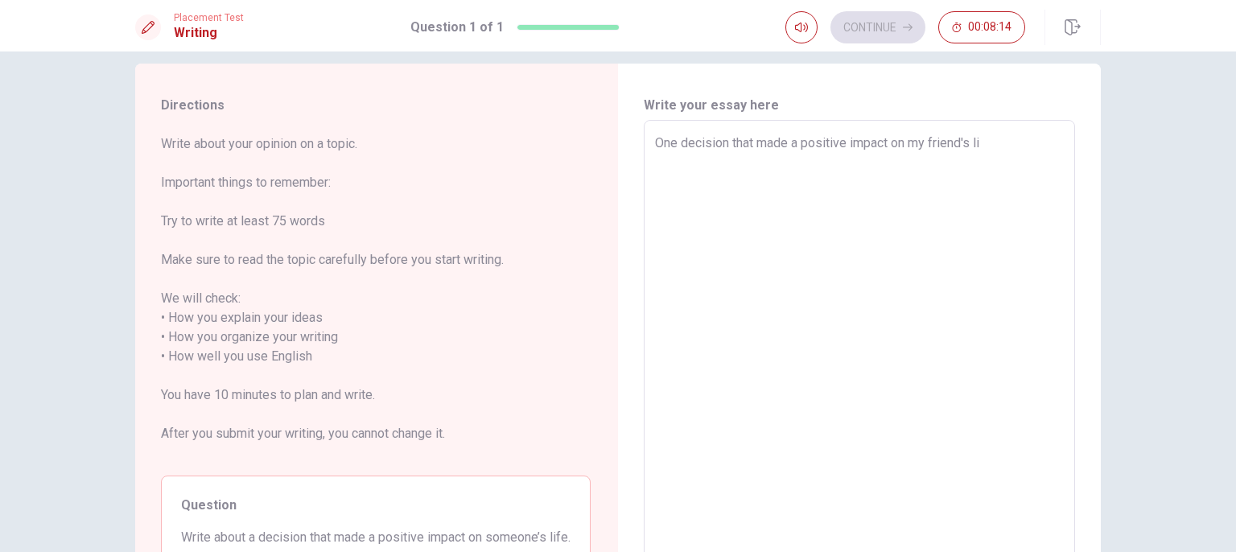
type textarea "One decision that made a positive impact on my friend's lì"
type textarea "x"
type textarea "One decision that made a positive impact on my friend's lif"
type textarea "x"
type textarea "One decision that made a positive impact on my friend's life"
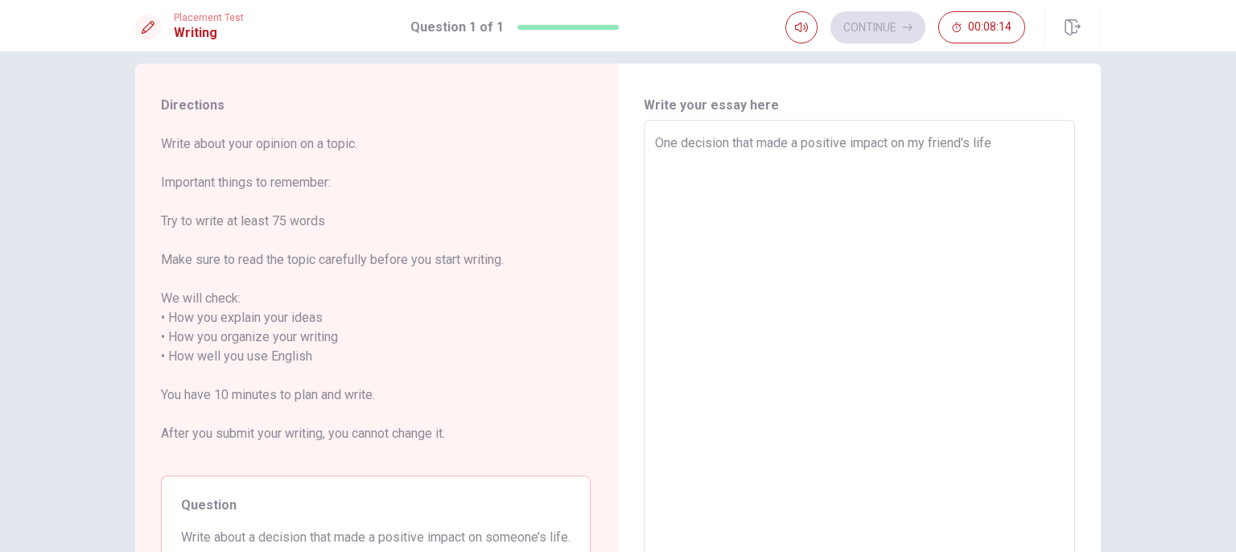
type textarea "x"
type textarea "One decision that made a positive impact on my friend's life"
type textarea "x"
type textarea "One decision that made a positive impact on my friend's life ư"
type textarea "x"
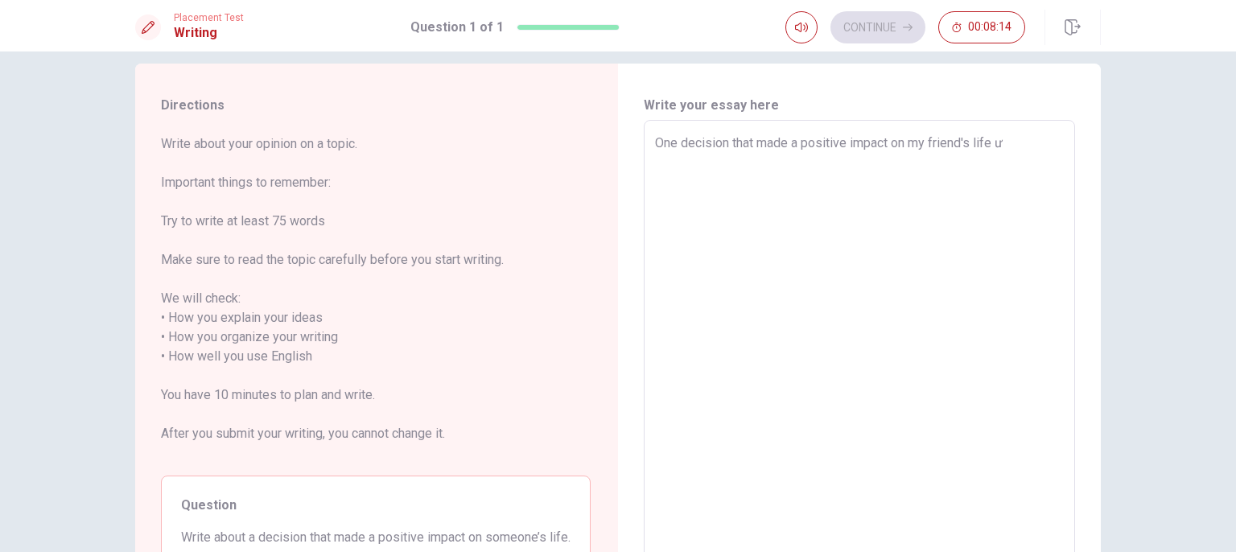
type textarea "One decision that made a positive impact on my friend's life w"
type textarea "x"
type textarea "One decision that made a positive impact on my friend's life wa"
type textarea "x"
type textarea "One decision that made a positive impact on my friend's life was"
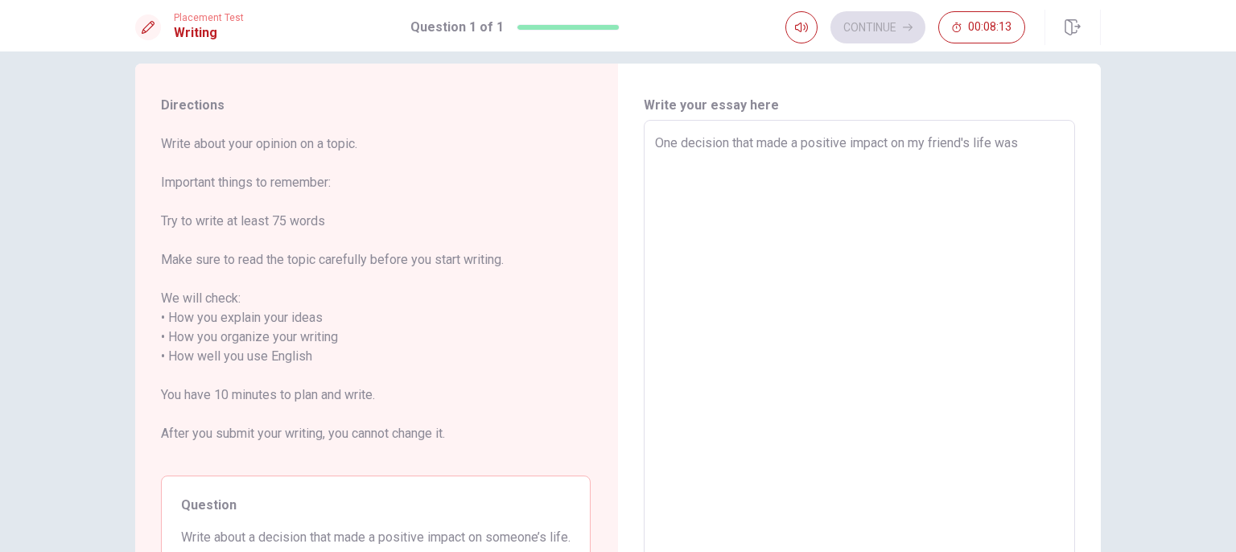
type textarea "x"
type textarea "One decision that made a positive impact on my friend's life was"
type textarea "x"
type textarea "One decision that made a positive impact on my friend's life was ư"
type textarea "x"
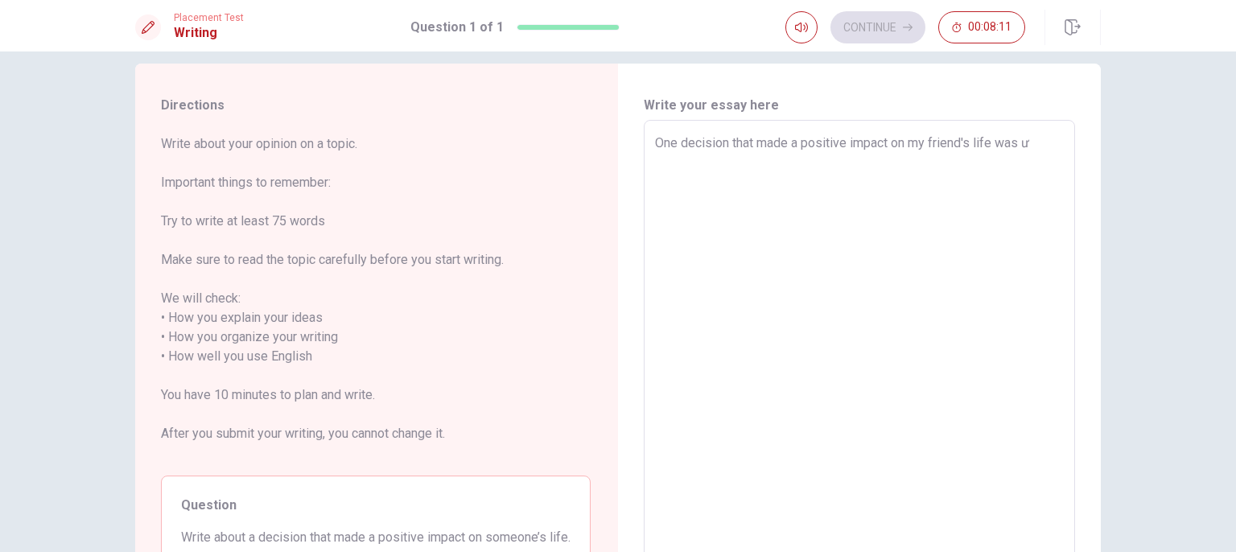
type textarea "One decision that made a positive impact on my friend's life was w"
type textarea "x"
type textarea "One decision that made a positive impact on my friend's life was wh"
type textarea "x"
type textarea "One decision that made a positive impact on my friend's life was whe"
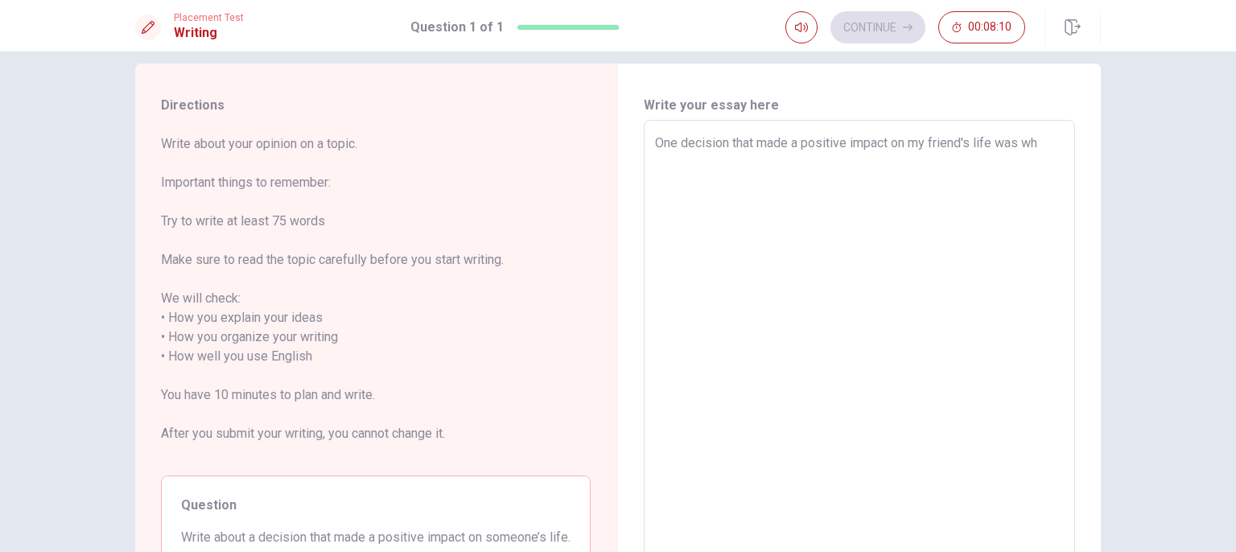
type textarea "x"
type textarea "One decision that made a positive impact on my friend's life was when"
type textarea "x"
type textarea "One decision that made a positive impact on my friend's life was when"
type textarea "x"
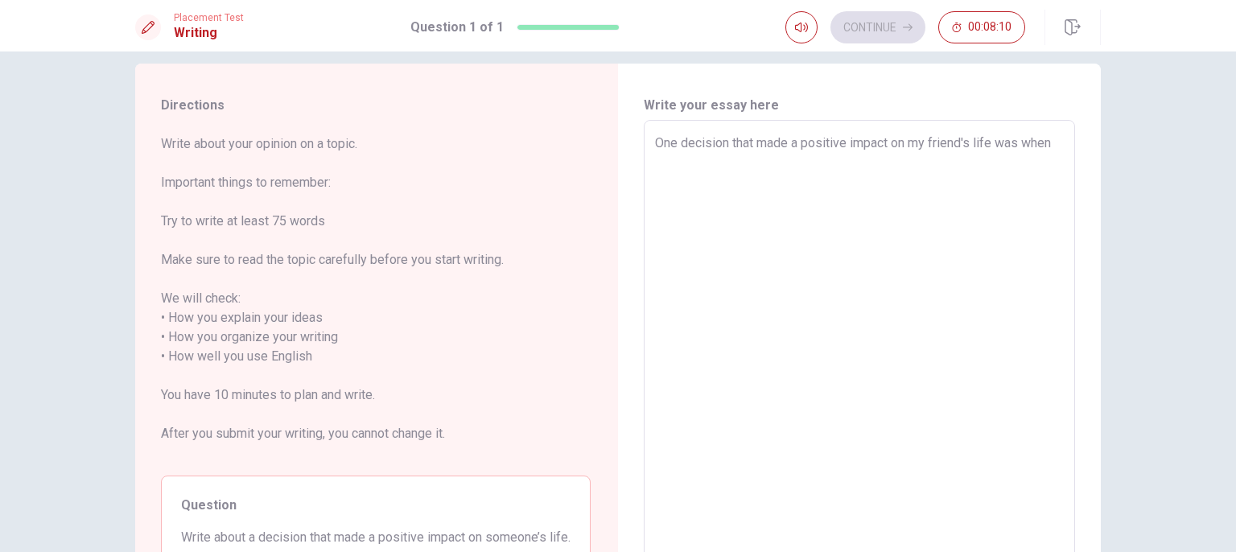
type textarea "One decision that made a positive impact on my friend's life was when s"
type textarea "x"
type textarea "One decision that made a positive impact on my friend's life was when sh"
type textarea "x"
type textarea "One decision that made a positive impact on my friend's life was when she"
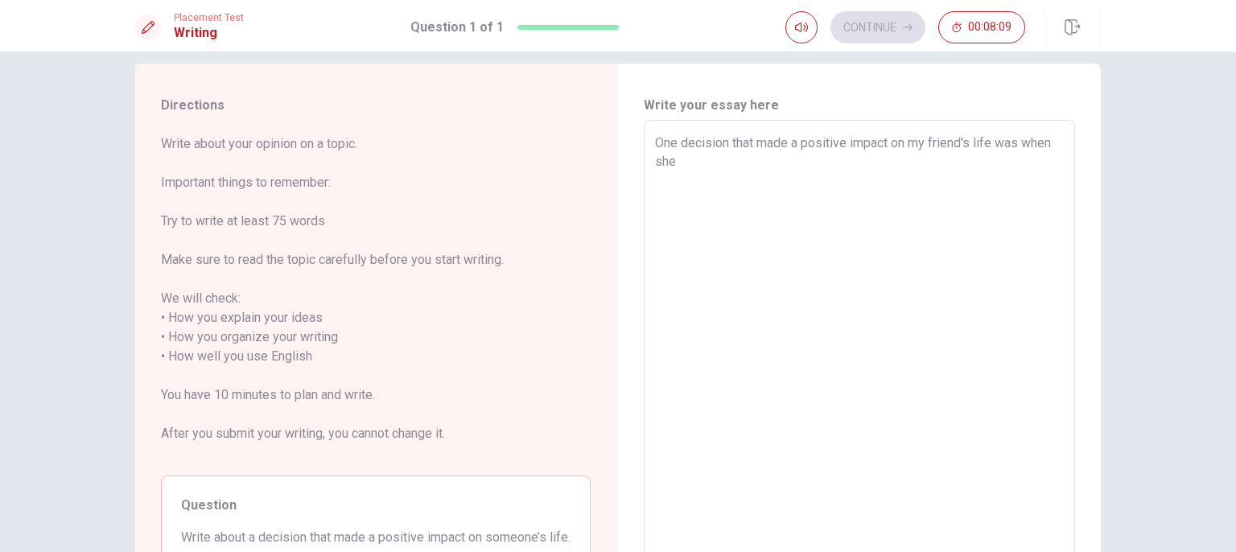
type textarea "x"
type textarea "One decision that made a positive impact on my friend's life was when she"
type textarea "x"
type textarea "One decision that made a positive impact on my friend's life was when she d"
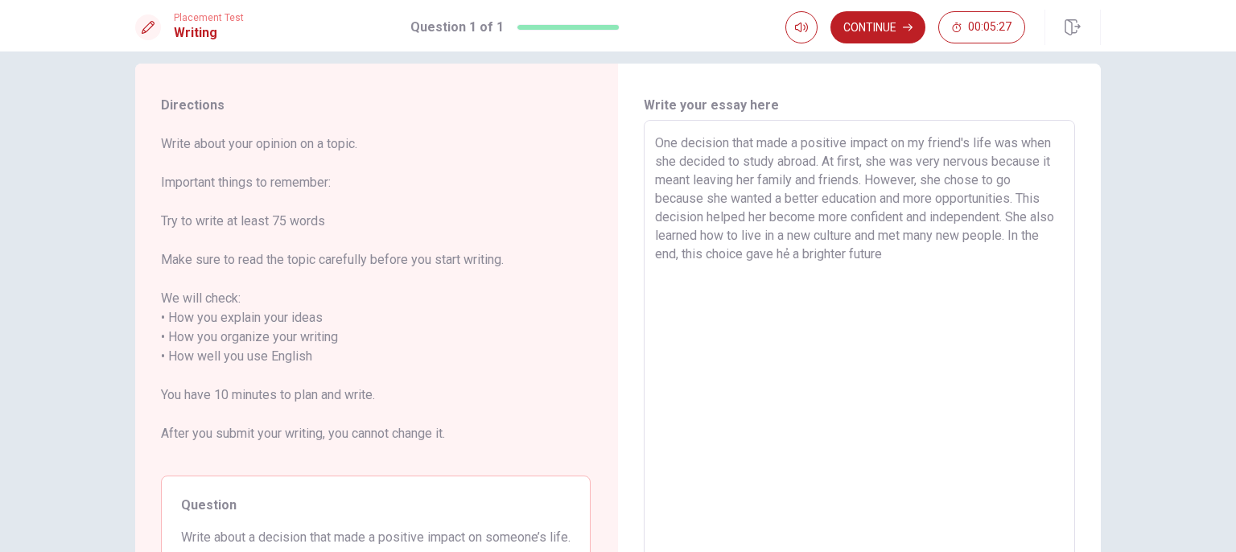
click at [806, 255] on textarea "One decision that made a positive impact on my friend's life was when she decid…" at bounding box center [859, 347] width 409 height 427
click at [923, 255] on textarea "One decision that made a positive impact on my friend's life was when she decid…" at bounding box center [859, 347] width 409 height 427
click at [870, 39] on button "Continue" at bounding box center [877, 27] width 95 height 32
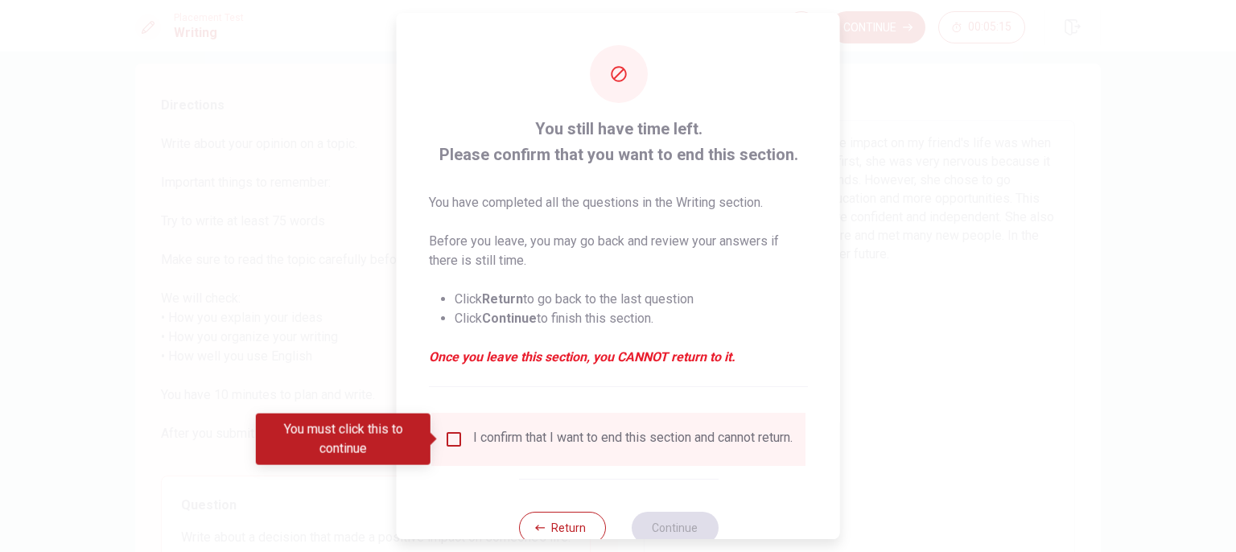
click at [449, 449] on div "I confirm that I want to end this section and cannot return." at bounding box center [618, 439] width 348 height 19
click at [452, 445] on input "You must click this to continue" at bounding box center [453, 439] width 19 height 19
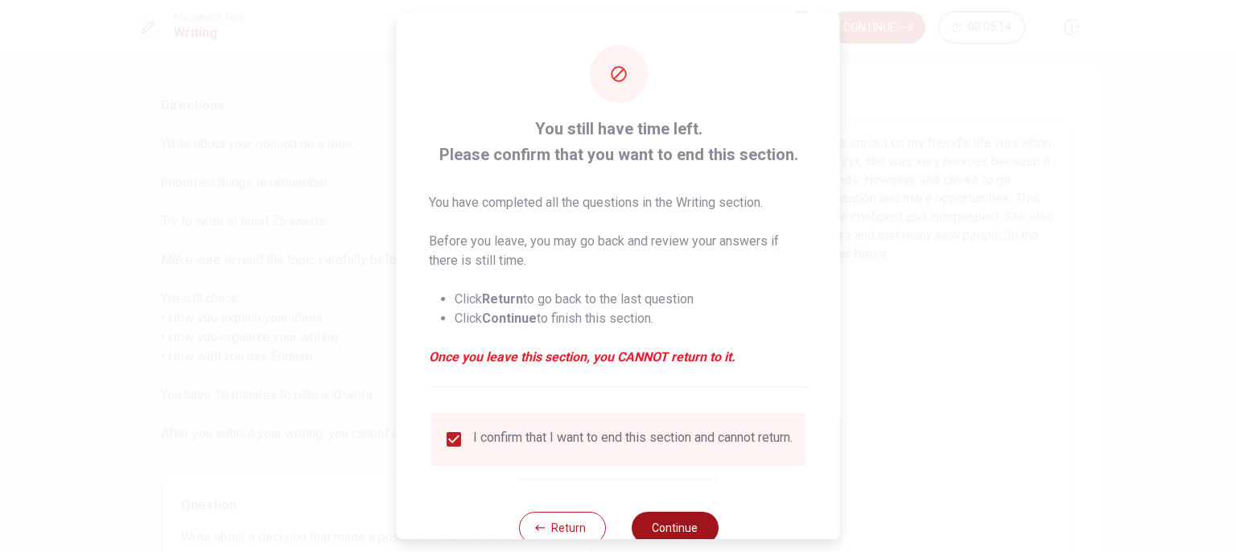
click at [664, 532] on button "Continue" at bounding box center [674, 528] width 87 height 32
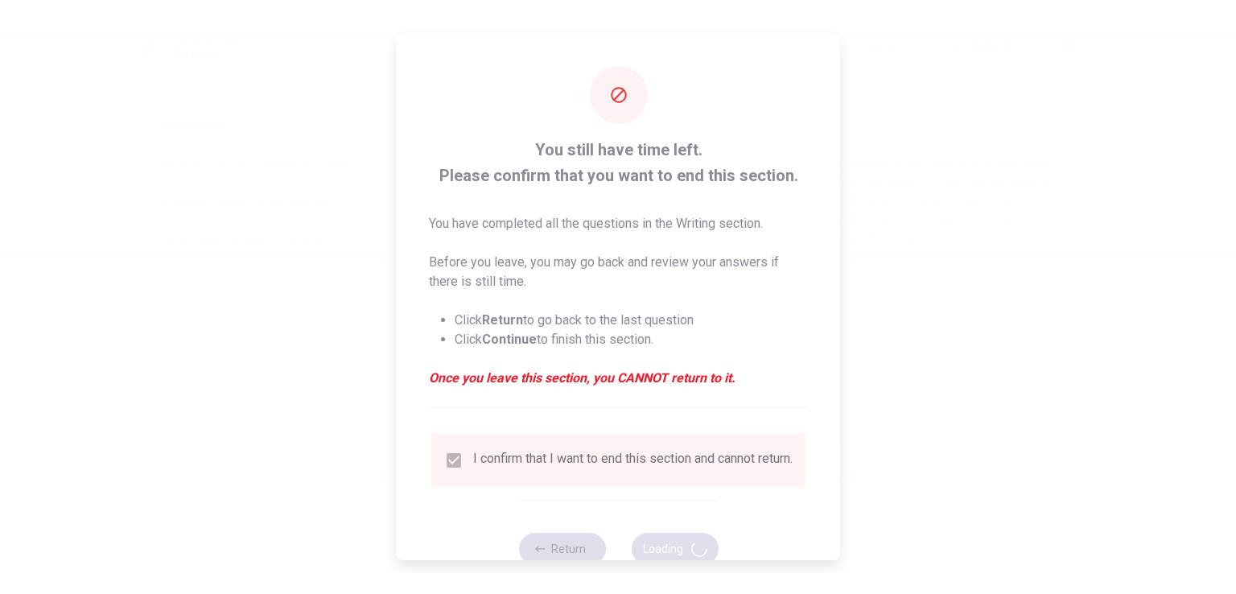
scroll to position [0, 0]
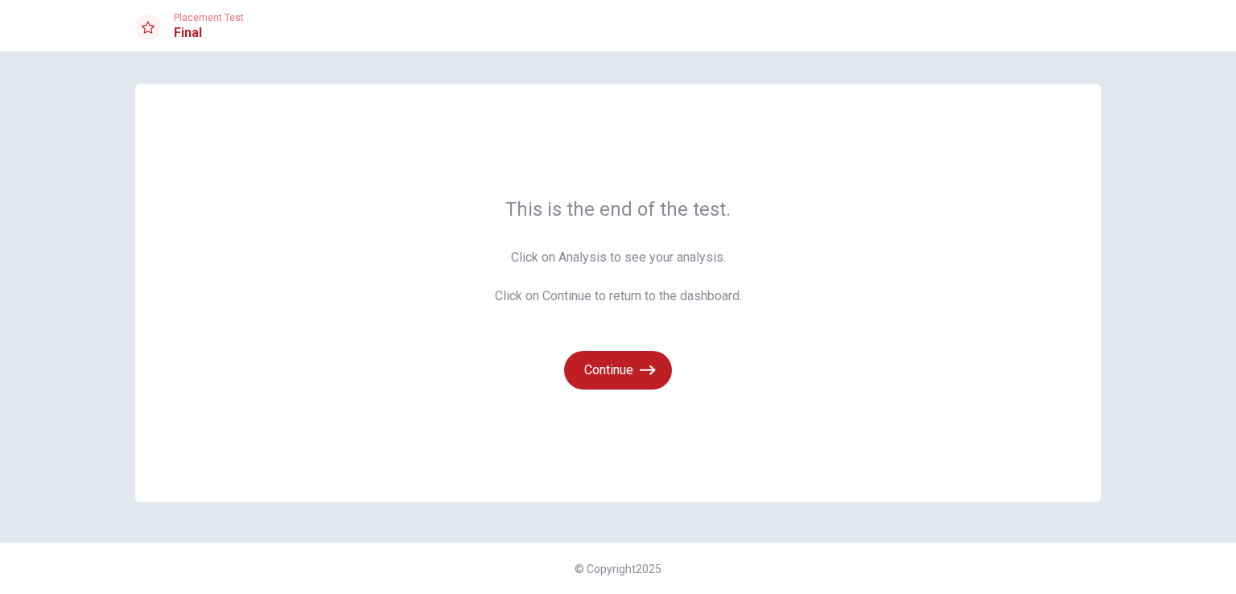
click at [595, 255] on span "Click on Analysis to see your analysis. Click on Continue to return to the dash…" at bounding box center [618, 277] width 247 height 58
click at [613, 368] on button "Continue" at bounding box center [618, 370] width 108 height 39
